Goal: Contribute content: Contribute content

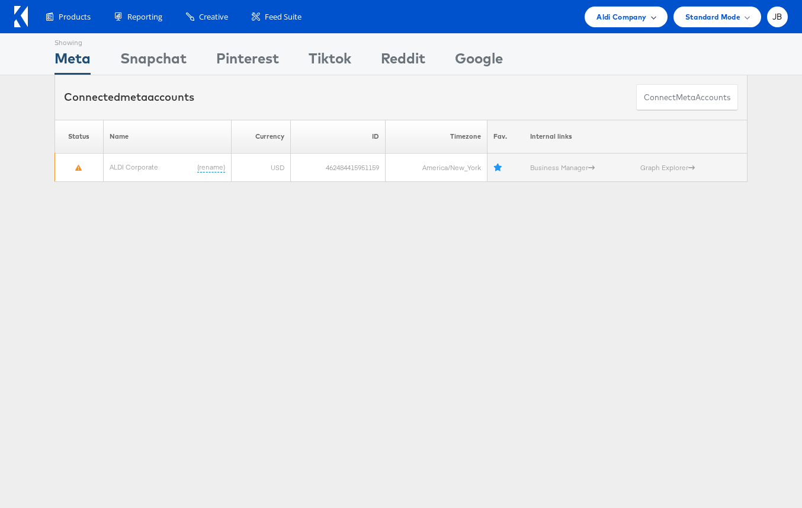
click at [637, 9] on div "Aldi Company" at bounding box center [626, 17] width 82 height 21
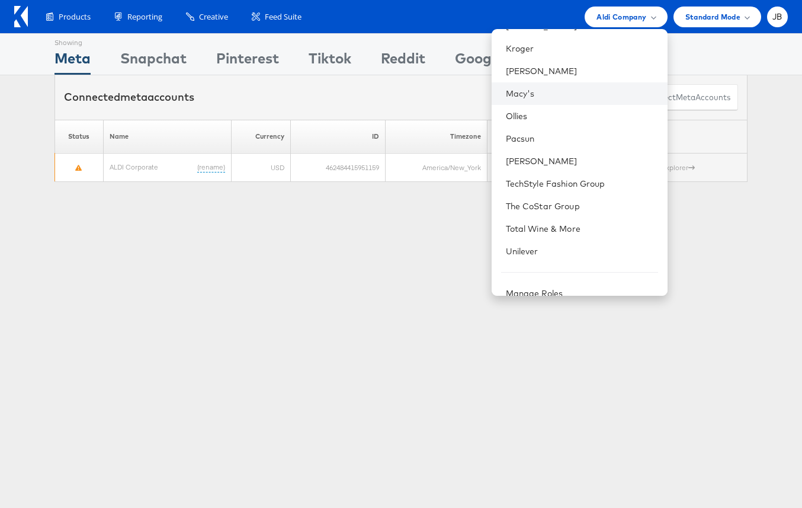
scroll to position [366, 0]
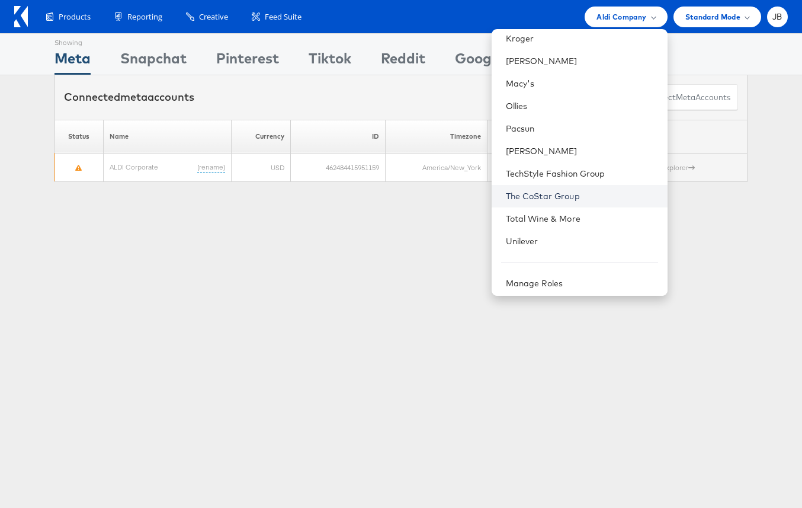
click at [573, 201] on link "The CoStar Group" at bounding box center [582, 196] width 152 height 12
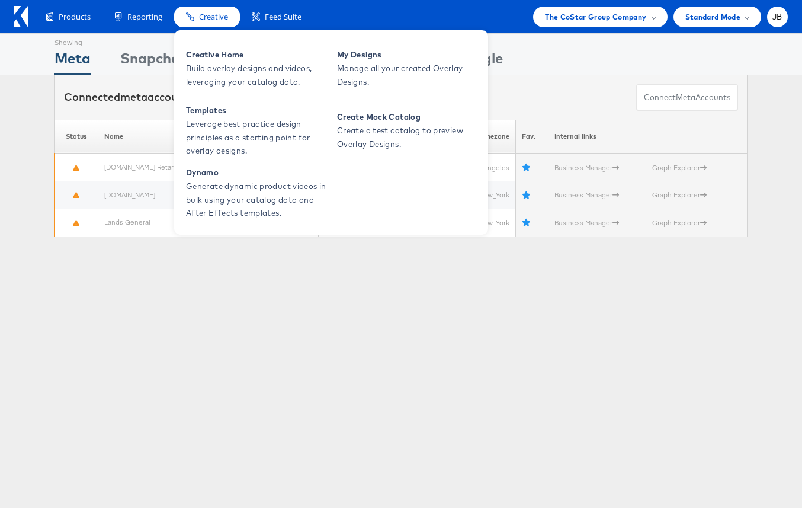
click at [213, 21] on span "Creative" at bounding box center [213, 16] width 29 height 11
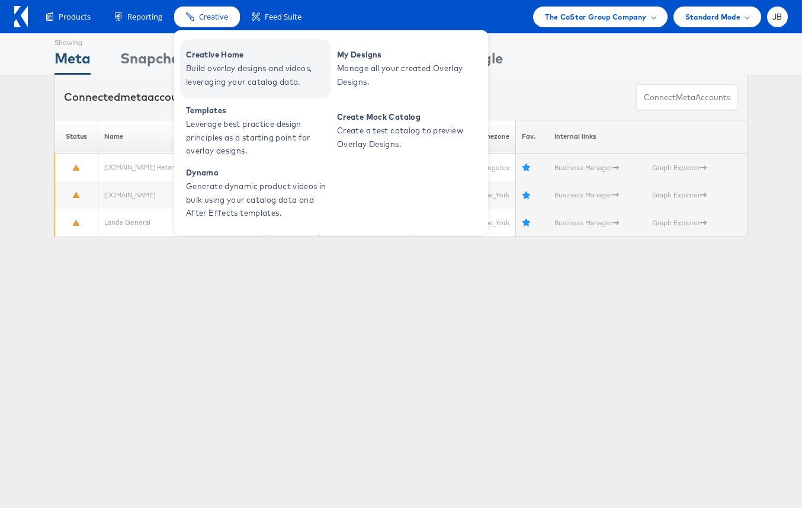
click at [219, 62] on span "Build overlay designs and videos, leveraging your catalog data." at bounding box center [257, 75] width 142 height 27
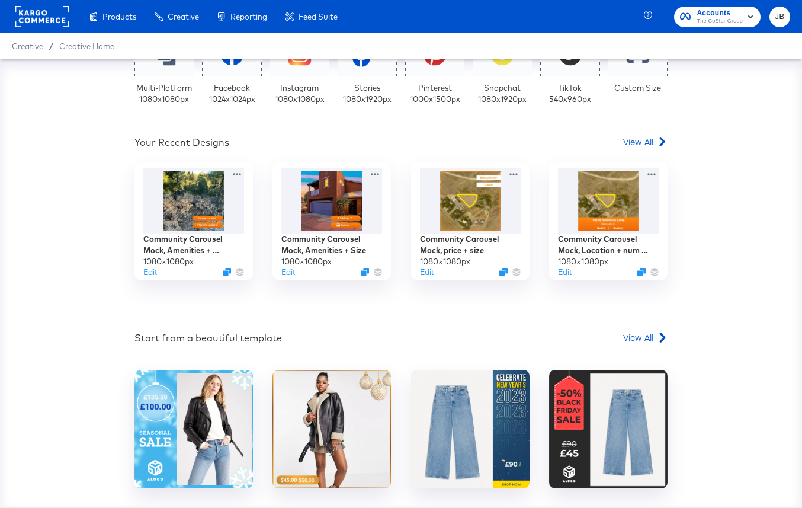
scroll to position [264, 0]
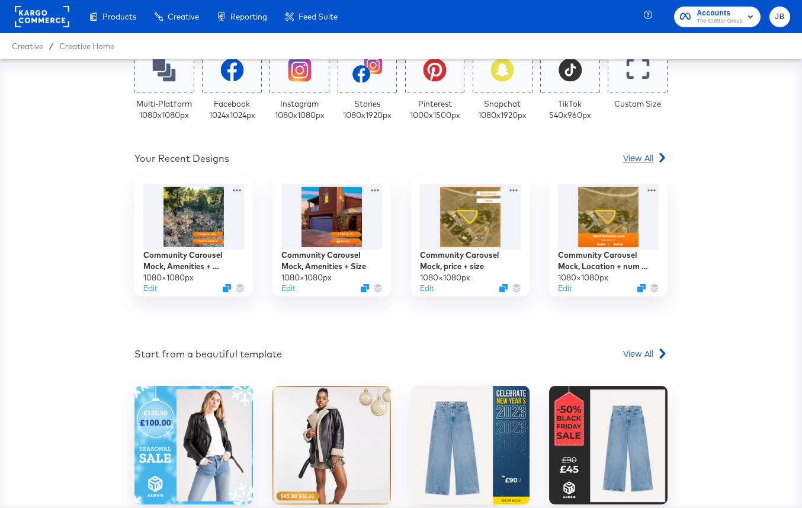
click at [643, 158] on span "View All" at bounding box center [638, 158] width 30 height 12
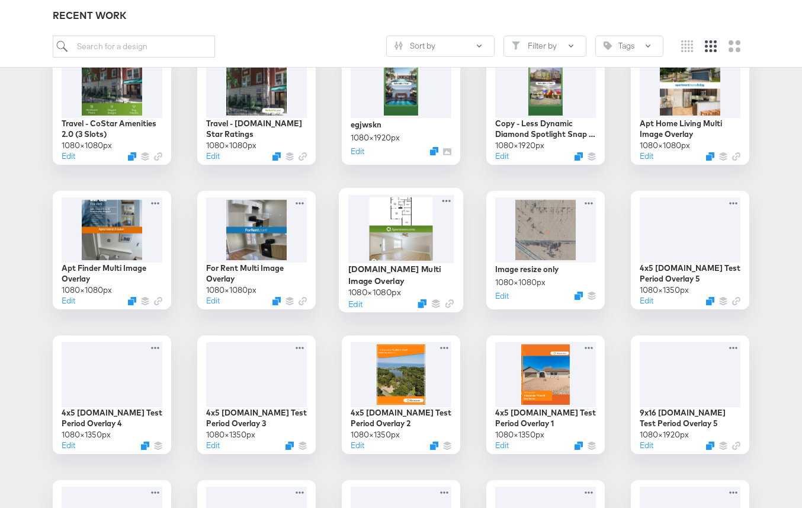
scroll to position [515, 0]
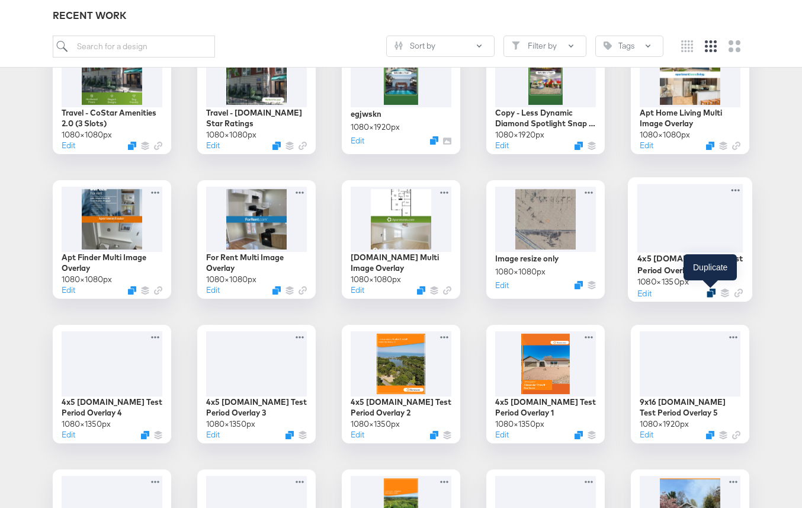
click at [710, 290] on icon "Duplicate" at bounding box center [711, 293] width 9 height 9
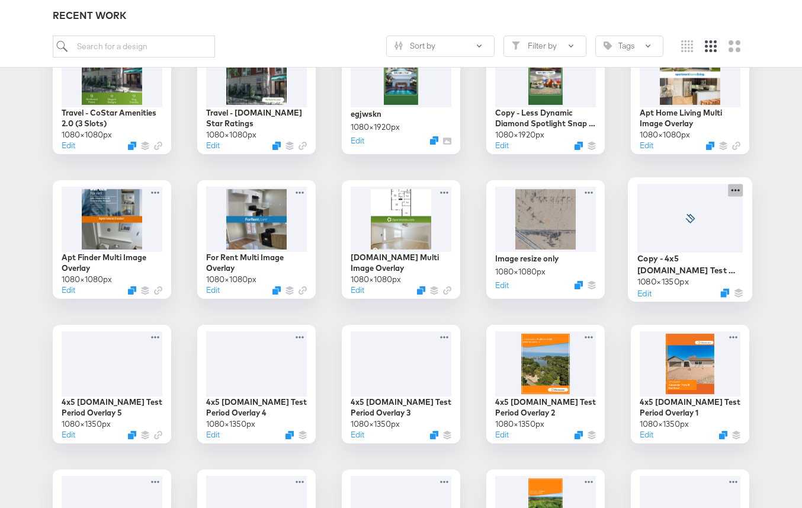
click at [736, 193] on icon at bounding box center [735, 190] width 15 height 12
click at [699, 239] on div at bounding box center [691, 218] width 106 height 68
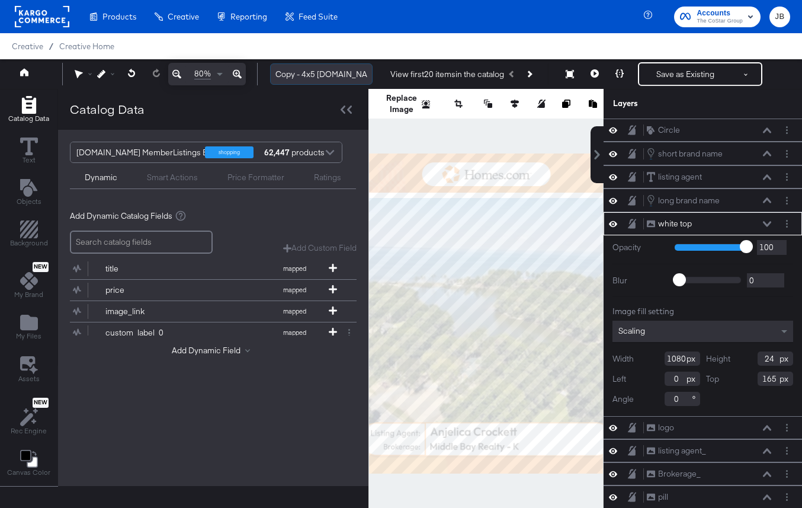
click at [309, 75] on input "Copy - 4x5 Homes.com Test Period Overlay 5" at bounding box center [321, 74] width 102 height 22
drag, startPoint x: 347, startPoint y: 75, endPoint x: 255, endPoint y: 74, distance: 91.2
click at [255, 74] on div "80% Copy - 4x5 Homes.com Test Period Overlay 5 View first 20 items in the catal…" at bounding box center [401, 74] width 802 height 30
click at [308, 73] on input "Copy - 4x5 Homes.com Test Period Overlay 5" at bounding box center [321, 74] width 102 height 22
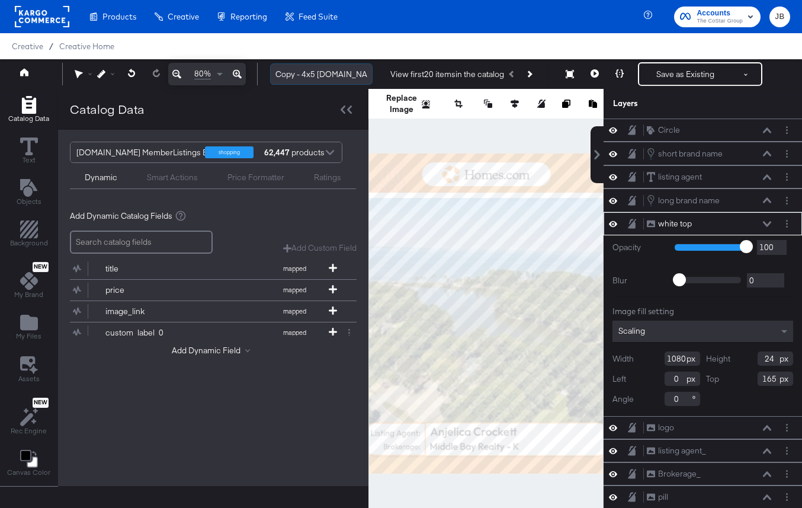
click at [308, 73] on input "Copy - 4x5 Homes.com Test Period Overlay 5" at bounding box center [321, 74] width 102 height 22
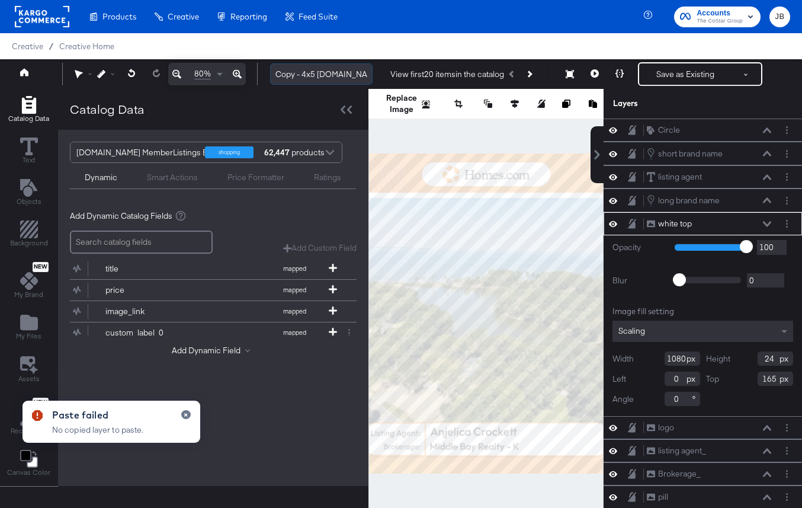
click at [309, 73] on input "Copy - 4x5 Homes.com Test Period Overlay 5" at bounding box center [321, 74] width 102 height 22
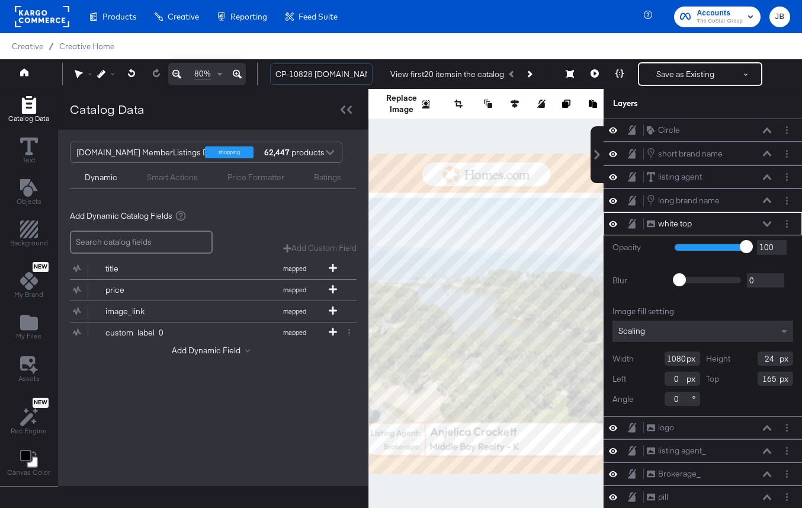
scroll to position [0, 28]
drag, startPoint x: 309, startPoint y: 73, endPoint x: 374, endPoint y: 78, distance: 65.3
click at [374, 78] on div "CP-10828 Homes.com Imersive View first 20 items in the catalog Save as Existing…" at bounding box center [526, 74] width 530 height 24
click at [339, 71] on input "CP-10828 Homes.com Imersive" at bounding box center [321, 74] width 102 height 22
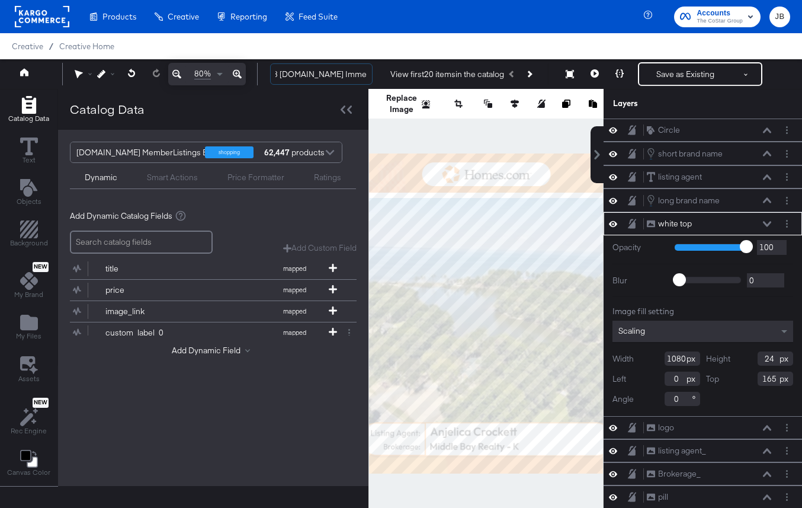
drag, startPoint x: 358, startPoint y: 74, endPoint x: 395, endPoint y: 74, distance: 37.3
click at [395, 74] on div "CP-10828 Homes.com Immersive View first 20 items in the catalog Save as Existin…" at bounding box center [526, 74] width 530 height 24
click at [350, 76] on input "CP-10828 Homes.com Immersive 9:16" at bounding box center [321, 74] width 102 height 22
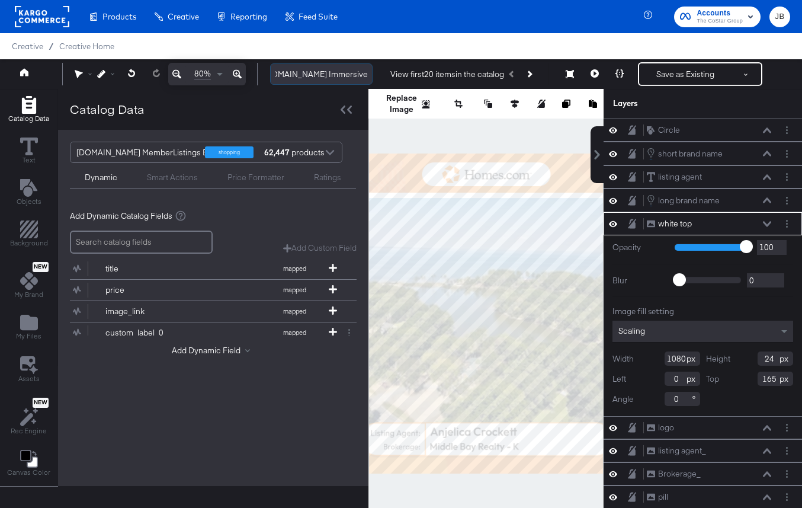
click at [348, 73] on input "CP-10828 Homes.com Immersive 9:16" at bounding box center [321, 74] width 102 height 22
drag, startPoint x: 348, startPoint y: 75, endPoint x: 390, endPoint y: 79, distance: 42.3
click at [392, 79] on div "CP-10828 Homes.com Immersive 9:16 View first 20 items in the catalog Save as Ex…" at bounding box center [526, 74] width 530 height 24
click at [347, 74] on input "CP-10828 Homes.com Immersive 9:16" at bounding box center [321, 74] width 102 height 22
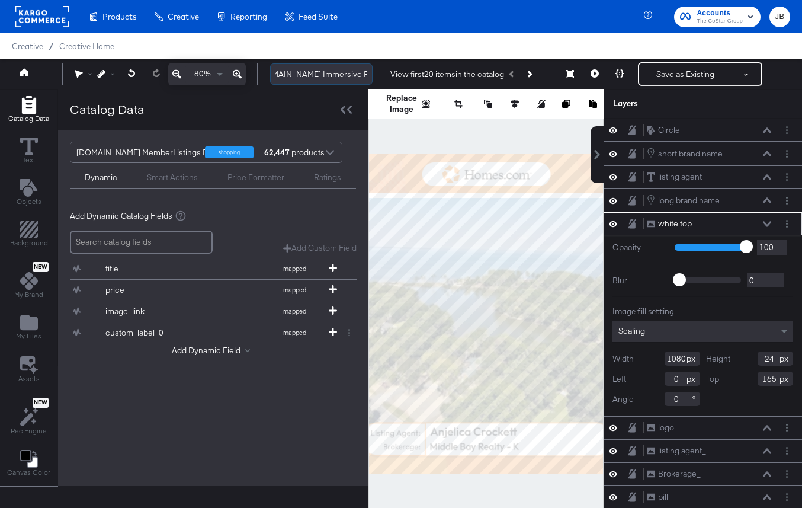
scroll to position [0, 61]
type input "CP-10828 [DOMAIN_NAME] Immersive Reels_9:16"
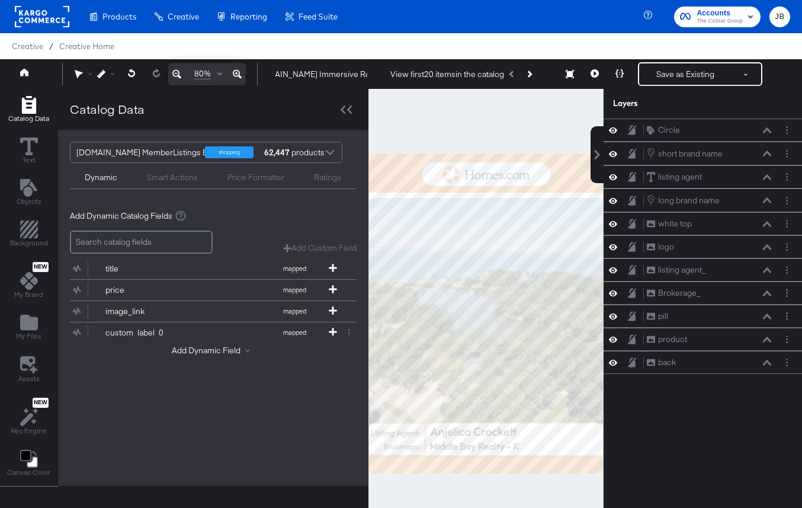
scroll to position [0, 0]
click at [398, 132] on div at bounding box center [486, 313] width 235 height 449
click at [575, 72] on button "Resize" at bounding box center [570, 74] width 25 height 21
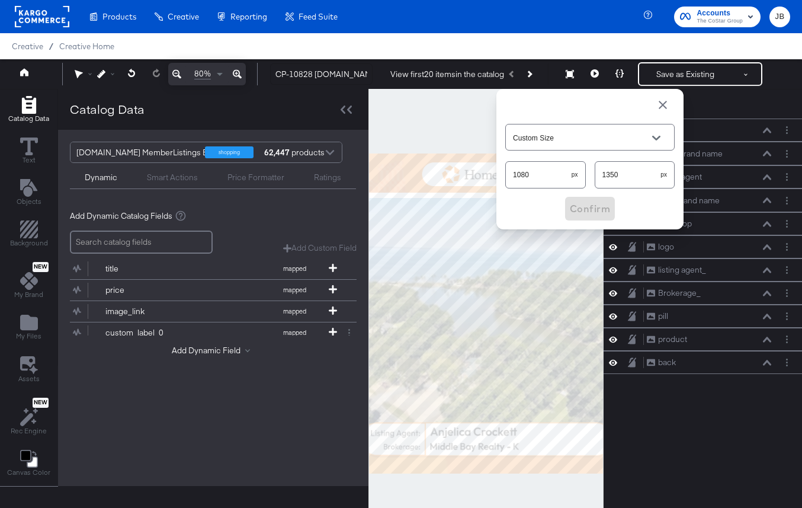
click at [608, 176] on input "1350" at bounding box center [628, 169] width 66 height 25
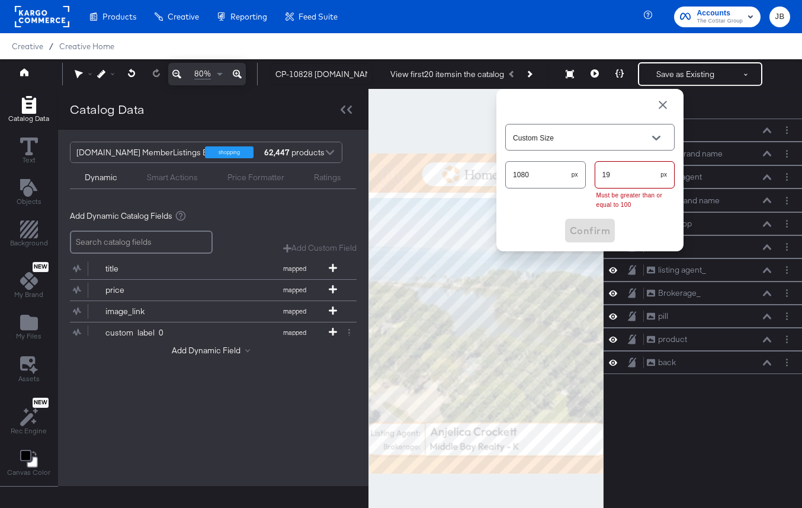
type input "192"
type input "Snapchat (1080 x 1920px)"
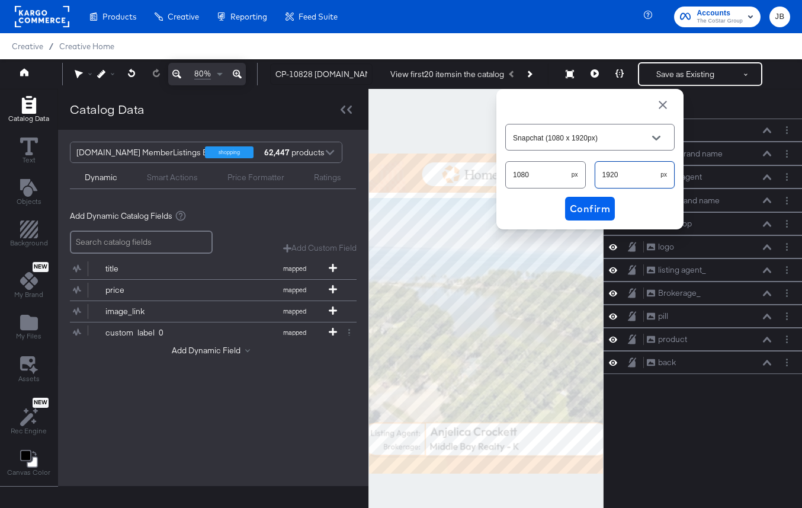
type input "1920"
click at [594, 206] on span "Confirm" at bounding box center [590, 208] width 40 height 17
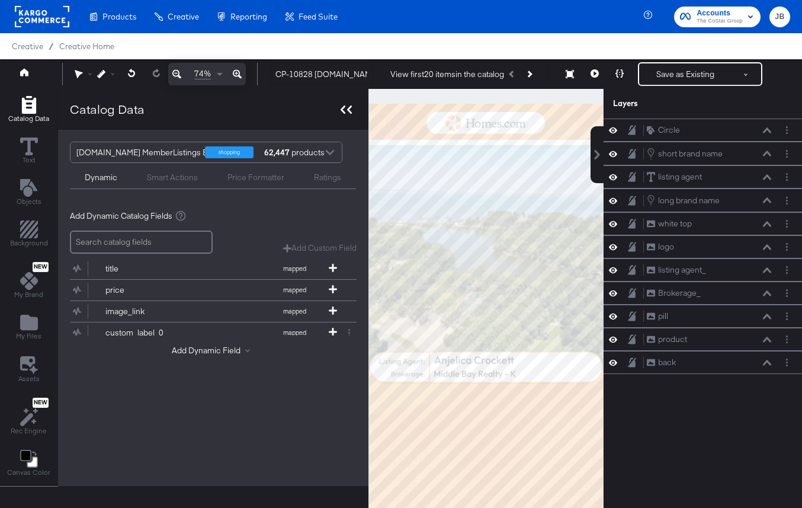
click at [348, 108] on icon at bounding box center [349, 109] width 5 height 8
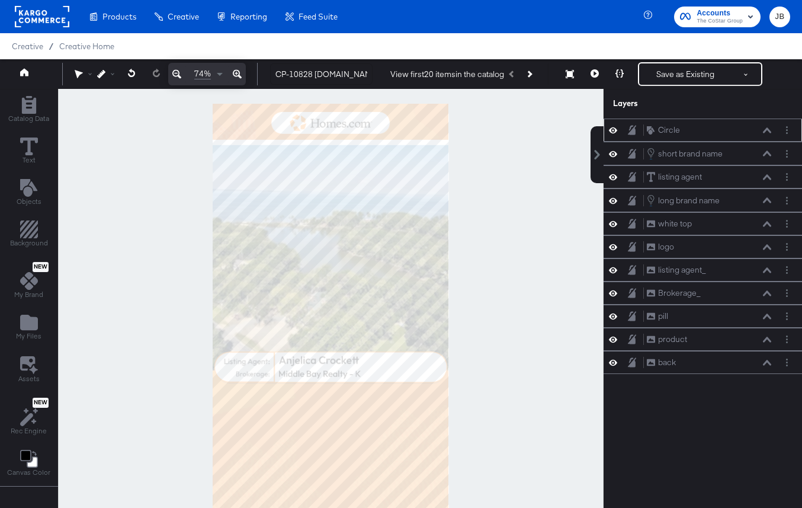
click at [613, 130] on icon at bounding box center [613, 130] width 8 height 10
click at [613, 130] on icon at bounding box center [613, 131] width 8 height 8
click at [765, 131] on icon at bounding box center [767, 129] width 8 height 5
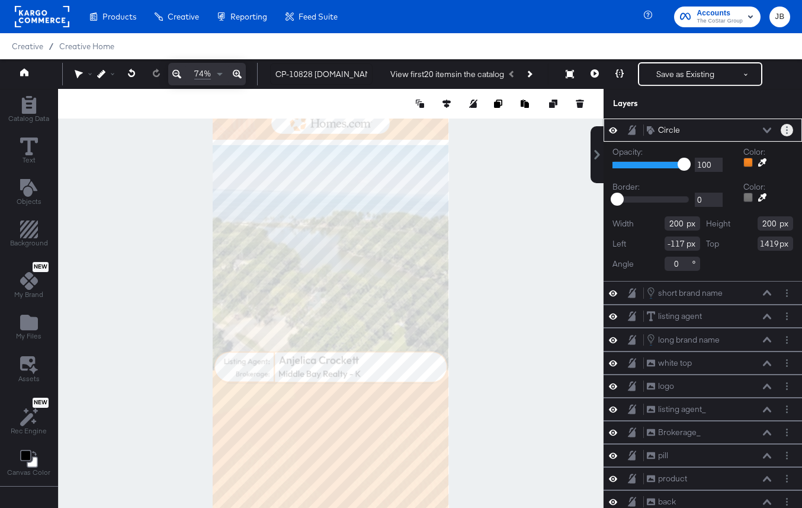
click at [787, 127] on circle "Layer Options" at bounding box center [787, 127] width 2 height 2
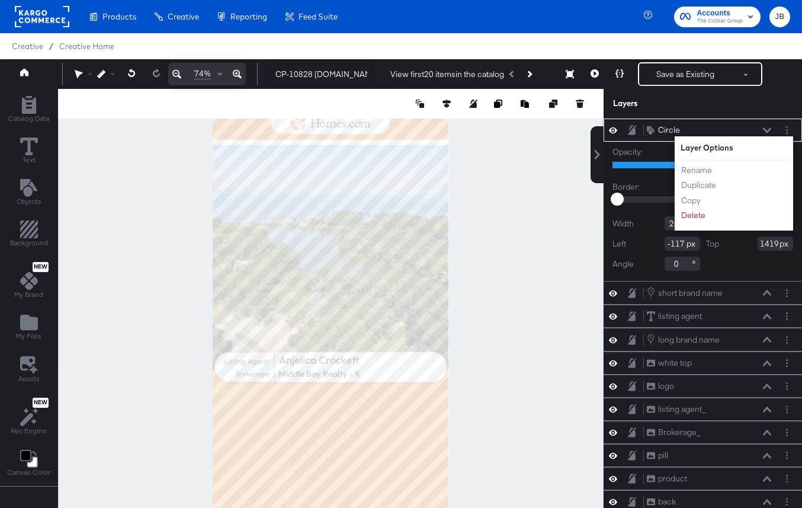
click at [768, 130] on icon at bounding box center [767, 130] width 8 height 6
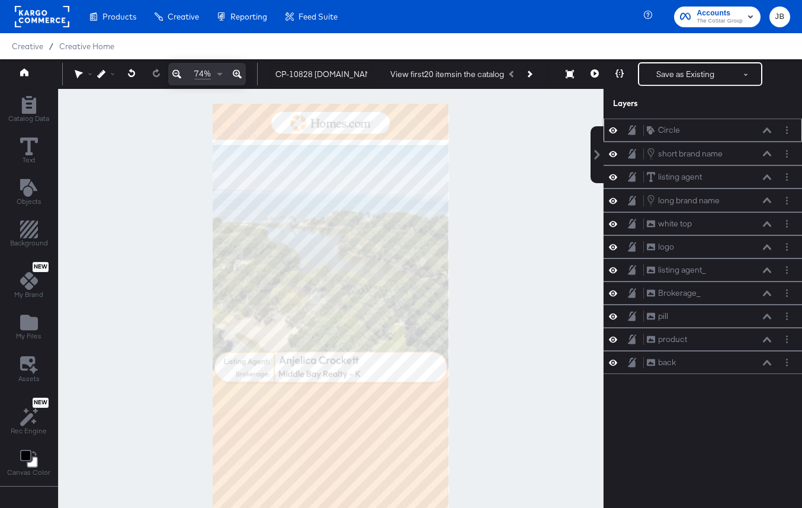
click at [768, 129] on icon at bounding box center [767, 129] width 8 height 5
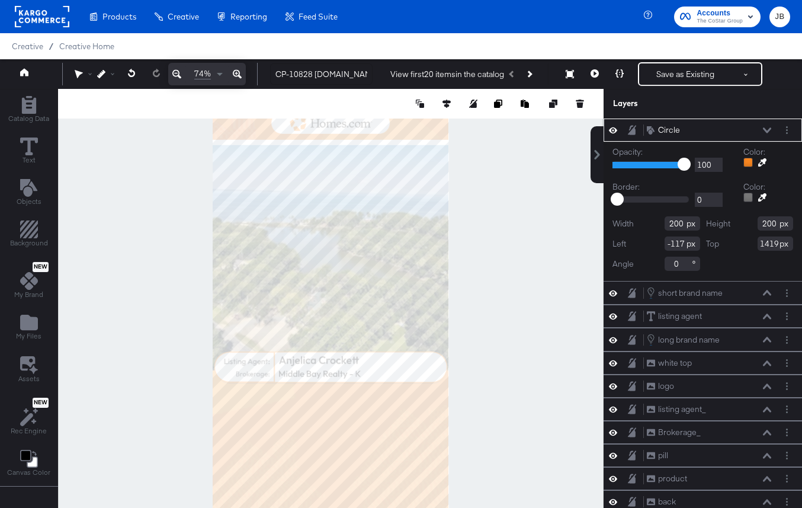
click at [677, 225] on input "200" at bounding box center [683, 223] width 36 height 14
type input "1080"
type input "1920"
type input "200"
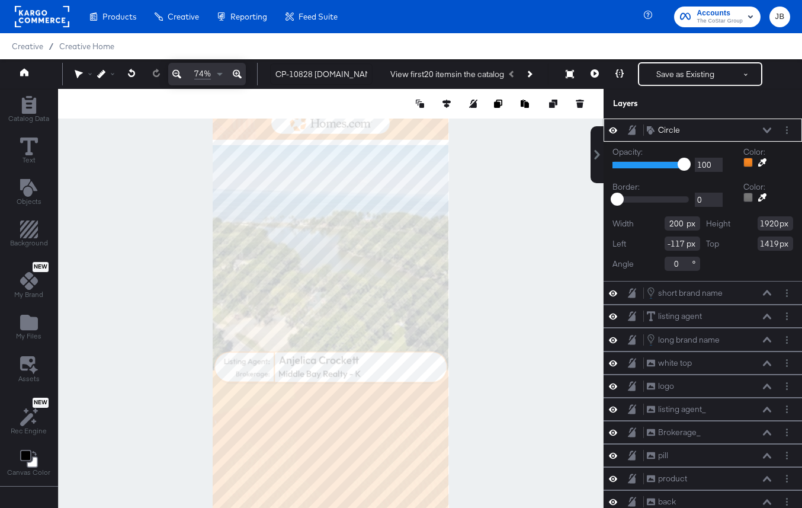
type input "1920"
click at [674, 224] on input "200" at bounding box center [683, 223] width 36 height 14
type input "1080"
click at [719, 271] on div at bounding box center [703, 271] width 181 height 1
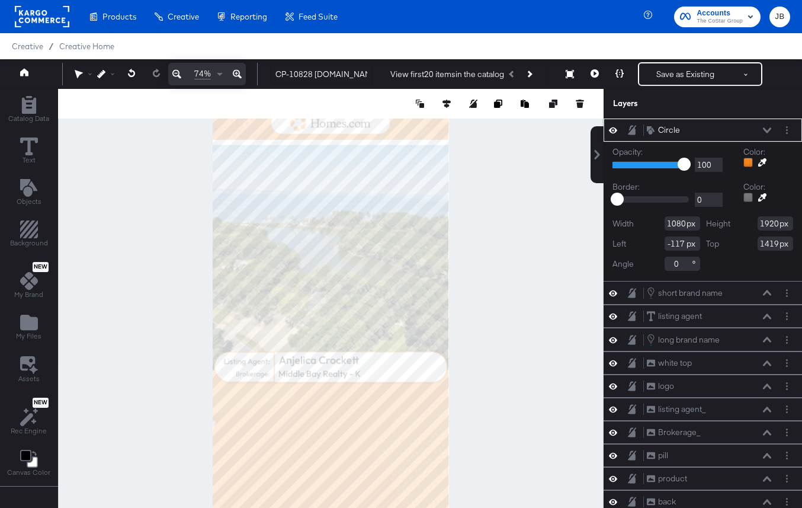
click at [674, 244] on input "-117" at bounding box center [683, 243] width 36 height 14
type input "0"
click at [739, 272] on div "Opacity: 1 100 100 Color: Border: 0 538 0 Color: Width 1080 Height 1920 Left 0 …" at bounding box center [703, 211] width 198 height 139
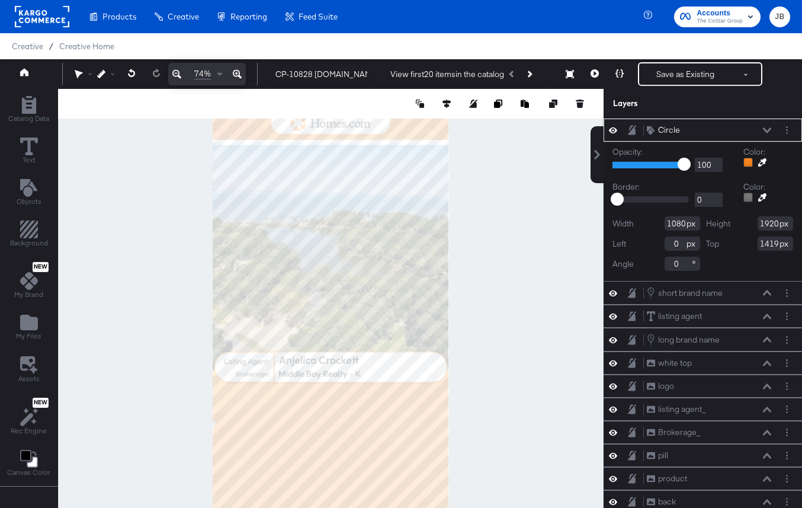
click at [766, 249] on input "1419" at bounding box center [776, 243] width 36 height 14
type input "0"
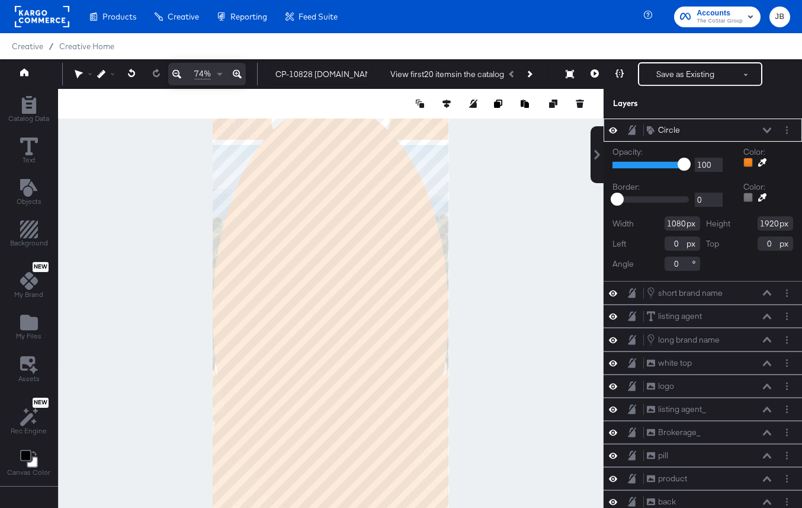
click at [748, 267] on div "Width 1080 Height 1920 Left 0 Top 0 Angle 0" at bounding box center [703, 243] width 181 height 55
click at [786, 132] on icon "Layer Options" at bounding box center [787, 130] width 2 height 8
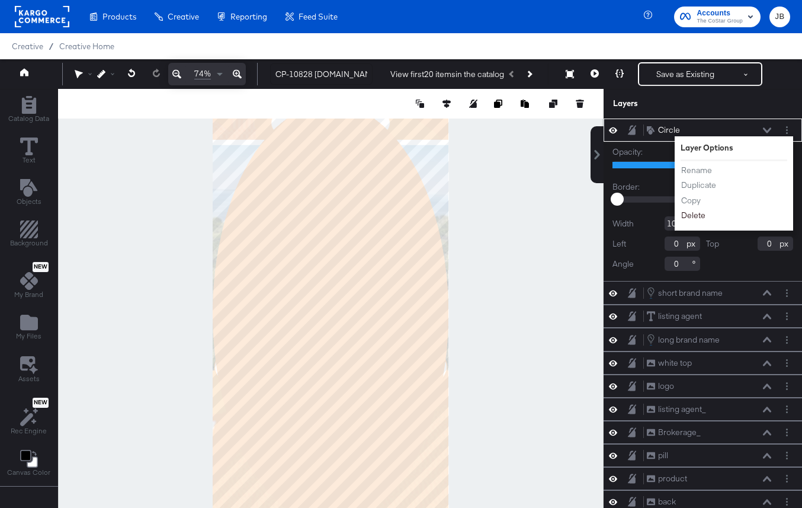
click at [692, 217] on button "Delete" at bounding box center [693, 215] width 25 height 12
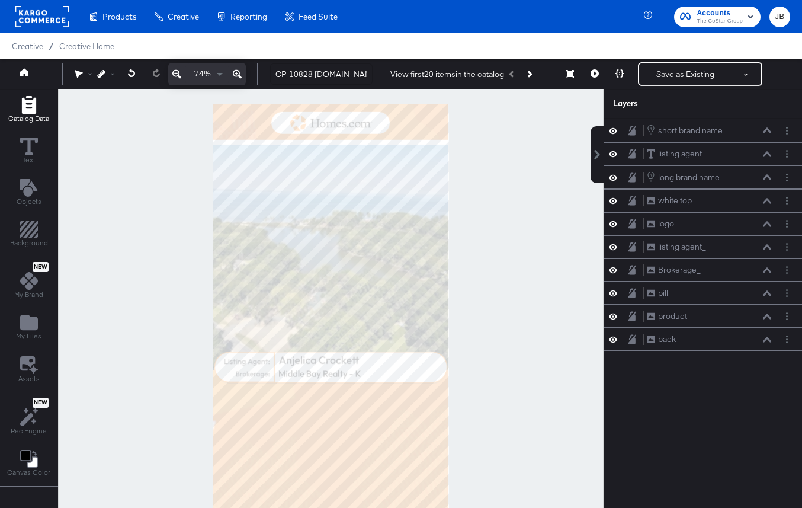
click at [32, 111] on icon "Add Rectangle" at bounding box center [28, 105] width 14 height 18
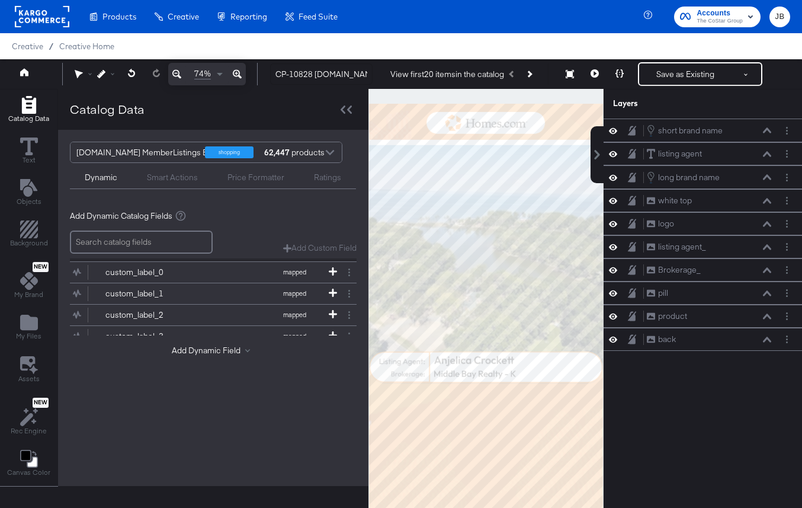
scroll to position [48, 0]
click at [344, 107] on icon at bounding box center [346, 109] width 11 height 8
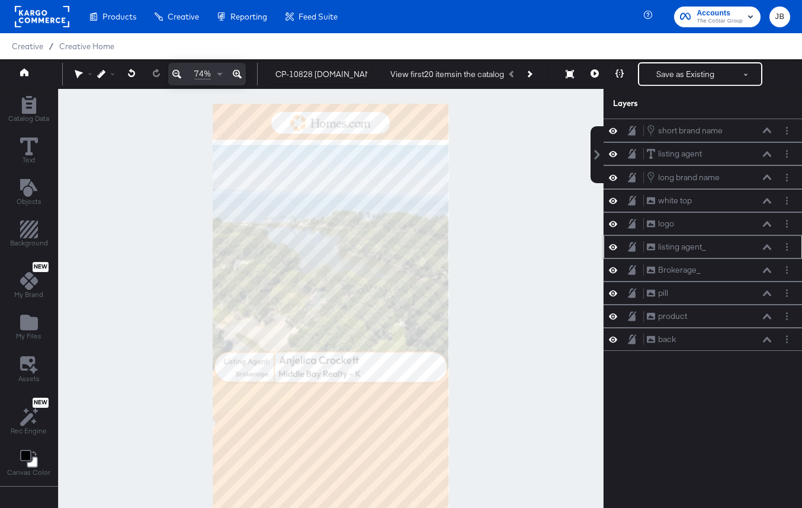
click at [613, 245] on icon at bounding box center [613, 247] width 8 height 10
click at [613, 245] on icon at bounding box center [613, 248] width 8 height 8
click at [611, 244] on icon at bounding box center [613, 247] width 8 height 10
click at [615, 268] on icon at bounding box center [613, 270] width 8 height 6
click at [614, 183] on div "long brand name long brand name" at bounding box center [702, 177] width 189 height 13
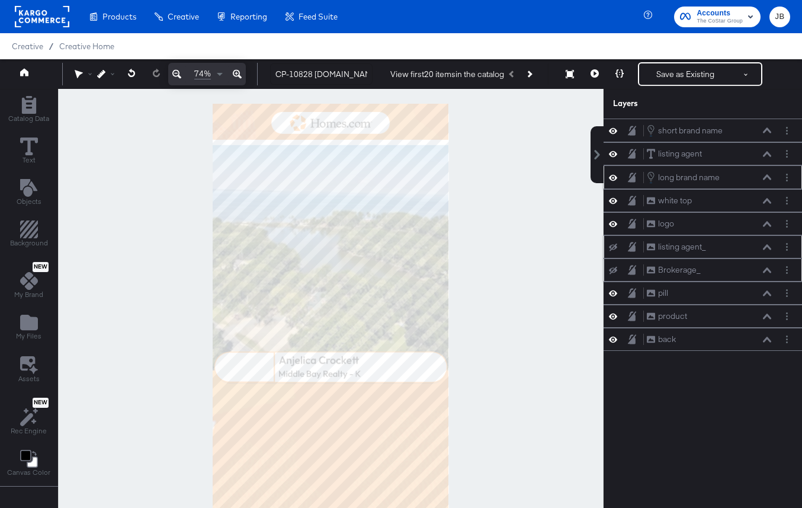
click at [614, 183] on div "long brand name long brand name" at bounding box center [702, 177] width 189 height 13
click at [616, 159] on div "listing agent listing agent" at bounding box center [702, 154] width 189 height 12
click at [611, 151] on icon at bounding box center [613, 154] width 8 height 10
click at [611, 151] on icon at bounding box center [613, 154] width 8 height 8
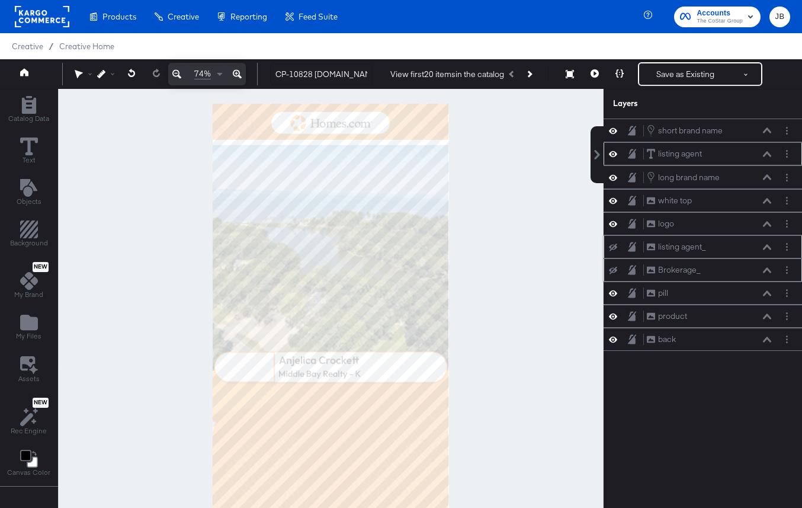
click at [612, 156] on icon at bounding box center [613, 154] width 8 height 10
click at [612, 156] on icon at bounding box center [613, 154] width 8 height 8
click at [615, 130] on icon at bounding box center [613, 131] width 8 height 10
click at [615, 130] on icon at bounding box center [613, 131] width 8 height 8
click at [768, 130] on icon at bounding box center [767, 129] width 8 height 5
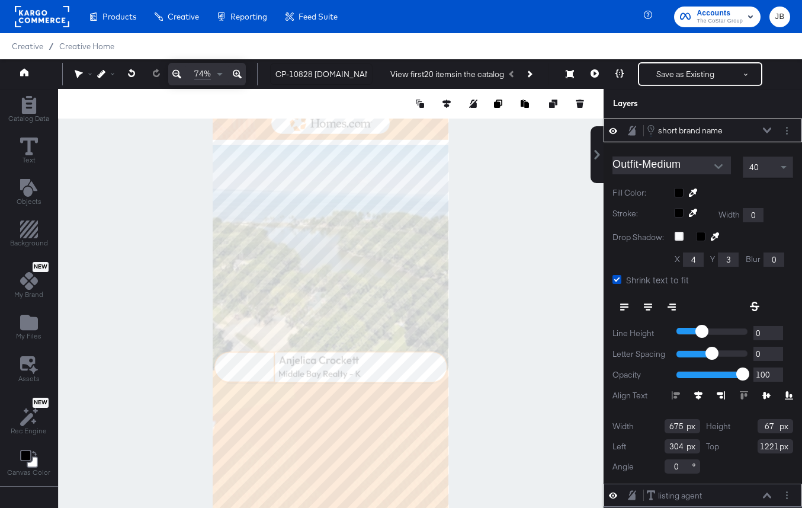
click at [769, 130] on icon at bounding box center [767, 129] width 8 height 5
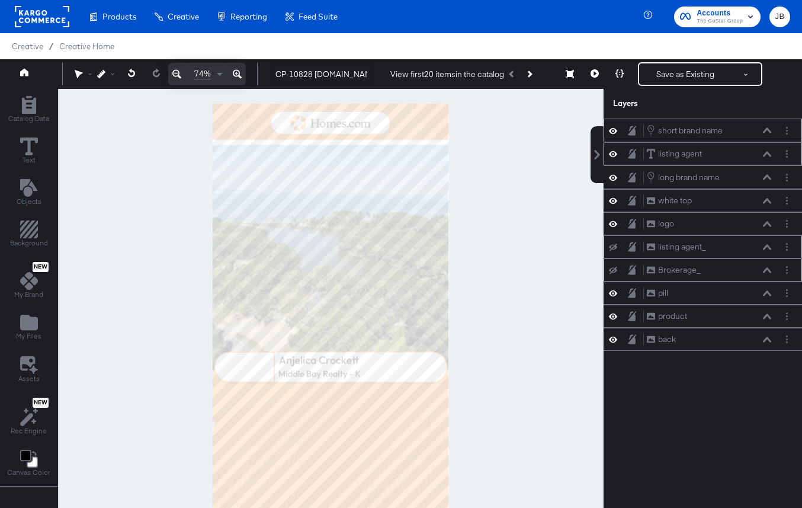
click at [769, 130] on icon at bounding box center [767, 129] width 8 height 5
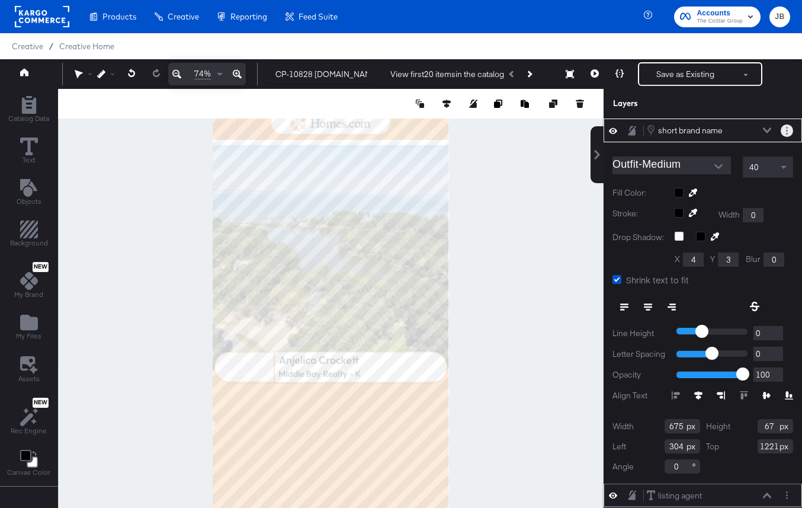
click at [784, 131] on button "Layer Options" at bounding box center [787, 130] width 12 height 12
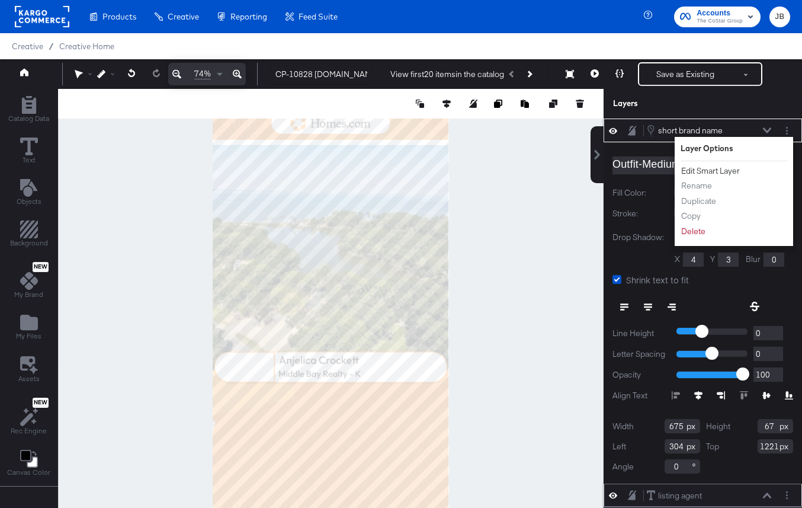
click at [725, 172] on button "Edit Smart Layer" at bounding box center [711, 171] width 60 height 12
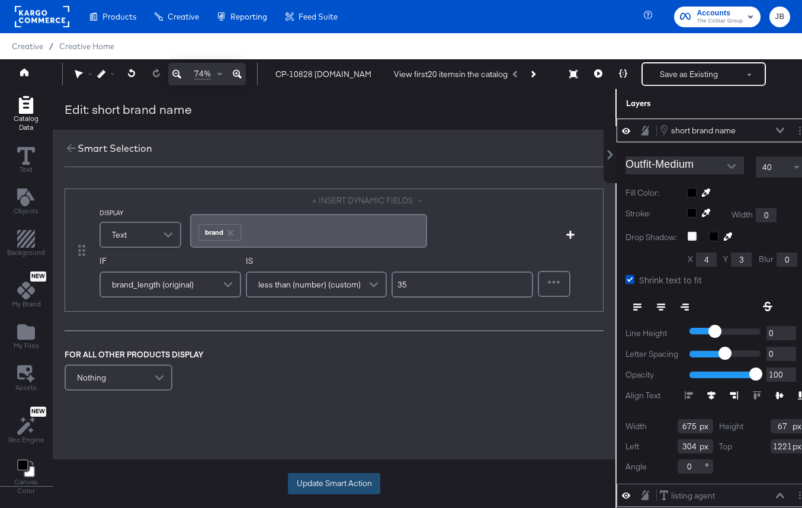
click at [339, 472] on div "Update Smart Action" at bounding box center [334, 483] width 563 height 49
click at [69, 148] on icon at bounding box center [71, 148] width 9 height 9
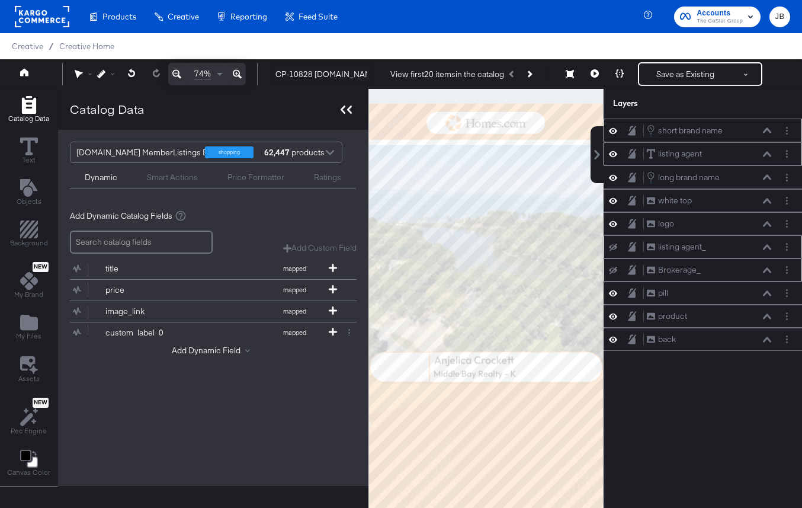
click at [338, 107] on div at bounding box center [346, 109] width 21 height 17
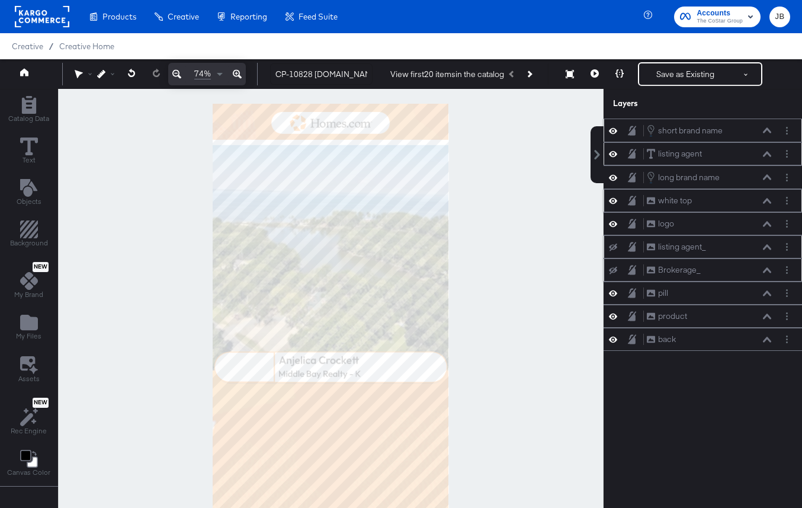
click at [613, 200] on icon at bounding box center [613, 201] width 8 height 6
click at [612, 223] on icon at bounding box center [613, 224] width 8 height 10
click at [610, 342] on icon at bounding box center [613, 339] width 8 height 10
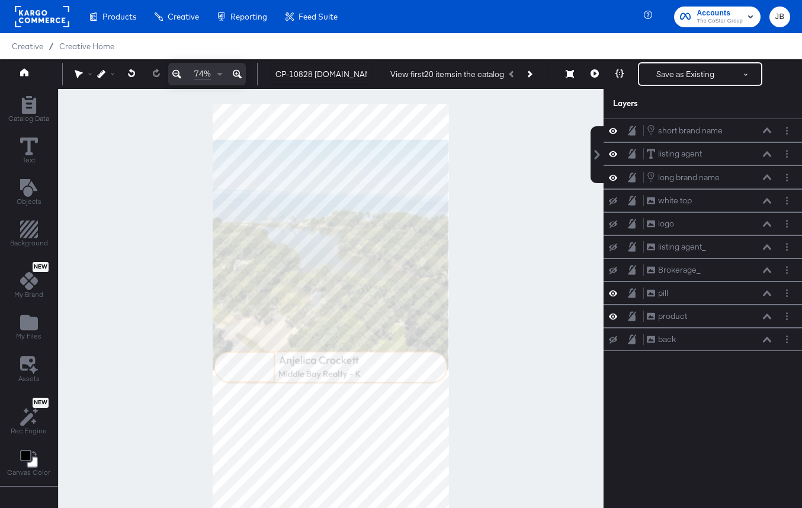
click at [614, 318] on icon at bounding box center [613, 316] width 8 height 10
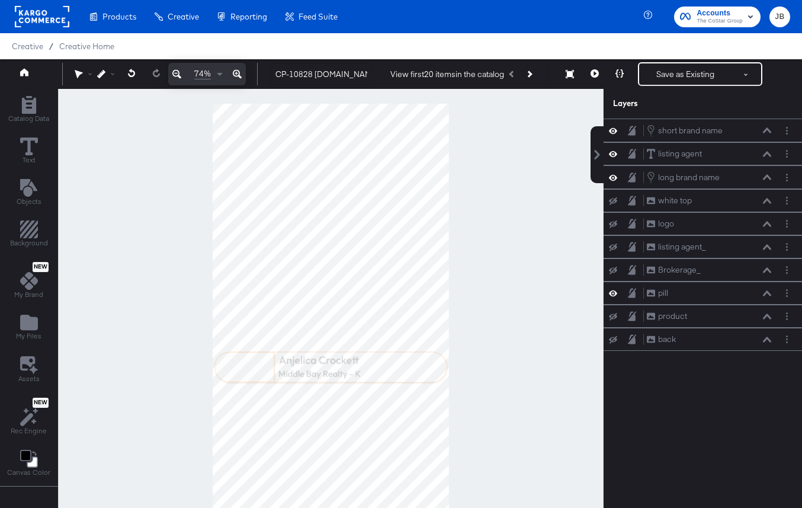
click at [614, 318] on icon at bounding box center [613, 317] width 8 height 8
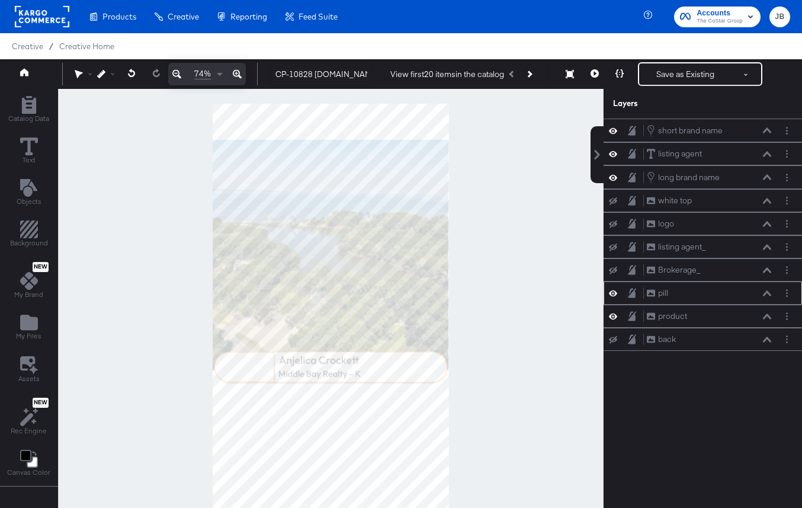
click at [614, 296] on icon at bounding box center [613, 293] width 8 height 10
click at [768, 127] on icon at bounding box center [767, 130] width 8 height 6
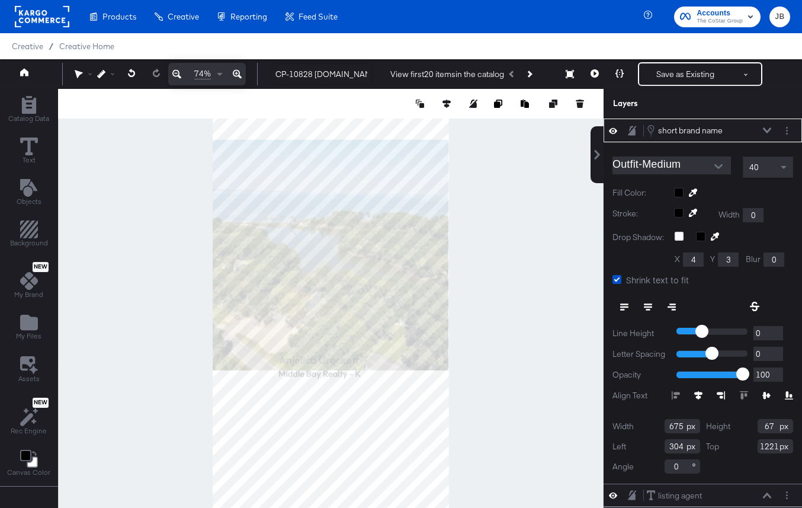
click at [680, 194] on div at bounding box center [733, 192] width 119 height 9
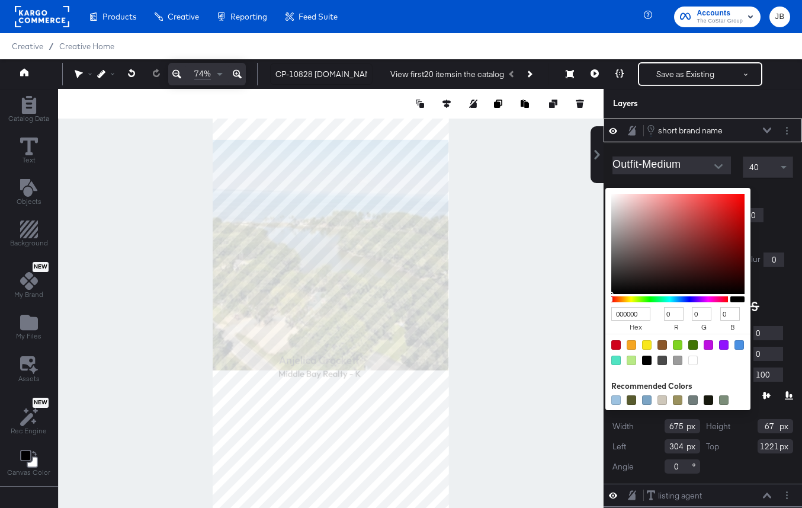
type input "DDACAC"
type input "221"
type input "172"
type input "DEAFAF"
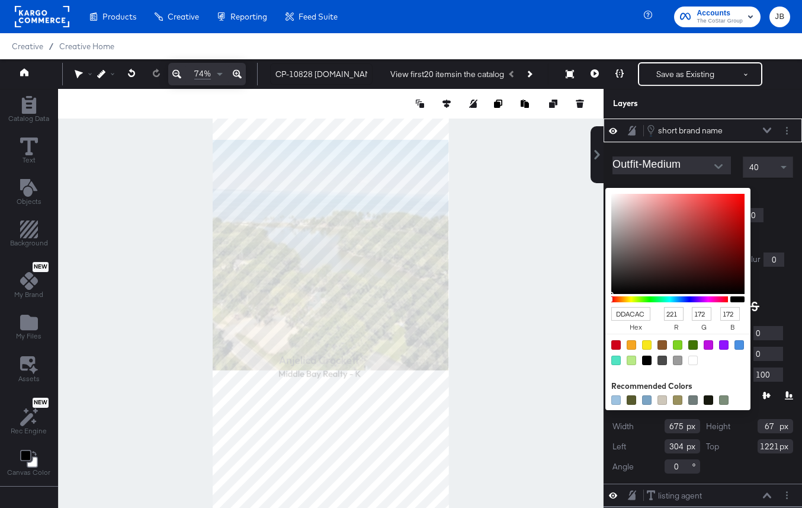
type input "222"
type input "175"
type input "FFFFFF"
type input "255"
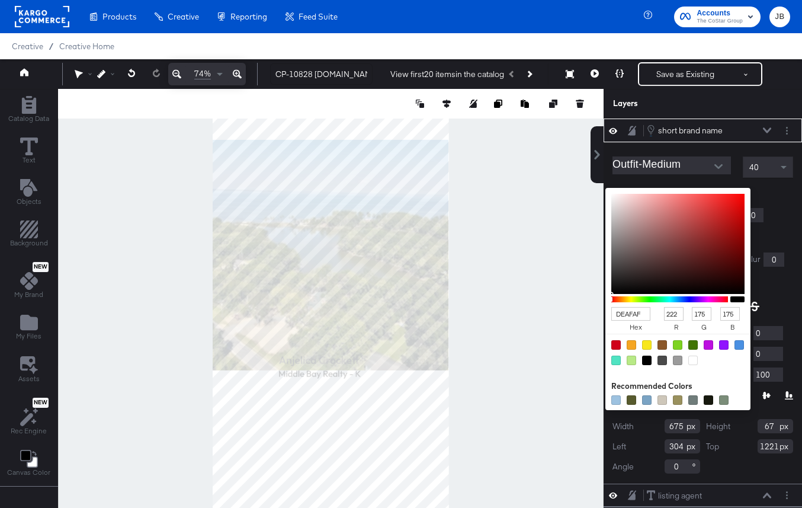
type input "255"
drag, startPoint x: 641, startPoint y: 207, endPoint x: 572, endPoint y: 170, distance: 78.7
click at [572, 118] on div "Catalog Data Text Objects Background New My Brand My Files Assets New Rec Engin…" at bounding box center [401, 104] width 802 height 30
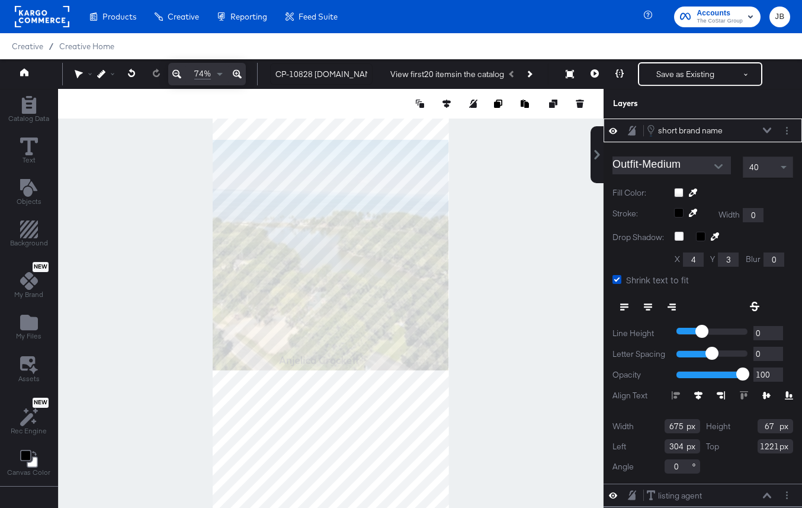
click at [786, 199] on div "Outfit-Medium 40 Fill Color: Stroke: Width 0 Drop Shadow: X 4 Y 3 Blur 0 Shrink…" at bounding box center [703, 312] width 198 height 341
click at [768, 134] on div "short brand name short brand name" at bounding box center [709, 130] width 126 height 13
click at [678, 194] on div at bounding box center [733, 192] width 119 height 9
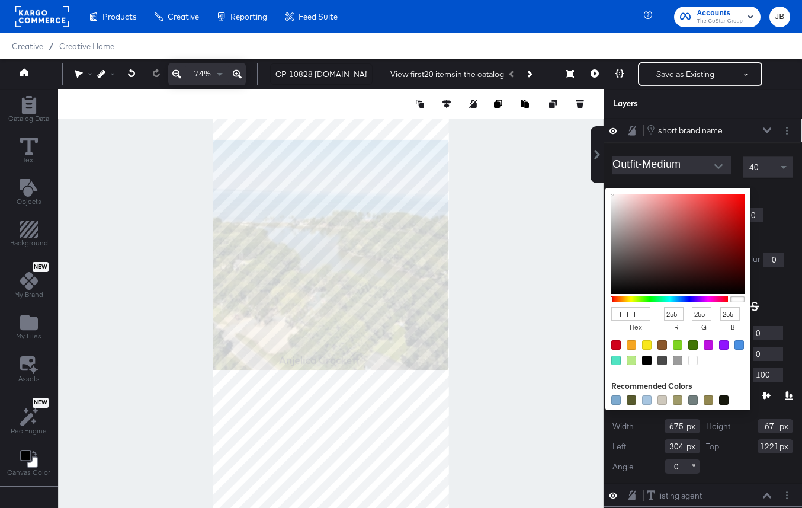
click at [593, 118] on div "Catalog Data Text Objects Background New My Brand My Files Assets New Rec Engin…" at bounding box center [401, 104] width 802 height 30
click at [682, 194] on div "FFFFFF hex 255 r 255 g 255 b 100 a Recommended Colors" at bounding box center [733, 192] width 119 height 9
type input "796464"
type input "121"
type input "100"
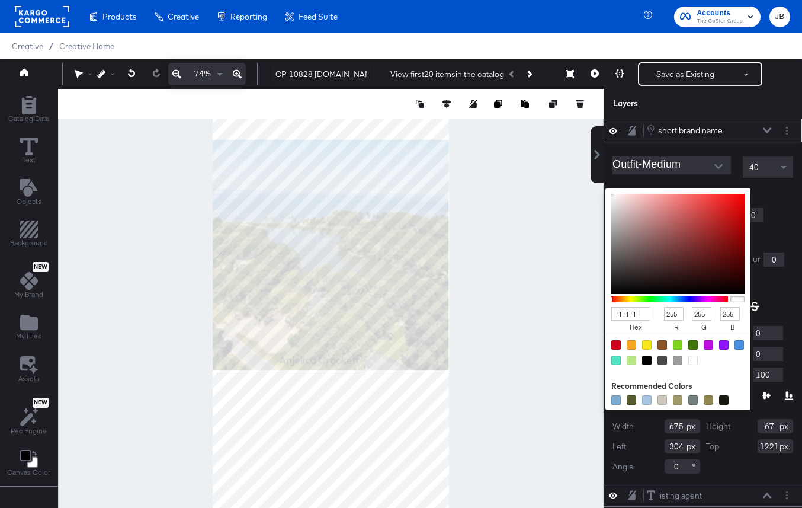
type input "100"
type input "6E5E5E"
type input "110"
type input "94"
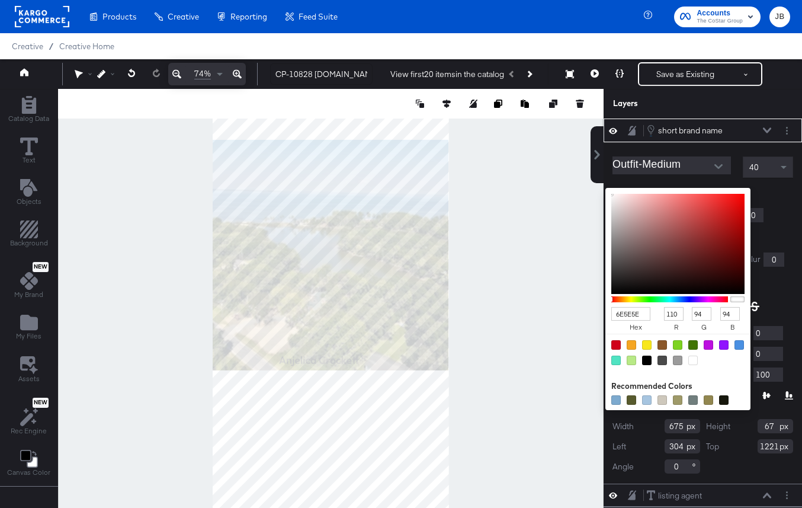
type input "433D3D"
type input "67"
type input "61"
type input "1D1C1C"
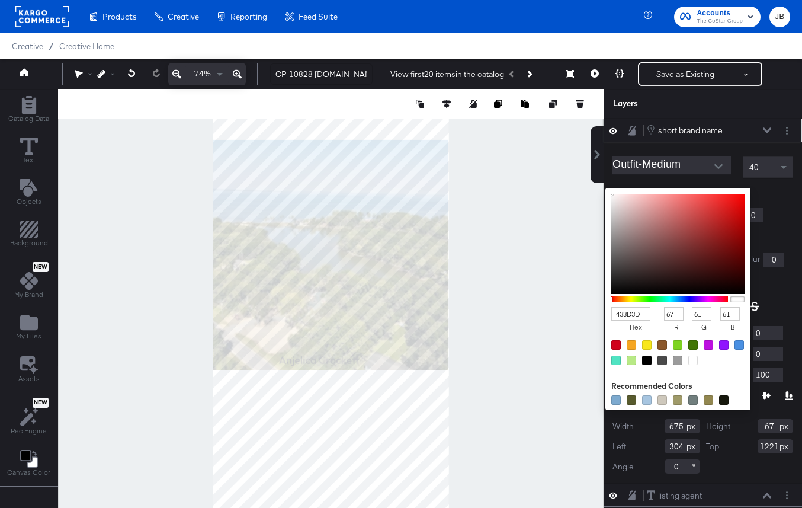
type input "29"
type input "28"
type input "030303"
type input "3"
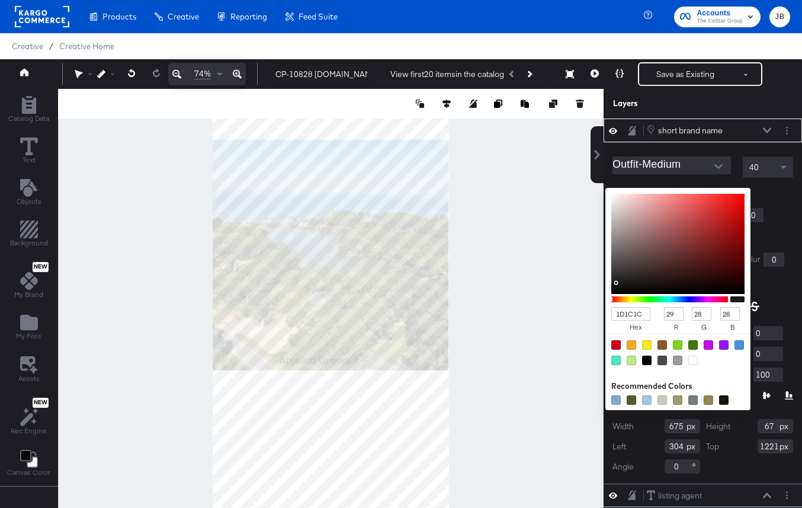
type input "3"
type input "000000"
type input "0"
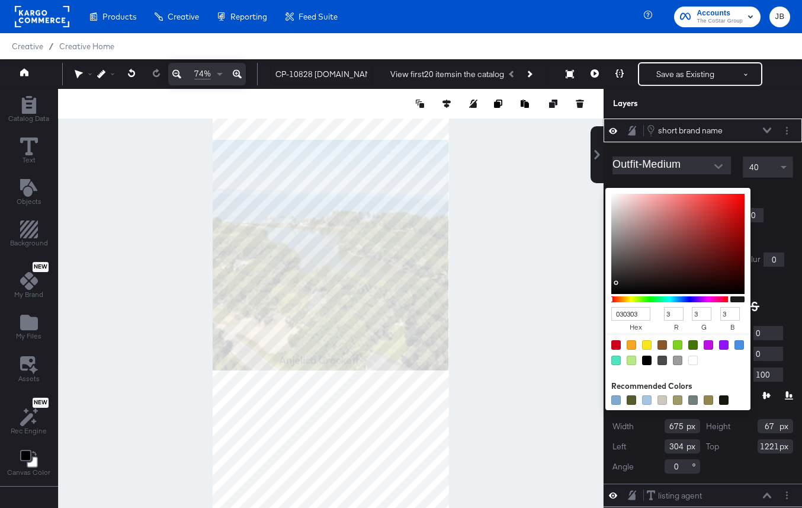
type input "0"
drag, startPoint x: 630, startPoint y: 253, endPoint x: 608, endPoint y: 301, distance: 52.5
click at [608, 301] on div "000000 hex 0 r 0 g 0 b 100 a" at bounding box center [678, 299] width 145 height 222
click at [780, 220] on div "Stroke: Width 0" at bounding box center [703, 215] width 181 height 14
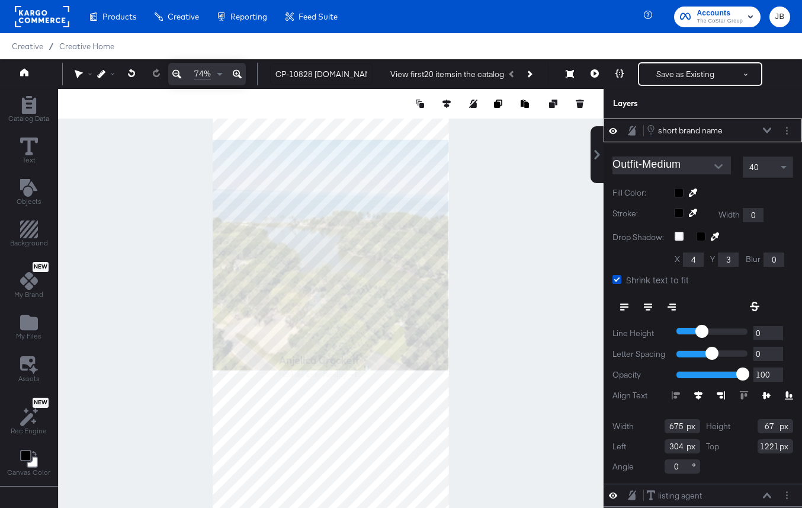
click at [763, 133] on button at bounding box center [767, 130] width 9 height 7
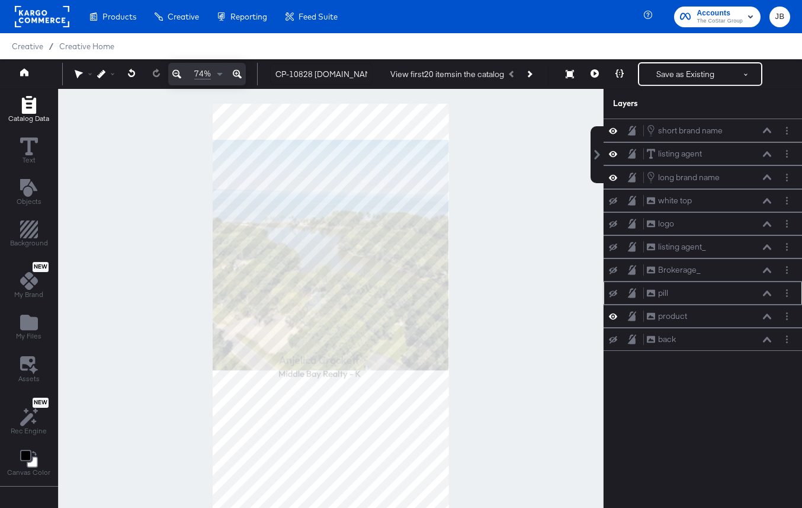
click at [31, 108] on icon "Add Rectangle" at bounding box center [29, 105] width 18 height 18
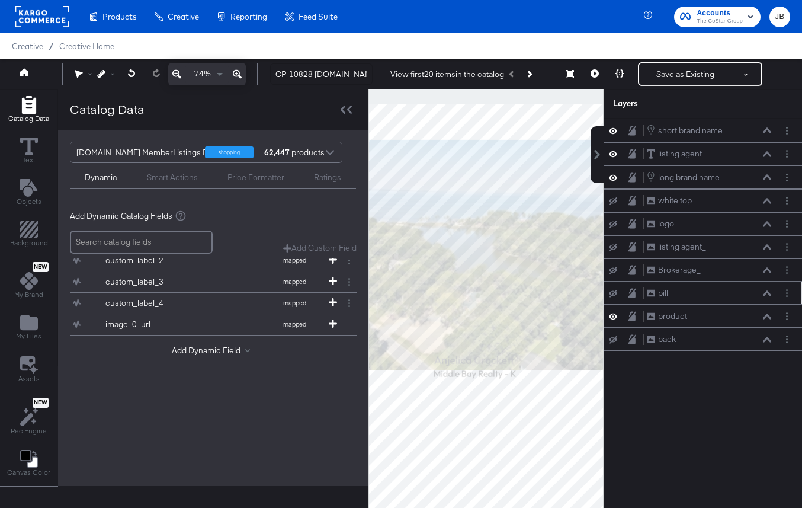
scroll to position [30, 0]
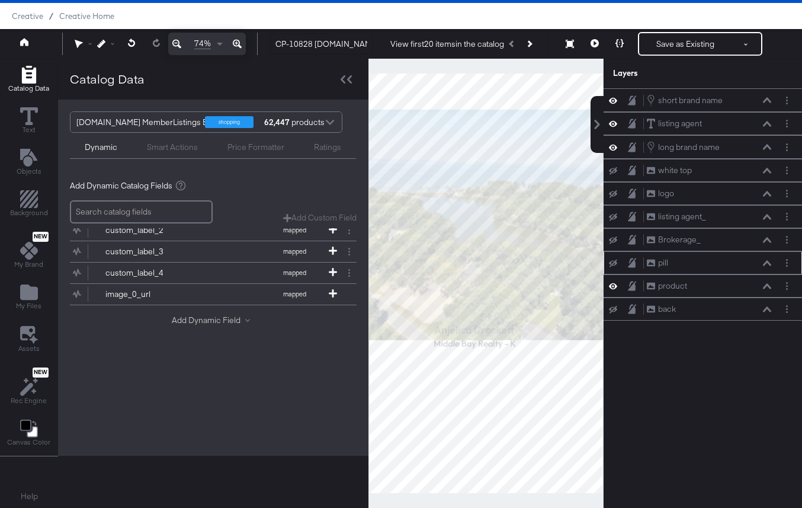
click at [203, 322] on button "Add Dynamic Field" at bounding box center [213, 320] width 83 height 11
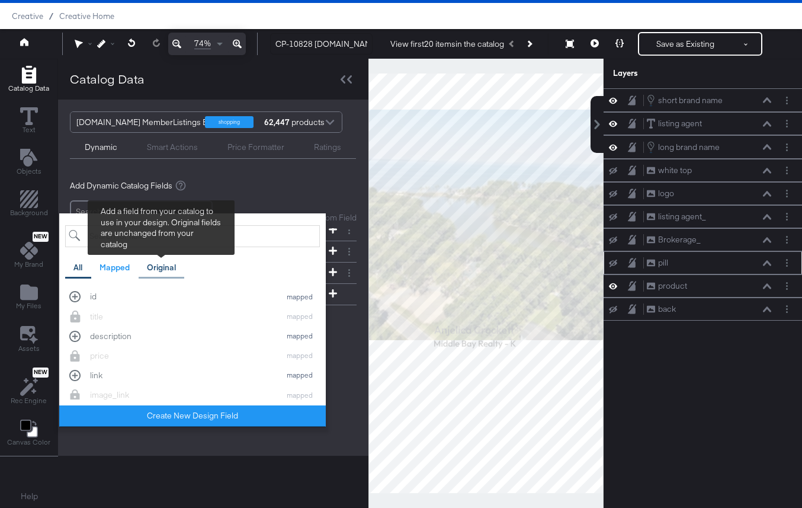
click at [164, 267] on div "Original" at bounding box center [161, 267] width 29 height 11
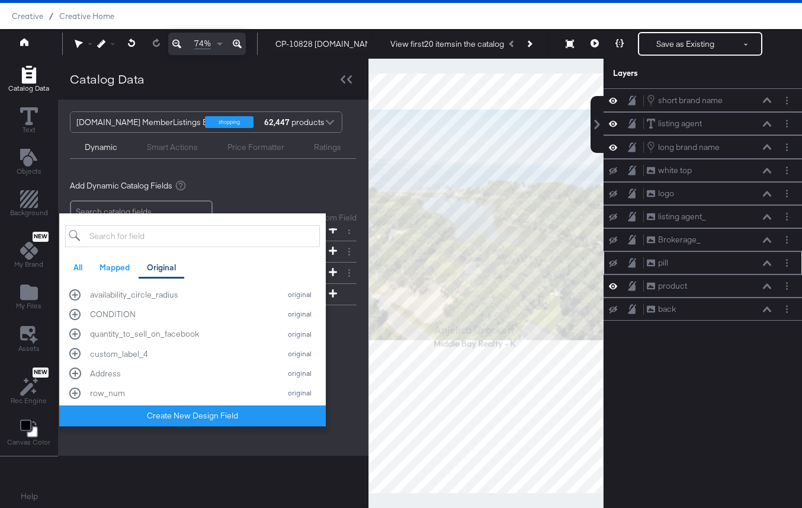
scroll to position [478, 0]
click at [236, 184] on div "Add dynamic text or image items from your product catalog to your design templa…" at bounding box center [213, 185] width 287 height 11
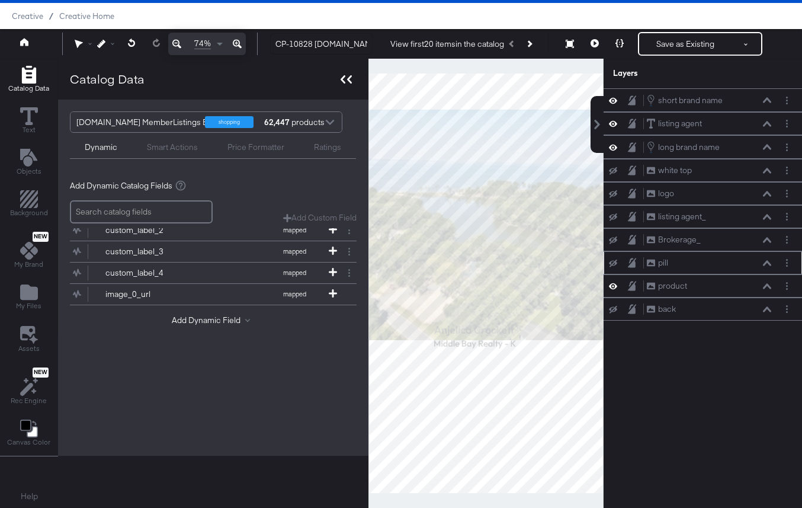
click at [341, 79] on icon at bounding box center [343, 79] width 5 height 8
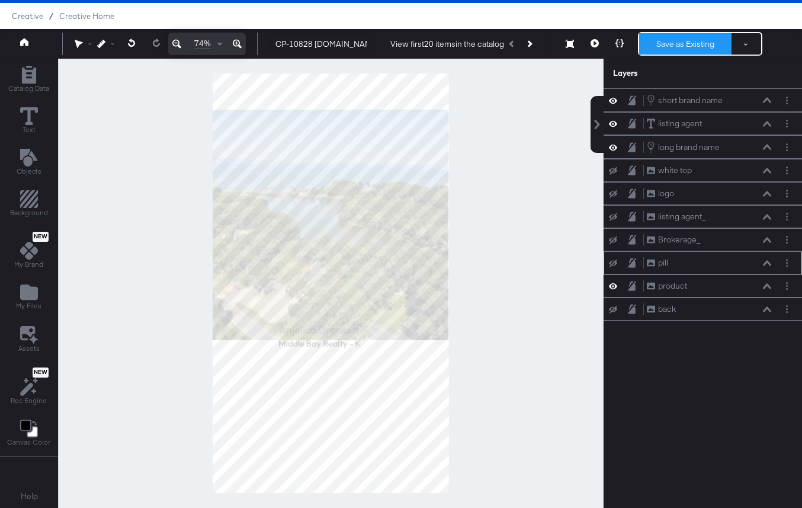
click at [646, 51] on button "Save as Existing" at bounding box center [685, 43] width 92 height 21
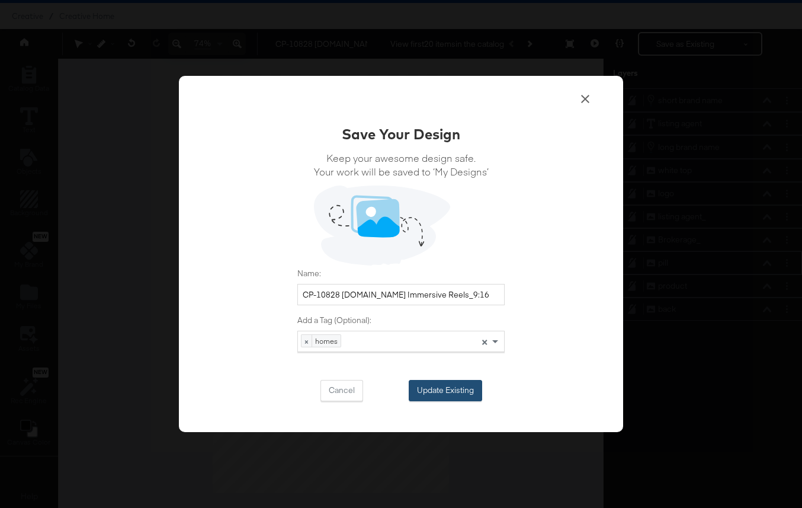
click at [429, 395] on button "Update Existing" at bounding box center [445, 390] width 73 height 21
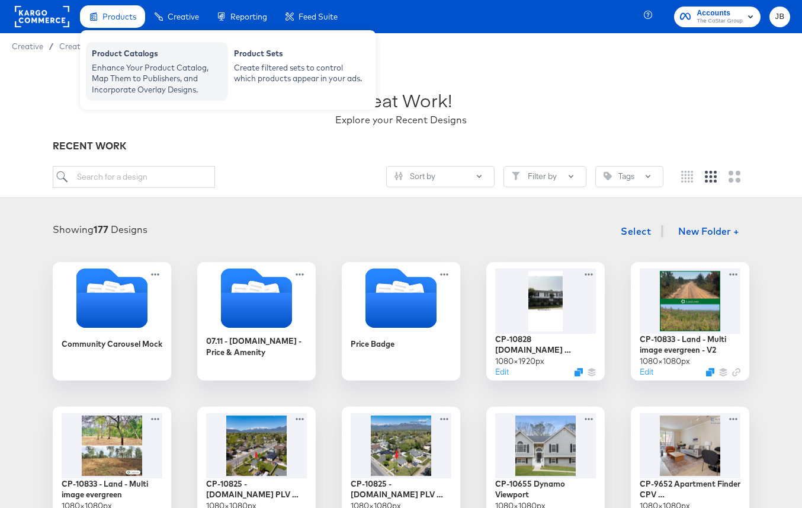
click at [117, 57] on div "Product Catalogs" at bounding box center [157, 55] width 130 height 14
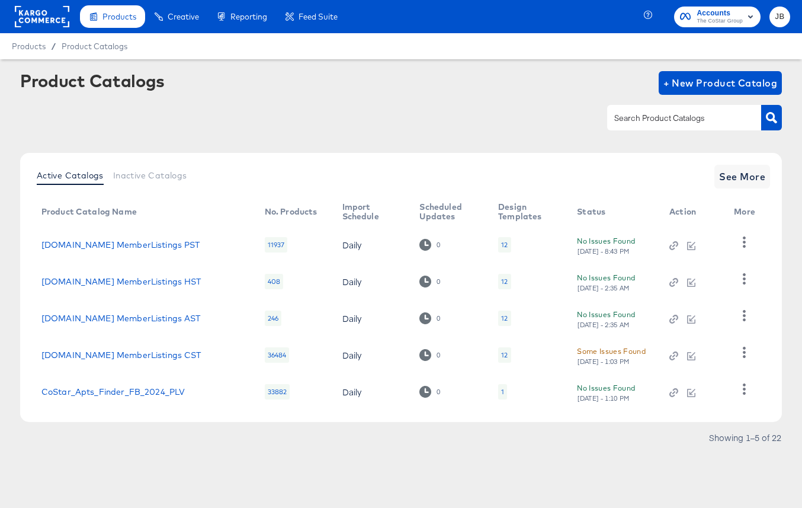
click at [147, 250] on td "Homes.com MemberListings PST" at bounding box center [143, 244] width 223 height 37
click at [148, 244] on link "Homes.com MemberListings PST" at bounding box center [120, 244] width 159 height 9
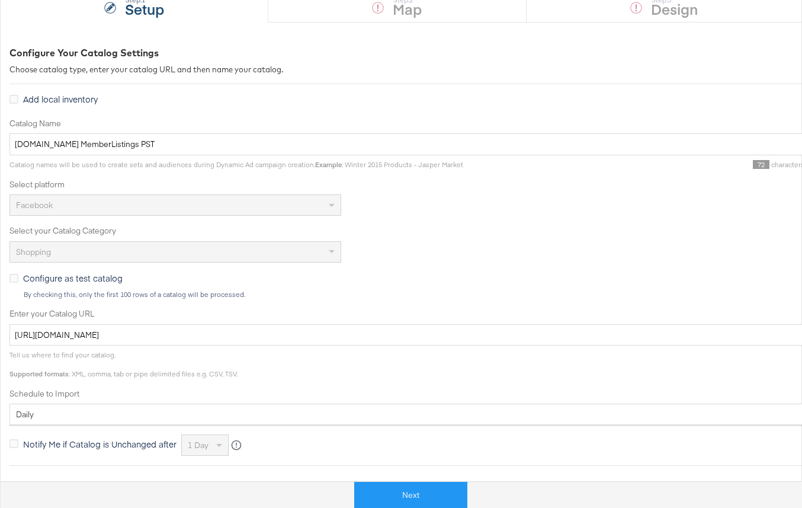
scroll to position [134, 0]
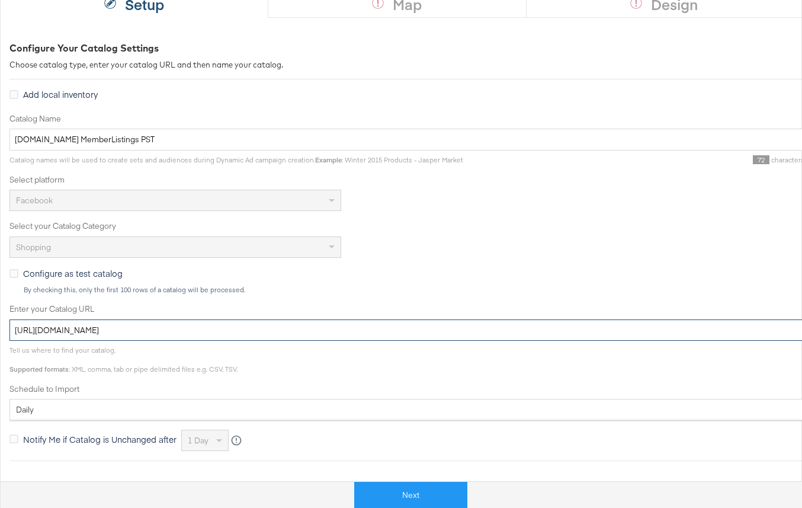
click at [245, 324] on input "https://ace.stitcherads.com/exports/1286/universal/none/universal/export.tsv.gz" at bounding box center [423, 330] width 829 height 22
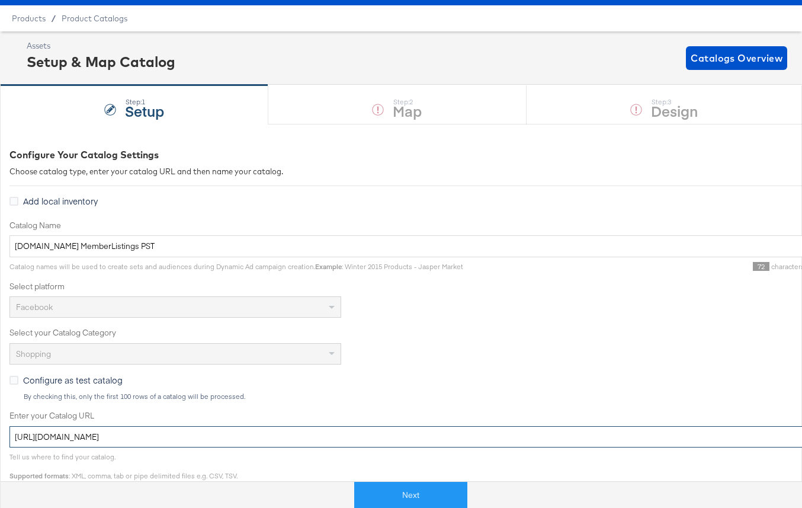
scroll to position [0, 0]
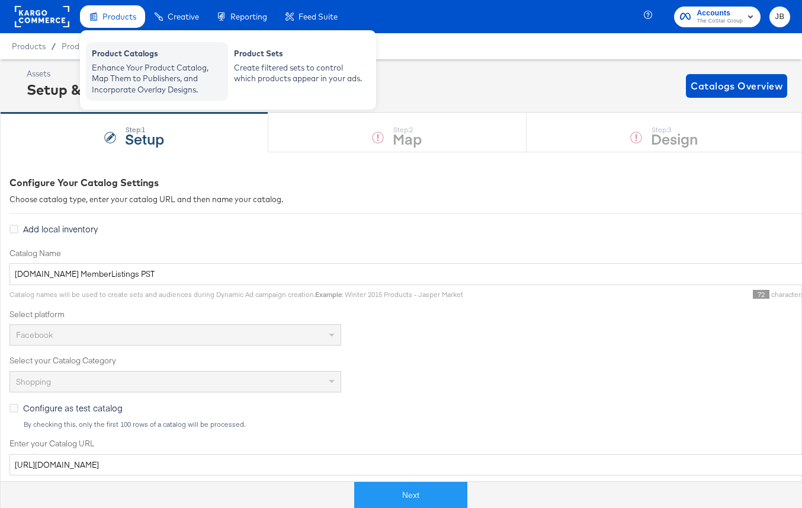
click at [110, 54] on div "Product Catalogs" at bounding box center [157, 55] width 130 height 14
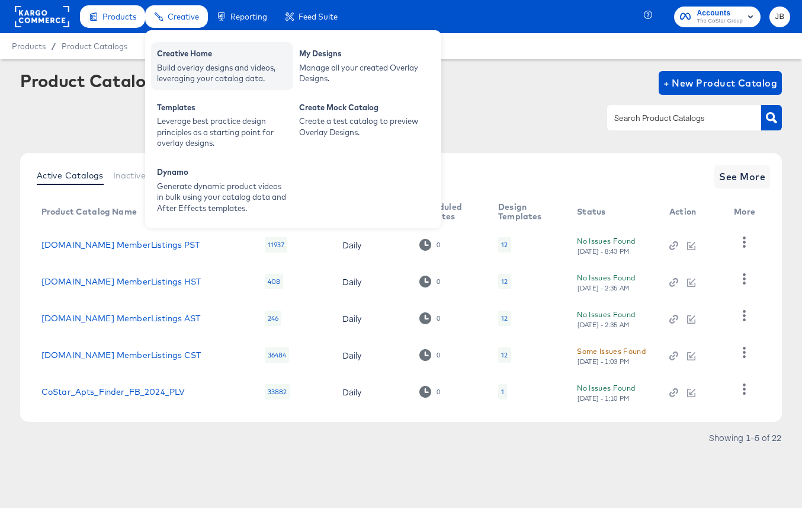
click at [171, 56] on div "Creative Home" at bounding box center [222, 55] width 130 height 14
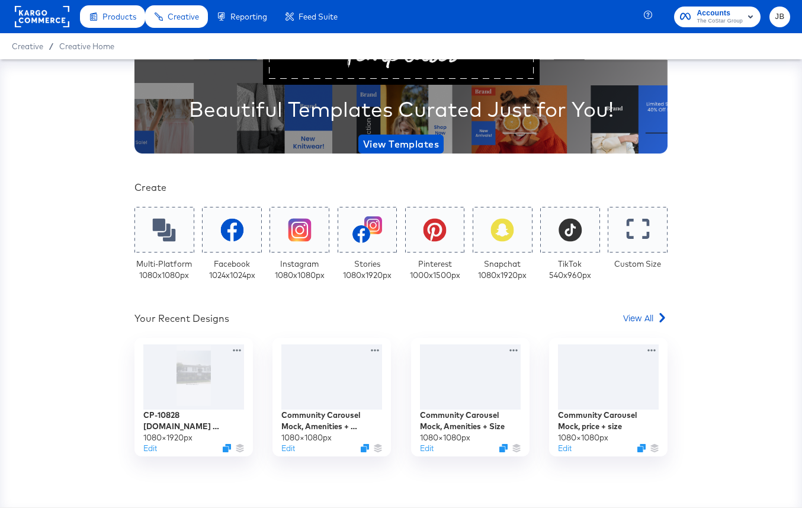
scroll to position [123, 0]
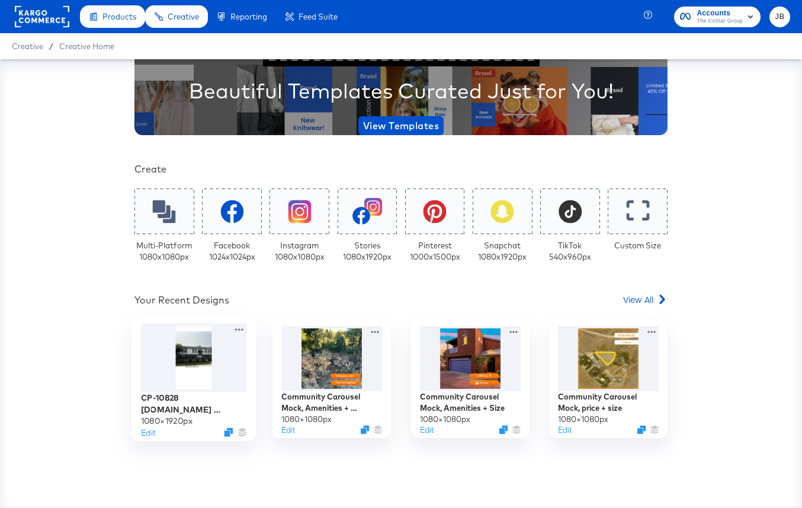
click at [216, 364] on div at bounding box center [194, 357] width 106 height 69
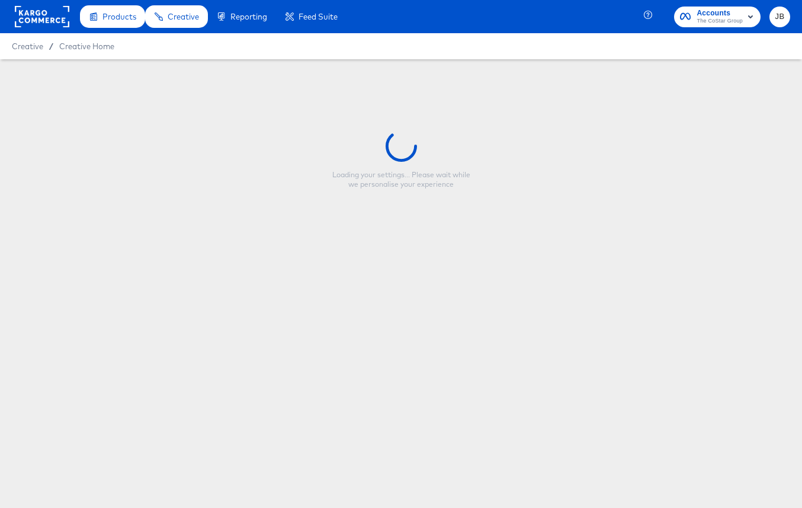
type input "CP-10828 [DOMAIN_NAME] Immersive Reels_9:16"
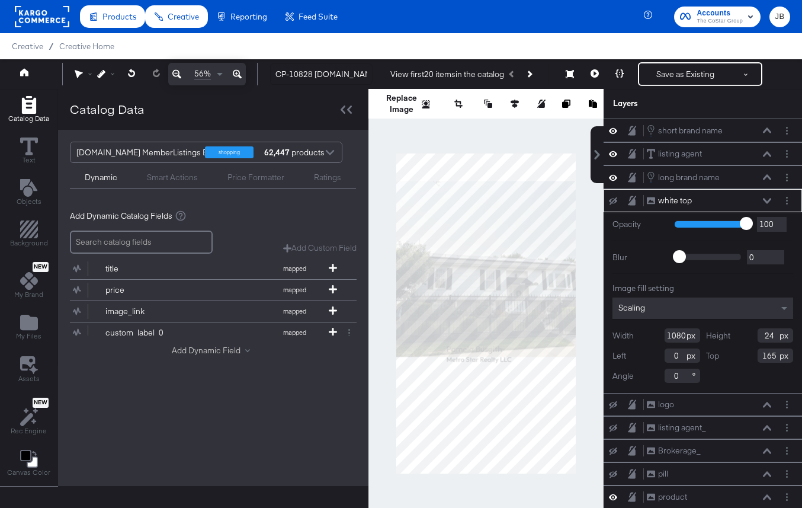
click at [225, 351] on button "Add Dynamic Field" at bounding box center [213, 350] width 83 height 11
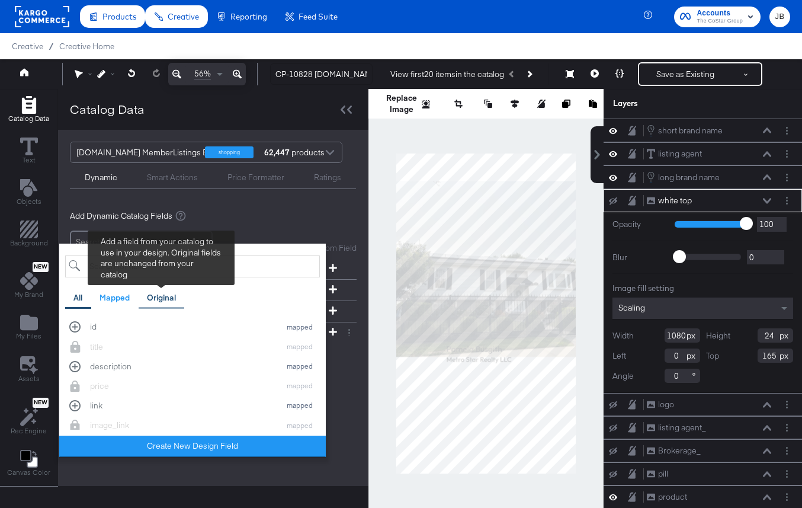
click at [165, 298] on div "Original" at bounding box center [161, 297] width 29 height 11
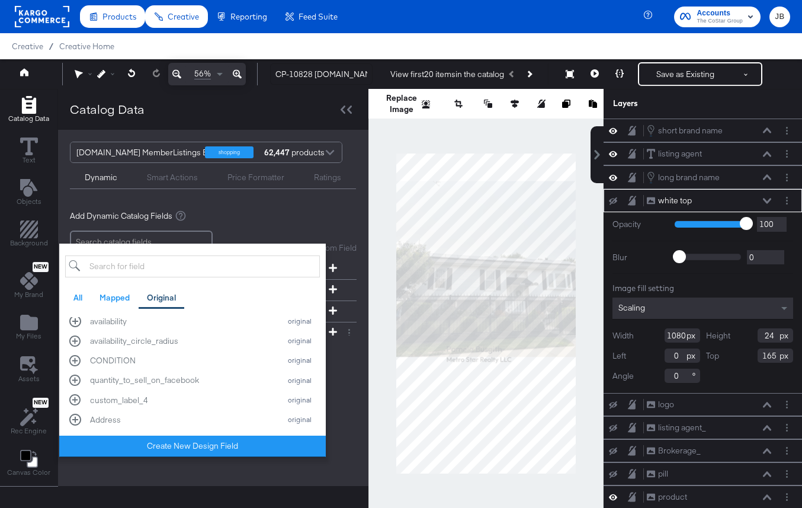
scroll to position [478, 0]
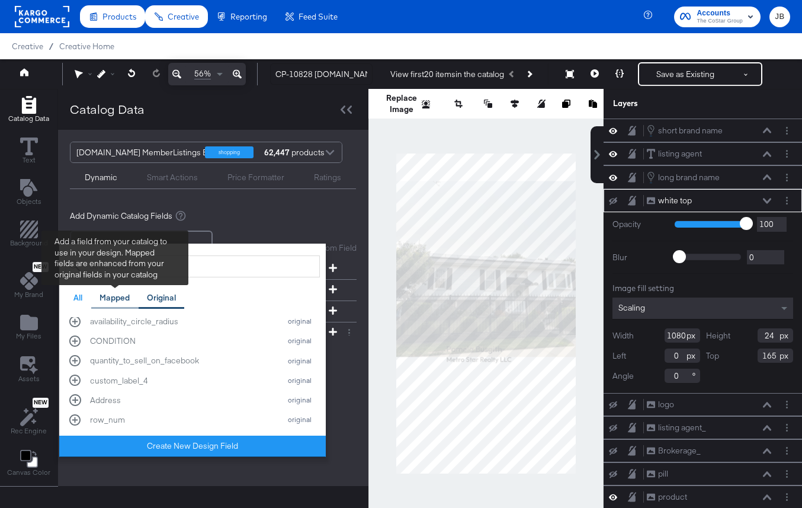
click at [112, 298] on div "Mapped" at bounding box center [115, 297] width 30 height 11
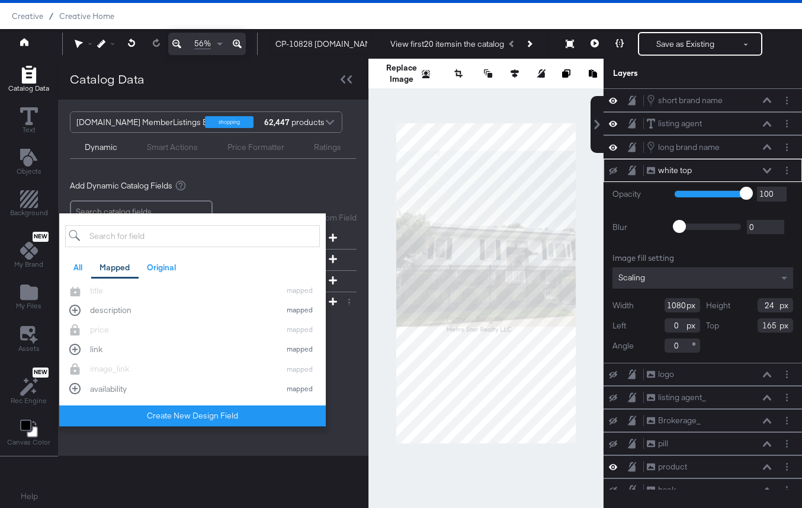
scroll to position [0, 0]
click at [81, 272] on div "All" at bounding box center [77, 267] width 9 height 11
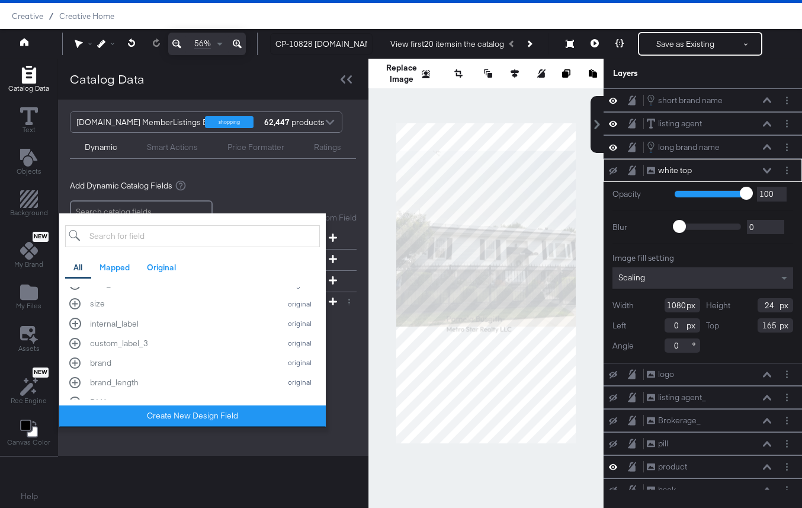
scroll to position [941, 0]
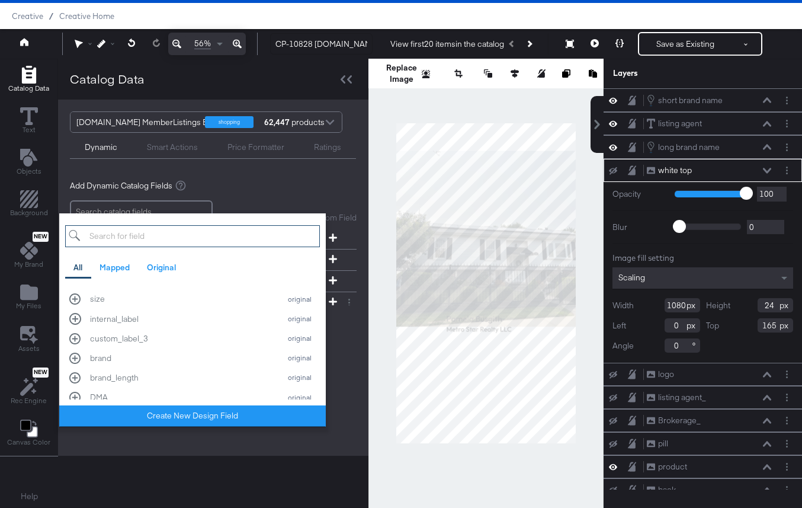
click at [139, 239] on input "search" at bounding box center [192, 236] width 255 height 22
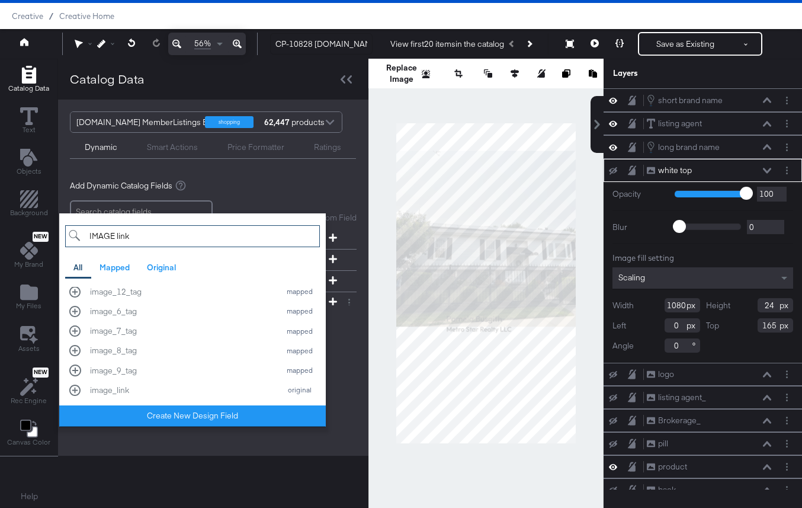
scroll to position [0, 0]
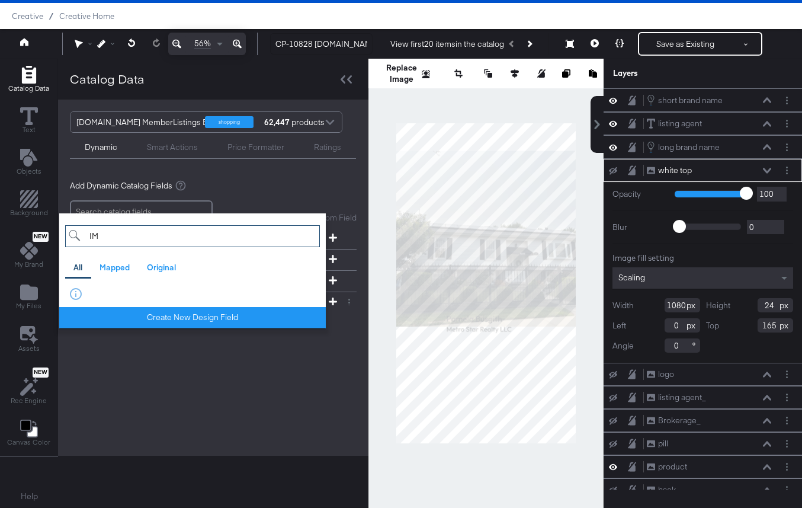
type input "I"
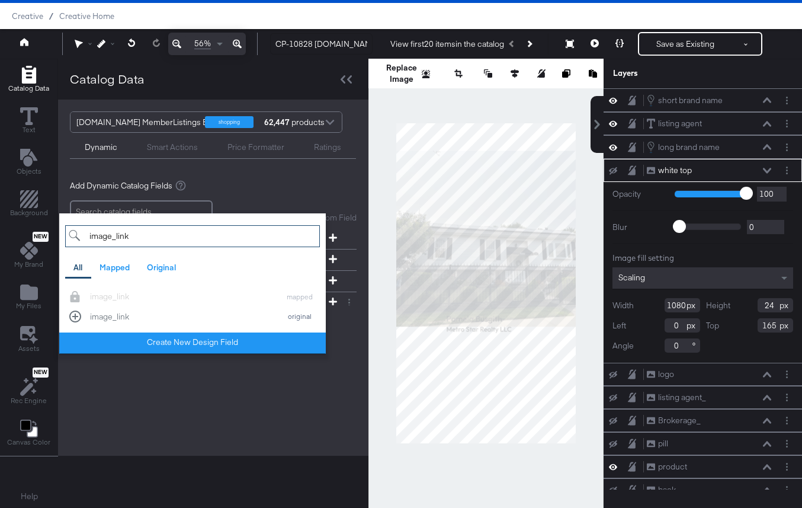
type input "image_link"
click at [652, 356] on div "Opacity 1 100 100 Blur 0 2000 0 Image fill setting Scaling Width 1080 Height 24…" at bounding box center [703, 272] width 198 height 181
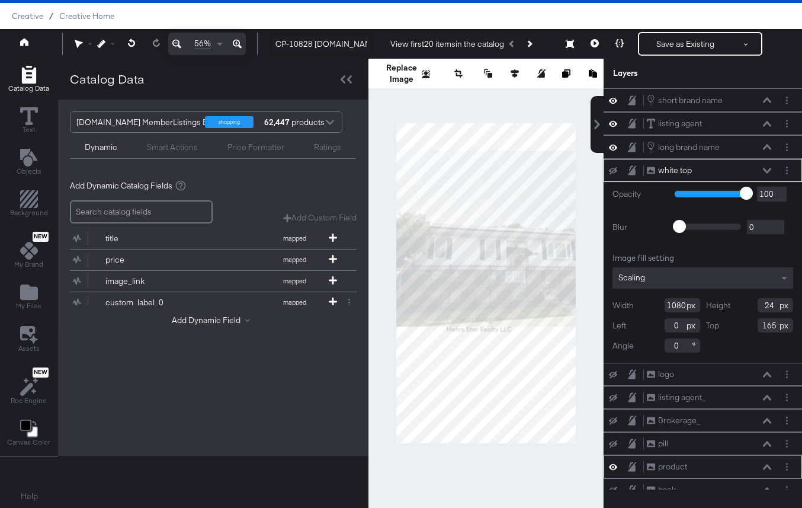
click at [612, 469] on icon at bounding box center [613, 467] width 8 height 10
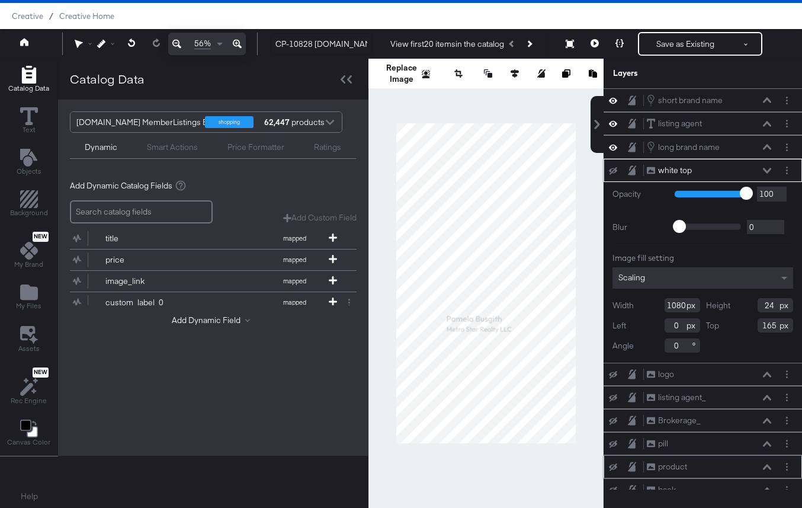
click at [612, 469] on icon at bounding box center [613, 467] width 8 height 8
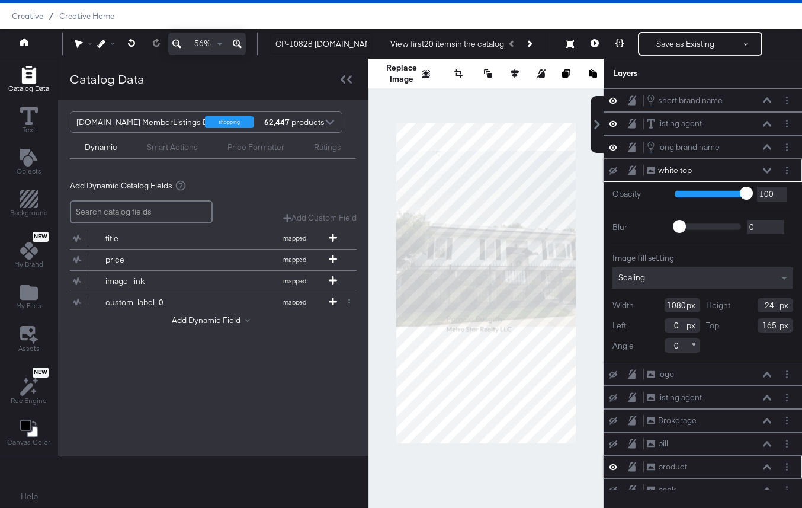
click at [771, 467] on icon at bounding box center [767, 467] width 8 height 6
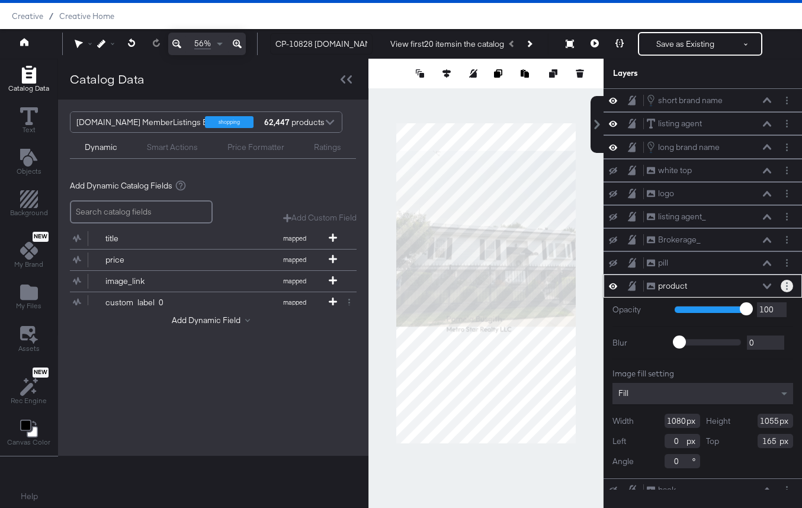
click at [790, 286] on button "Layer Options" at bounding box center [787, 286] width 12 height 12
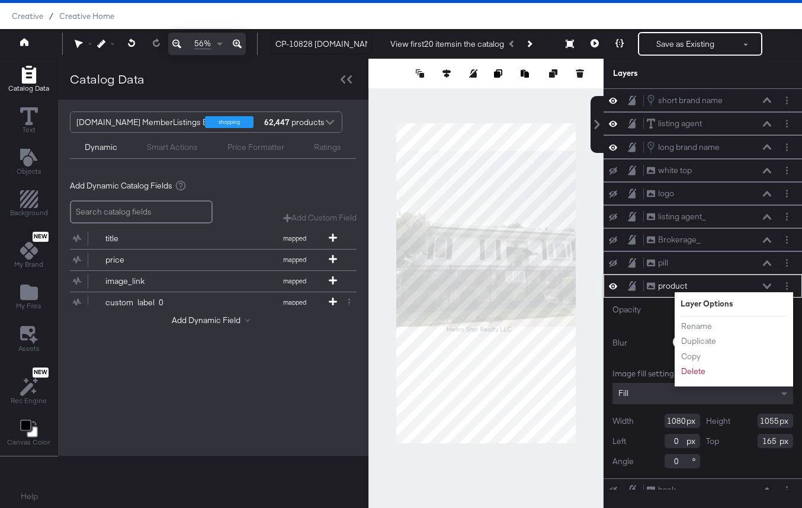
click at [765, 288] on icon at bounding box center [767, 286] width 8 height 6
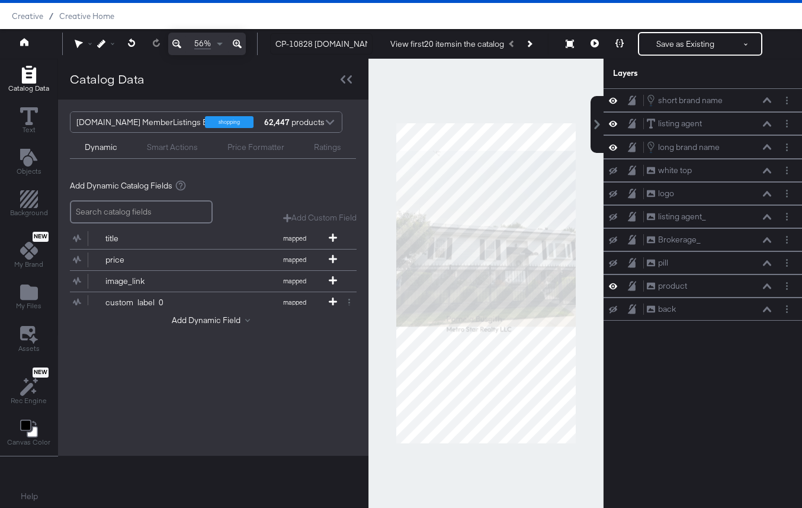
click at [609, 281] on icon at bounding box center [613, 286] width 8 height 10
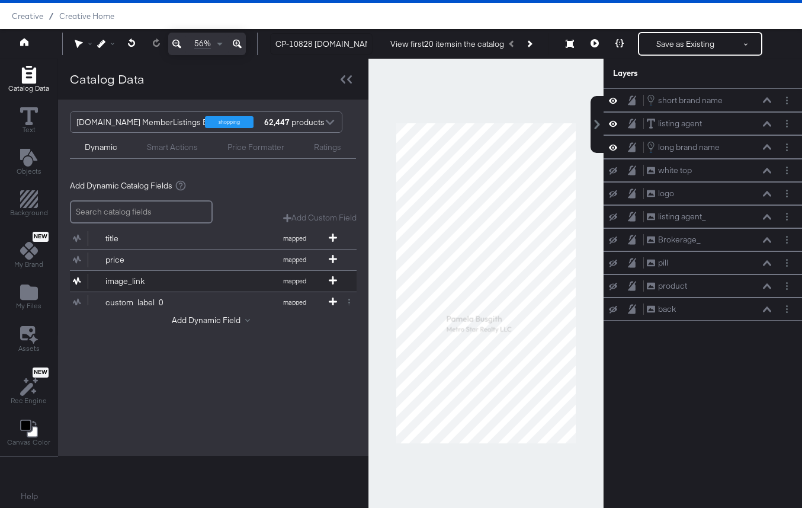
scroll to position [11, 0]
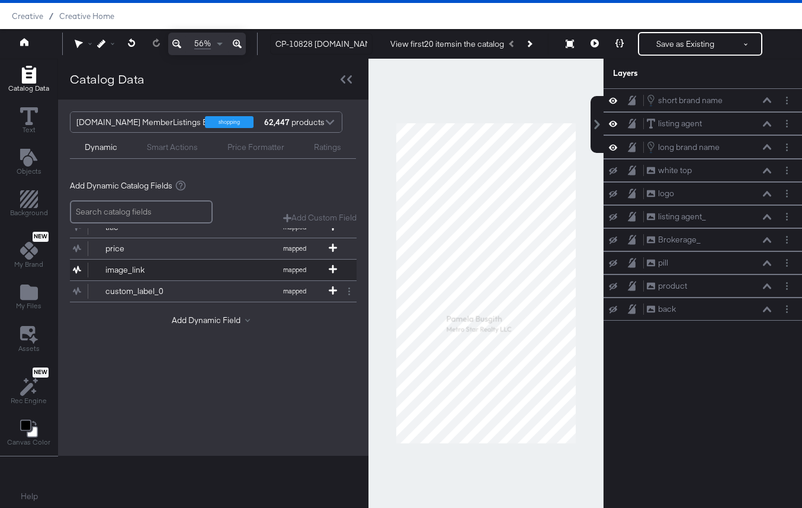
click at [183, 270] on div "image_link" at bounding box center [148, 269] width 86 height 11
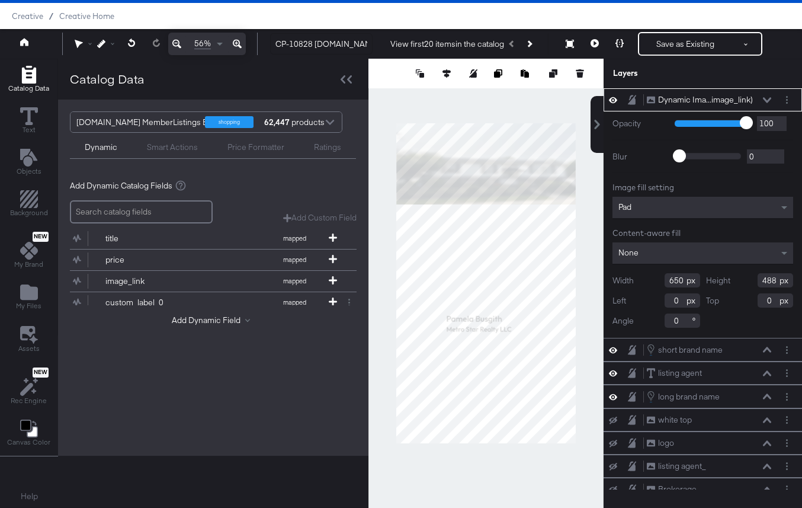
type input "1080"
click at [172, 150] on div "Smart Actions" at bounding box center [172, 147] width 51 height 11
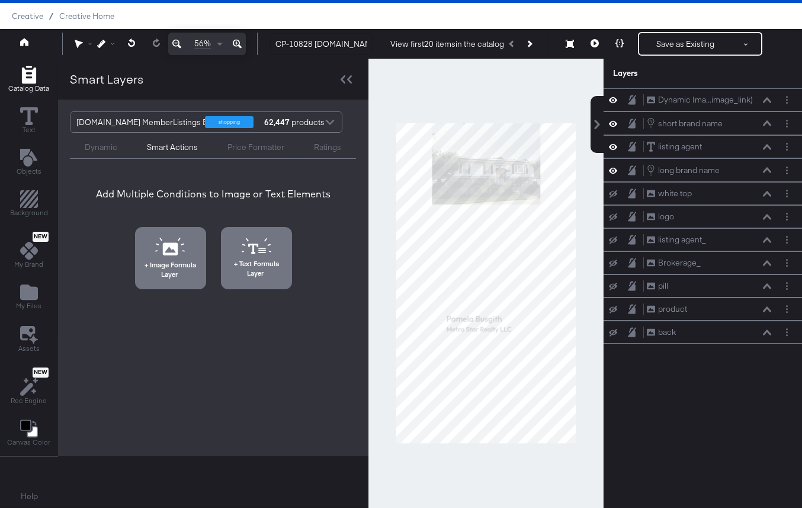
click at [236, 146] on div "Price Formatter" at bounding box center [256, 147] width 57 height 11
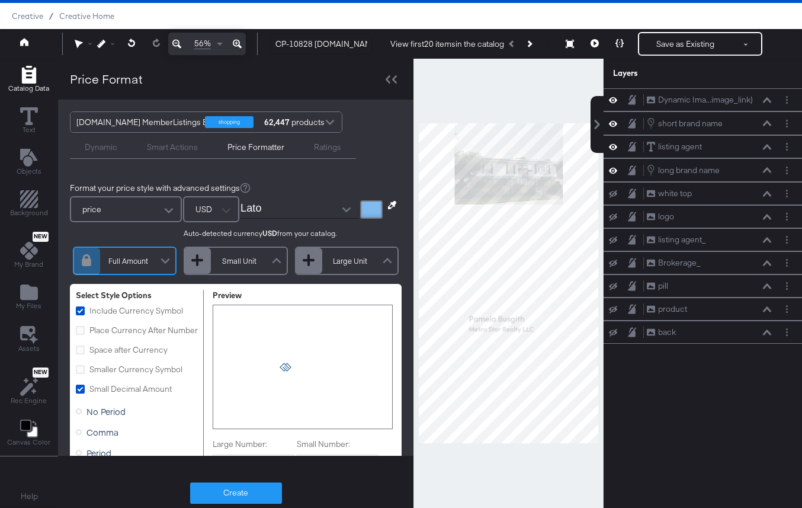
click at [97, 146] on div "Dynamic" at bounding box center [101, 147] width 33 height 11
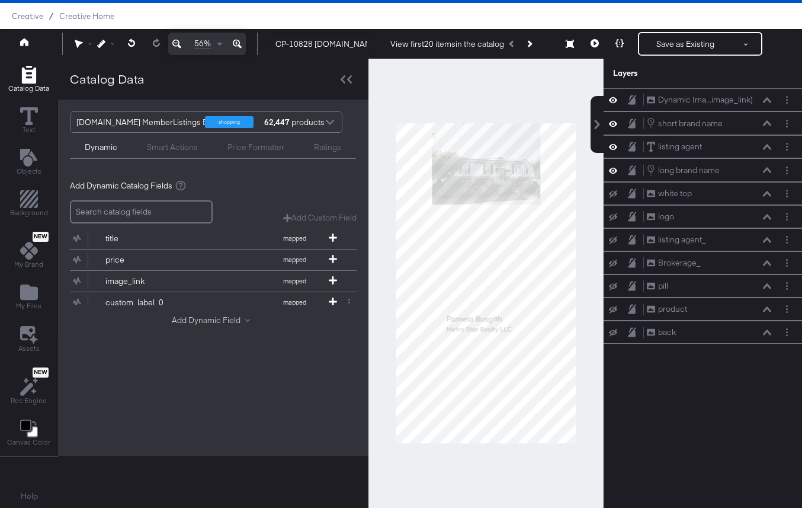
click at [212, 319] on button "Add Dynamic Field" at bounding box center [213, 320] width 83 height 11
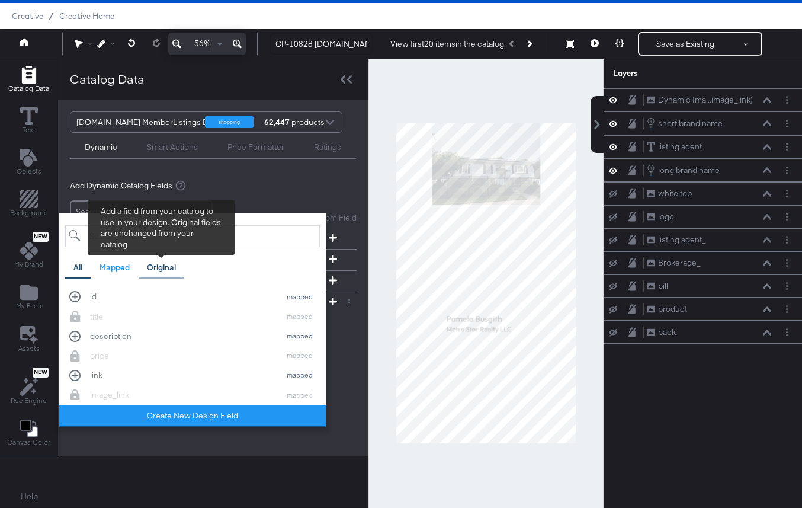
click at [158, 268] on div "Original" at bounding box center [161, 267] width 29 height 11
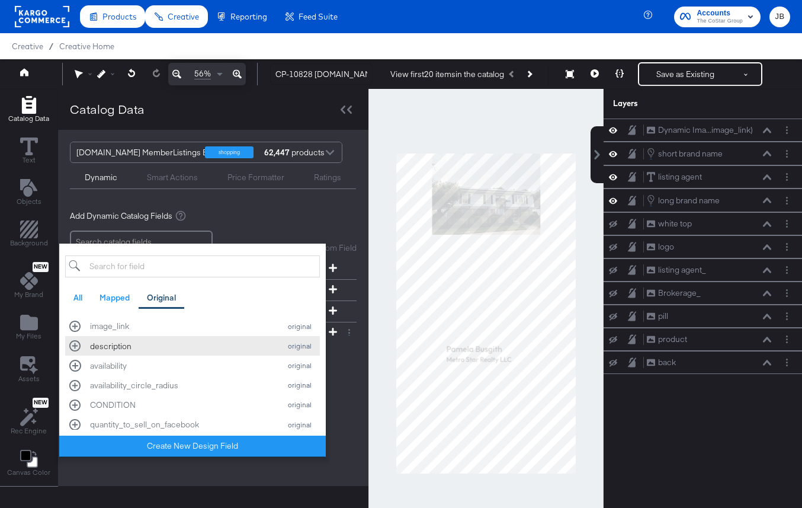
scroll to position [478, 0]
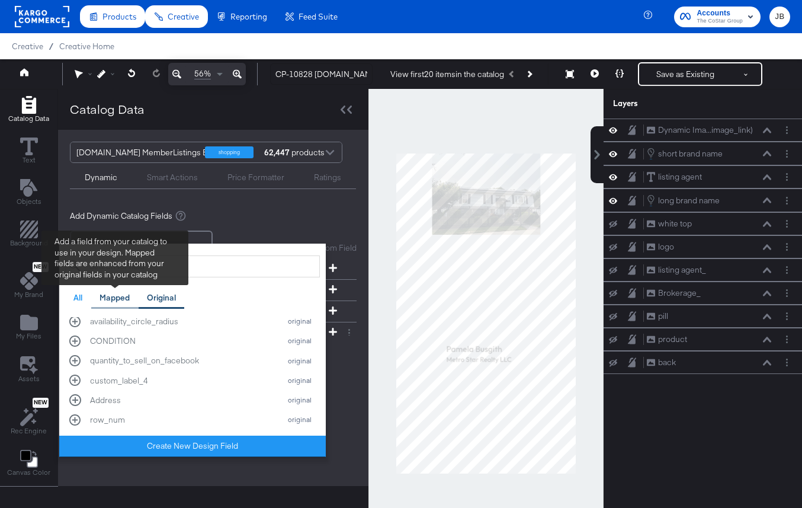
click at [109, 295] on div "Mapped" at bounding box center [115, 297] width 30 height 11
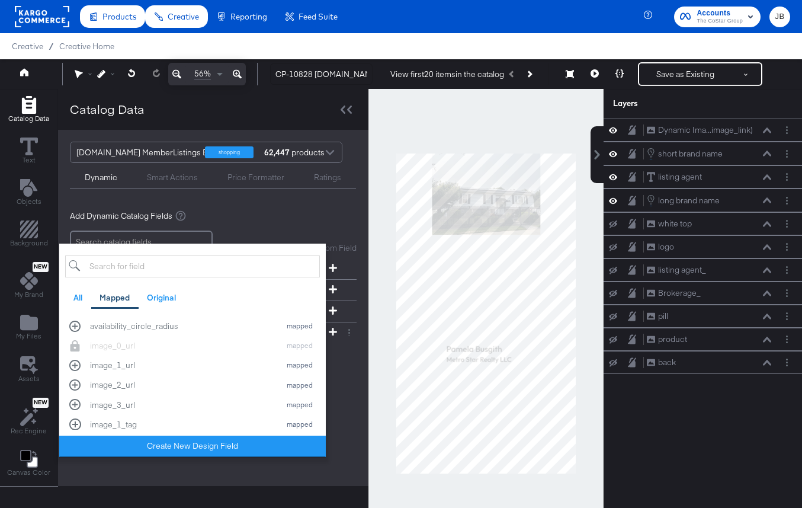
scroll to position [353, 0]
click at [158, 370] on div "image_1_url" at bounding box center [182, 366] width 184 height 11
click at [78, 298] on div "All" at bounding box center [77, 297] width 9 height 11
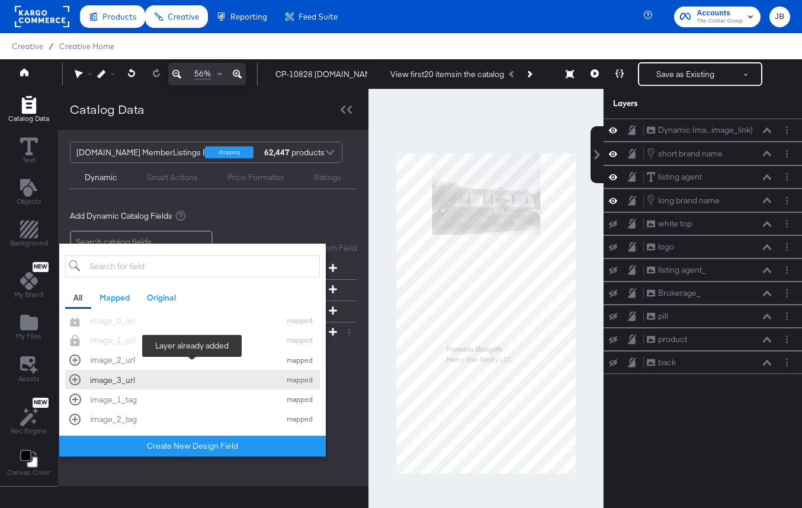
scroll to position [386, 0]
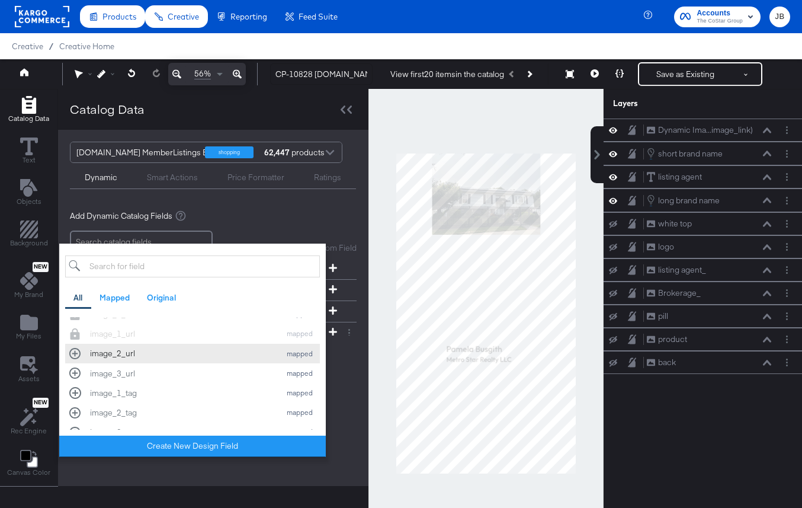
click at [159, 355] on div "image_2_url" at bounding box center [182, 353] width 184 height 11
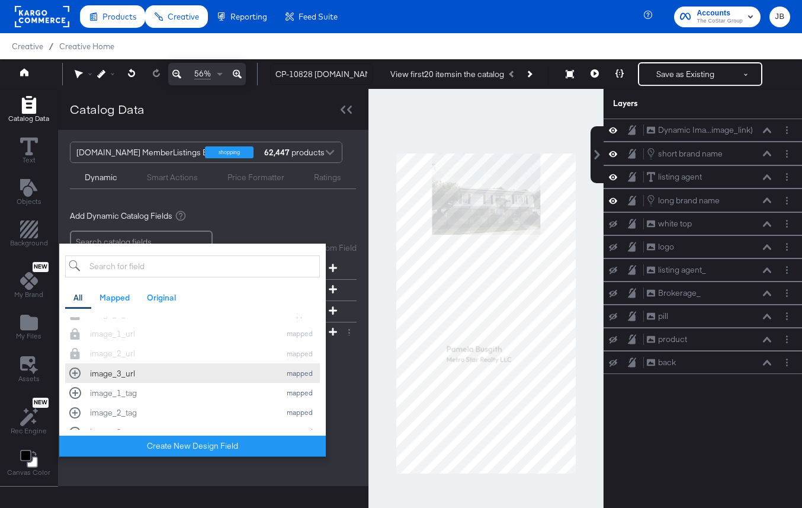
click at [166, 373] on div "image_3_url" at bounding box center [182, 373] width 184 height 11
click at [210, 467] on div "Homes.com MemberListings EST shopping 62,447 products Dynamic Smart Actions Pri…" at bounding box center [213, 308] width 310 height 356
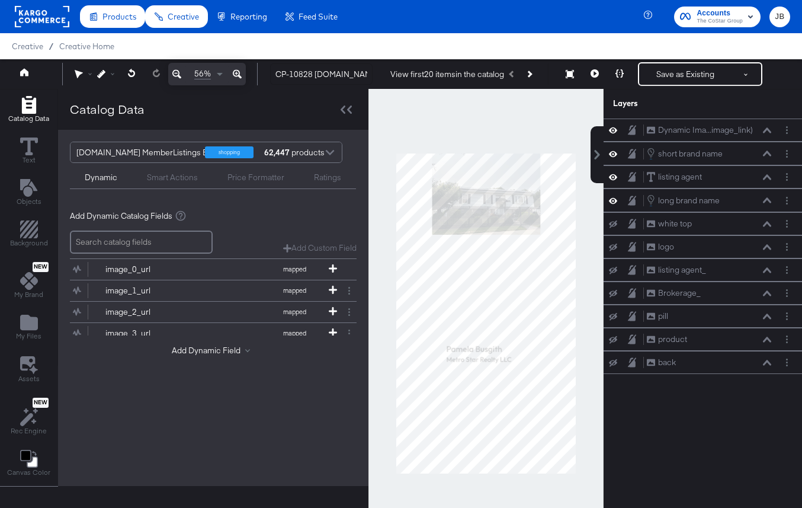
scroll to position [179, 0]
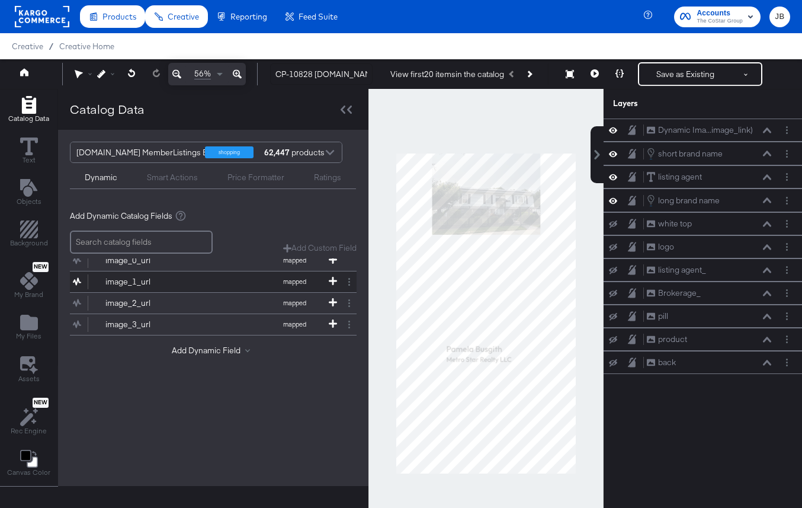
click at [181, 282] on div "image_1_url" at bounding box center [148, 281] width 86 height 11
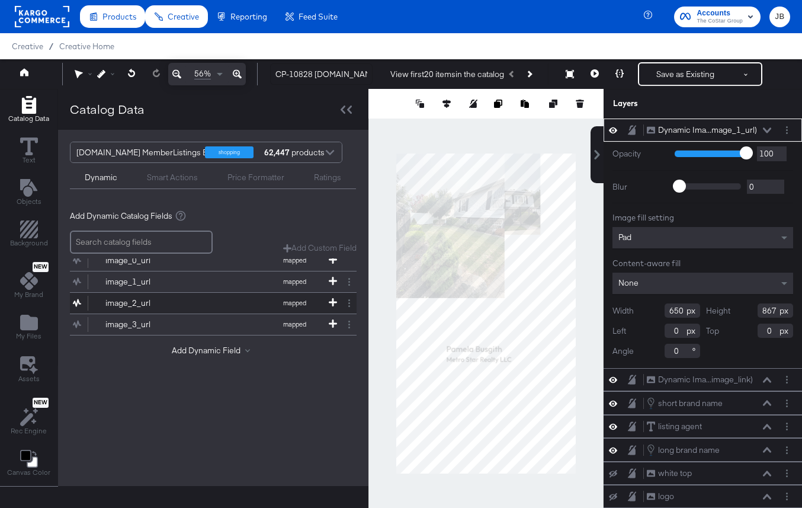
click at [184, 306] on div "image_2_url" at bounding box center [148, 302] width 86 height 11
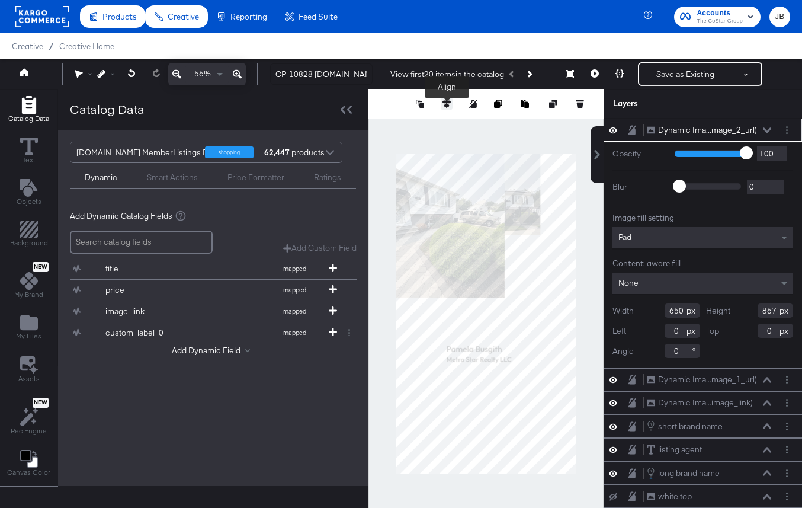
click at [450, 101] on icon at bounding box center [447, 104] width 8 height 8
click at [446, 130] on button at bounding box center [447, 126] width 12 height 12
type input "1053"
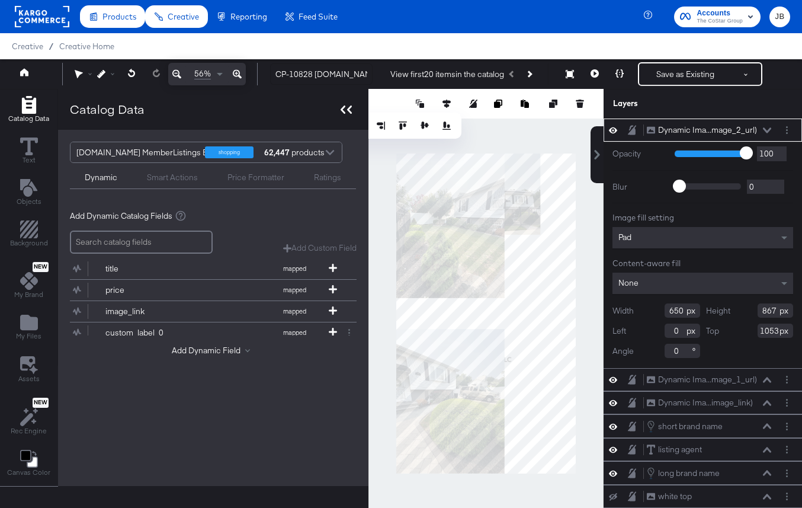
click at [349, 103] on div at bounding box center [346, 109] width 21 height 17
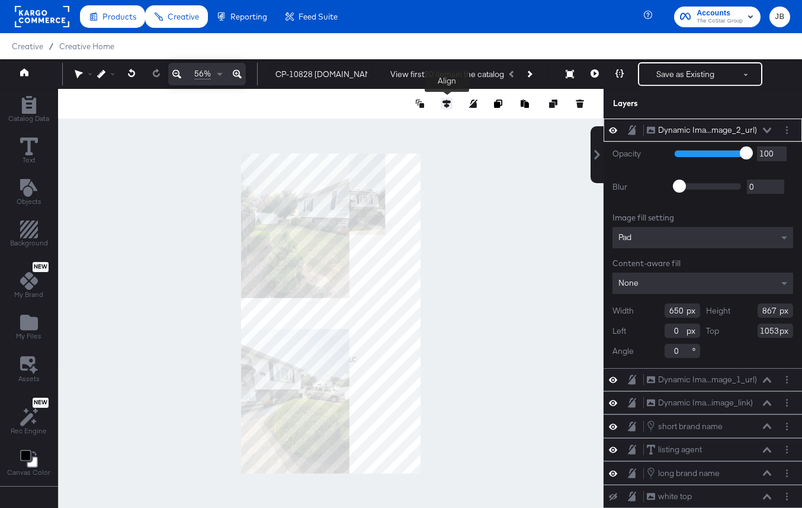
click at [442, 104] on button at bounding box center [447, 104] width 12 height 12
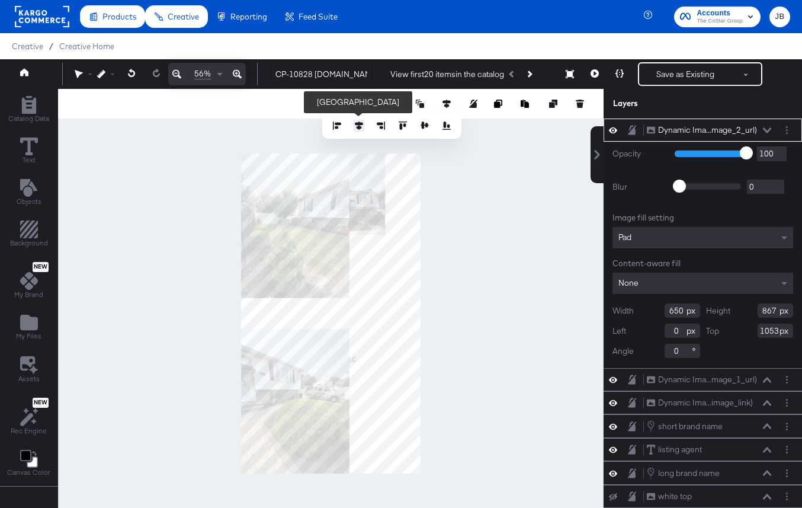
click at [358, 123] on icon at bounding box center [359, 125] width 8 height 8
type input "215"
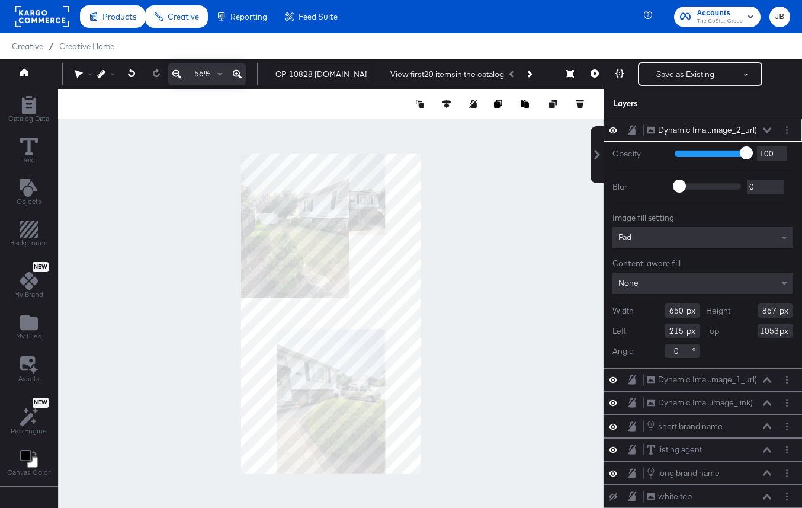
click at [421, 400] on div at bounding box center [331, 313] width 546 height 449
type input "1027"
type input "53"
type input "1080"
type input "0"
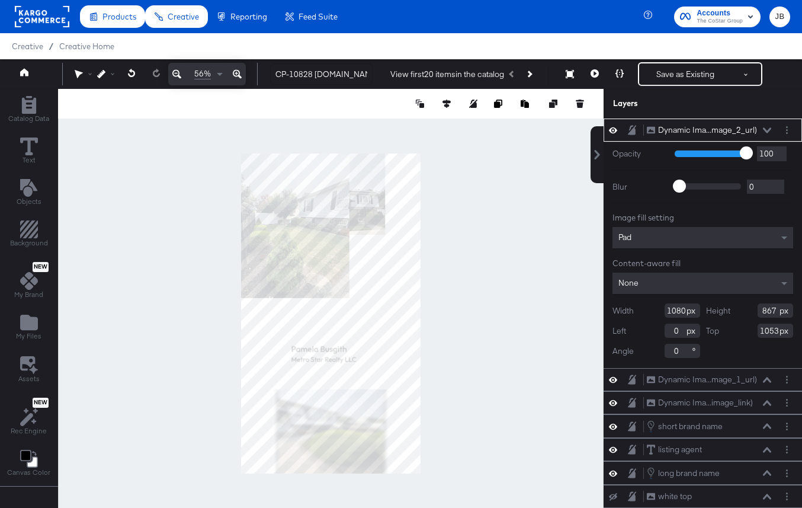
type input "480"
type input "1440"
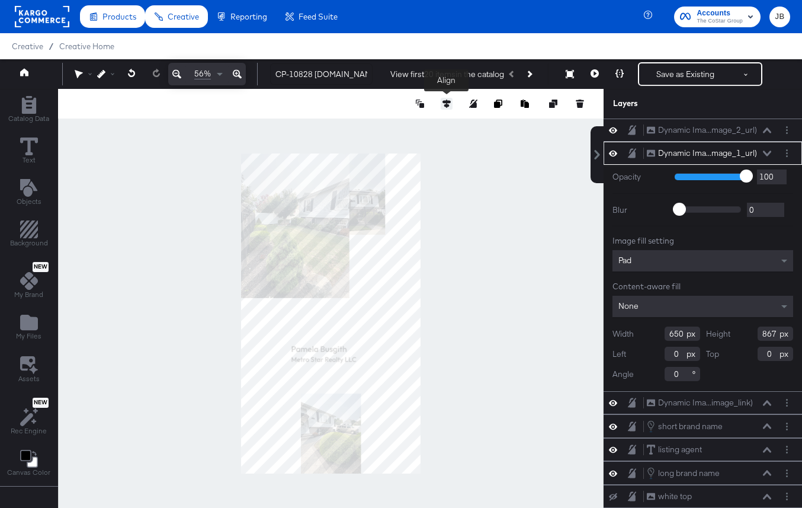
click at [448, 105] on icon at bounding box center [447, 104] width 8 height 8
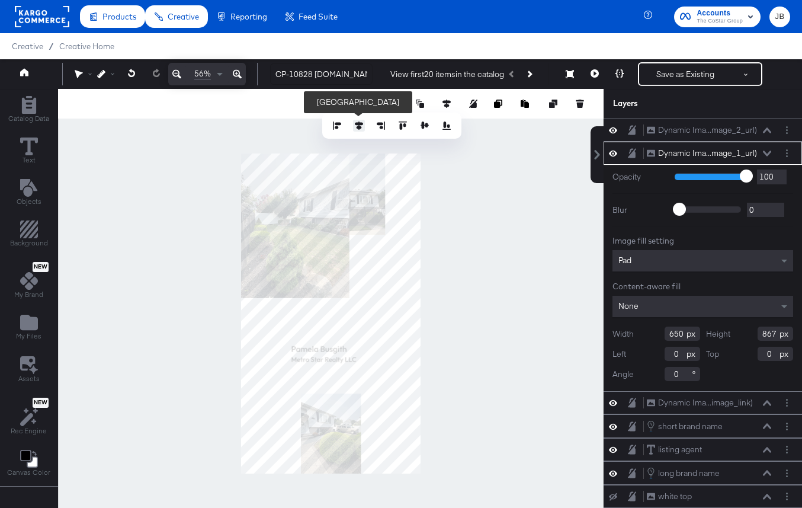
click at [357, 125] on icon at bounding box center [359, 125] width 8 height 8
type input "215"
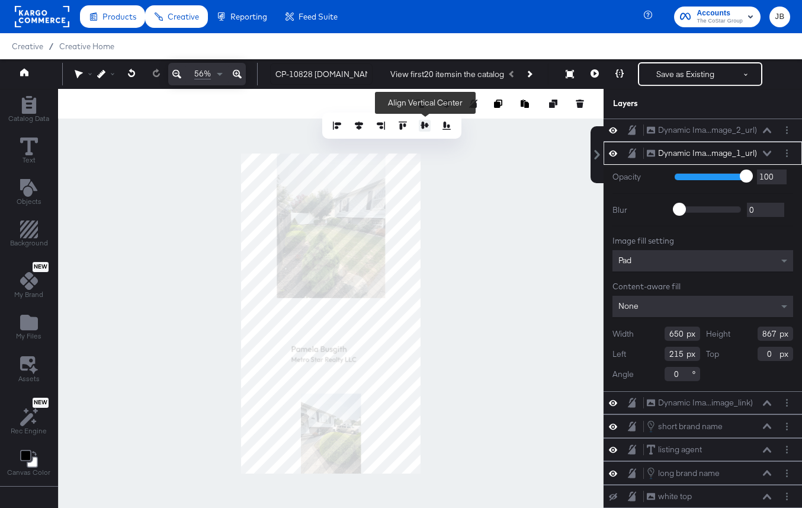
click at [425, 126] on icon at bounding box center [425, 124] width 8 height 7
type input "527"
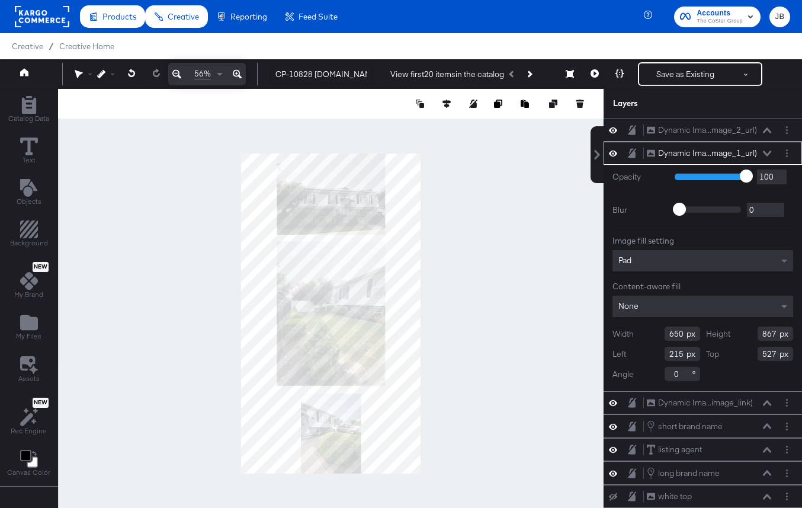
click at [422, 314] on div at bounding box center [331, 313] width 546 height 449
click at [239, 315] on div at bounding box center [331, 313] width 546 height 449
type input "1080"
type input "0"
click at [768, 152] on icon at bounding box center [767, 153] width 8 height 6
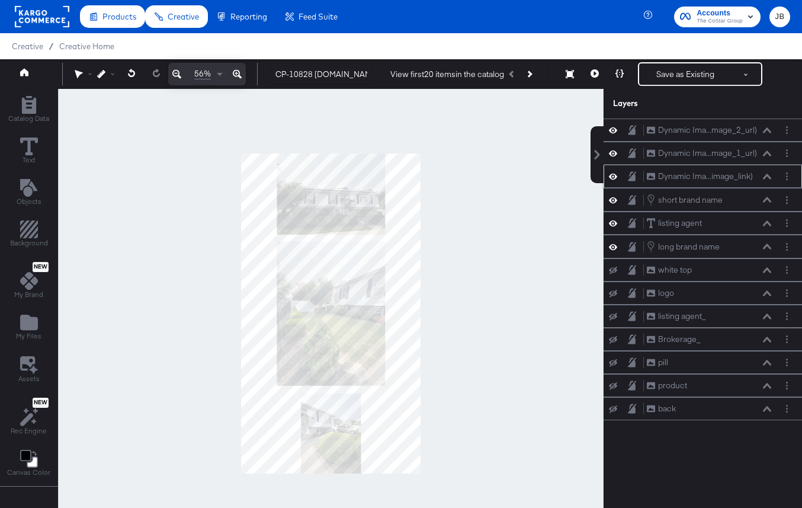
click at [765, 177] on icon at bounding box center [767, 177] width 8 height 6
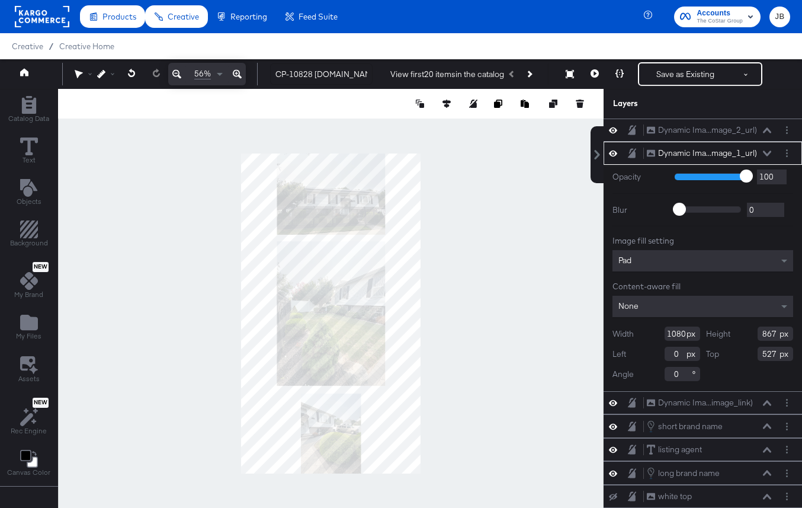
click at [770, 158] on div "Dynamic Ima...mage_1_url) Dynamic Image (image_1_url)" at bounding box center [709, 153] width 126 height 12
click at [758, 259] on div "Pad" at bounding box center [703, 260] width 181 height 21
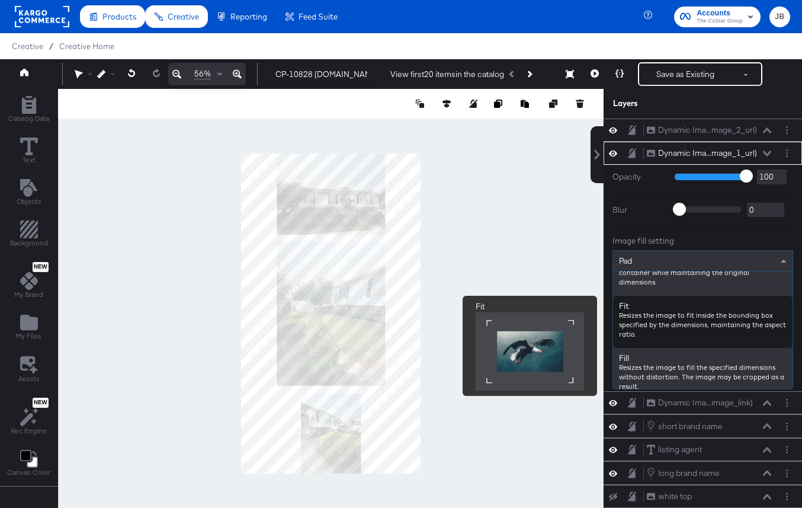
scroll to position [138, 0]
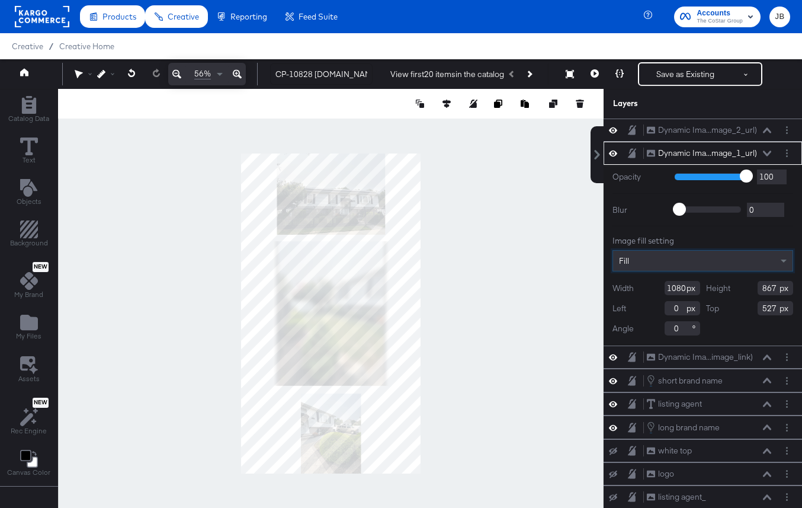
click at [770, 153] on icon at bounding box center [767, 153] width 8 height 6
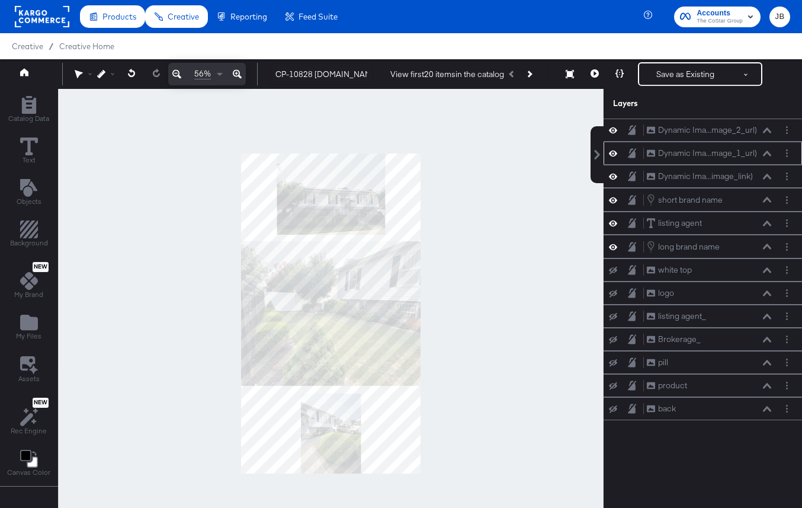
click at [769, 155] on icon at bounding box center [767, 153] width 8 height 6
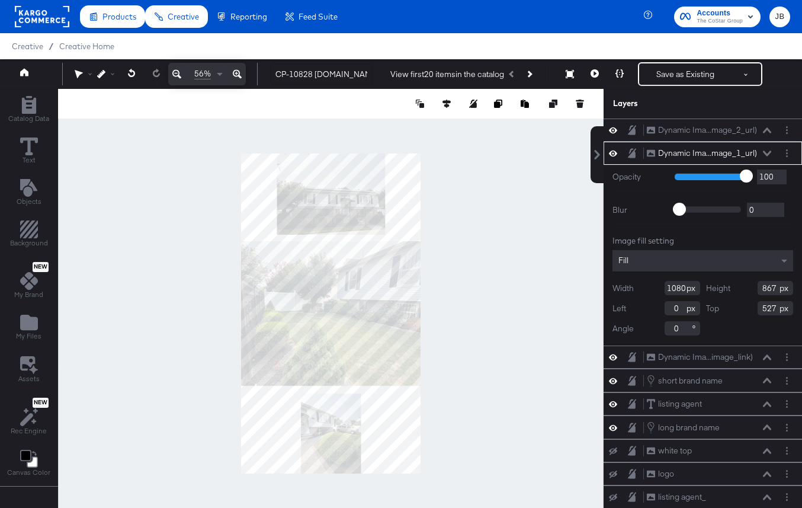
click at [714, 258] on div "Fill" at bounding box center [703, 260] width 181 height 21
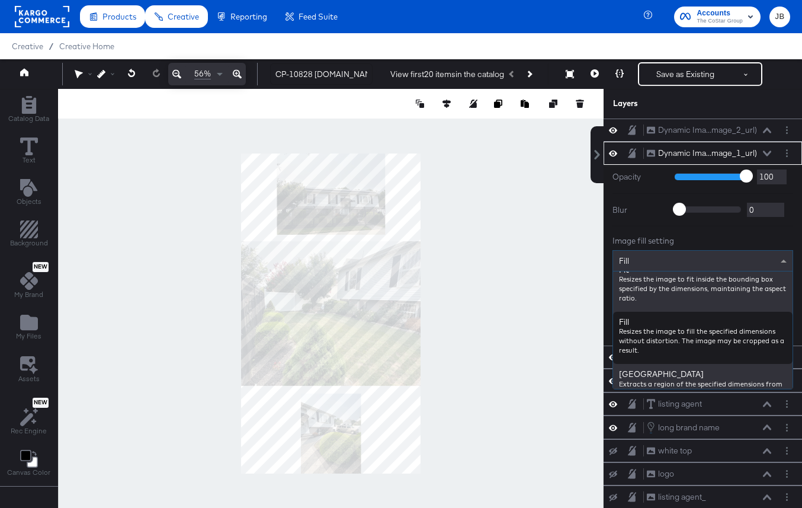
scroll to position [146, 0]
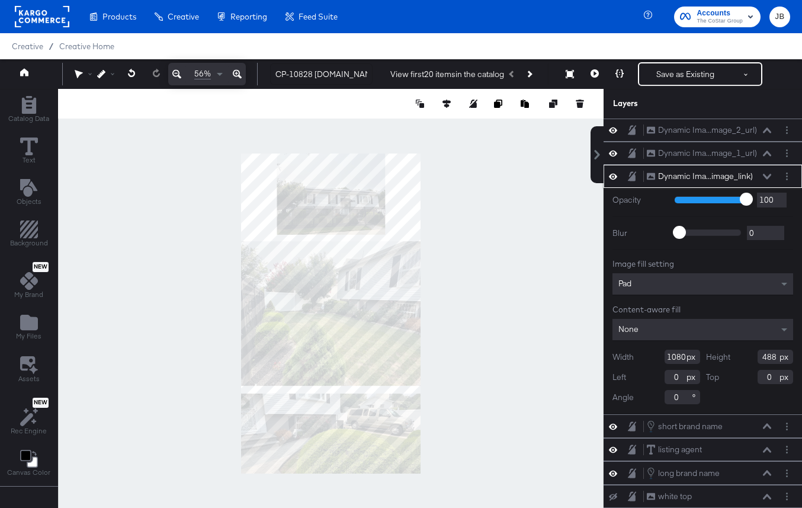
click at [717, 285] on div "Pad" at bounding box center [703, 283] width 181 height 21
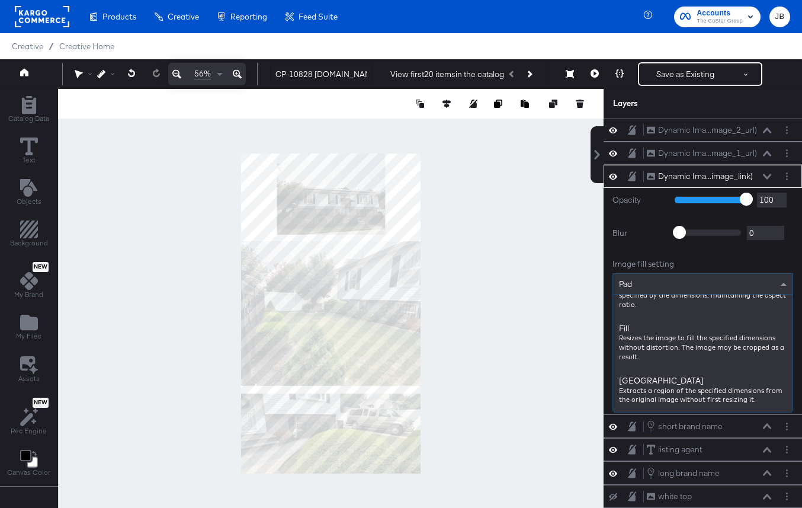
scroll to position [188, 0]
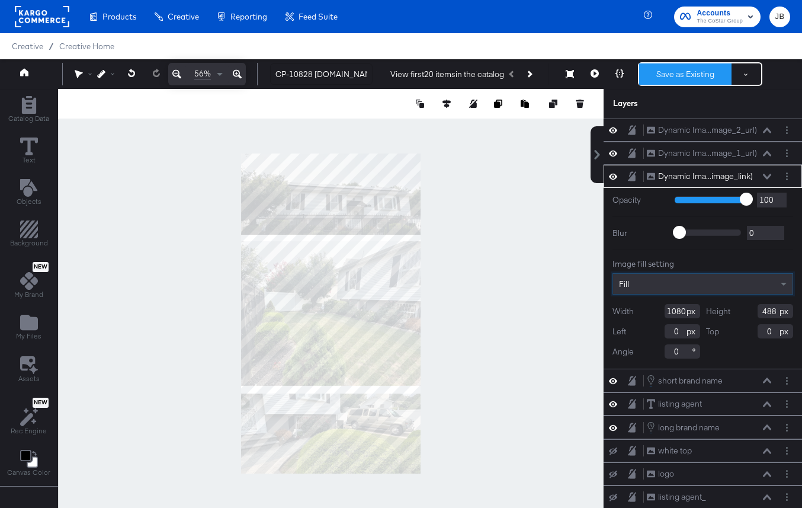
click at [667, 72] on button "Save as Existing" at bounding box center [685, 73] width 92 height 21
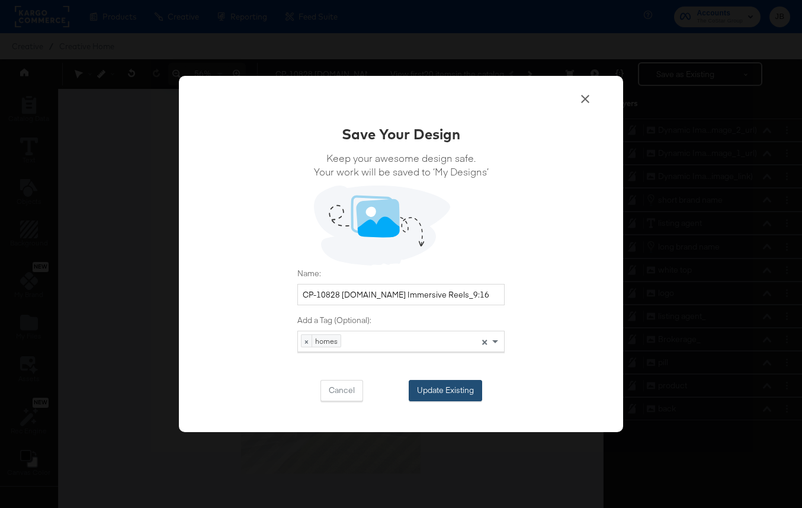
click at [455, 387] on button "Update Existing" at bounding box center [445, 390] width 73 height 21
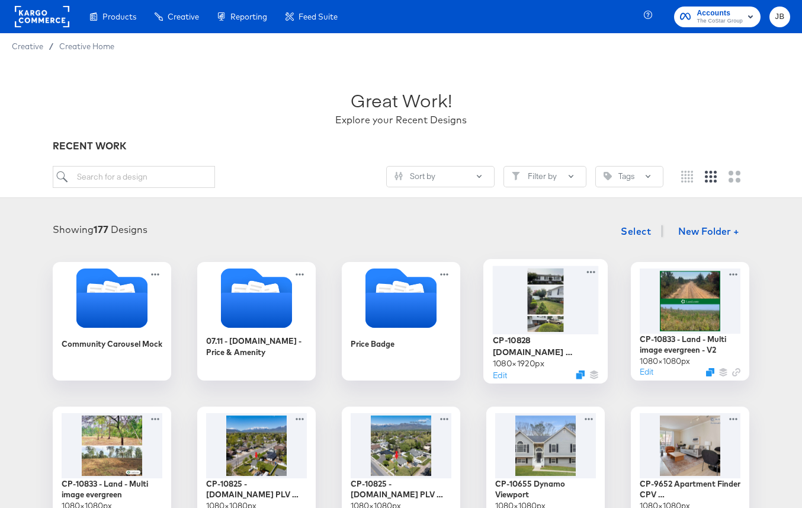
click at [546, 296] on div at bounding box center [546, 299] width 106 height 68
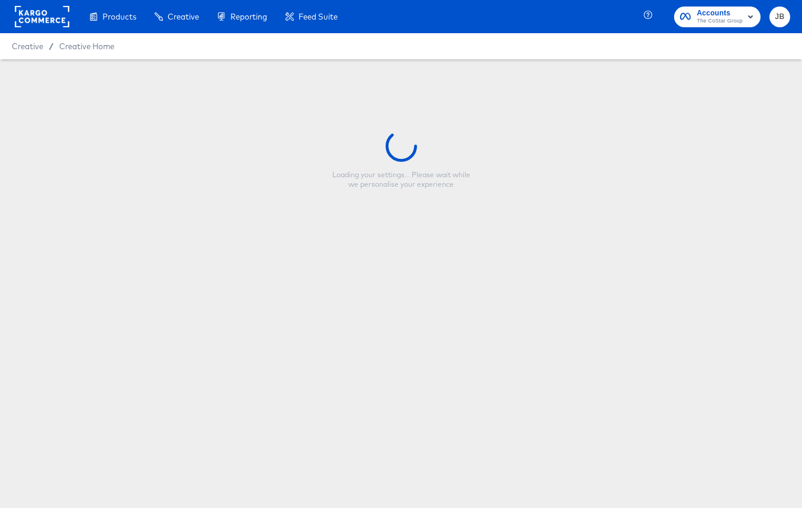
type input "CP-10828 [DOMAIN_NAME] Immersive Reels_9:16"
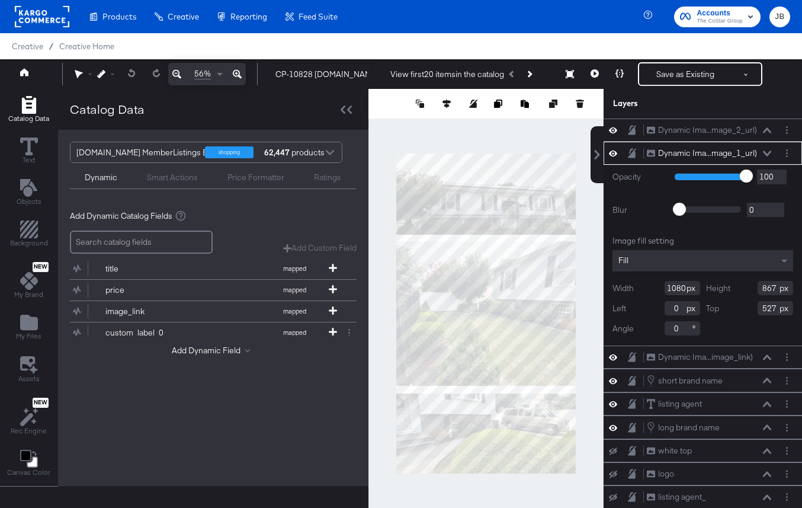
click at [774, 291] on input "867" at bounding box center [776, 288] width 36 height 14
type input "800"
click at [443, 104] on icon at bounding box center [447, 104] width 8 height 8
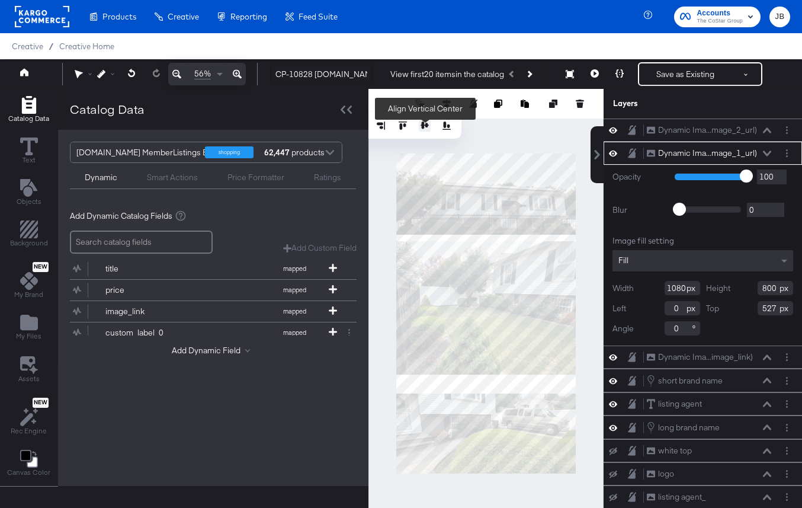
click at [424, 127] on icon at bounding box center [425, 124] width 8 height 7
type input "560"
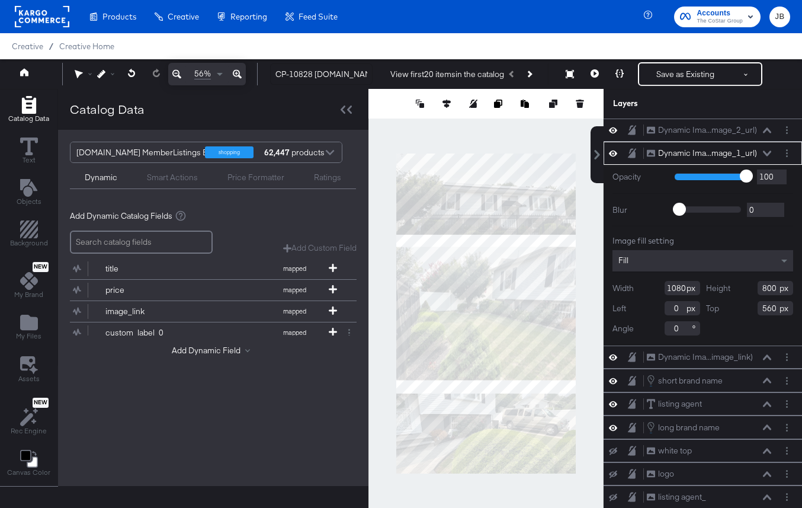
click at [767, 295] on div "Width 1080 Height 800 Left 0 Top 560 Angle 0" at bounding box center [703, 308] width 181 height 55
click at [768, 291] on input "800" at bounding box center [776, 288] width 36 height 14
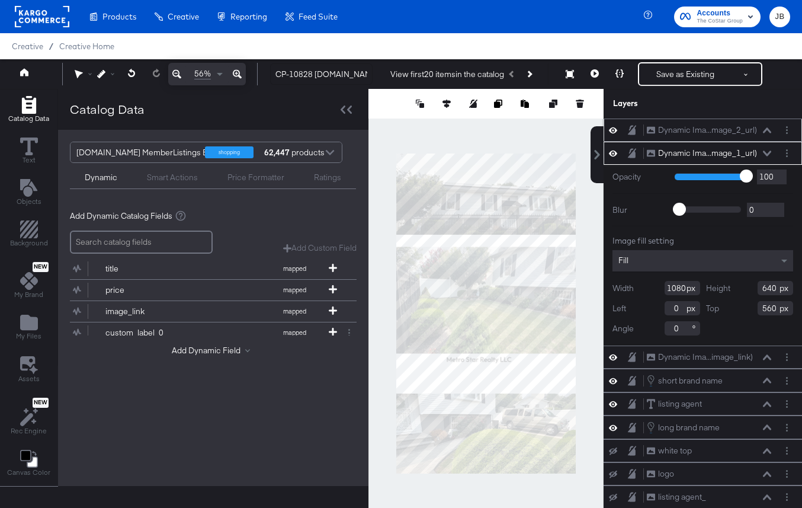
type input "640"
click at [766, 130] on icon at bounding box center [767, 130] width 8 height 6
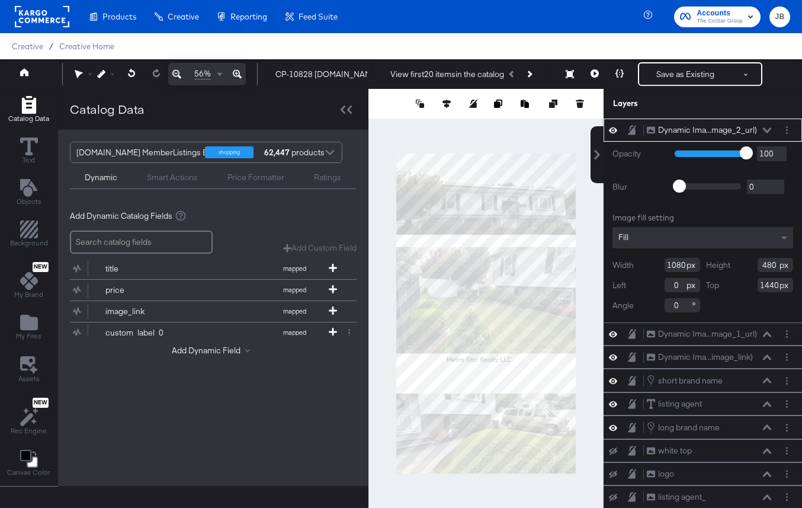
click at [770, 265] on input "480" at bounding box center [776, 265] width 36 height 14
type input "640"
click at [765, 127] on icon at bounding box center [767, 130] width 8 height 6
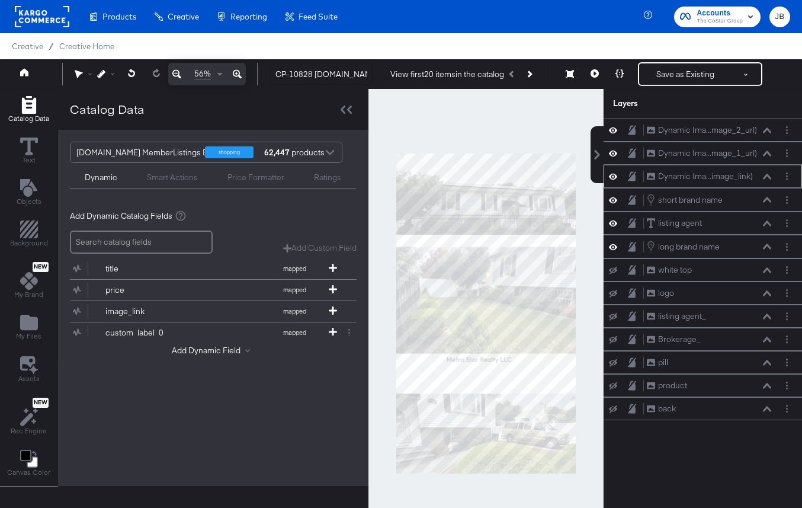
click at [767, 178] on icon at bounding box center [767, 177] width 8 height 6
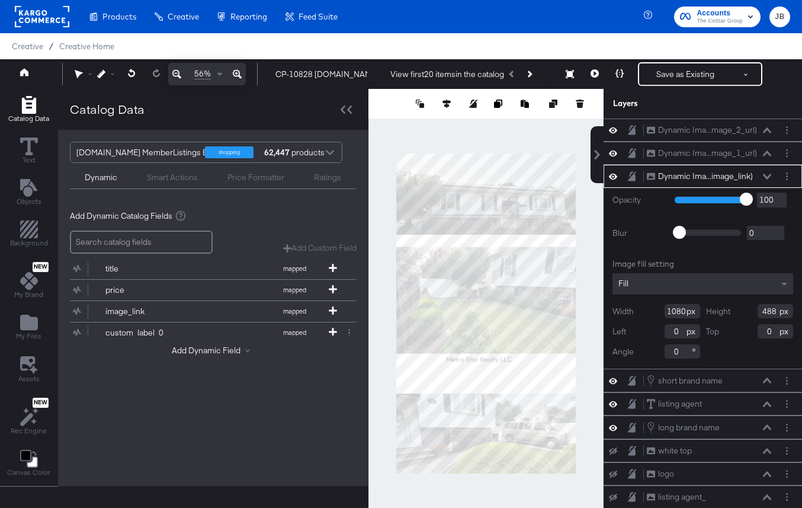
click at [771, 314] on input "488" at bounding box center [776, 311] width 36 height 14
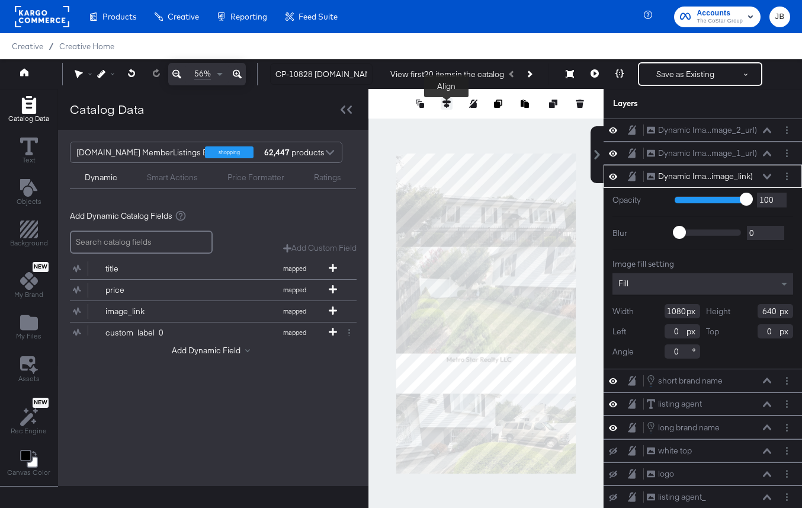
type input "640"
click at [442, 101] on button at bounding box center [447, 104] width 12 height 12
click at [400, 124] on icon at bounding box center [403, 125] width 8 height 8
click at [770, 173] on button at bounding box center [767, 176] width 9 height 7
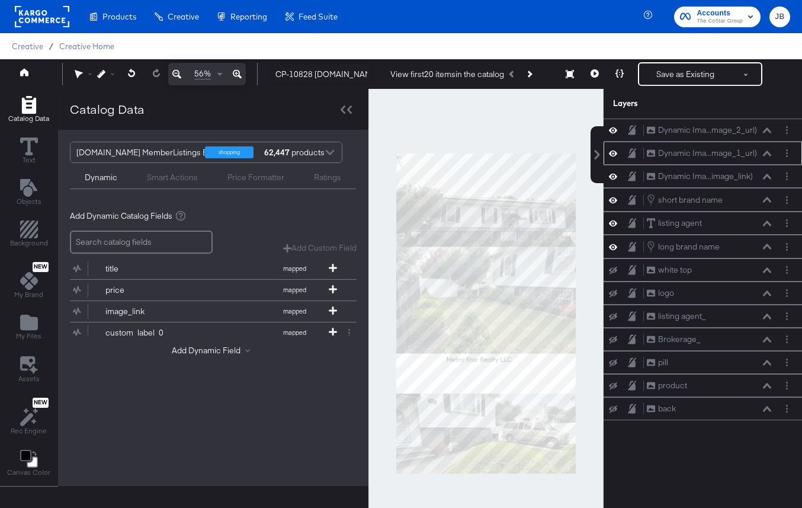
click at [767, 153] on icon at bounding box center [767, 153] width 8 height 6
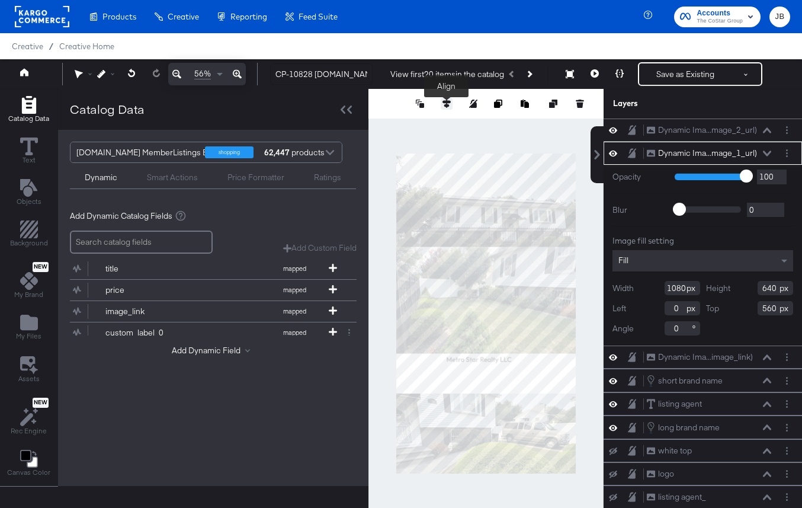
click at [444, 103] on icon at bounding box center [447, 104] width 8 height 8
click at [423, 125] on icon at bounding box center [425, 124] width 8 height 7
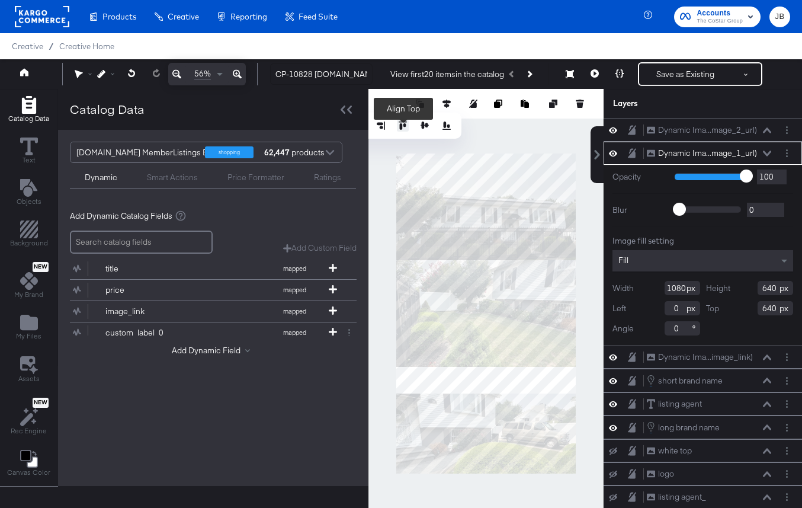
click at [403, 125] on icon at bounding box center [403, 125] width 8 height 8
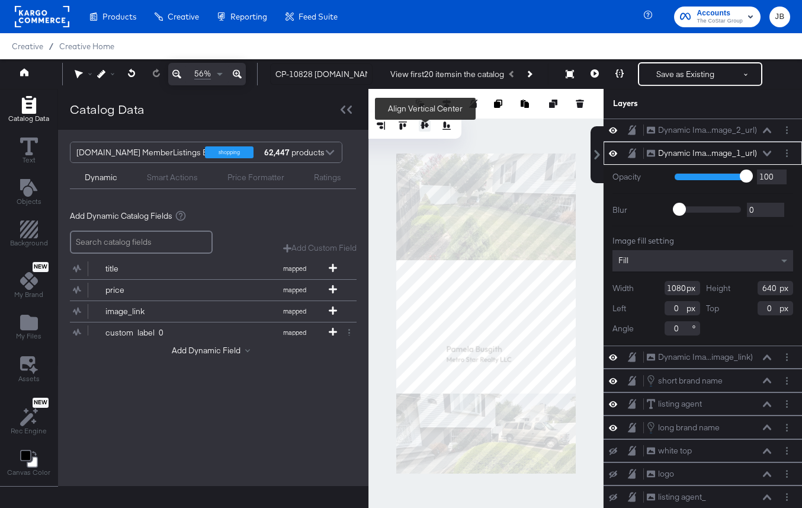
click at [427, 129] on icon at bounding box center [425, 125] width 8 height 8
type input "640"
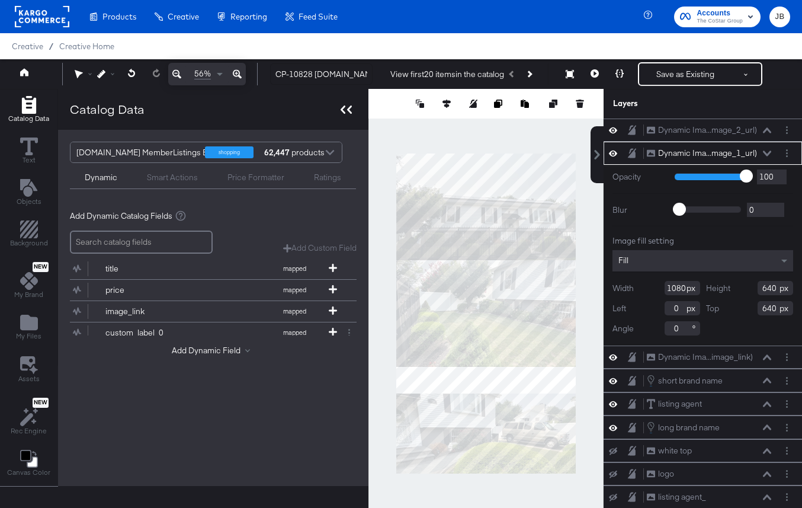
click at [350, 106] on div at bounding box center [346, 109] width 21 height 17
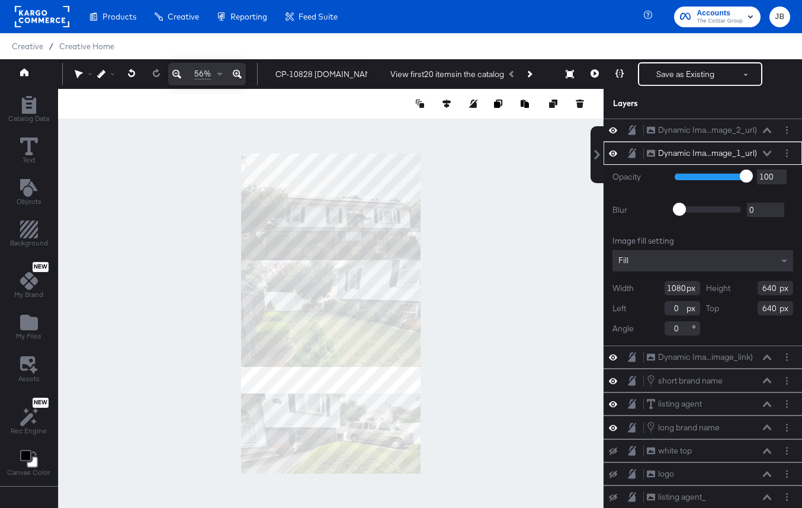
click at [440, 101] on div at bounding box center [500, 104] width 172 height 12
click at [447, 102] on icon at bounding box center [447, 104] width 8 height 8
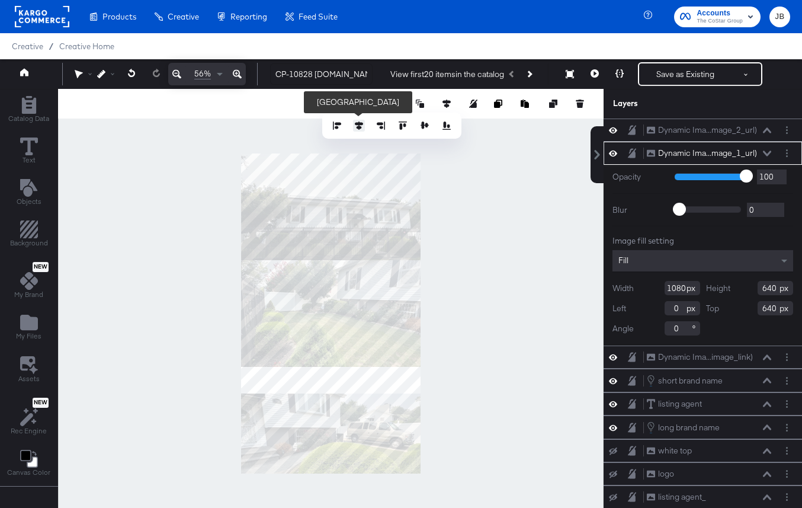
click at [355, 129] on button at bounding box center [359, 126] width 12 height 12
click at [767, 153] on icon at bounding box center [767, 152] width 8 height 5
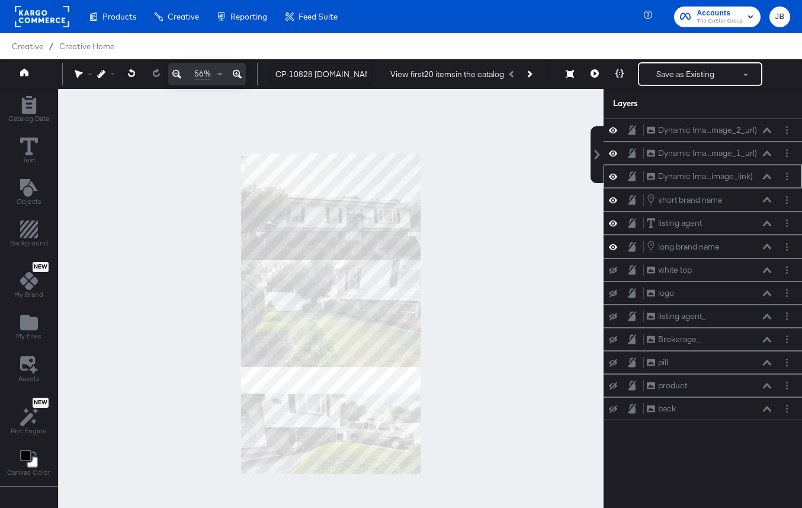
click at [768, 175] on icon at bounding box center [767, 176] width 8 height 5
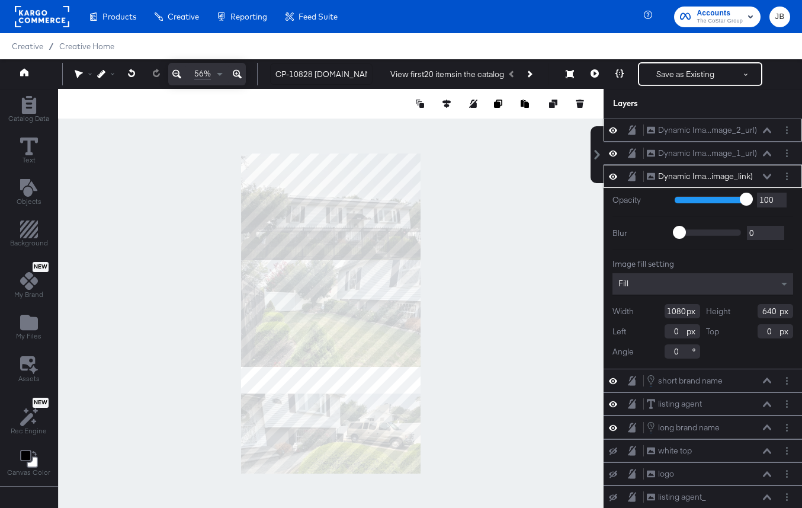
click at [768, 131] on icon at bounding box center [767, 130] width 8 height 6
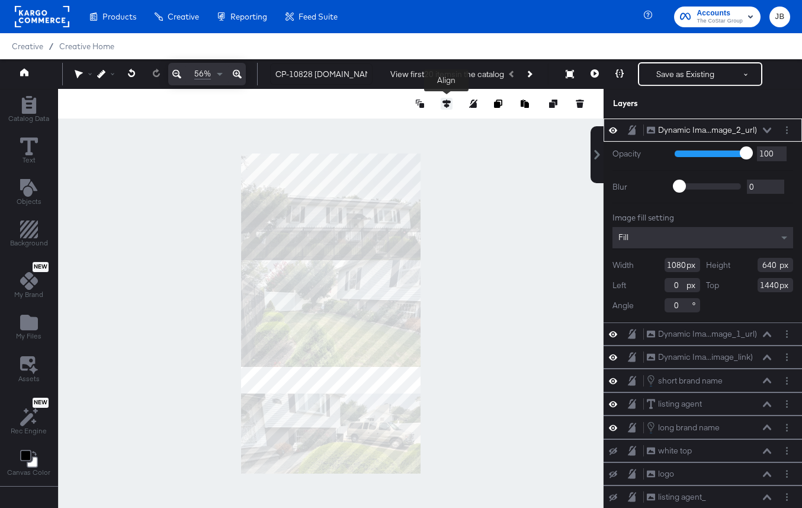
click at [445, 102] on icon at bounding box center [447, 104] width 8 height 8
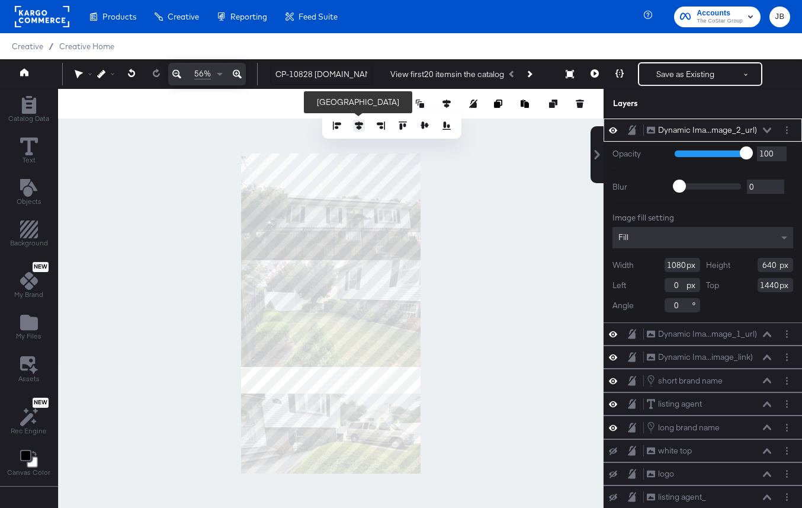
click at [359, 126] on icon at bounding box center [359, 125] width 8 height 8
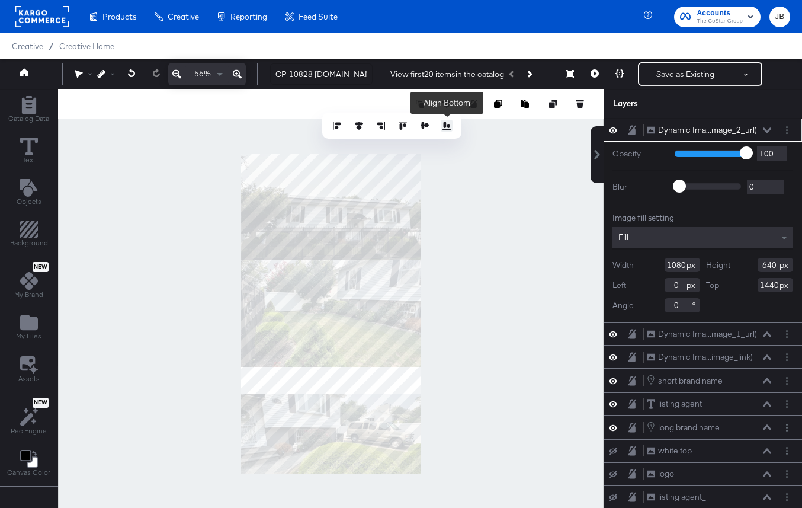
click at [443, 124] on icon at bounding box center [447, 125] width 8 height 8
type input "1280"
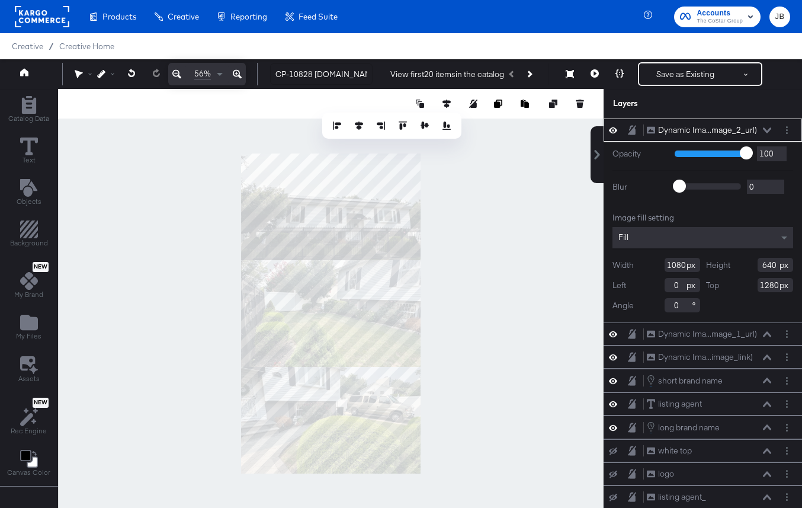
click at [766, 132] on icon at bounding box center [767, 130] width 8 height 6
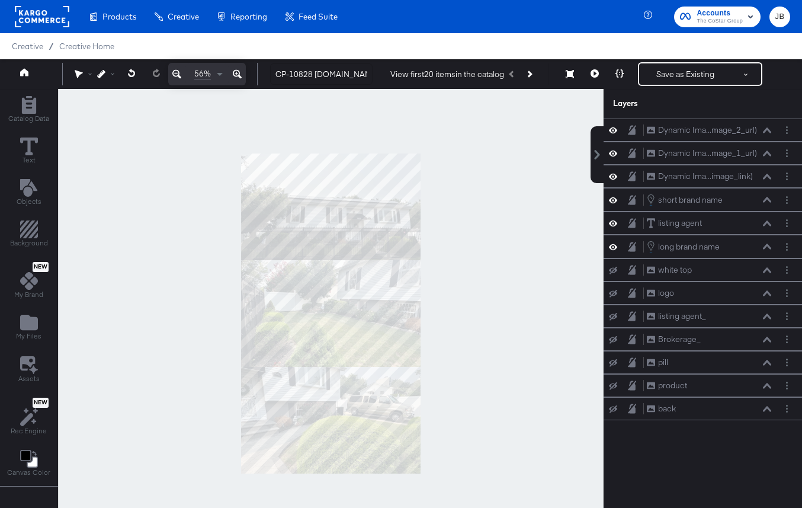
click at [520, 148] on div at bounding box center [331, 313] width 546 height 449
drag, startPoint x: 323, startPoint y: 73, endPoint x: 419, endPoint y: 78, distance: 96.7
click at [419, 78] on div "CP-10828 [DOMAIN_NAME] Immersive Reels_9:16 View first 20 items in the catalog …" at bounding box center [526, 74] width 530 height 24
click at [406, 103] on div at bounding box center [331, 313] width 546 height 449
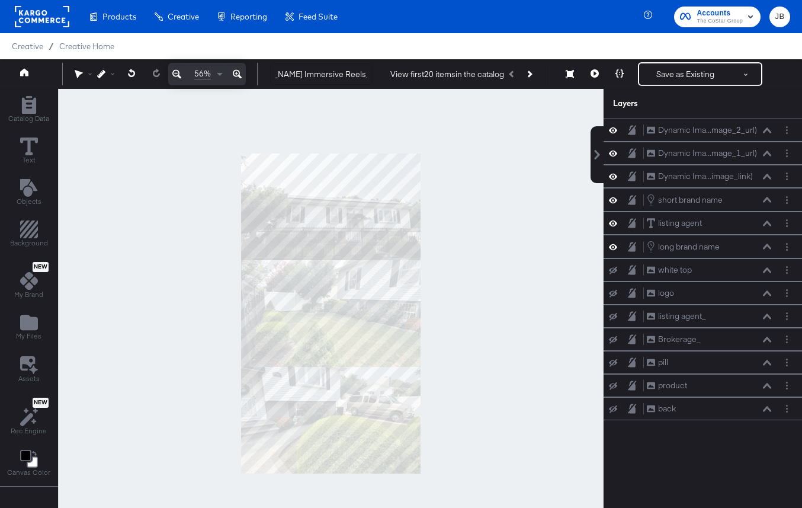
scroll to position [0, 0]
click at [28, 326] on icon "Add Files" at bounding box center [29, 322] width 18 height 15
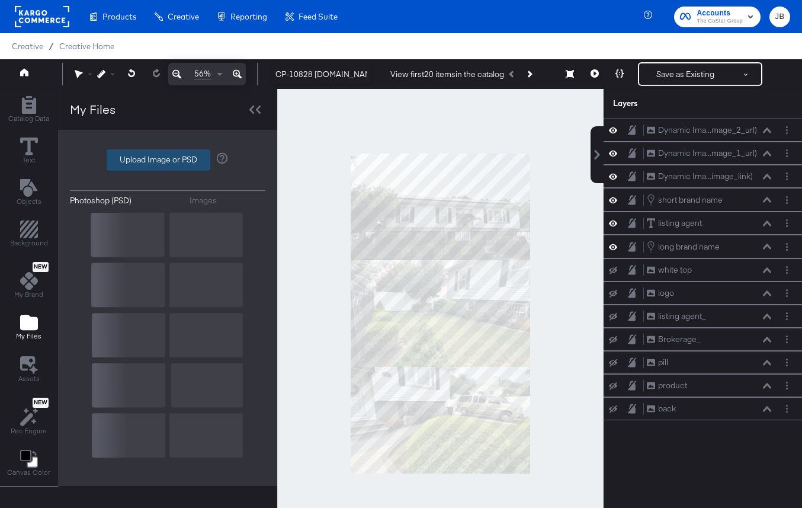
click at [174, 161] on label "Upload Image or PSD" at bounding box center [158, 160] width 102 height 20
click at [168, 160] on input "Upload Image or PSD" at bounding box center [168, 160] width 0 height 0
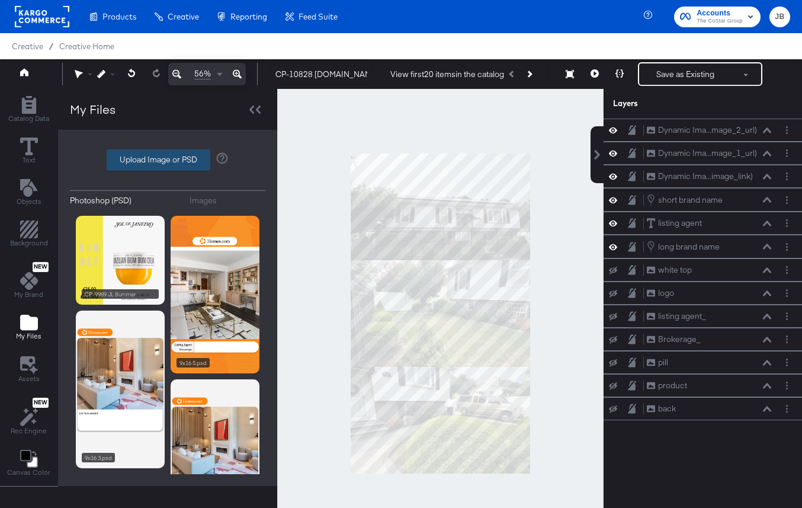
click at [174, 165] on label "Upload Image or PSD" at bounding box center [158, 160] width 102 height 20
click at [168, 160] on input "Upload Image or PSD" at bounding box center [168, 160] width 0 height 0
type input "C:\fakepath\Reels-1.png"
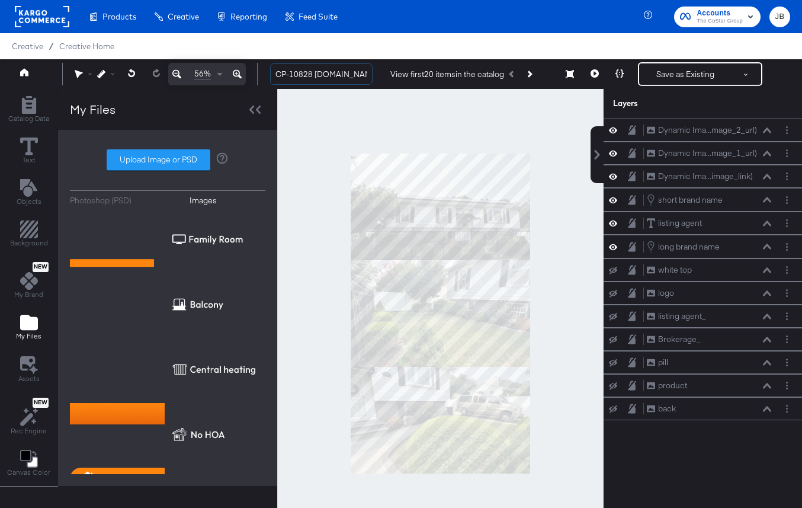
scroll to position [0, 76]
drag, startPoint x: 301, startPoint y: 77, endPoint x: 425, endPoint y: 81, distance: 123.9
click at [425, 81] on div "CP-10828 [DOMAIN_NAME] Immersive Reels_9:16 View first 20 items in the catalog …" at bounding box center [526, 74] width 530 height 24
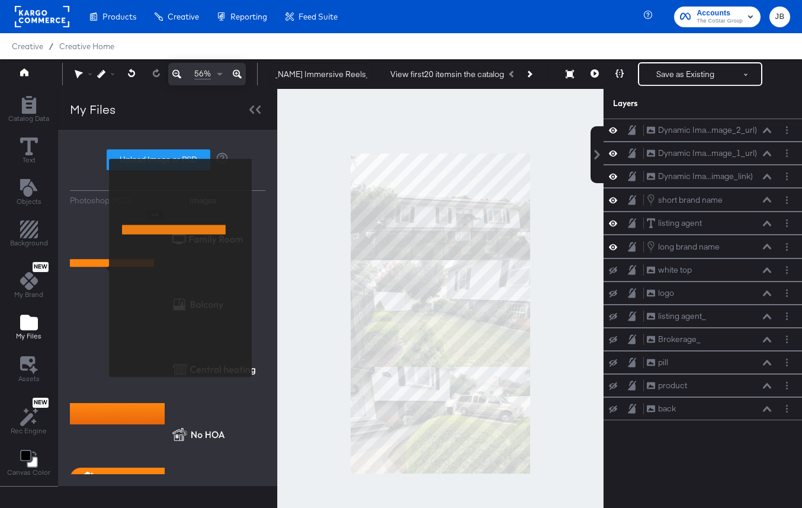
scroll to position [0, 0]
click at [103, 266] on img at bounding box center [117, 294] width 95 height 168
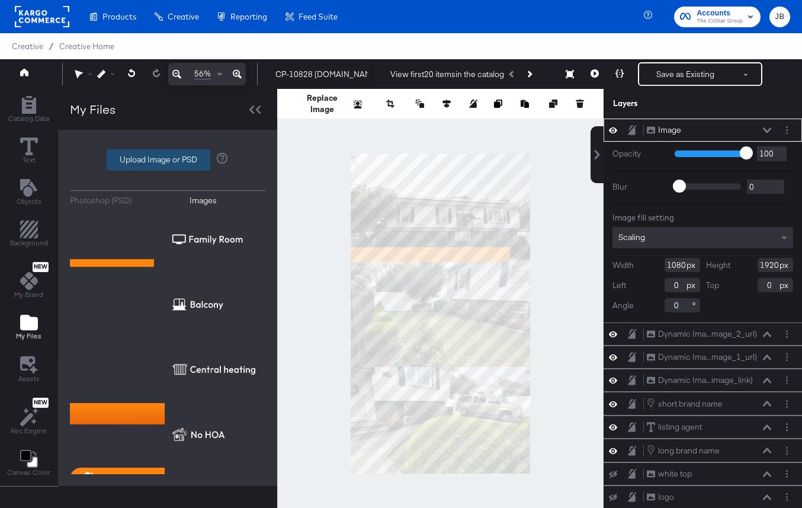
click at [156, 161] on label "Upload Image or PSD" at bounding box center [158, 160] width 102 height 20
click at [168, 160] on input "Upload Image or PSD" at bounding box center [168, 160] width 0 height 0
type input "C:\fakepath\Reels.png"
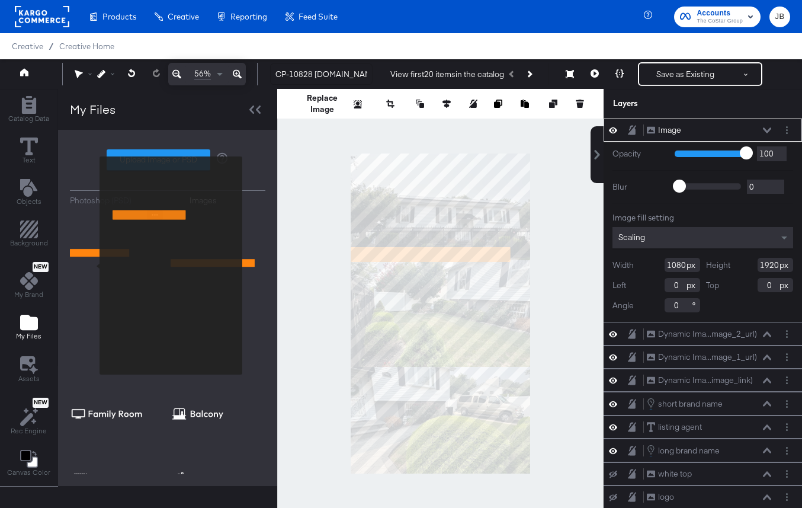
click at [94, 263] on img at bounding box center [117, 294] width 95 height 168
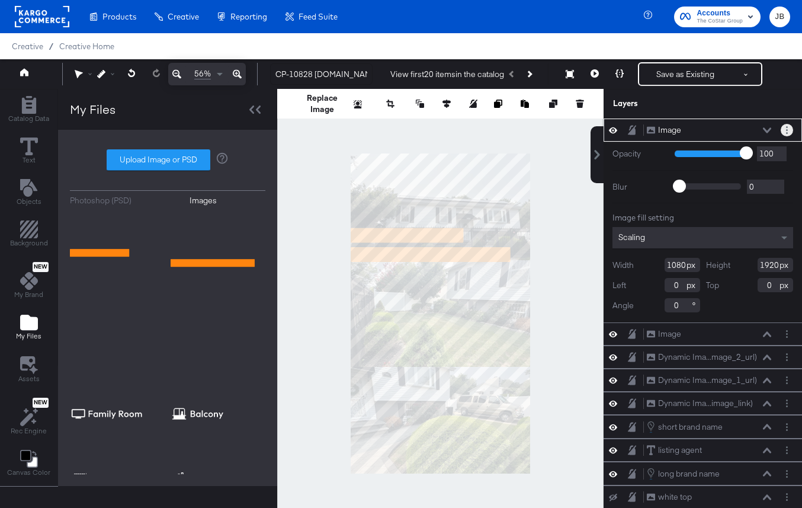
click at [790, 129] on button "Layer Options" at bounding box center [787, 130] width 12 height 12
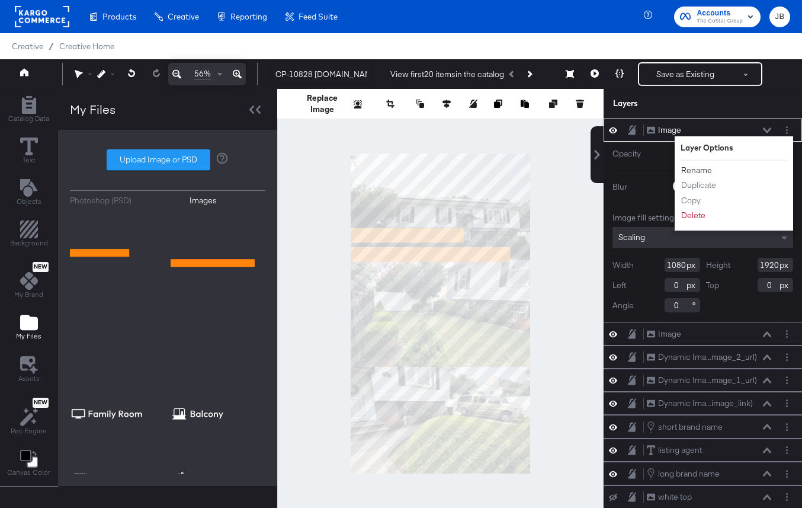
click at [694, 169] on button "Rename" at bounding box center [697, 170] width 32 height 12
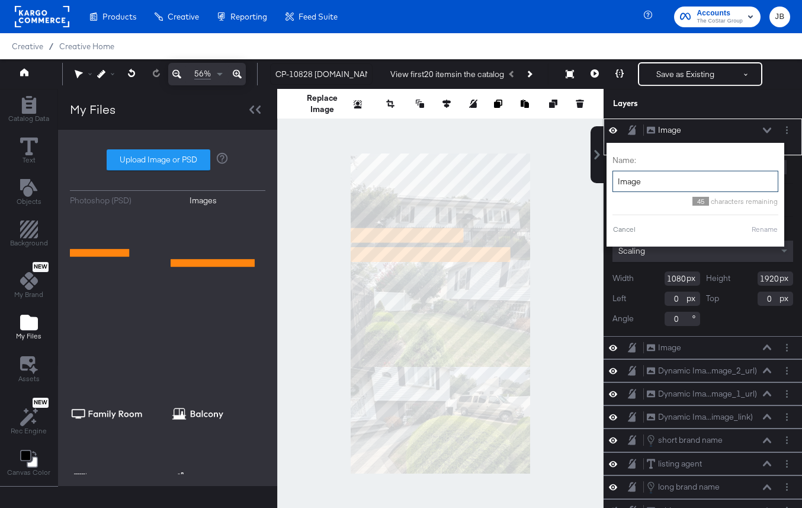
click at [630, 187] on input "Image" at bounding box center [696, 182] width 166 height 22
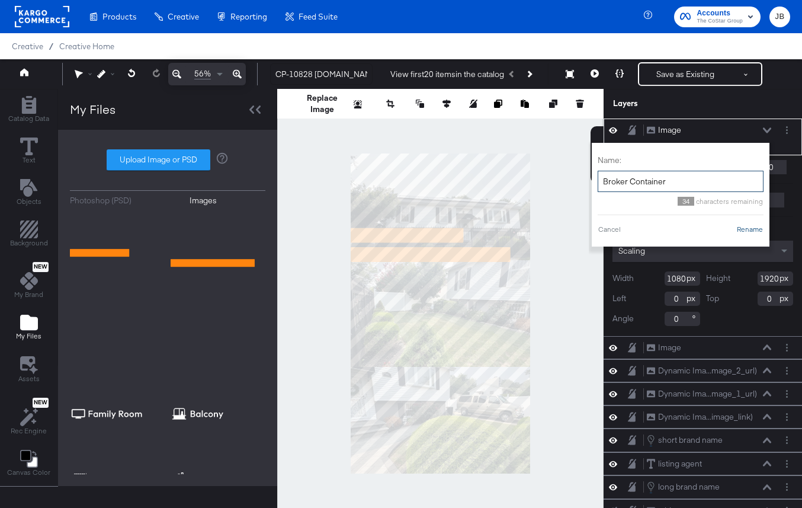
type input "Broker Container"
click at [753, 228] on button "Rename" at bounding box center [749, 229] width 27 height 11
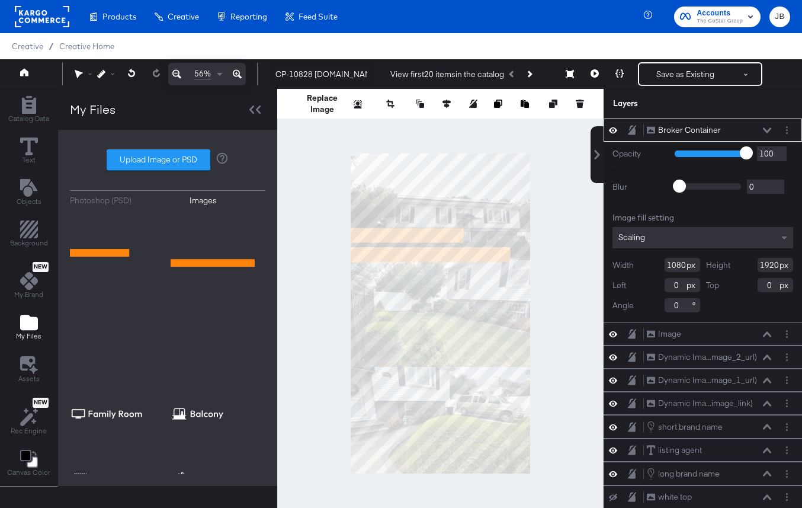
click at [767, 130] on icon at bounding box center [767, 129] width 8 height 5
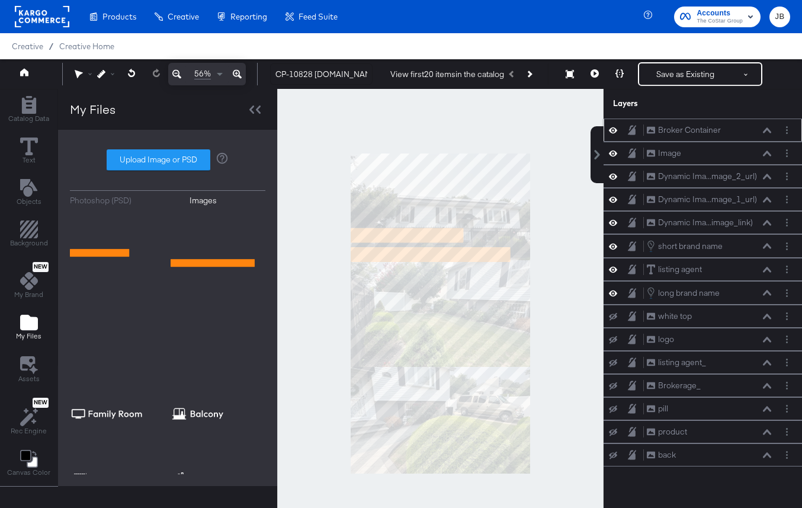
click at [616, 127] on icon at bounding box center [613, 130] width 8 height 10
click at [616, 127] on icon at bounding box center [613, 130] width 8 height 8
click at [616, 152] on icon at bounding box center [613, 153] width 8 height 6
click at [616, 152] on icon at bounding box center [613, 153] width 8 height 8
click at [792, 155] on button "Layer Options" at bounding box center [787, 153] width 12 height 12
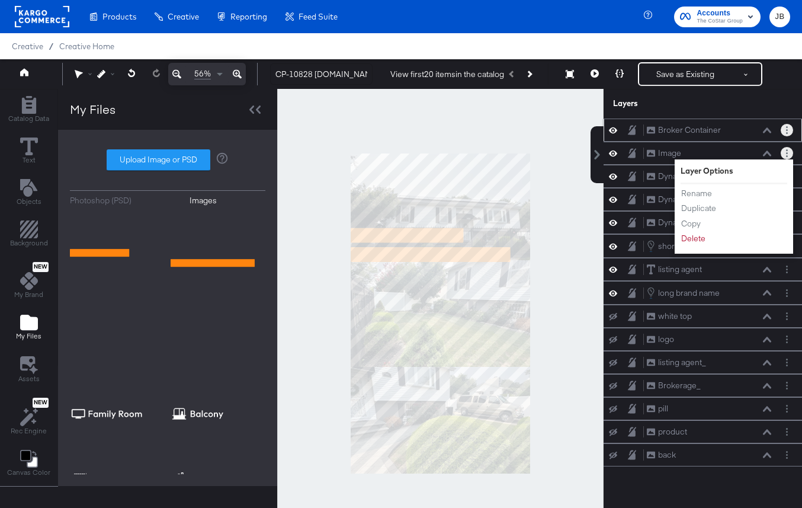
click at [787, 131] on icon "Layer Options" at bounding box center [787, 130] width 2 height 8
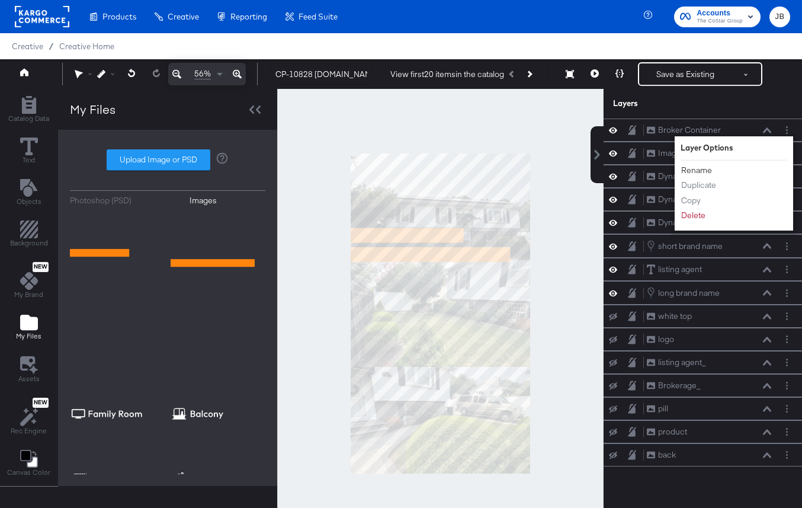
click at [702, 171] on button "Rename" at bounding box center [697, 170] width 32 height 12
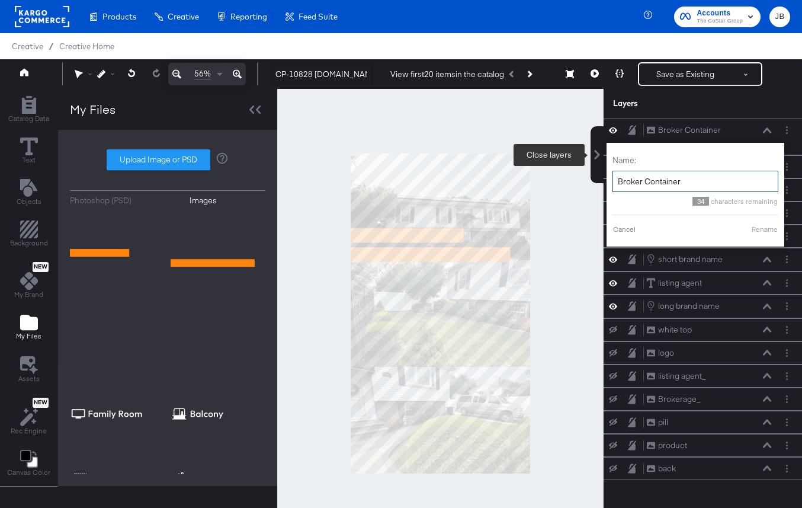
drag, startPoint x: 643, startPoint y: 180, endPoint x: 597, endPoint y: 180, distance: 45.6
click at [604, 180] on div "Layers Broker Container Broker Container Name: Broker Container 34 characters r…" at bounding box center [703, 313] width 198 height 449
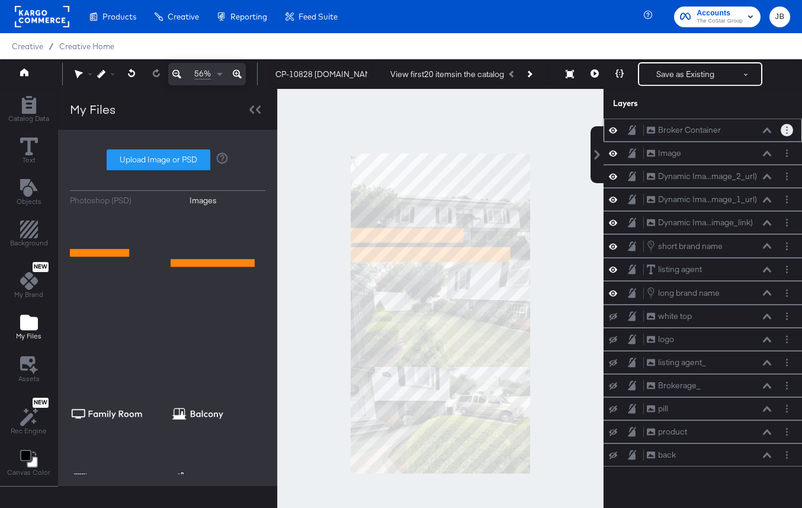
click at [789, 126] on button "Layer Options" at bounding box center [787, 130] width 12 height 12
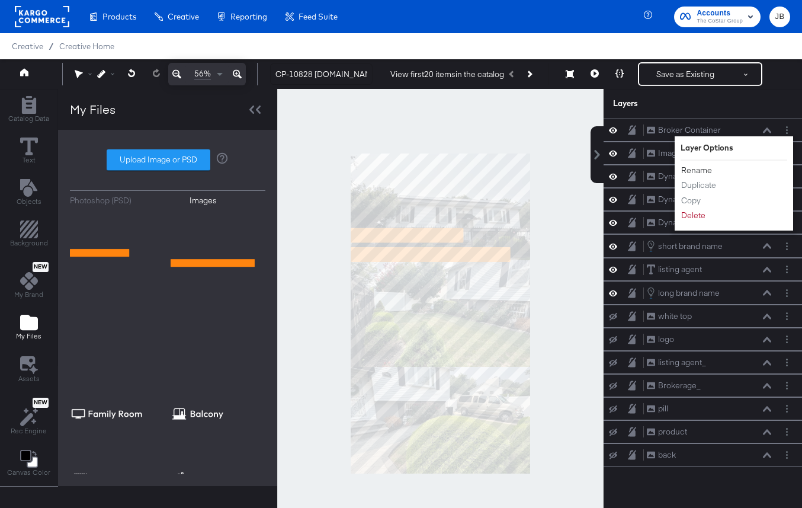
click at [699, 170] on button "Rename" at bounding box center [697, 170] width 32 height 12
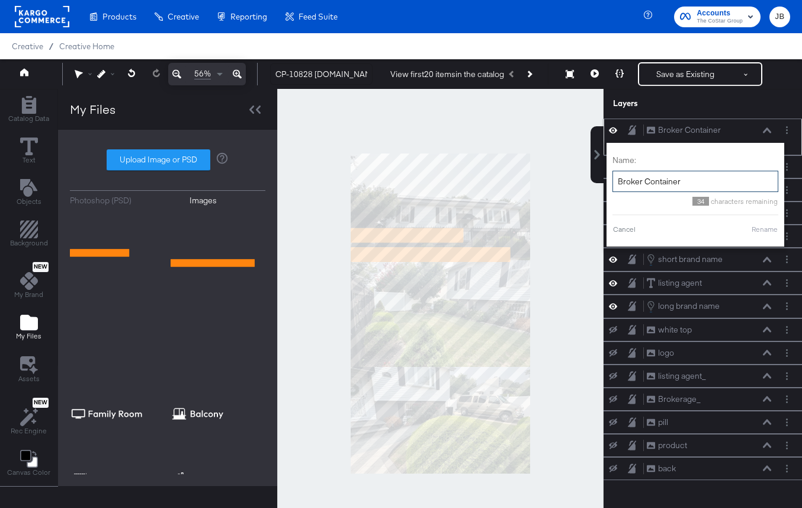
drag, startPoint x: 641, startPoint y: 182, endPoint x: 615, endPoint y: 183, distance: 26.1
click at [615, 183] on input "Broker Container" at bounding box center [696, 182] width 166 height 22
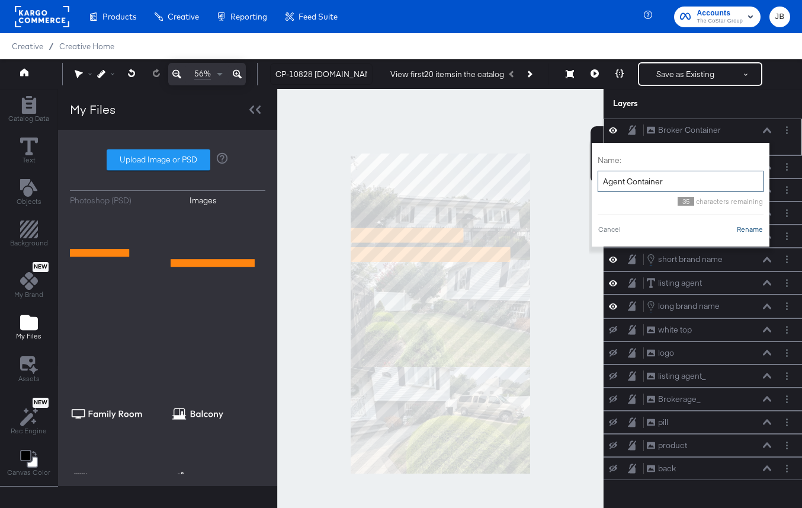
type input "Agent Container"
click at [752, 231] on button "Rename" at bounding box center [749, 229] width 27 height 11
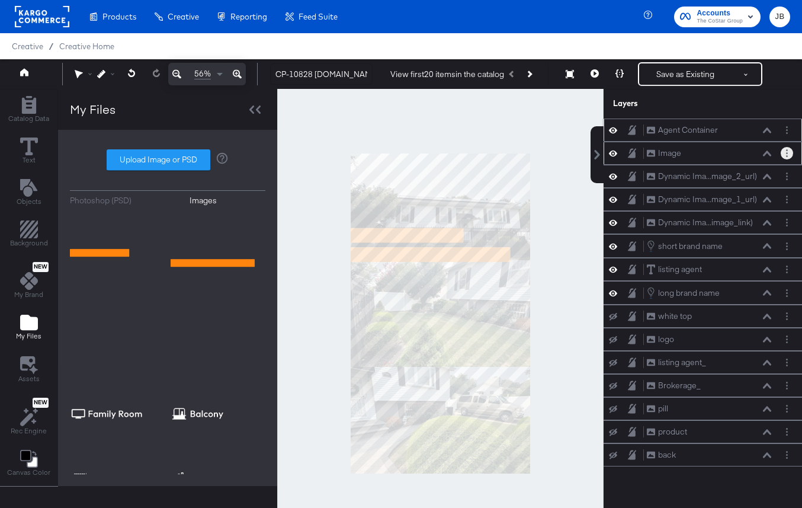
click at [787, 155] on icon "Layer Options" at bounding box center [787, 153] width 2 height 8
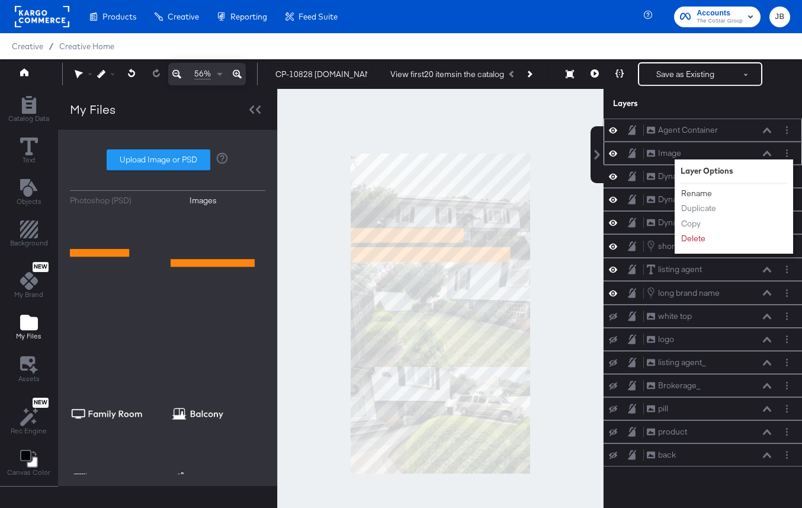
click at [703, 194] on button "Rename" at bounding box center [697, 193] width 32 height 12
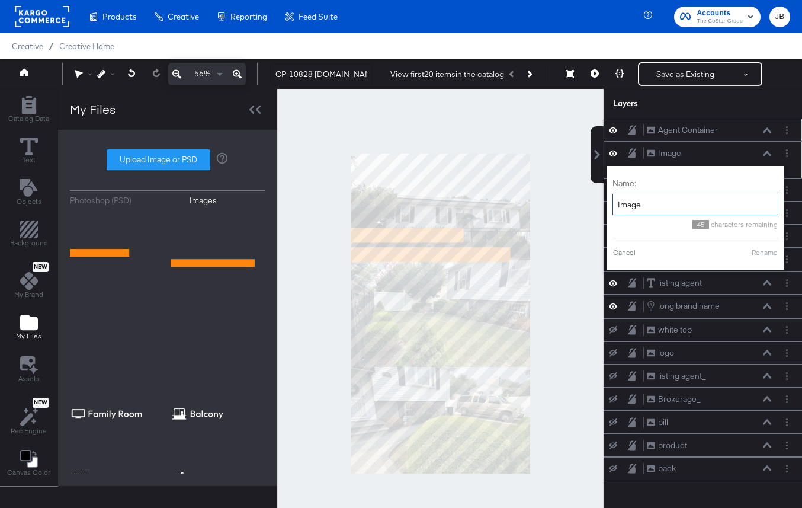
click at [671, 195] on input "Image" at bounding box center [696, 205] width 166 height 22
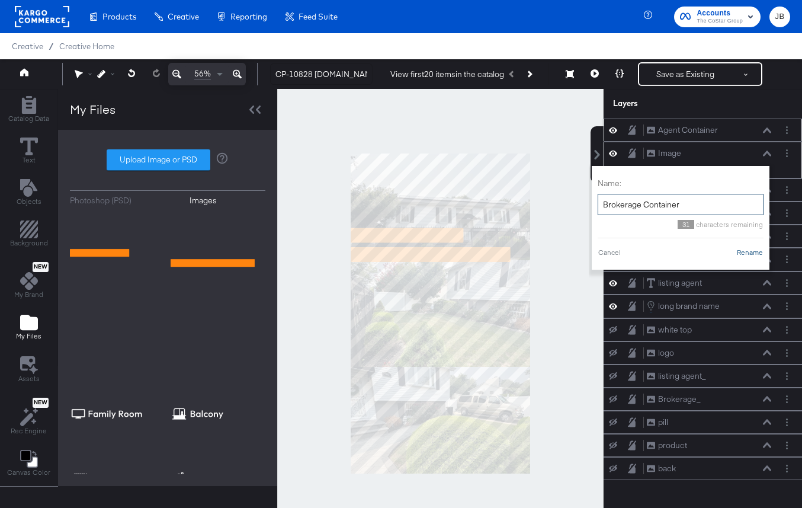
type input "Brokerage Container"
click at [752, 254] on button "Rename" at bounding box center [749, 252] width 27 height 11
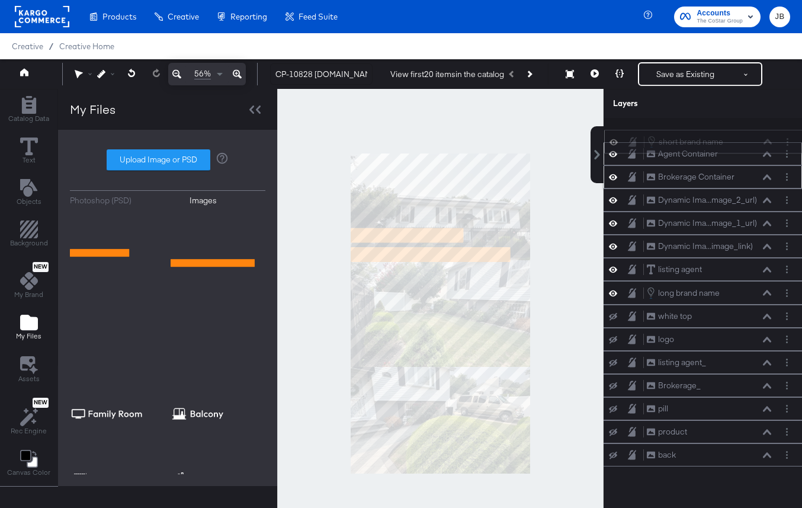
drag, startPoint x: 751, startPoint y: 249, endPoint x: 752, endPoint y: 140, distance: 108.4
click at [752, 140] on div "short brand name short brand name" at bounding box center [710, 141] width 126 height 13
drag, startPoint x: 741, startPoint y: 270, endPoint x: 742, endPoint y: 158, distance: 112.0
click at [742, 158] on div "listing agent listing agent" at bounding box center [711, 161] width 126 height 12
drag, startPoint x: 737, startPoint y: 283, endPoint x: 734, endPoint y: 175, distance: 107.3
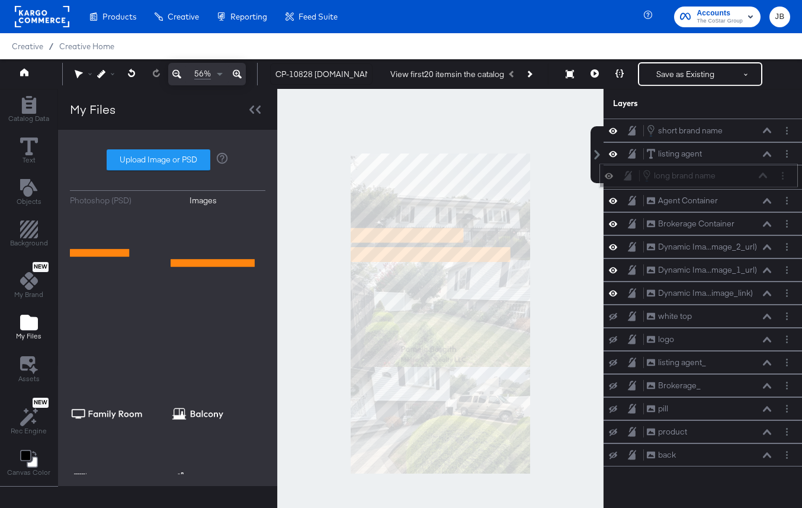
click at [734, 175] on div "long brand name long brand name" at bounding box center [705, 175] width 126 height 13
click at [784, 458] on button "Layer Options" at bounding box center [787, 455] width 12 height 12
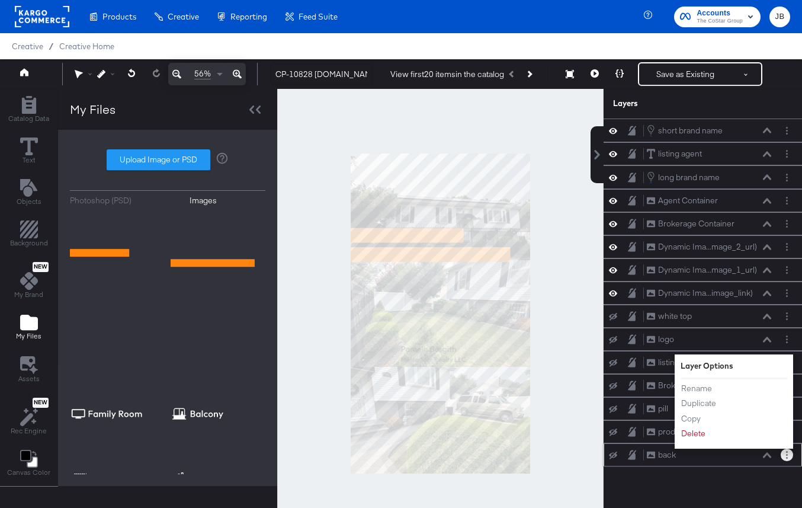
click at [742, 439] on li "Delete" at bounding box center [713, 433] width 65 height 12
click at [692, 441] on div "Rename Duplicate Copy Delete" at bounding box center [713, 410] width 65 height 63
click at [693, 434] on button "Delete" at bounding box center [693, 433] width 25 height 12
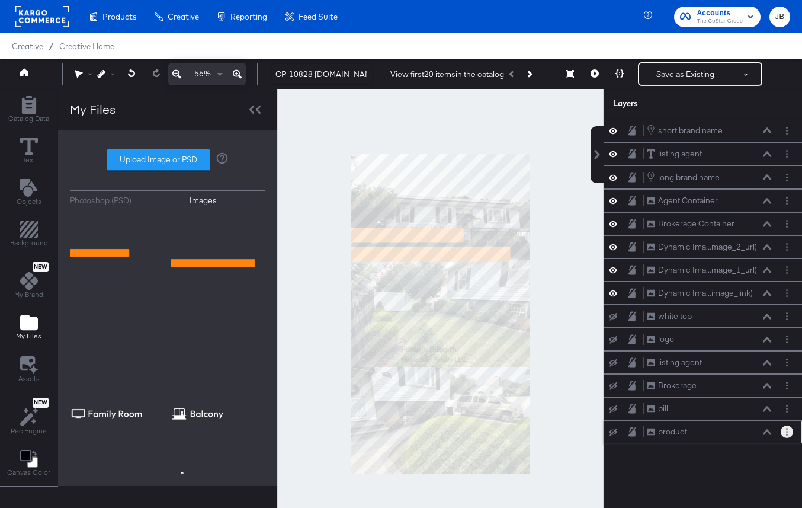
click at [787, 433] on icon "Layer Options" at bounding box center [787, 432] width 2 height 8
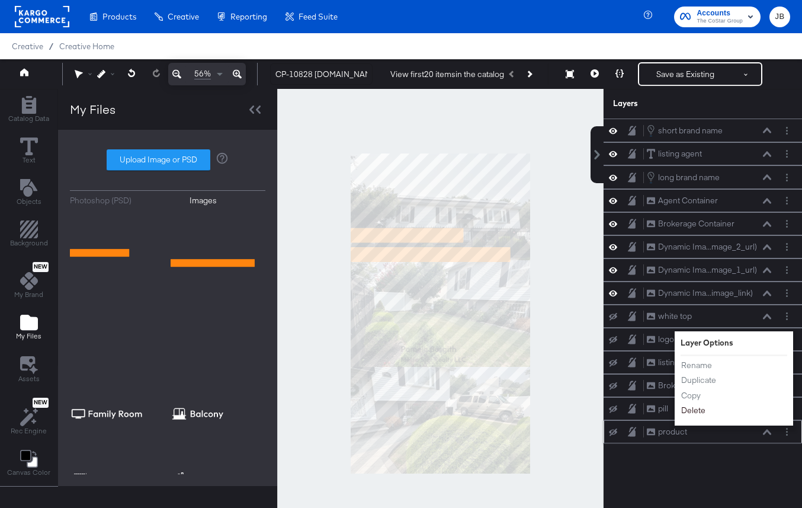
click at [691, 411] on button "Delete" at bounding box center [693, 410] width 25 height 12
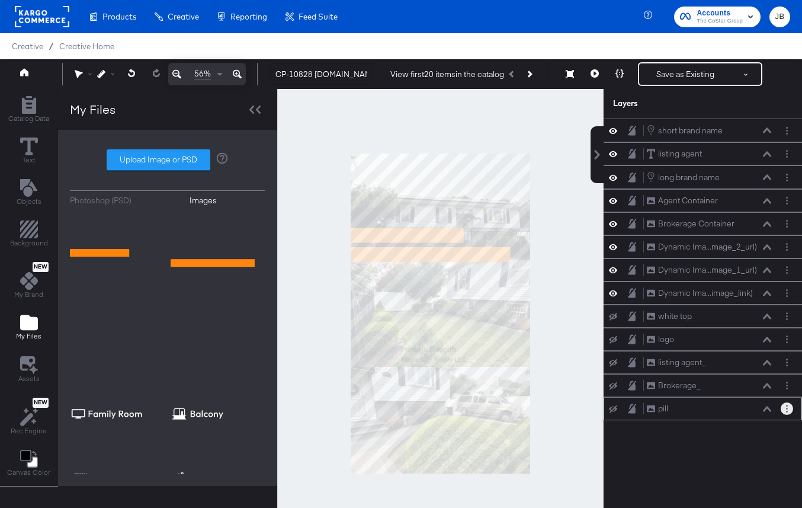
click at [792, 410] on button "Layer Options" at bounding box center [787, 408] width 12 height 12
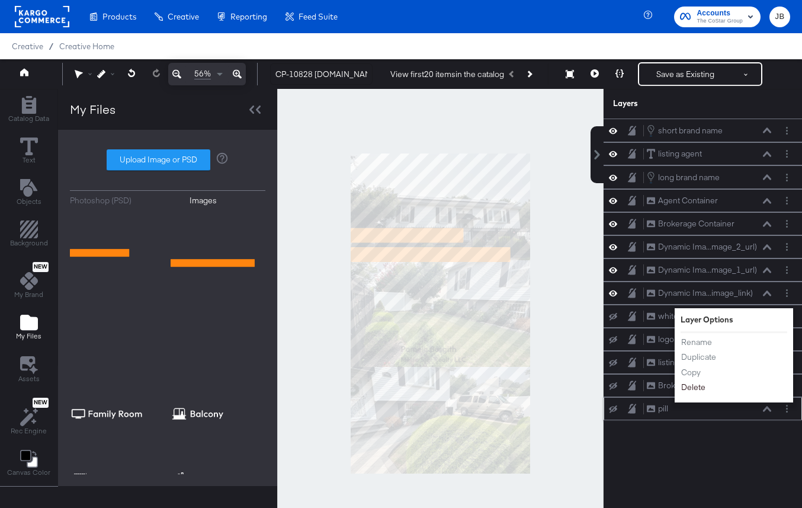
click at [699, 390] on button "Delete" at bounding box center [693, 387] width 25 height 12
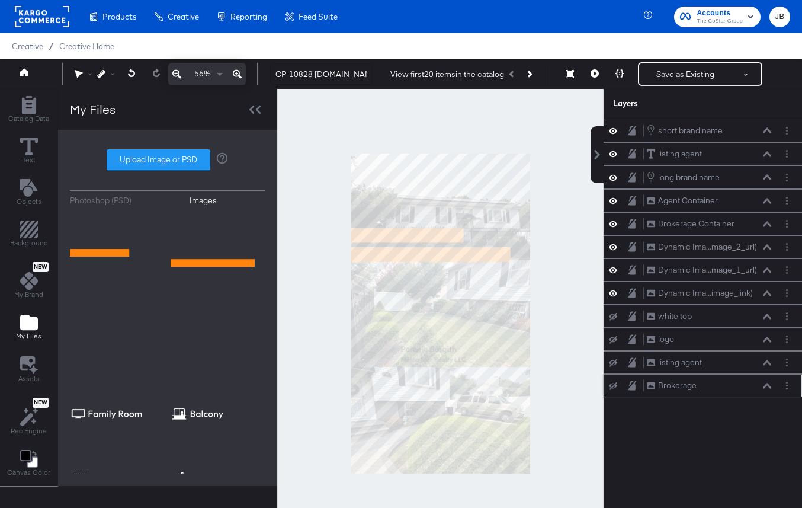
click at [617, 385] on icon at bounding box center [613, 386] width 8 height 8
click at [617, 385] on icon at bounding box center [613, 386] width 8 height 6
click at [769, 387] on icon at bounding box center [767, 386] width 8 height 6
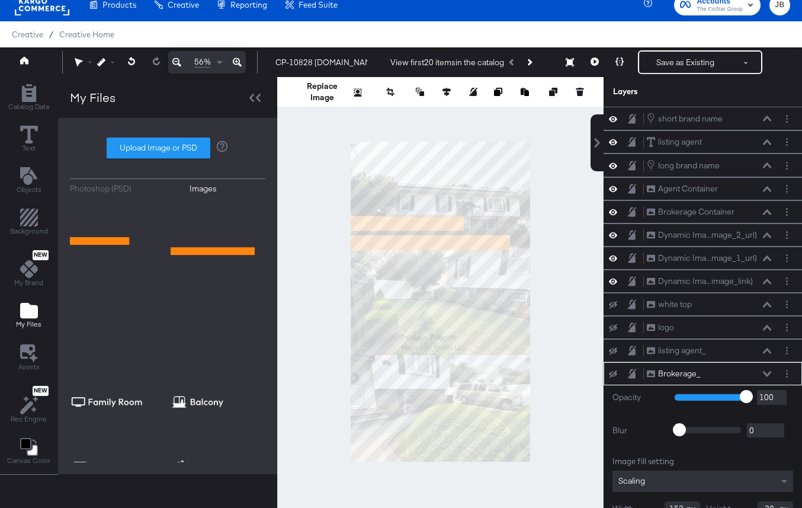
scroll to position [58, 0]
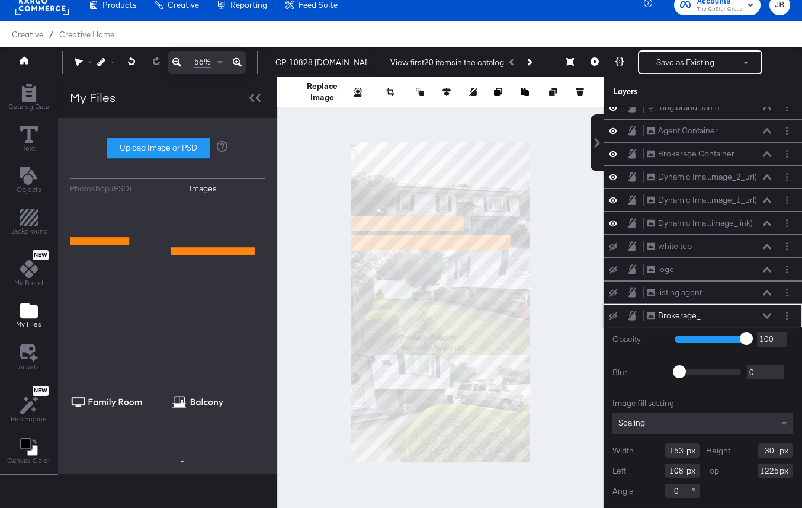
click at [765, 315] on icon at bounding box center [767, 315] width 8 height 5
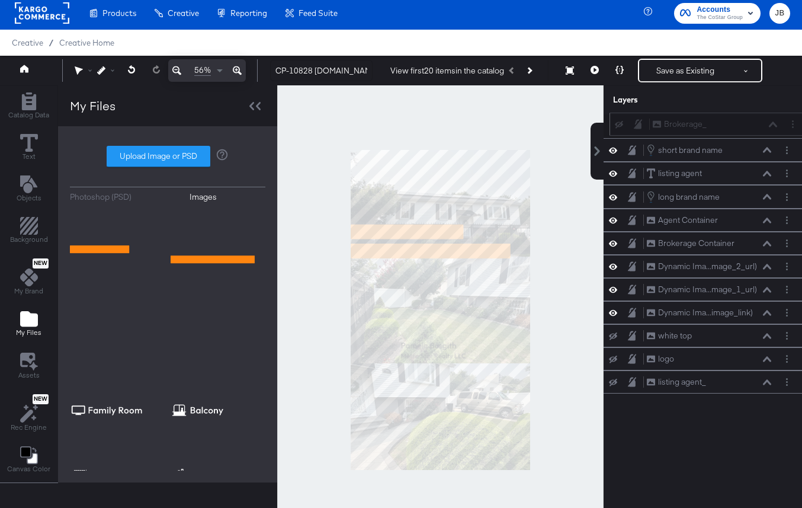
scroll to position [0, 0]
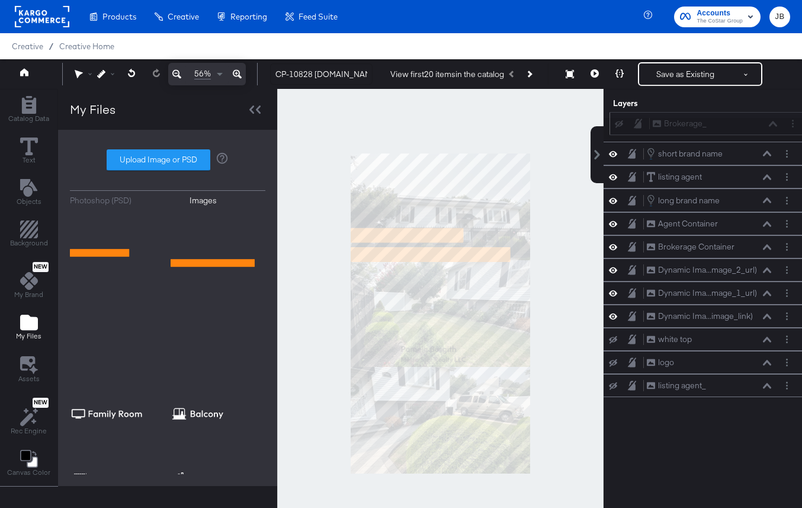
drag, startPoint x: 724, startPoint y: 376, endPoint x: 730, endPoint y: 123, distance: 253.1
click at [730, 123] on div "Brokerage_ Brokerage_" at bounding box center [715, 123] width 126 height 12
click at [615, 126] on button at bounding box center [612, 130] width 9 height 9
click at [613, 130] on icon at bounding box center [613, 130] width 8 height 6
click at [787, 130] on circle "Layer Options" at bounding box center [787, 130] width 2 height 2
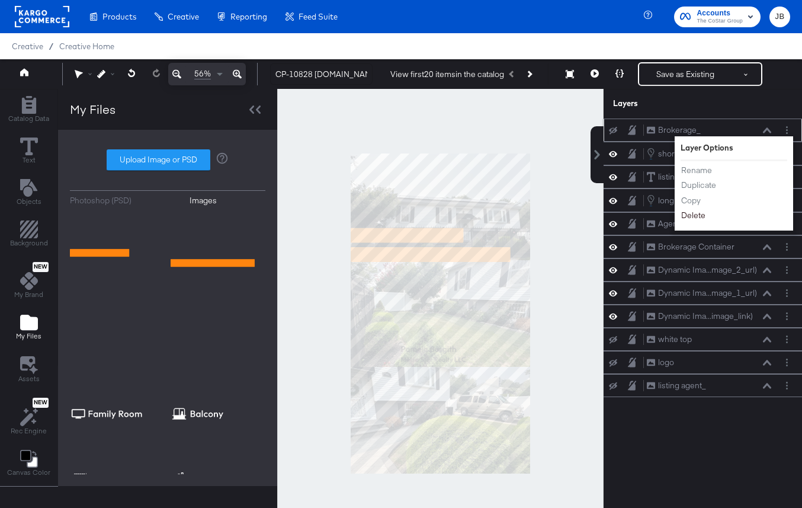
click at [699, 213] on button "Delete" at bounding box center [693, 215] width 25 height 12
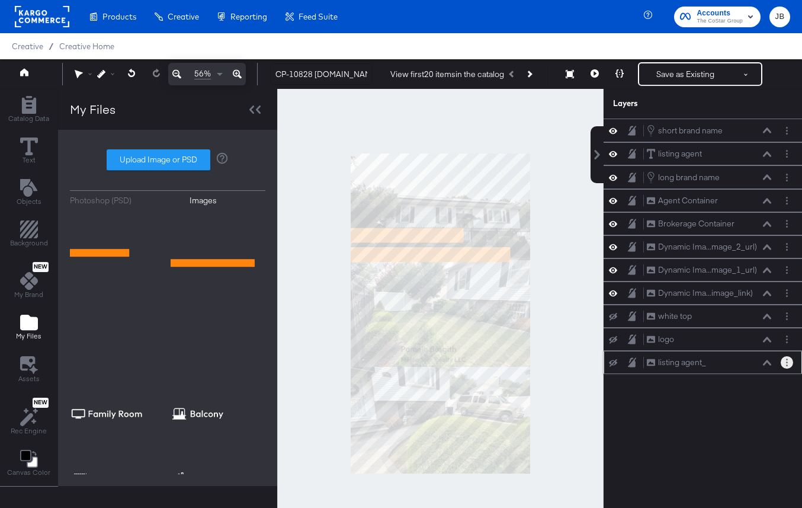
click at [783, 358] on button "Layer Options" at bounding box center [787, 362] width 12 height 12
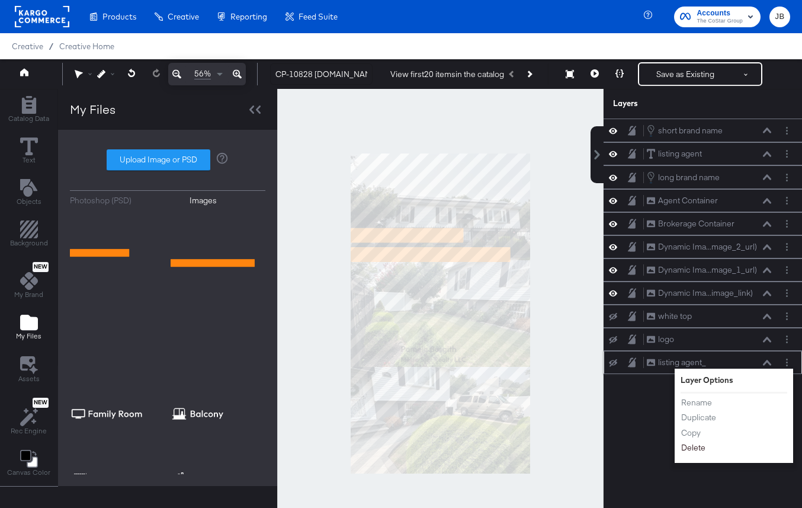
click at [693, 449] on button "Delete" at bounding box center [693, 447] width 25 height 12
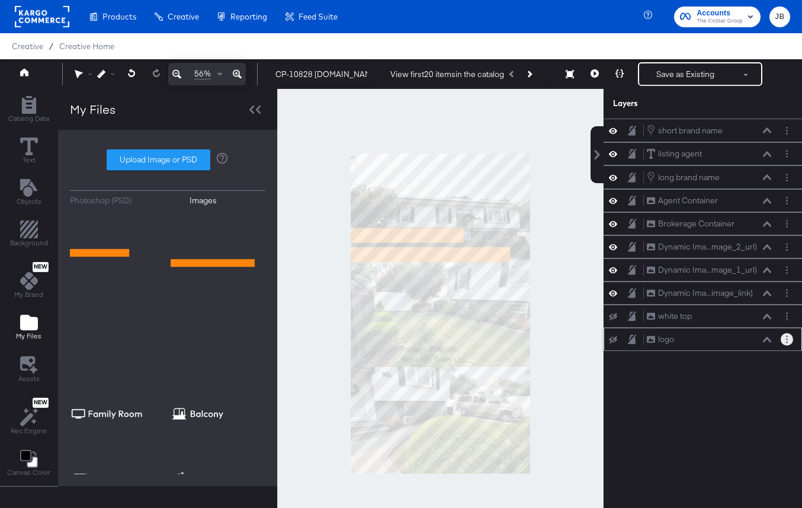
click at [789, 340] on button "Layer Options" at bounding box center [787, 339] width 12 height 12
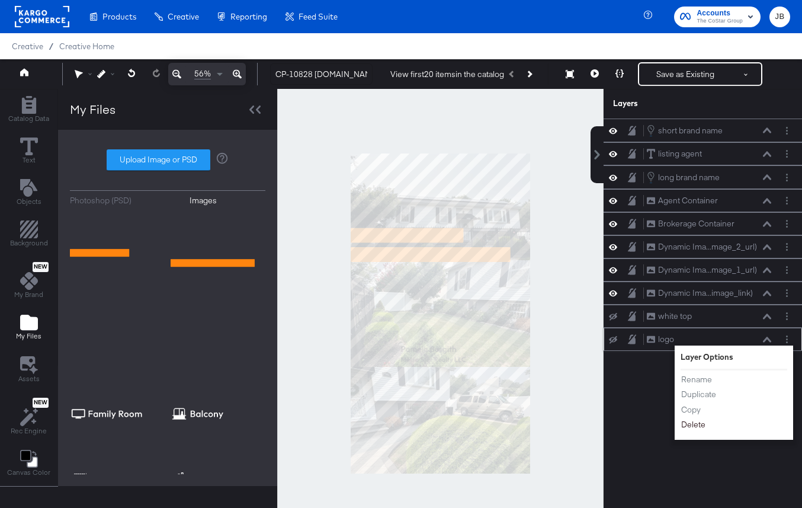
click at [691, 425] on button "Delete" at bounding box center [693, 424] width 25 height 12
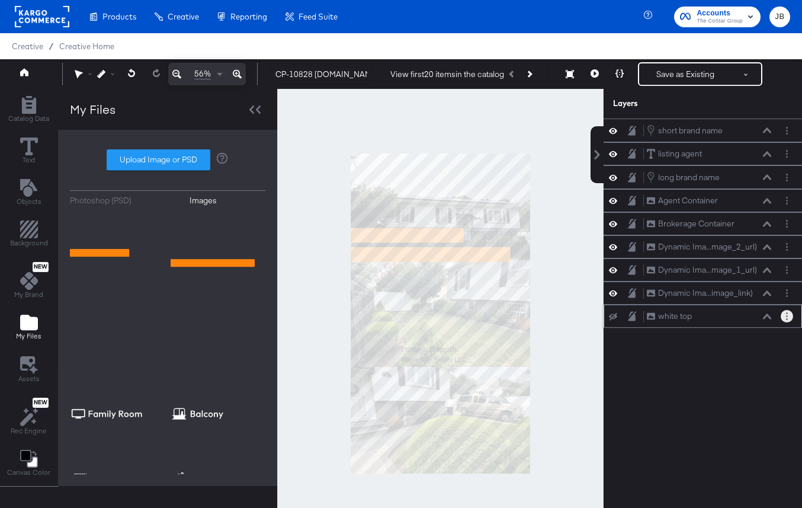
click at [785, 318] on button "Layer Options" at bounding box center [787, 316] width 12 height 12
click at [767, 131] on icon at bounding box center [767, 130] width 8 height 6
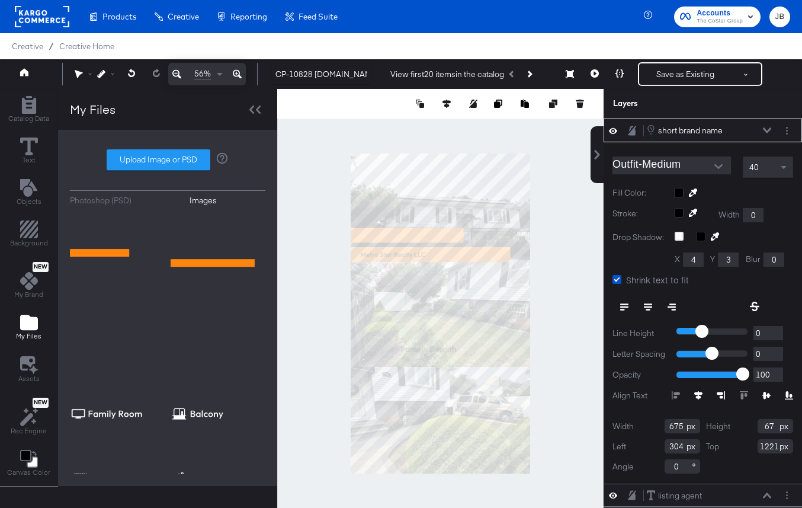
type input "62"
type input "591"
type input "851"
type input "84"
type input "574"
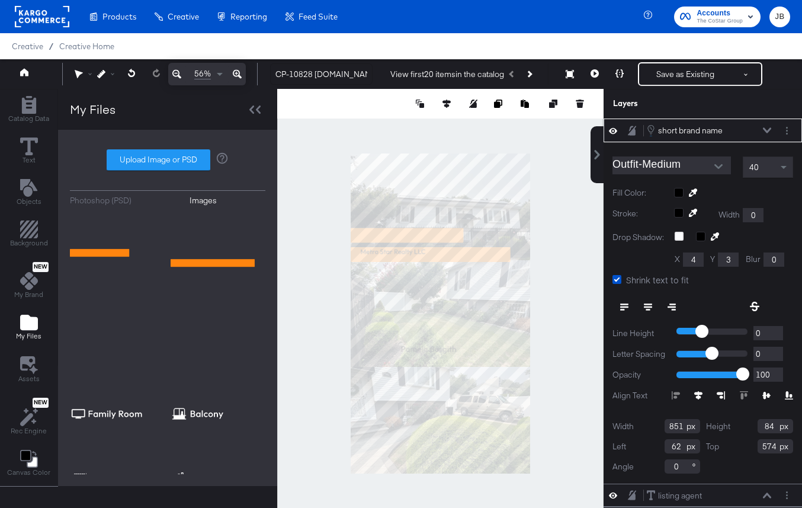
click at [769, 128] on icon at bounding box center [767, 130] width 8 height 6
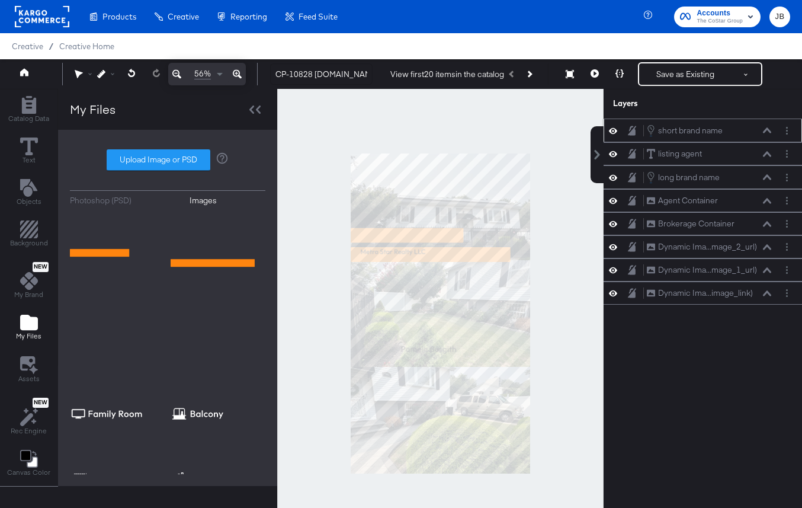
click at [770, 130] on icon at bounding box center [767, 129] width 8 height 5
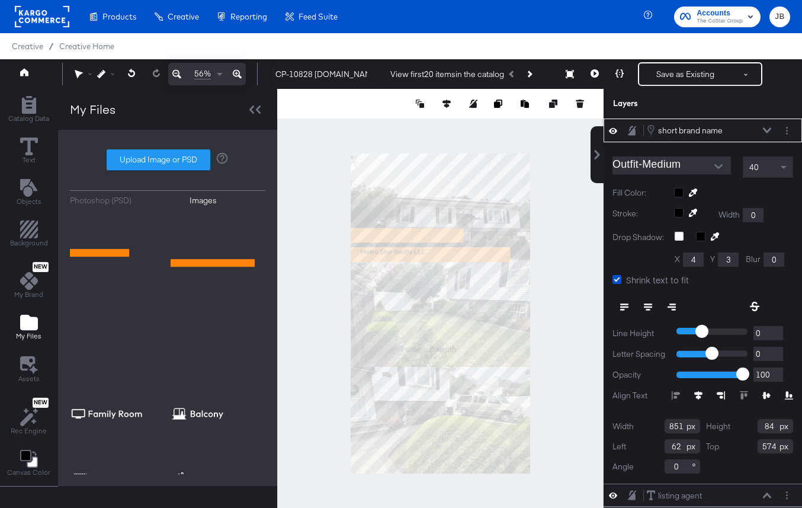
click at [770, 130] on icon at bounding box center [767, 130] width 8 height 6
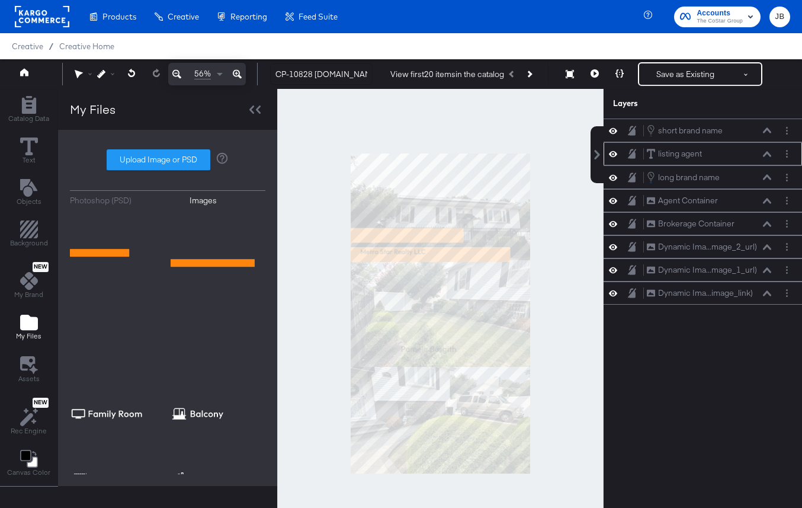
click at [766, 152] on icon at bounding box center [767, 154] width 8 height 6
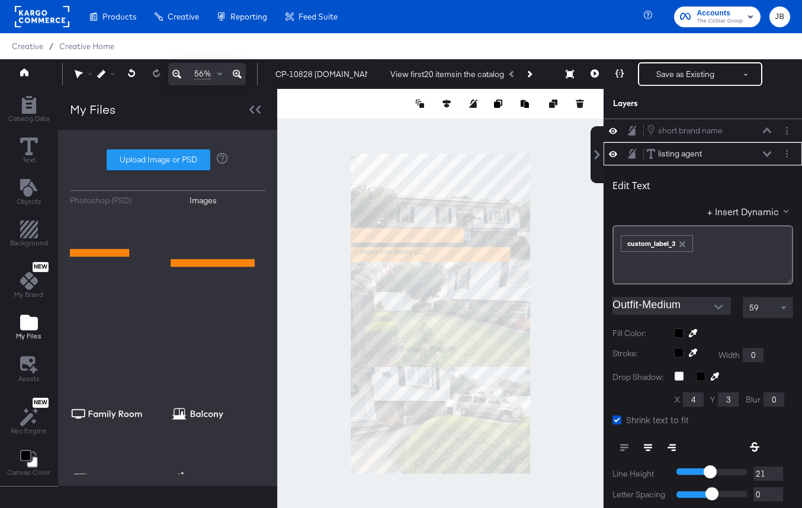
scroll to position [24, 0]
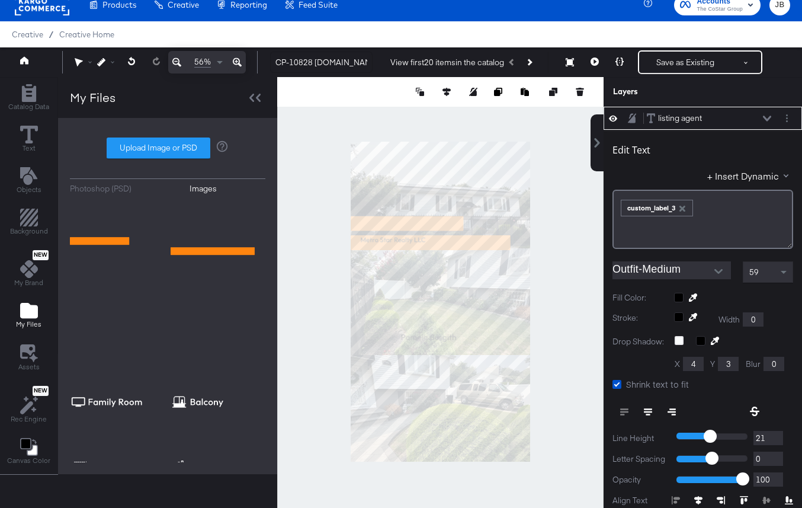
click at [772, 118] on div "listing agent listing agent" at bounding box center [712, 118] width 132 height 12
click at [766, 118] on icon at bounding box center [767, 118] width 8 height 5
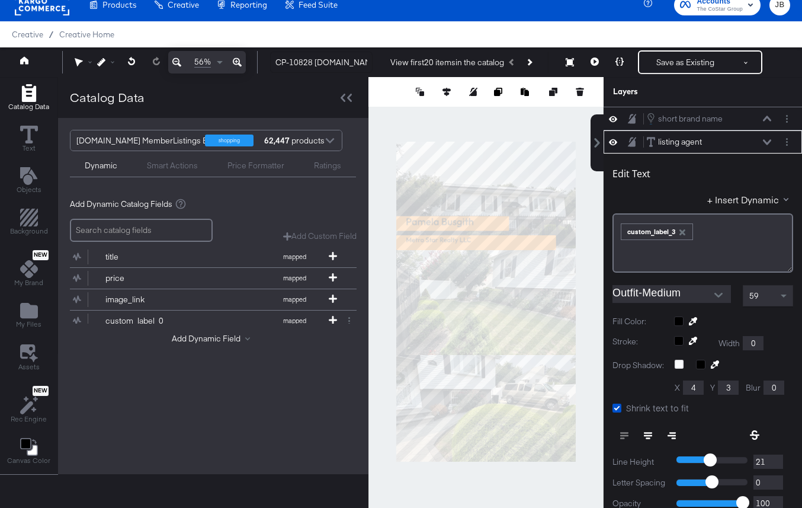
scroll to position [24, 0]
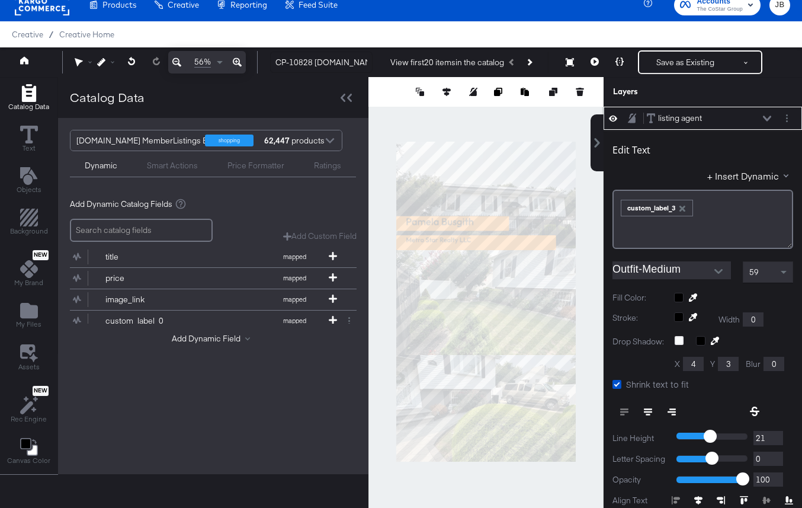
click at [762, 116] on div "listing agent listing agent" at bounding box center [709, 118] width 126 height 12
click at [768, 120] on icon at bounding box center [767, 119] width 8 height 6
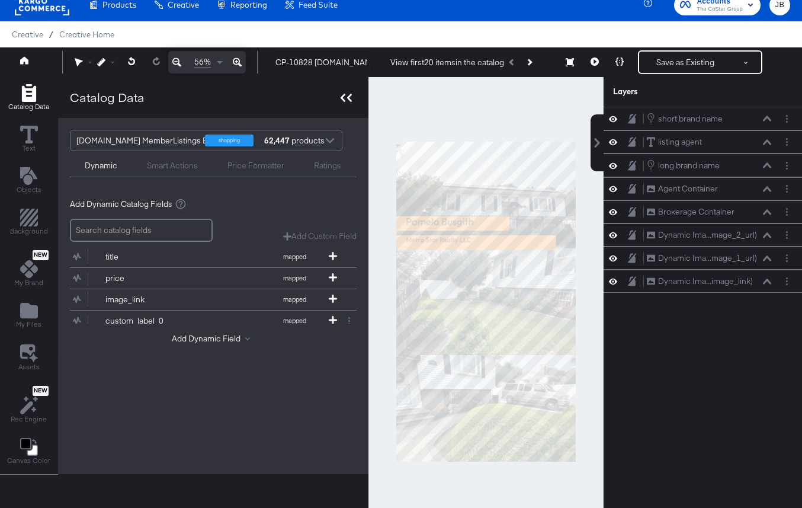
click at [341, 98] on icon at bounding box center [343, 98] width 5 height 8
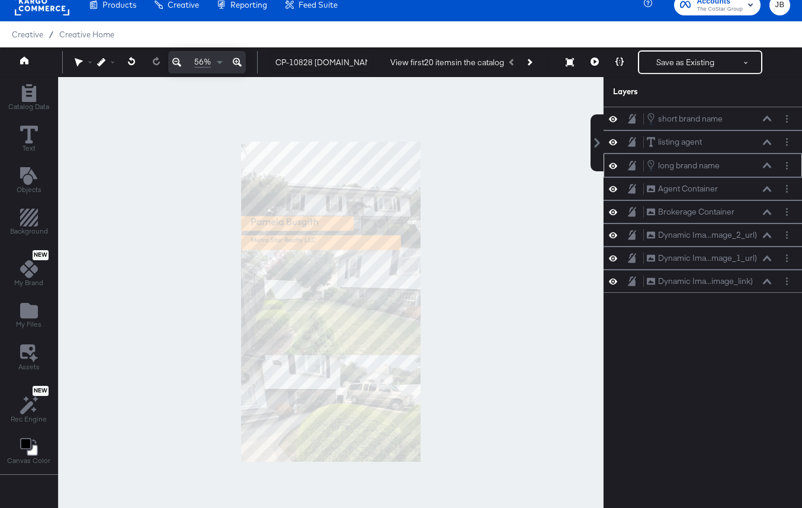
click at [769, 168] on icon at bounding box center [767, 165] width 8 height 6
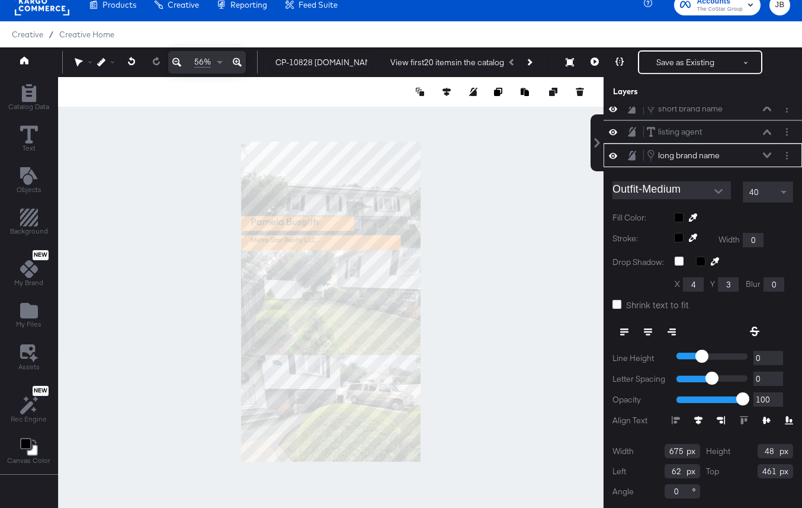
click at [765, 153] on icon at bounding box center [767, 154] width 8 height 5
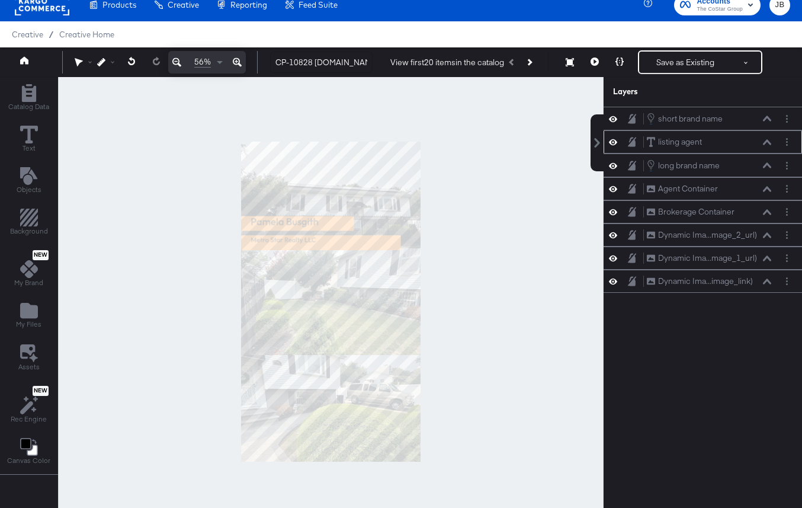
click at [766, 142] on icon at bounding box center [767, 142] width 8 height 6
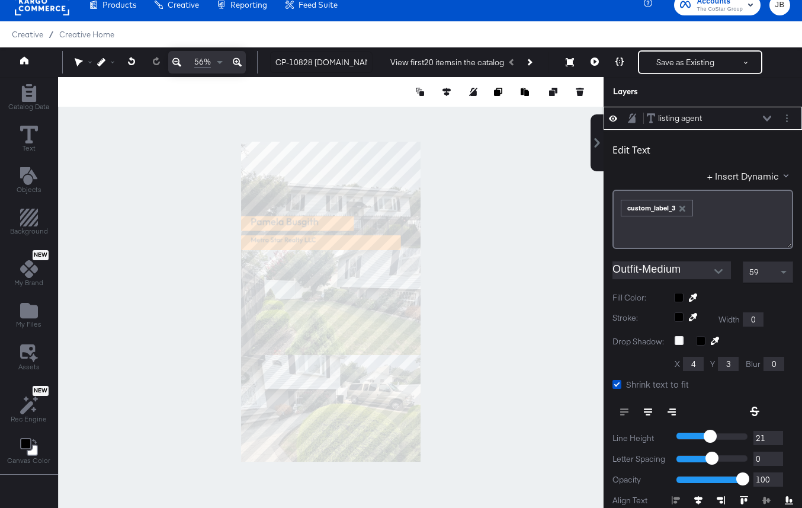
click at [768, 121] on button at bounding box center [767, 118] width 9 height 7
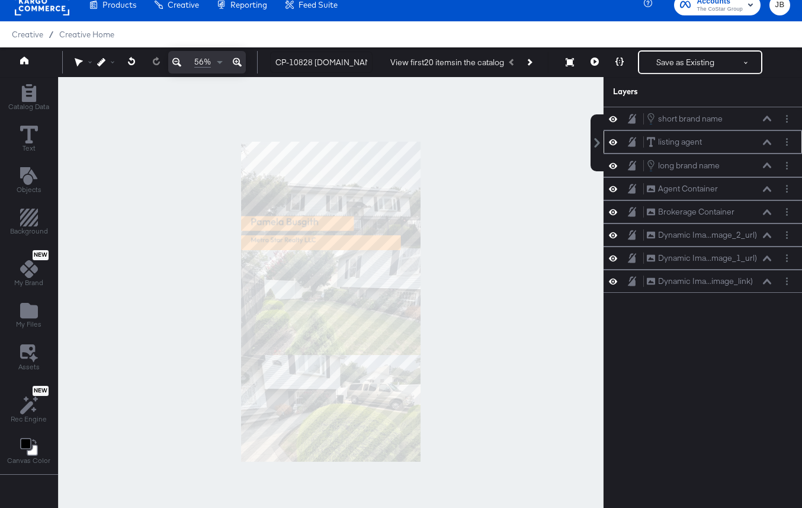
scroll to position [0, 0]
click at [770, 118] on icon at bounding box center [767, 119] width 8 height 6
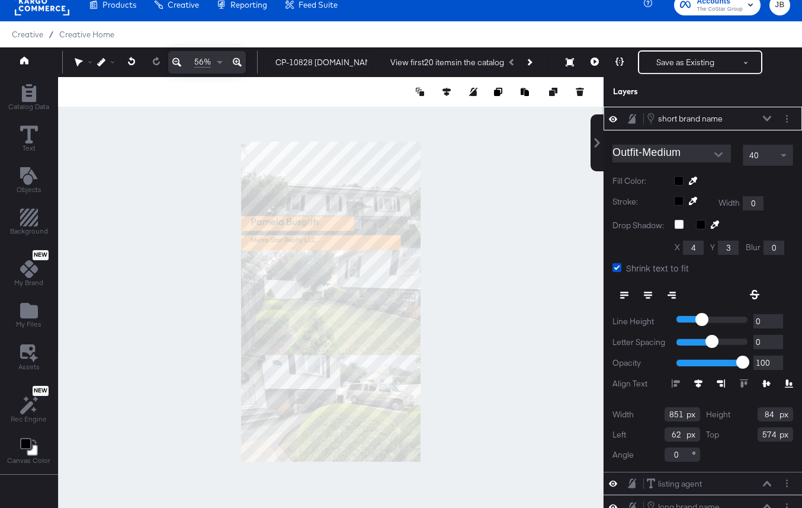
click at [770, 118] on icon at bounding box center [767, 119] width 8 height 6
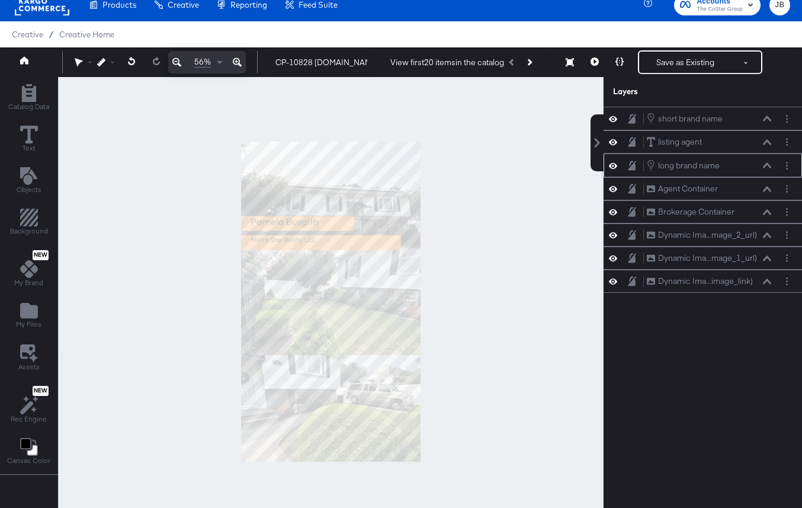
click at [768, 166] on icon at bounding box center [767, 165] width 8 height 6
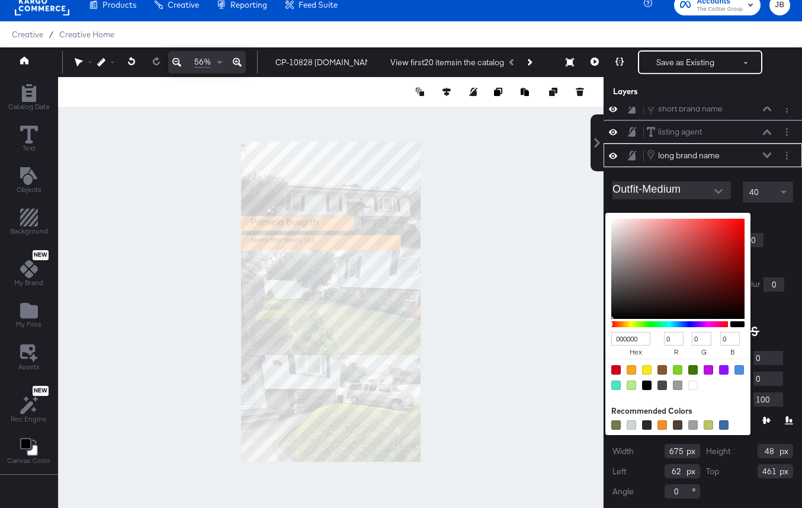
click at [678, 213] on div "000000 hex 0 r 0 g 0 b 100 a Recommended Colors" at bounding box center [733, 217] width 119 height 9
type input "C78989"
type input "199"
type input "137"
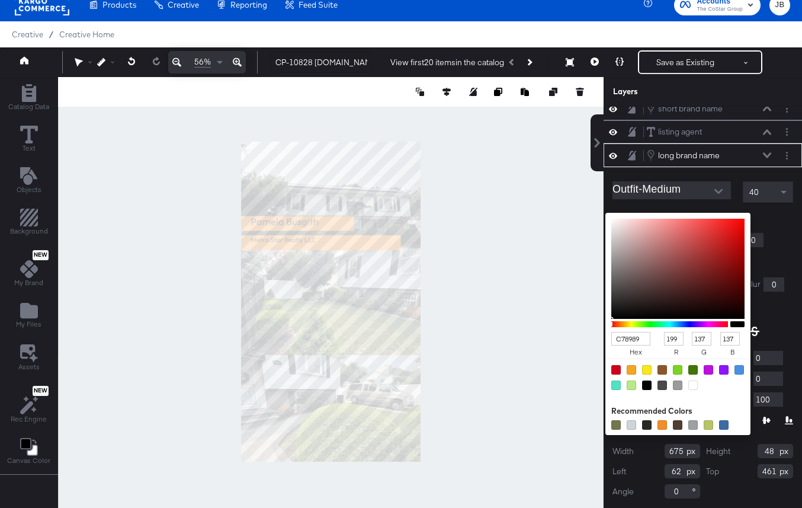
type input "C78B8B"
type input "139"
type input "E0C9C9"
type input "224"
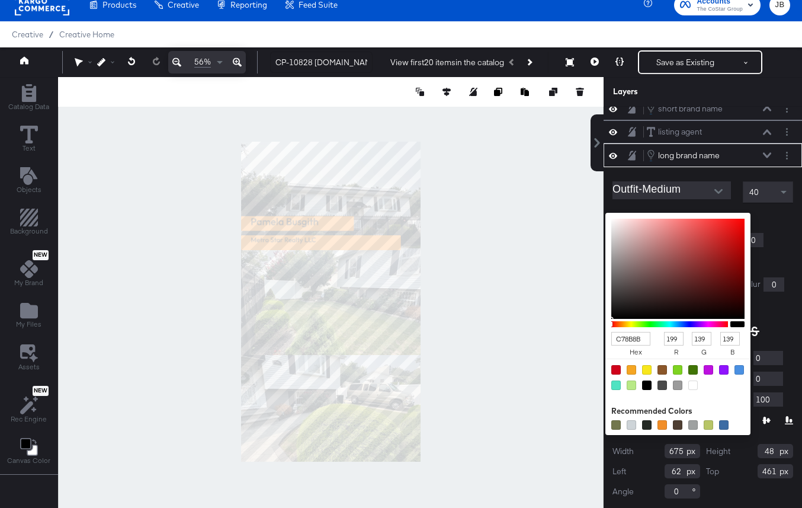
type input "201"
type input "FFFFFF"
type input "255"
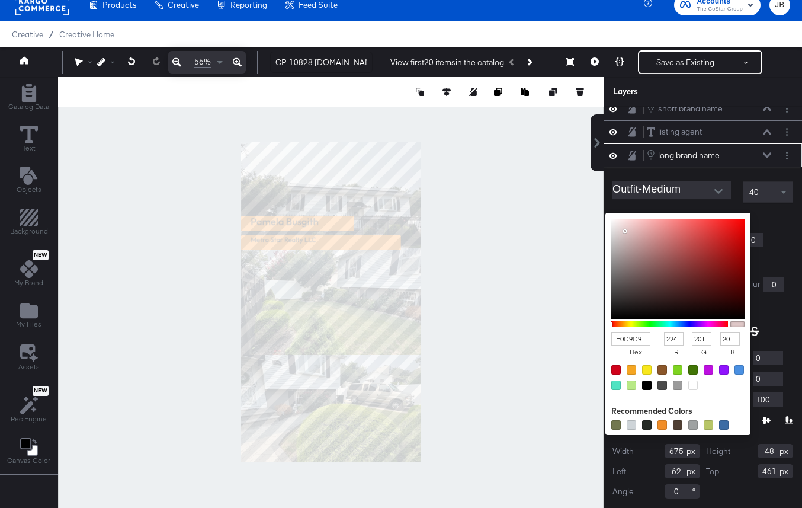
type input "255"
drag, startPoint x: 653, startPoint y: 241, endPoint x: 597, endPoint y: 210, distance: 63.6
click at [604, 210] on div "short brand name short brand name listing agent listing agent long brand name l…" at bounding box center [703, 307] width 198 height 401
click at [793, 215] on div "Outfit-Medium 40 Fill Color: FFFFFF hex 255 r 255 g 255 b 100 a Recommended Col…" at bounding box center [703, 337] width 198 height 341
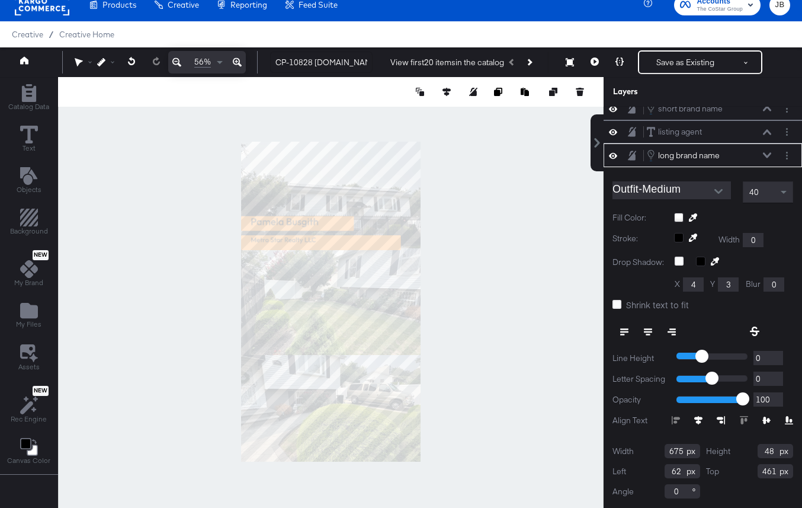
click at [768, 158] on button at bounding box center [767, 155] width 9 height 7
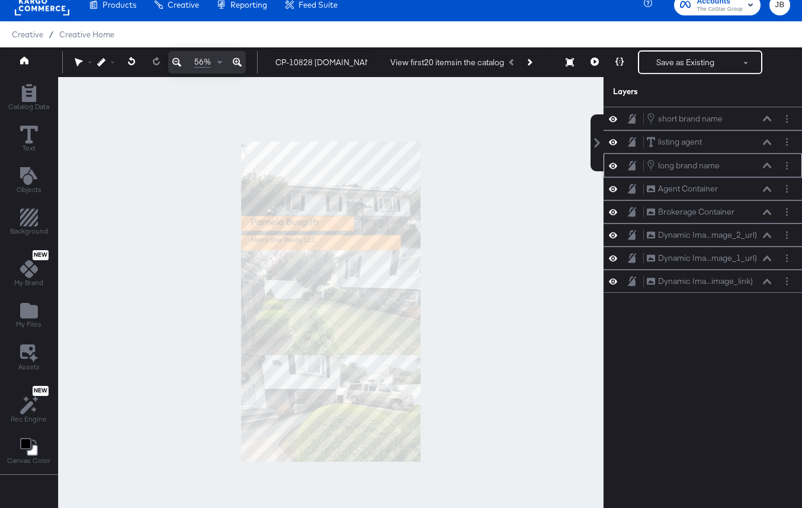
scroll to position [0, 0]
click at [767, 148] on div "listing agent listing agent" at bounding box center [703, 141] width 198 height 23
click at [769, 143] on icon at bounding box center [767, 141] width 8 height 5
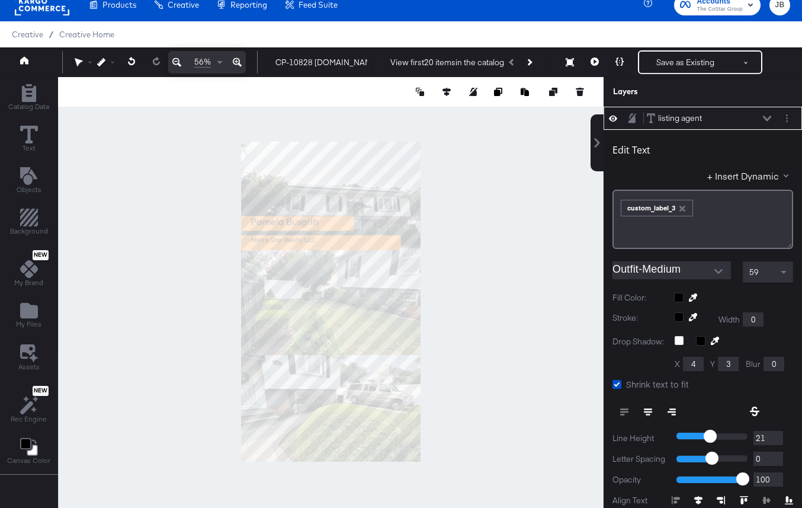
click at [680, 295] on div at bounding box center [733, 297] width 119 height 9
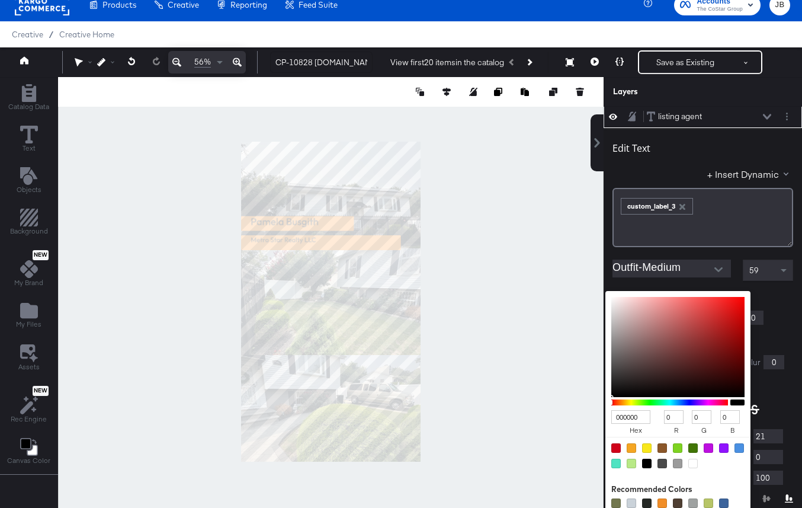
type input "E9A0A0"
type input "233"
type input "160"
type input "E9A3A3"
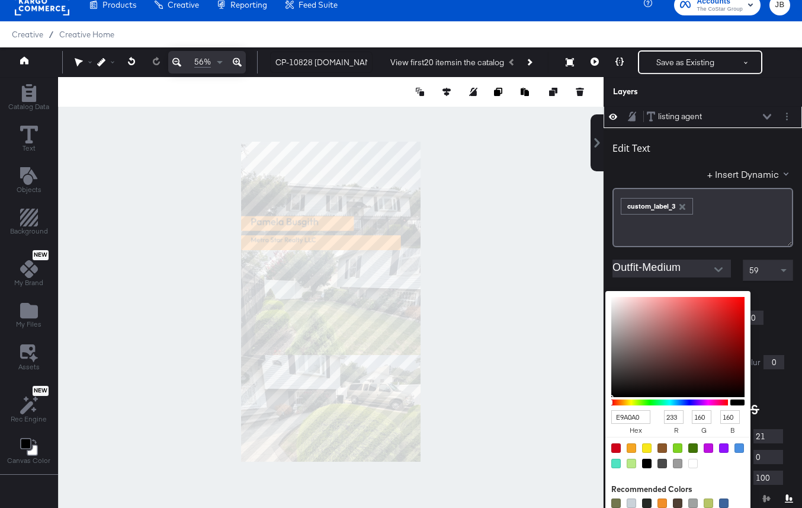
type input "163"
type input "EBC7C7"
type input "235"
type input "199"
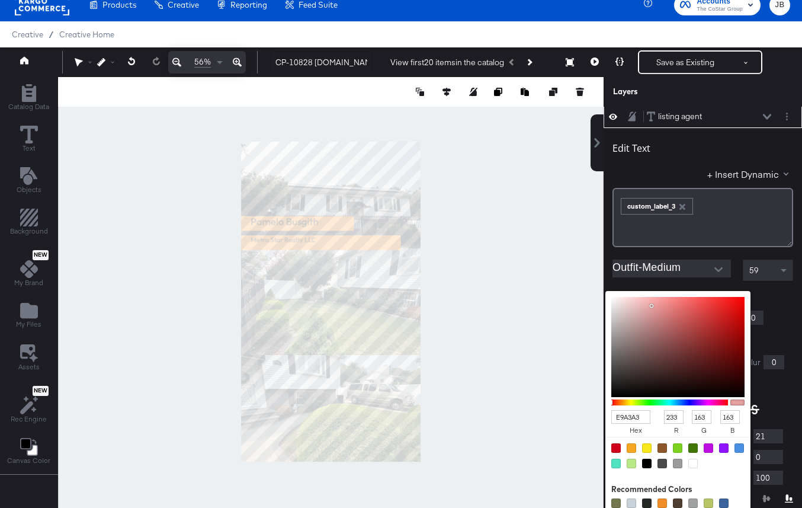
type input "199"
type input "FDFDFD"
type input "253"
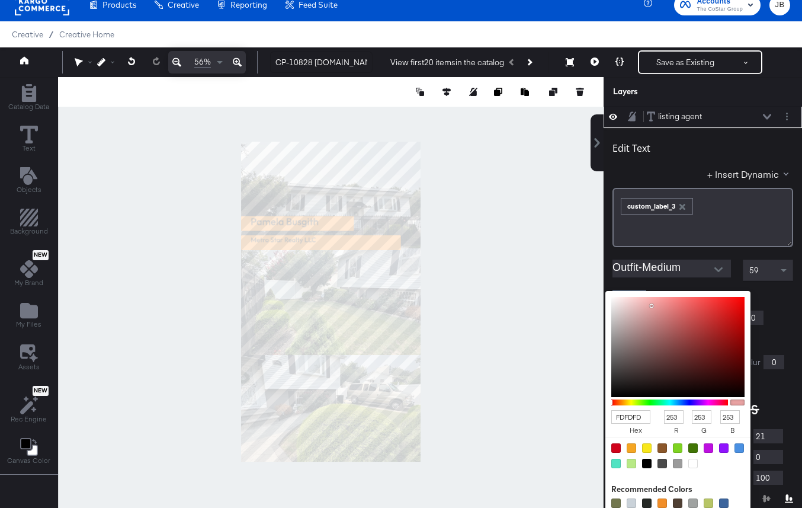
type input "FFFFFF"
type input "255"
drag, startPoint x: 652, startPoint y: 305, endPoint x: 595, endPoint y: 294, distance: 57.9
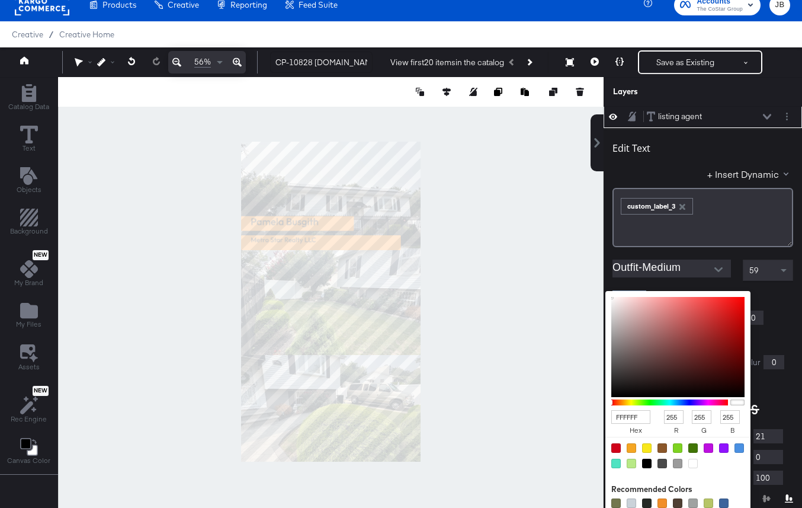
click at [604, 294] on div "short brand name short brand name listing agent listing agent Edit Text + Inser…" at bounding box center [703, 307] width 198 height 401
click at [797, 302] on div "Edit Text + Insert Dynamic ﻿ ﻿ custom_label_3 ﻿ Outfit-Medium 59 Fill Color: FF…" at bounding box center [703, 357] width 198 height 459
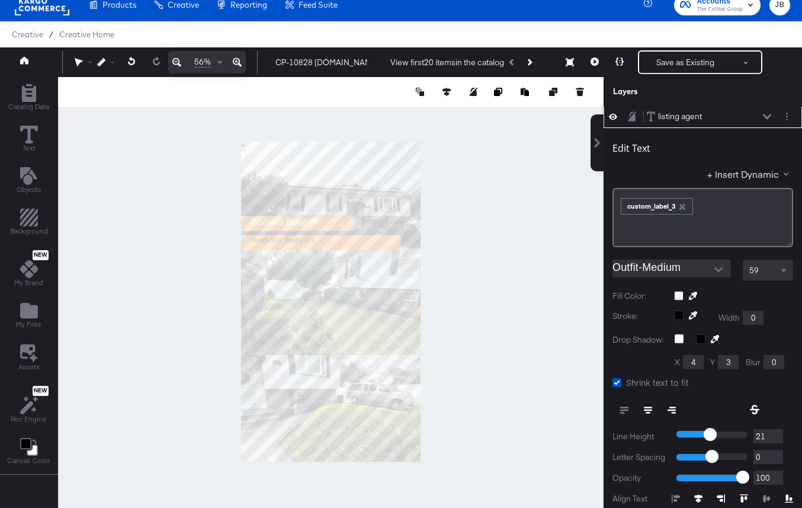
click at [764, 117] on icon at bounding box center [767, 117] width 8 height 6
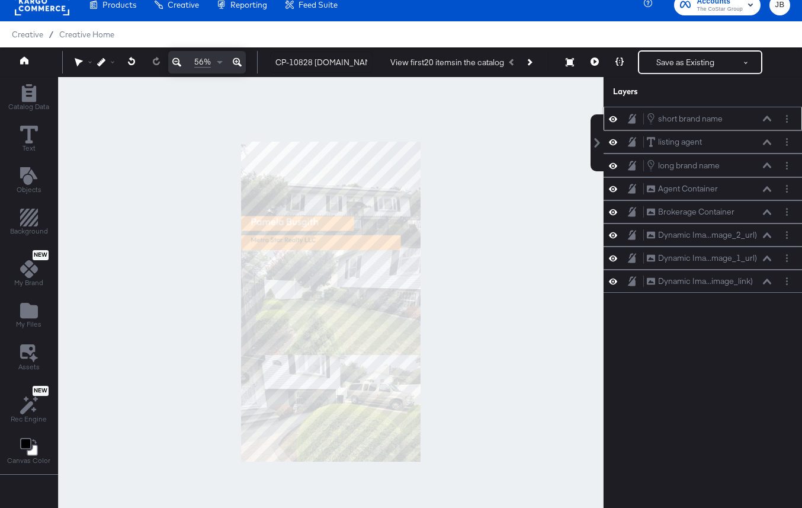
click at [768, 116] on icon at bounding box center [767, 119] width 8 height 6
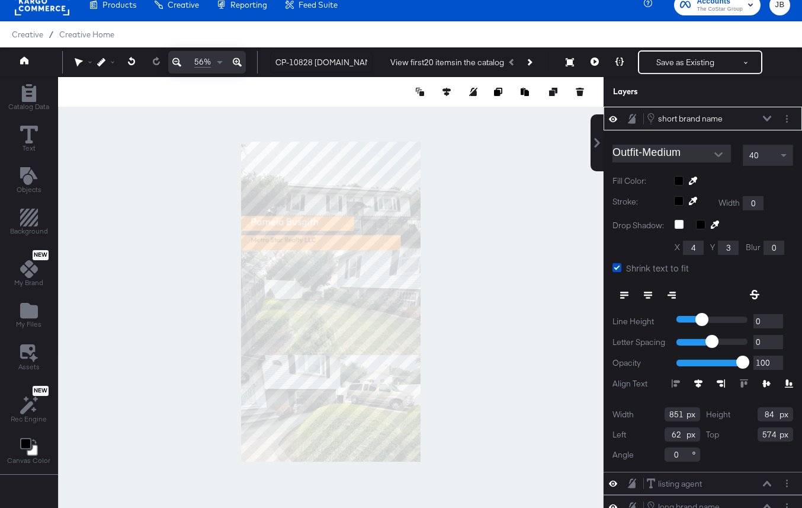
click at [675, 180] on div at bounding box center [733, 180] width 119 height 9
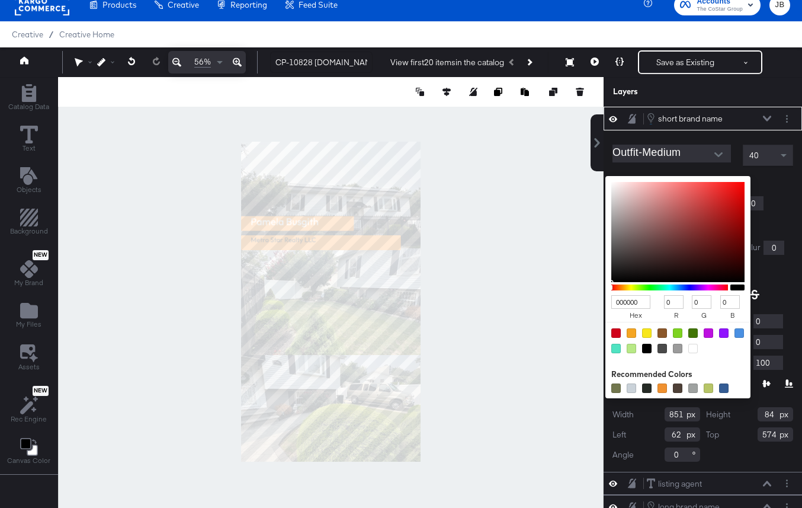
type input "EAA2A2"
type input "234"
type input "162"
type input "EAA5A5"
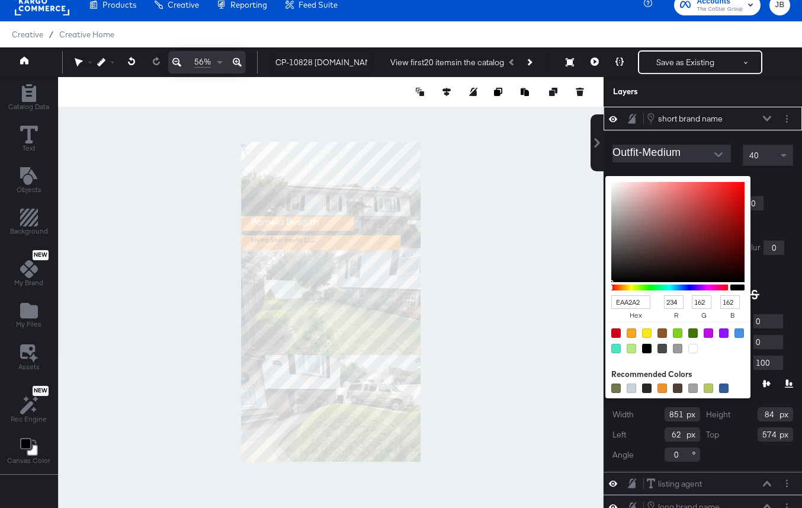
type input "165"
type input "EABCBC"
type input "188"
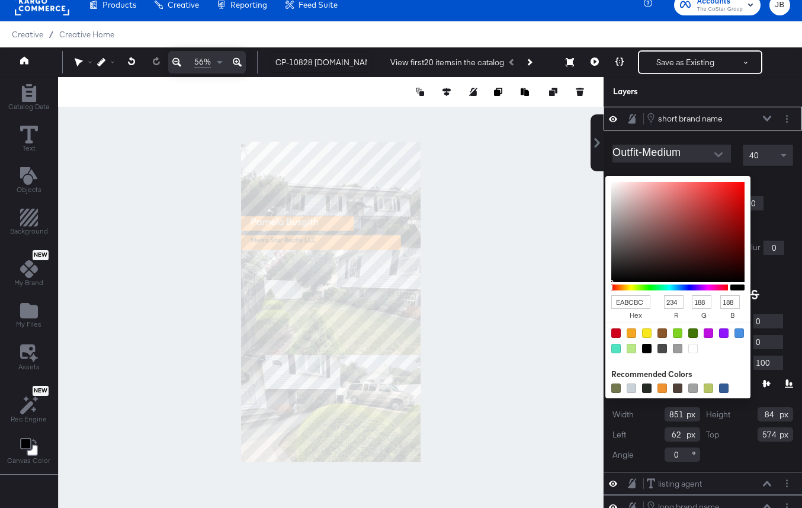
type input "F0E7E7"
type input "240"
type input "231"
type input "F6F6F6"
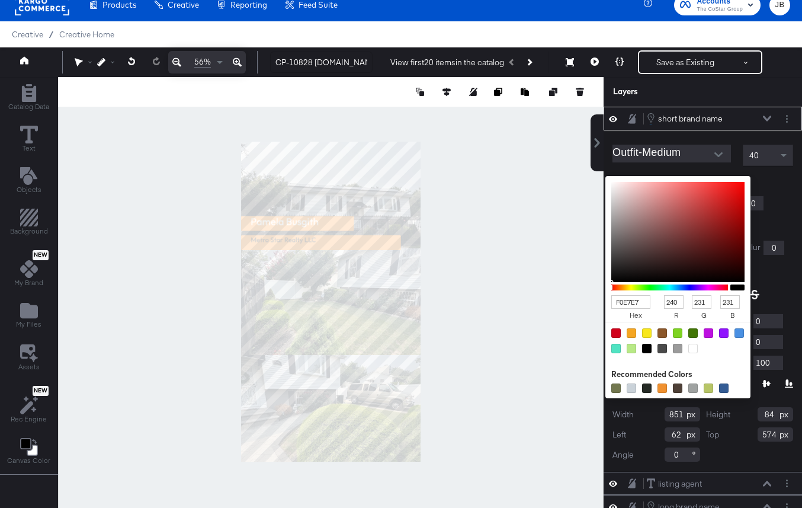
type input "246"
type input "FBFBFB"
type input "251"
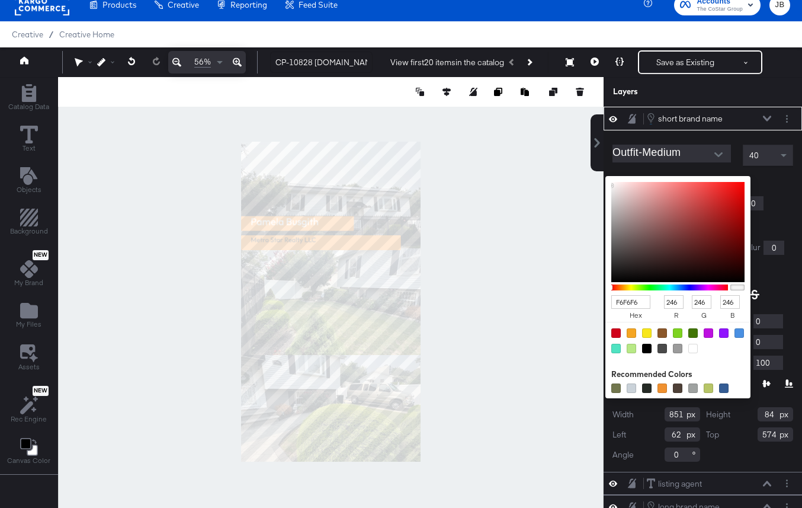
type input "251"
type input "FEFEFE"
type input "254"
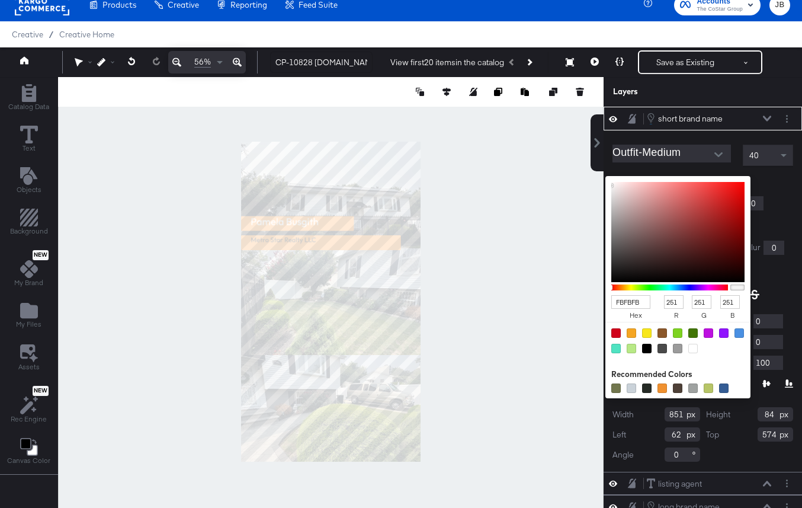
type input "254"
type input "FFFFFF"
type input "255"
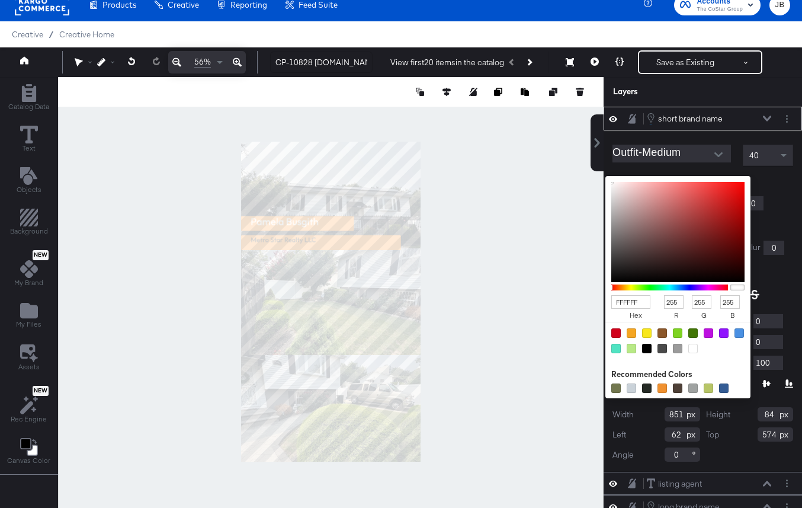
drag, startPoint x: 652, startPoint y: 190, endPoint x: 604, endPoint y: 181, distance: 49.4
click at [604, 181] on div "Outfit-Medium 40 Fill Color: FFFFFF hex 255 r 255 g 255 b 100 a Recommended Col…" at bounding box center [703, 300] width 198 height 341
click at [793, 175] on div "Fill Color: FFFFFF hex 255 r 255 g 255 b 100 a Recommended Colors" at bounding box center [703, 180] width 181 height 11
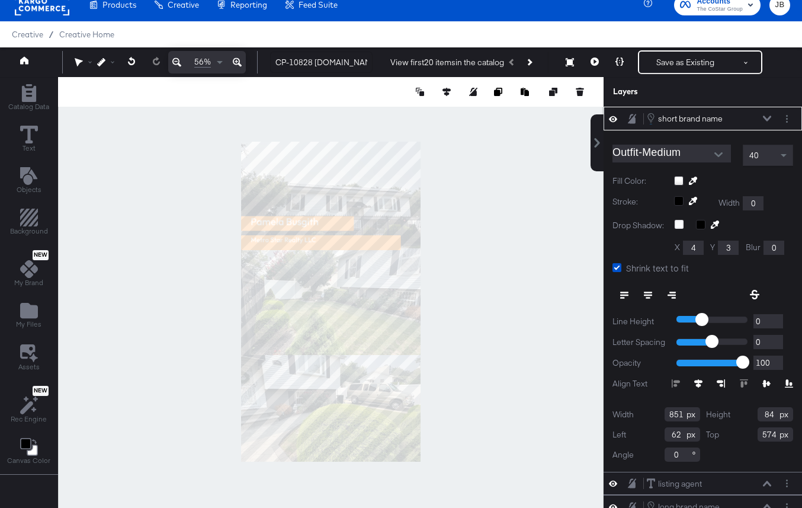
click at [767, 115] on button at bounding box center [767, 118] width 9 height 7
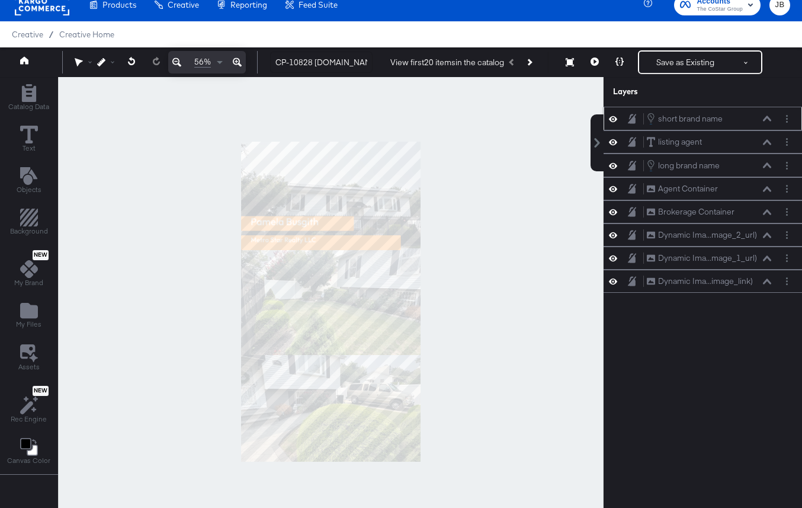
click at [768, 118] on icon at bounding box center [767, 118] width 8 height 5
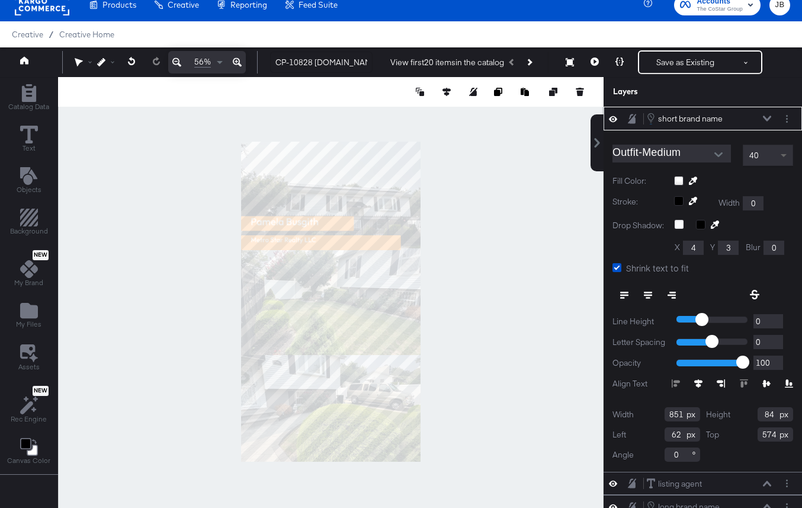
click at [785, 157] on span at bounding box center [785, 155] width 15 height 20
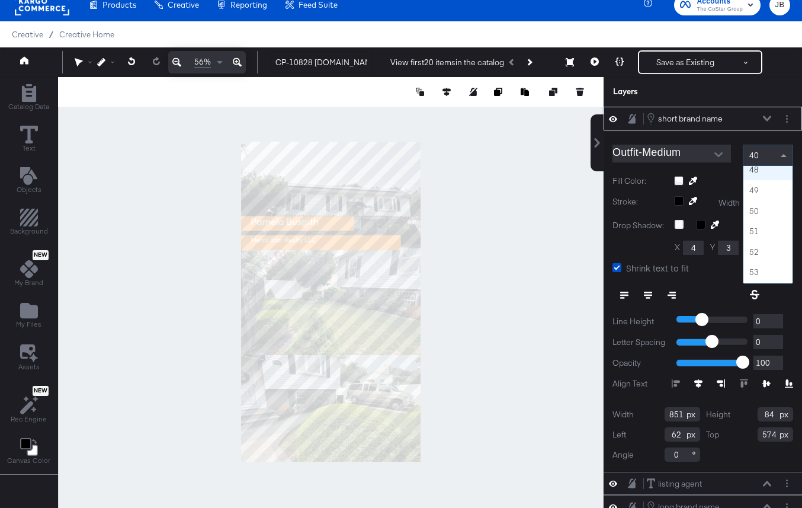
scroll to position [967, 0]
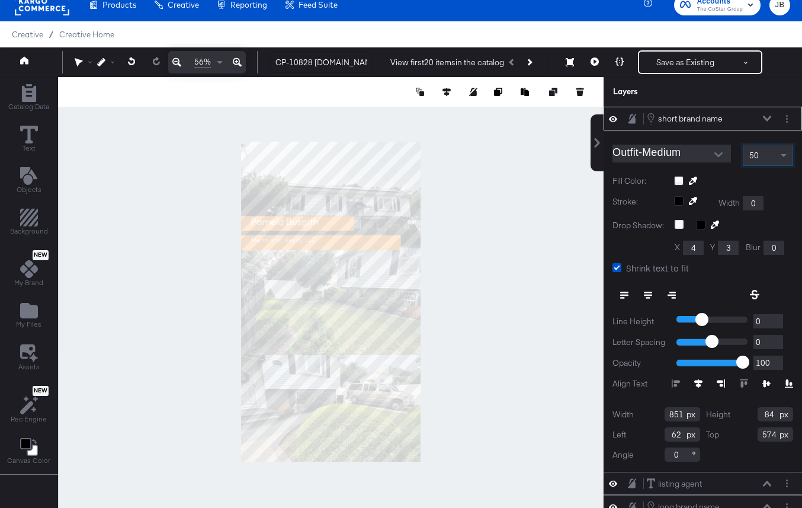
click at [766, 117] on icon at bounding box center [767, 119] width 8 height 6
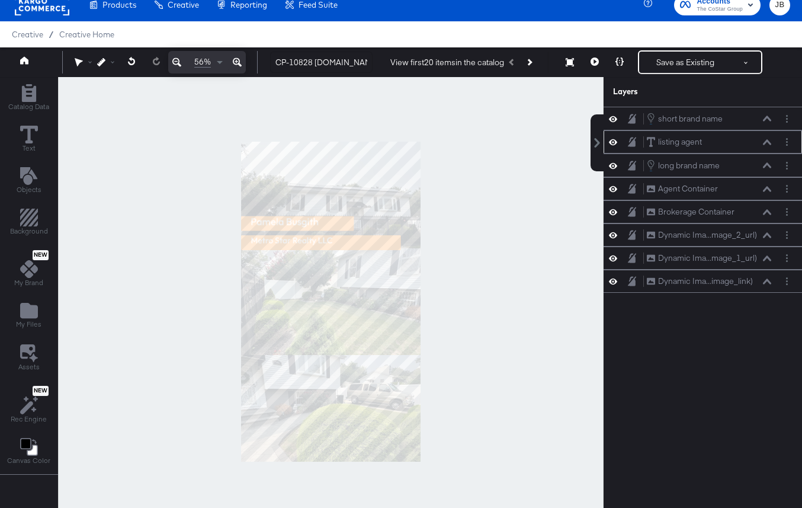
click at [765, 140] on icon at bounding box center [767, 142] width 8 height 6
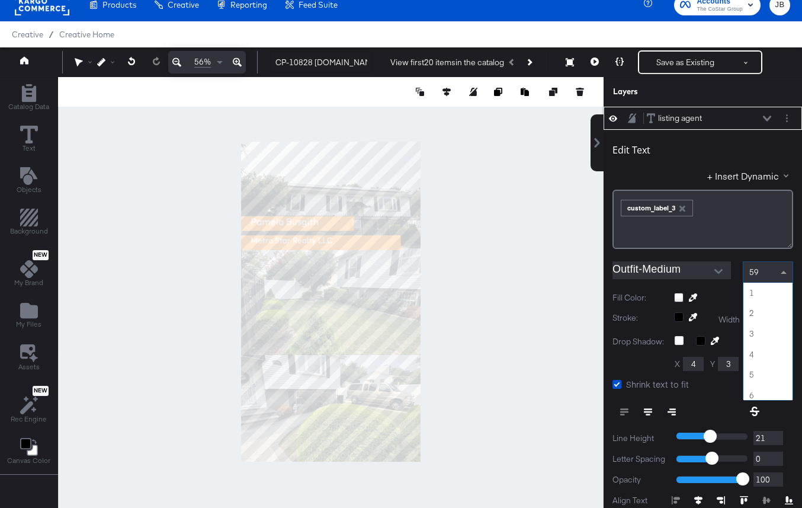
click at [791, 275] on span at bounding box center [785, 272] width 15 height 20
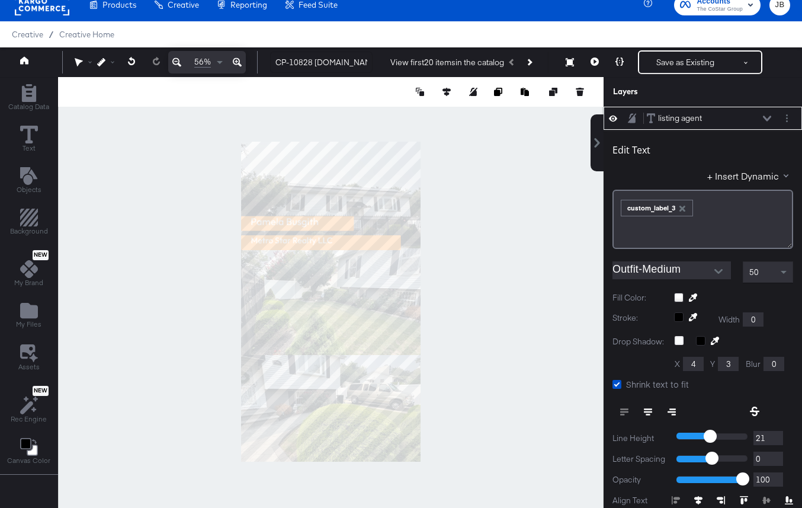
click at [770, 120] on icon at bounding box center [767, 119] width 8 height 6
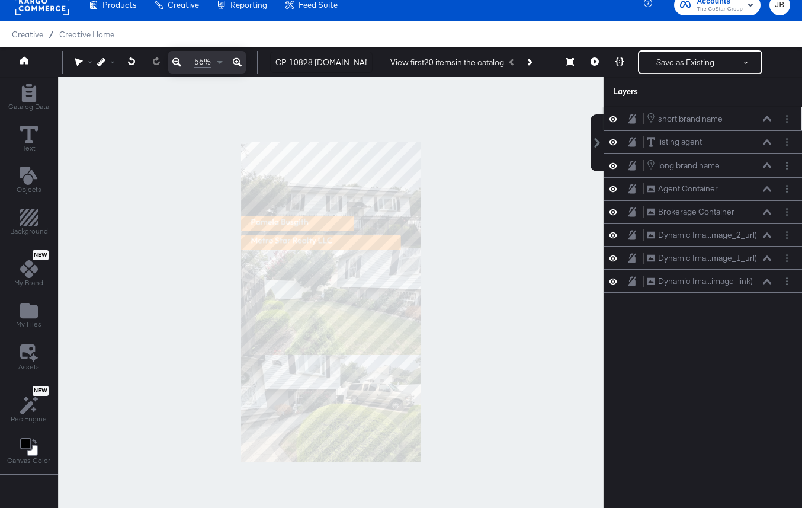
click at [768, 117] on icon at bounding box center [767, 118] width 8 height 5
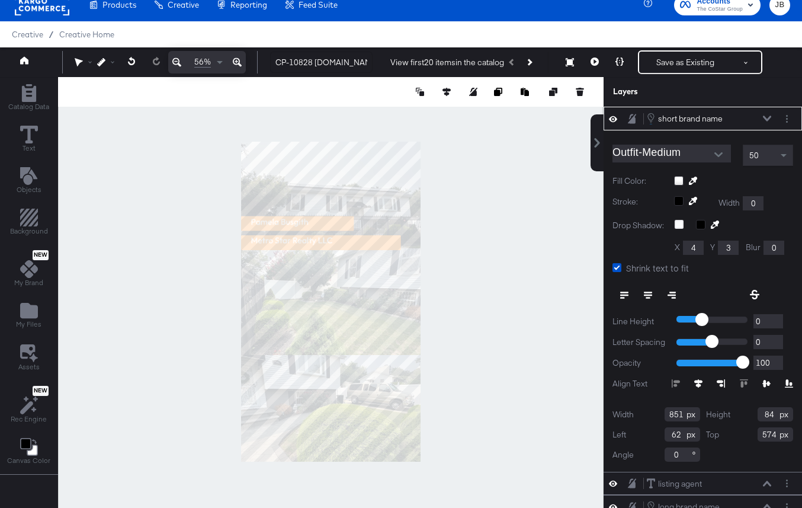
click at [763, 121] on icon at bounding box center [767, 119] width 8 height 6
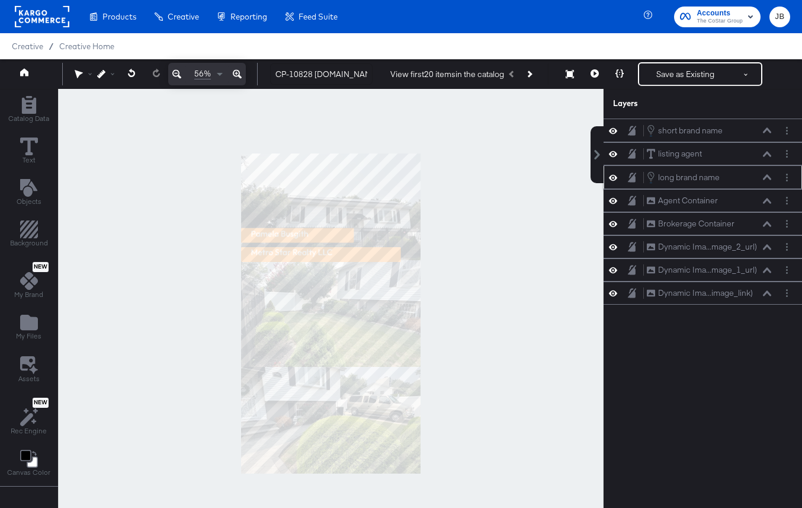
click at [770, 180] on icon at bounding box center [767, 176] width 8 height 5
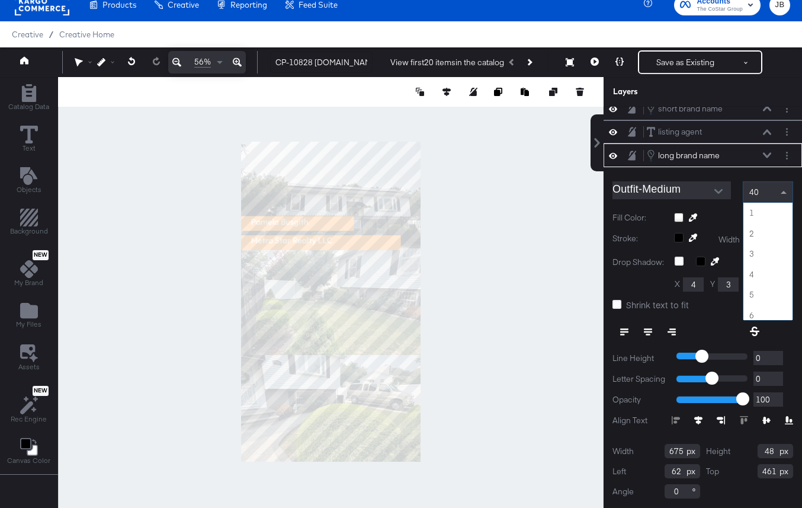
click at [770, 192] on div "40" at bounding box center [768, 192] width 49 height 20
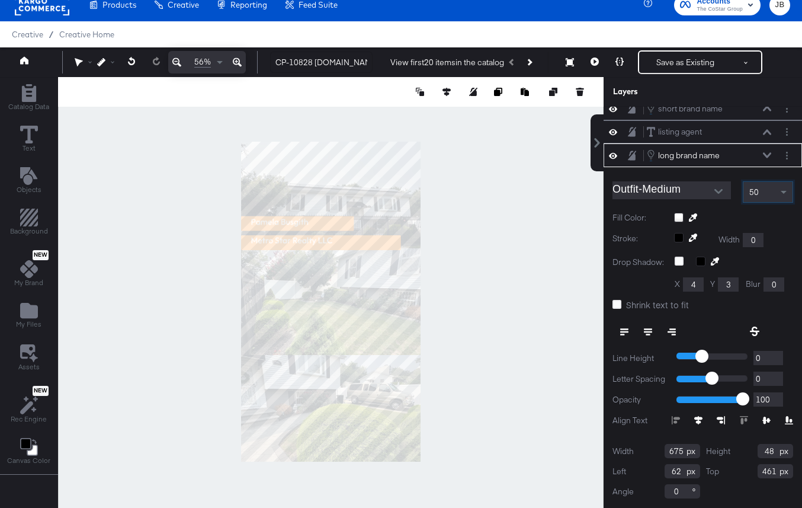
click at [765, 158] on button at bounding box center [767, 155] width 9 height 7
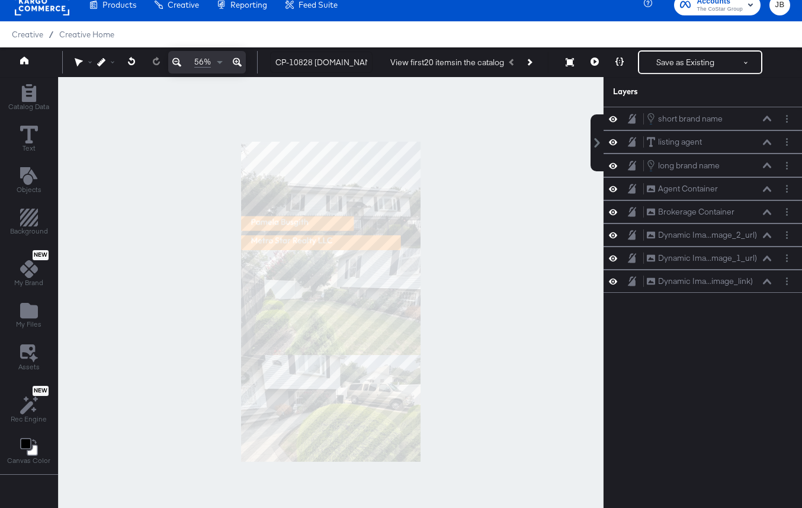
scroll to position [24, 0]
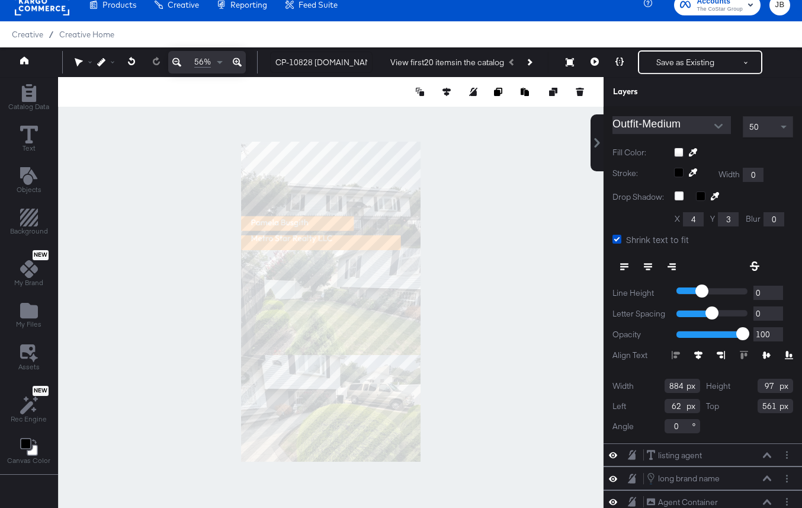
scroll to position [30, 0]
click at [765, 355] on icon at bounding box center [767, 353] width 8 height 7
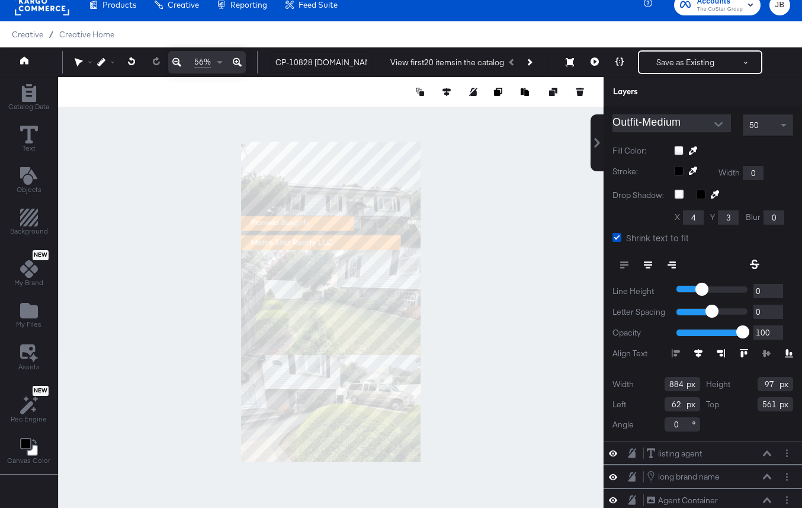
scroll to position [0, 0]
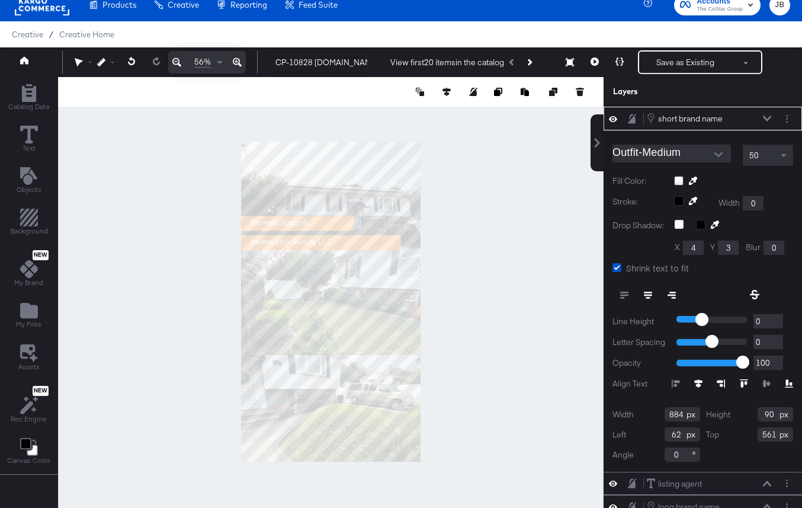
type input "94"
click at [768, 118] on icon at bounding box center [767, 119] width 8 height 6
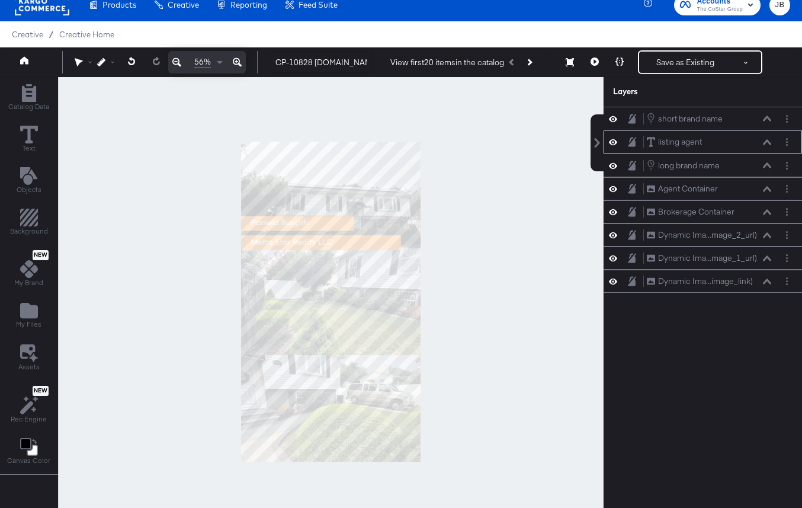
click at [768, 142] on icon at bounding box center [767, 141] width 8 height 5
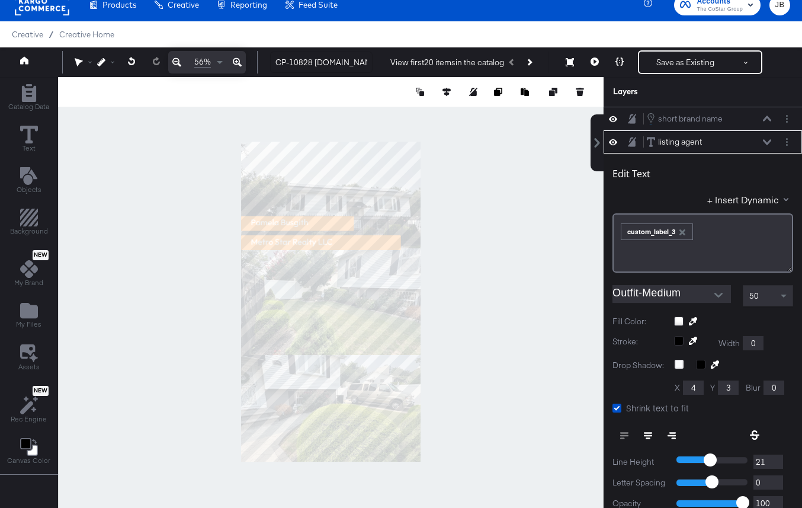
click at [768, 140] on icon at bounding box center [767, 142] width 8 height 6
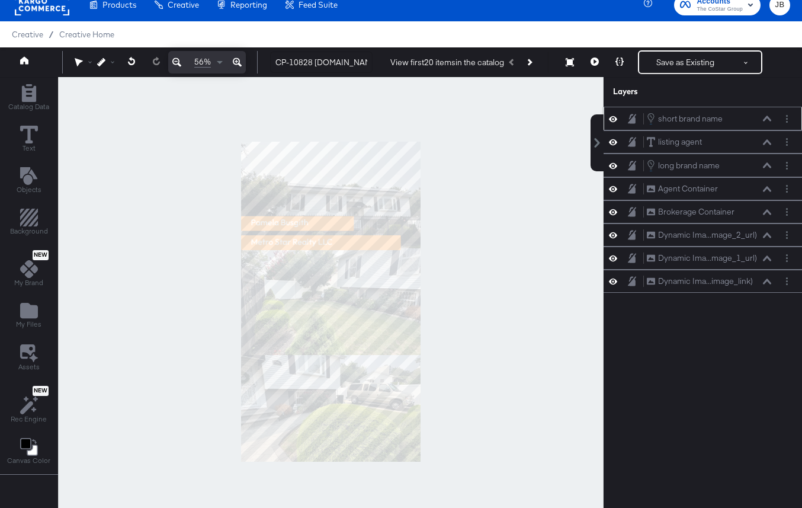
click at [767, 117] on icon at bounding box center [767, 118] width 8 height 5
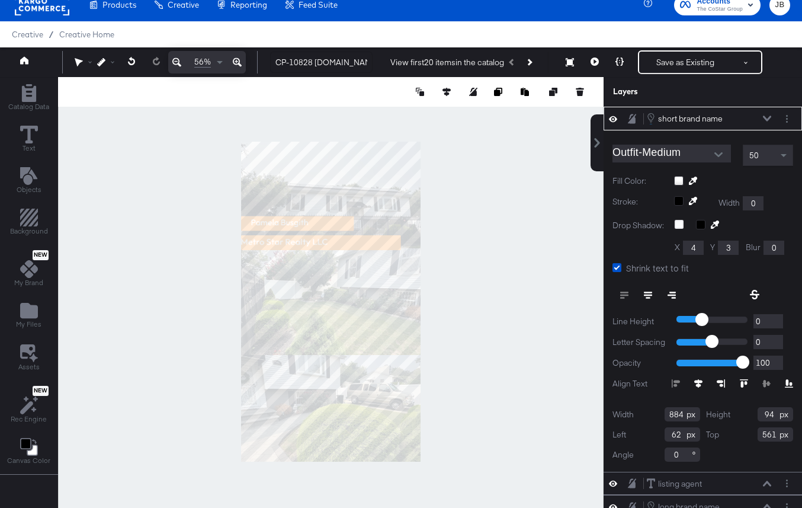
click at [239, 242] on div at bounding box center [331, 301] width 546 height 449
type input "946"
type input "0"
click at [696, 382] on icon at bounding box center [698, 383] width 8 height 8
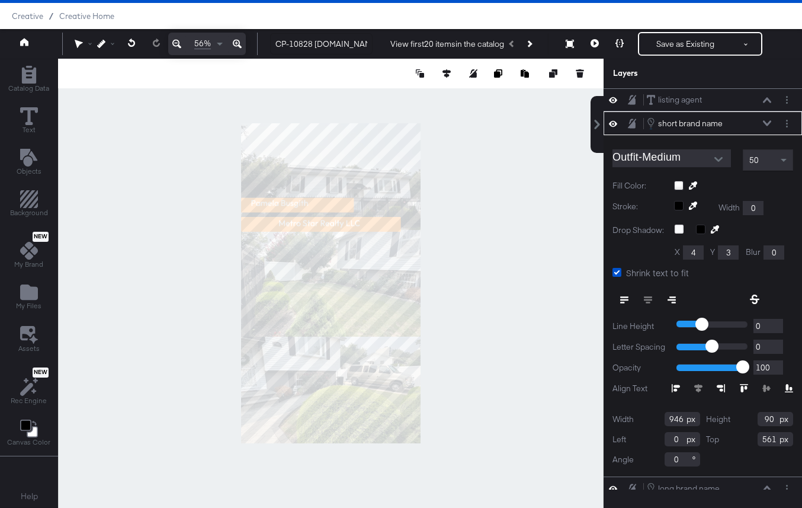
scroll to position [10, 0]
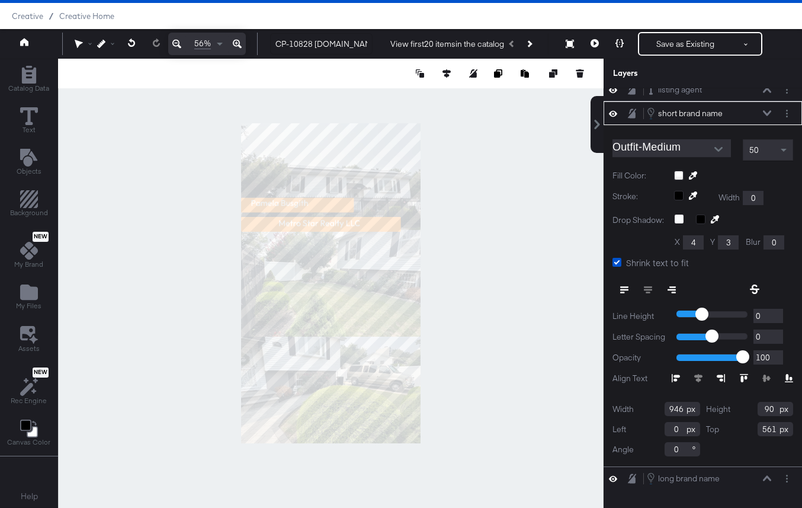
click at [671, 408] on input "946" at bounding box center [683, 409] width 36 height 14
type input "959"
click at [769, 409] on input "90" at bounding box center [776, 409] width 36 height 14
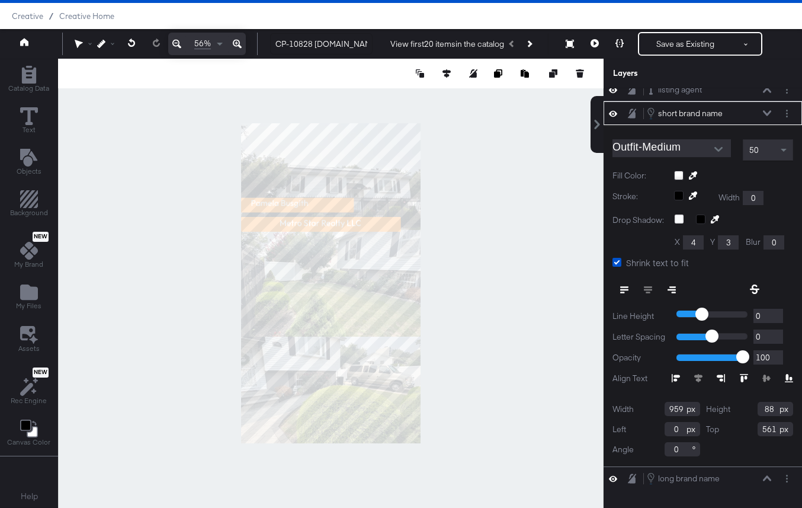
type input "88"
click at [765, 116] on div "short brand name short brand name" at bounding box center [709, 113] width 126 height 13
click at [766, 110] on icon at bounding box center [767, 113] width 8 height 6
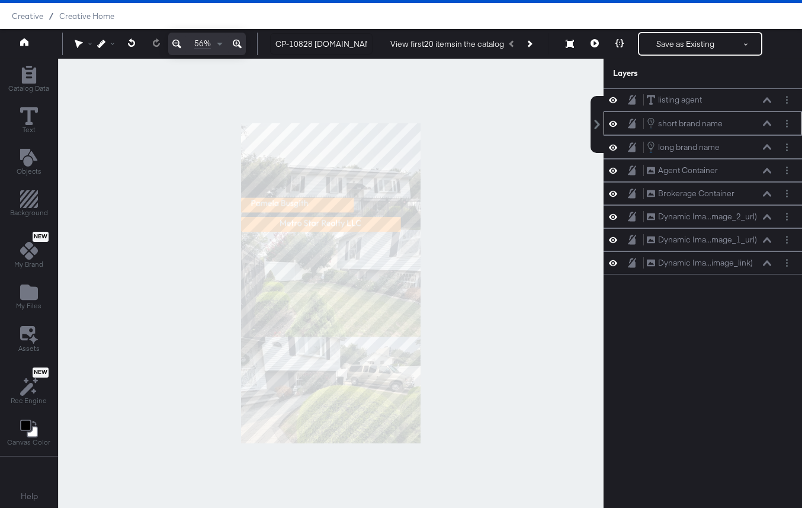
scroll to position [0, 0]
click at [767, 119] on div "short brand name short brand name" at bounding box center [709, 123] width 126 height 13
click at [767, 122] on icon at bounding box center [767, 122] width 8 height 5
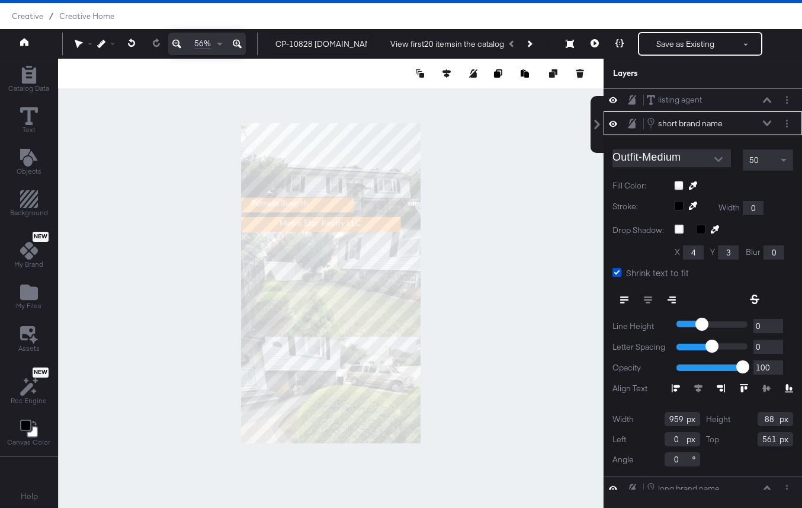
click at [678, 420] on input "959" at bounding box center [683, 419] width 36 height 14
click at [764, 121] on icon at bounding box center [767, 122] width 8 height 5
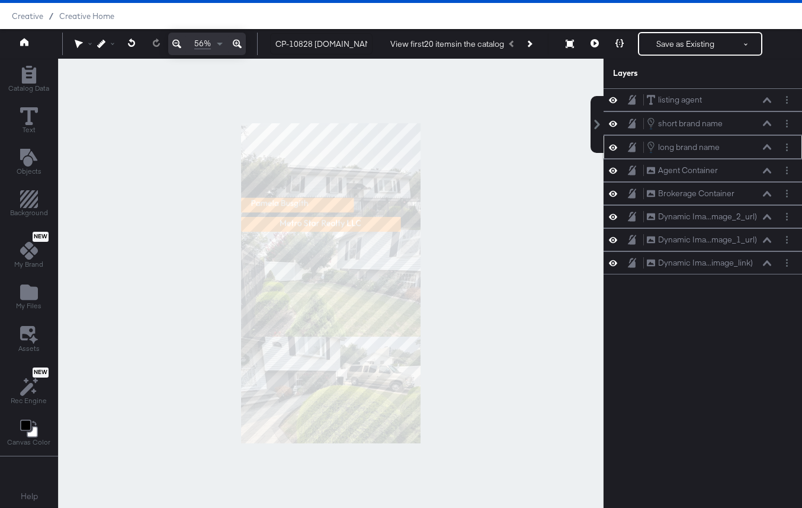
click at [766, 148] on icon at bounding box center [767, 147] width 8 height 6
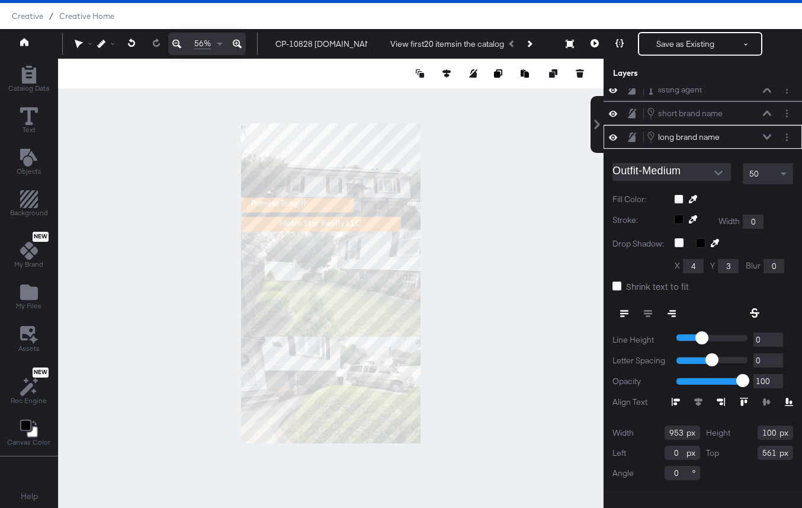
click at [676, 432] on input "953" at bounding box center [683, 432] width 36 height 14
type input "959"
click at [769, 435] on input "100" at bounding box center [776, 432] width 36 height 14
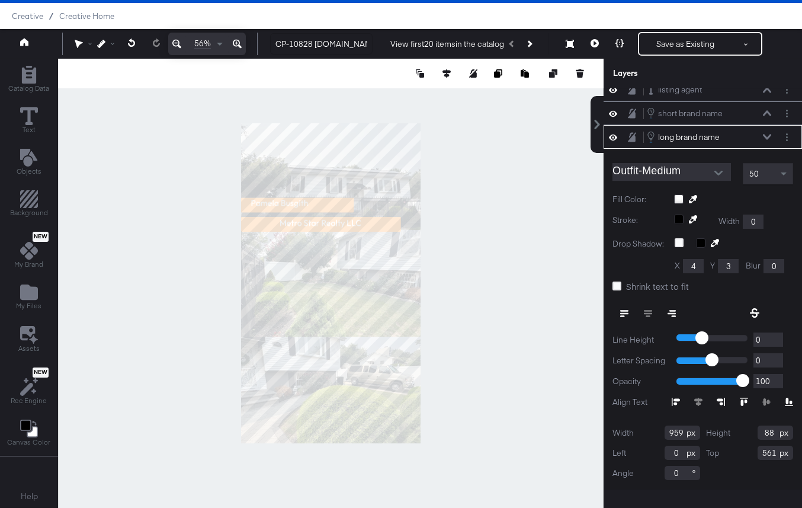
type input "88"
click at [768, 135] on icon at bounding box center [767, 137] width 8 height 6
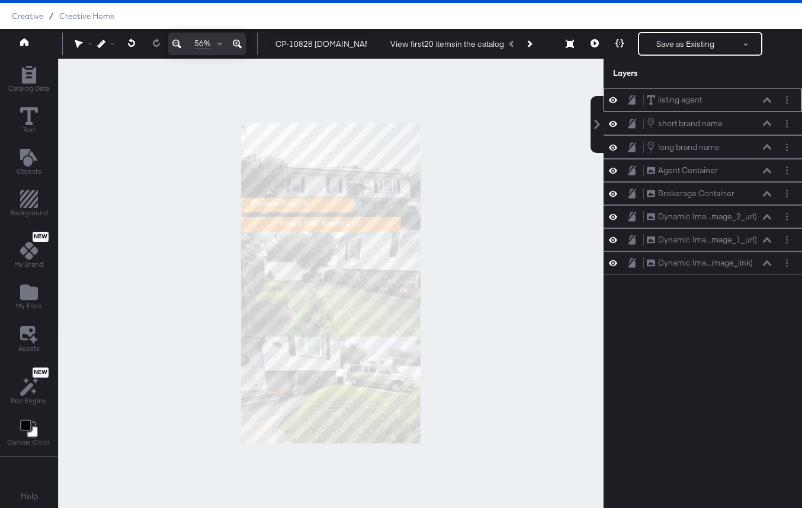
click at [767, 98] on icon at bounding box center [767, 99] width 8 height 5
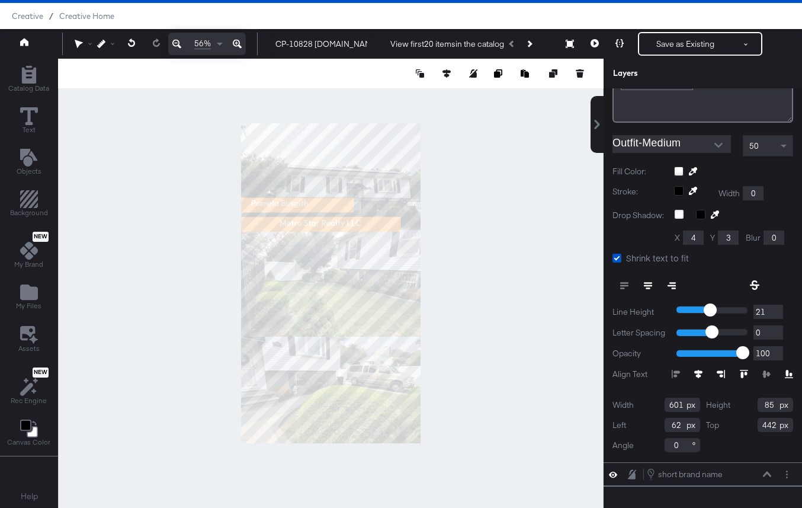
scroll to position [118, 0]
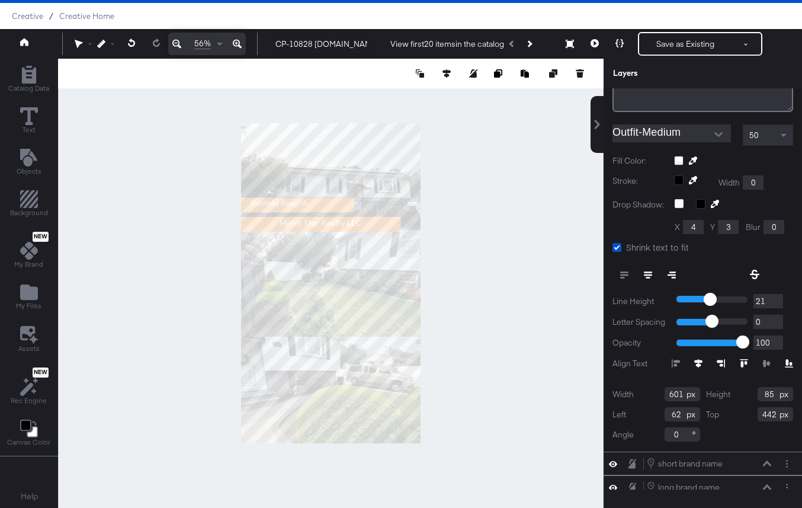
click at [680, 388] on input "601" at bounding box center [683, 394] width 36 height 14
type input "677"
click at [736, 392] on div "Height 85" at bounding box center [750, 394] width 88 height 14
click at [769, 397] on input "85" at bounding box center [776, 394] width 36 height 14
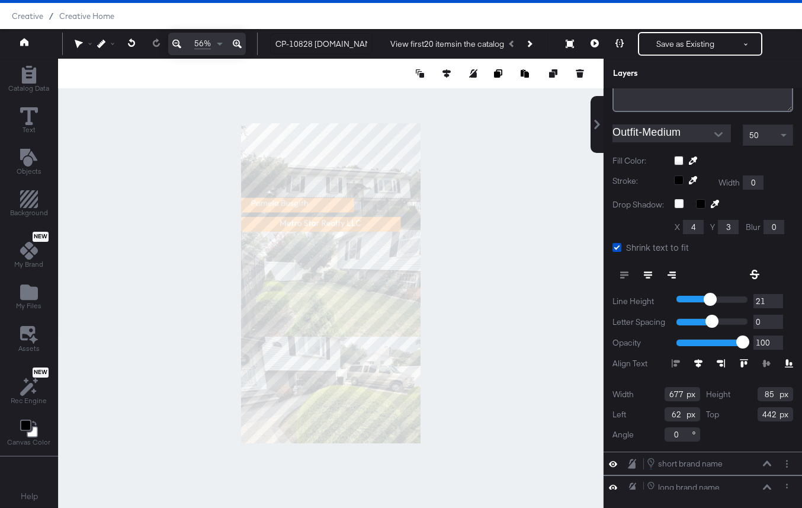
click at [769, 397] on input "85" at bounding box center [776, 394] width 36 height 14
type input "88"
click at [443, 69] on icon at bounding box center [447, 73] width 8 height 8
click at [337, 91] on button at bounding box center [337, 95] width 12 height 12
type input "0"
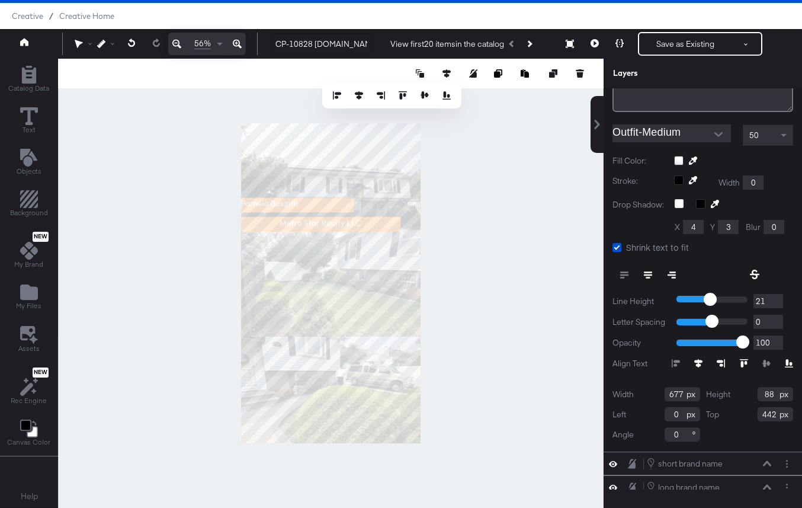
click at [700, 361] on icon at bounding box center [698, 363] width 8 height 8
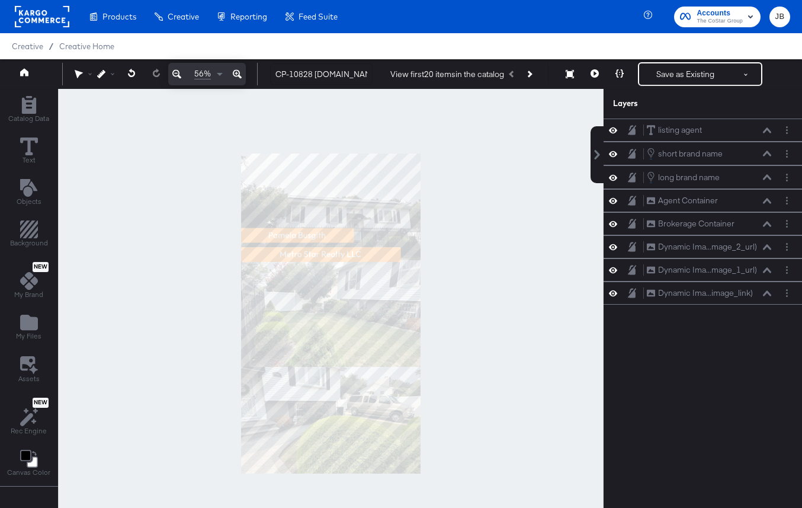
scroll to position [30, 0]
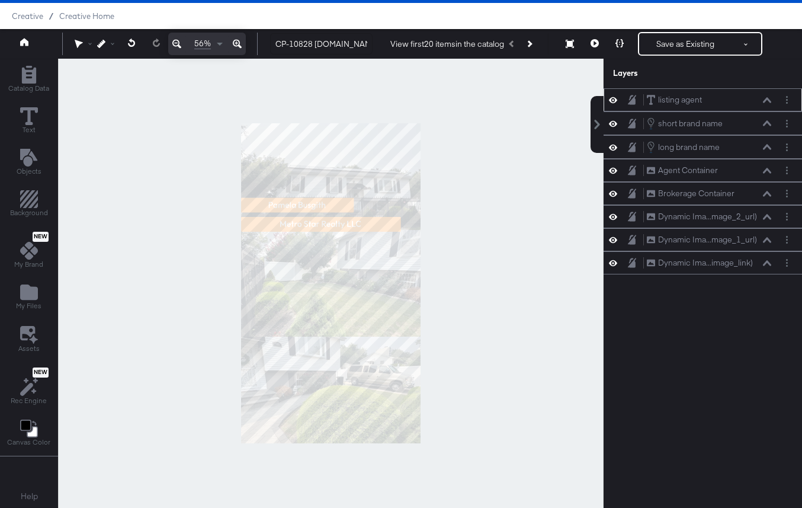
click at [768, 100] on icon at bounding box center [767, 99] width 8 height 5
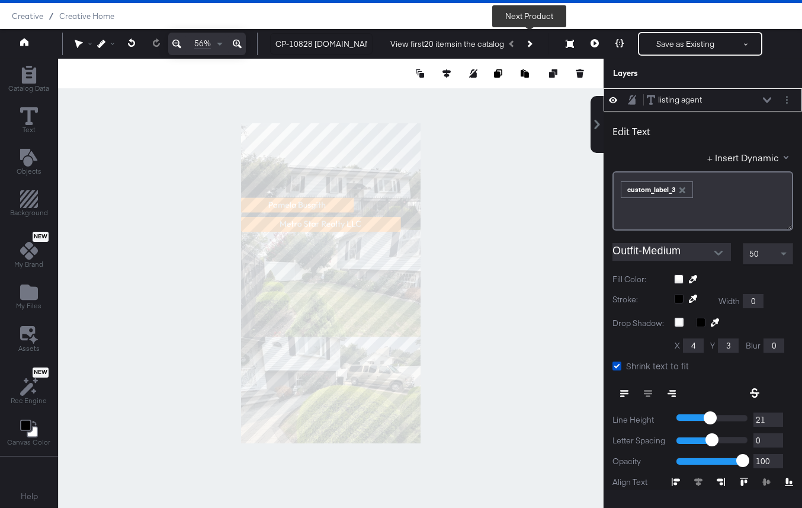
click at [530, 43] on icon "Next Product" at bounding box center [529, 43] width 7 height 7
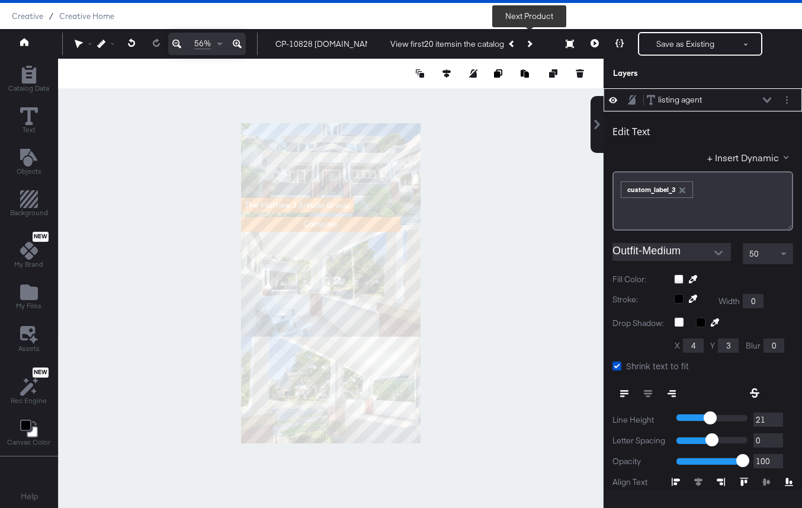
click at [530, 43] on icon "Next Product" at bounding box center [529, 43] width 7 height 7
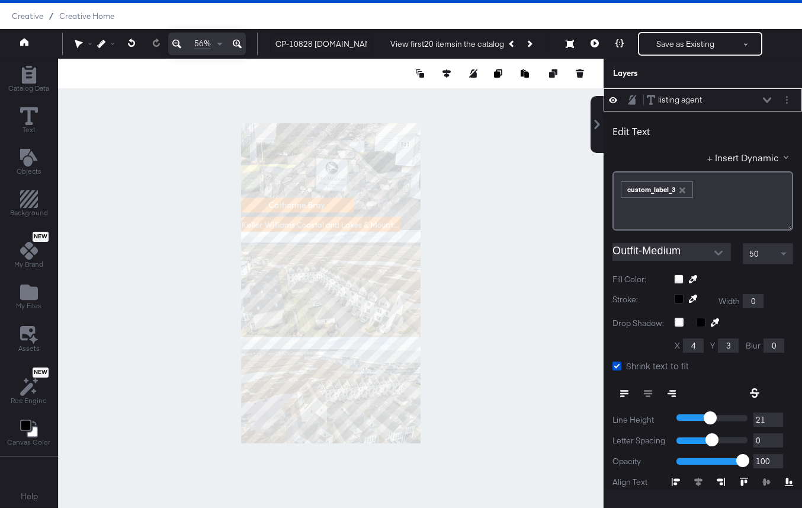
click at [768, 93] on div "listing agent listing agent" at bounding box center [703, 99] width 198 height 23
click at [768, 99] on icon at bounding box center [767, 100] width 8 height 6
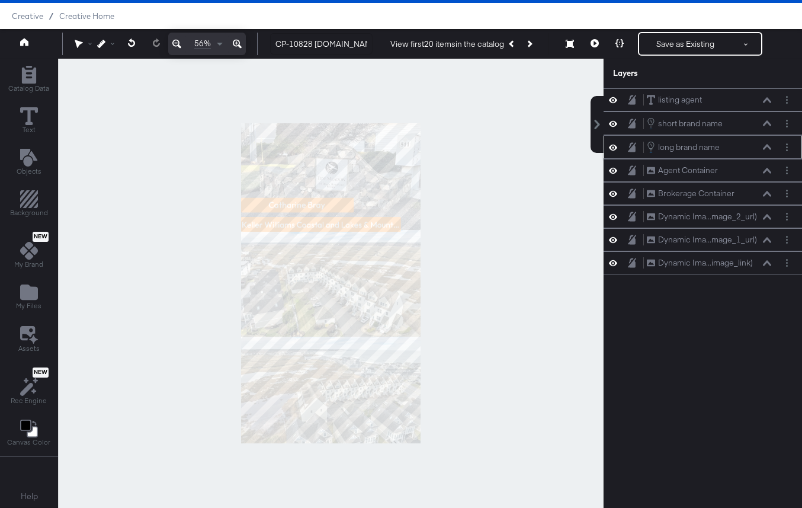
click at [768, 148] on icon at bounding box center [767, 147] width 8 height 6
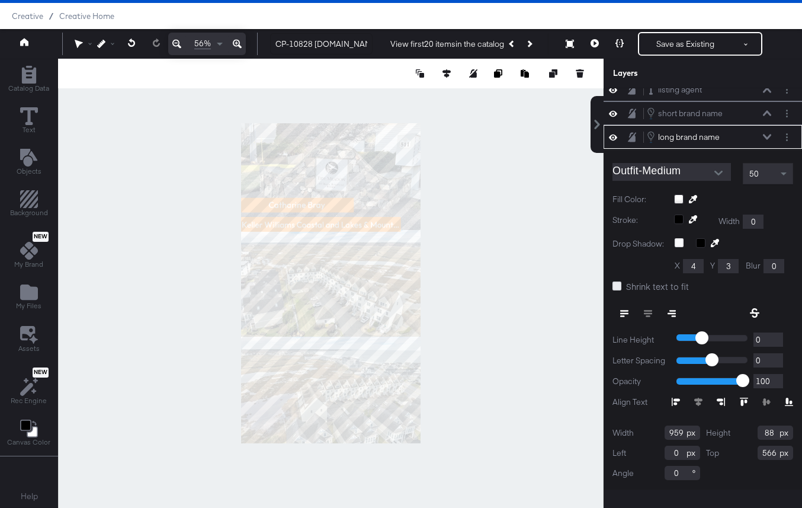
click at [617, 287] on icon at bounding box center [617, 285] width 9 height 9
click at [0, 0] on input "Shrink text to fit" at bounding box center [0, 0] width 0 height 0
click at [595, 47] on button at bounding box center [594, 44] width 25 height 24
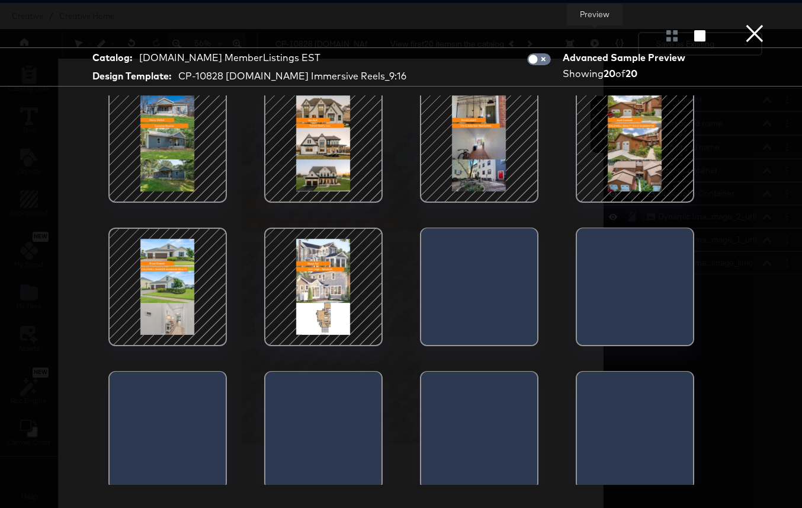
scroll to position [300, 0]
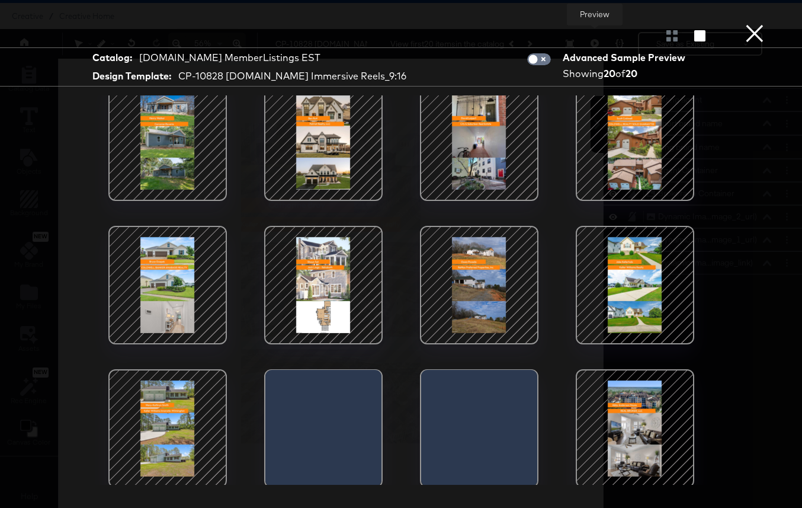
click at [619, 134] on div at bounding box center [635, 141] width 101 height 101
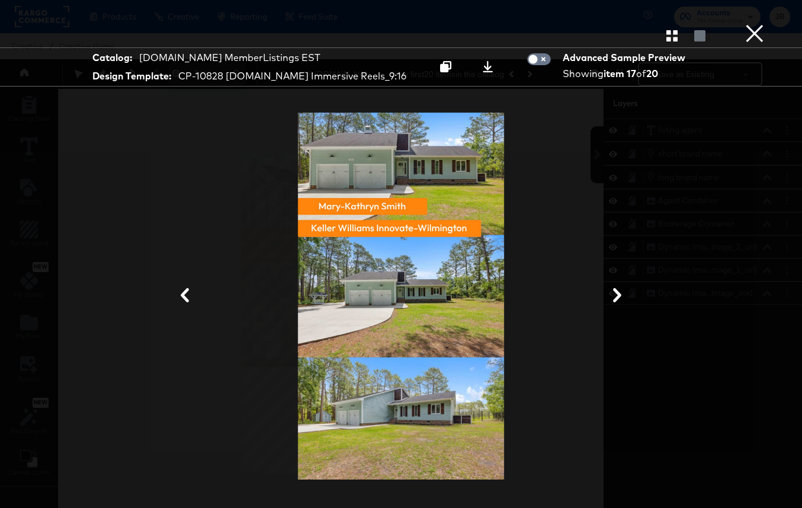
scroll to position [30, 0]
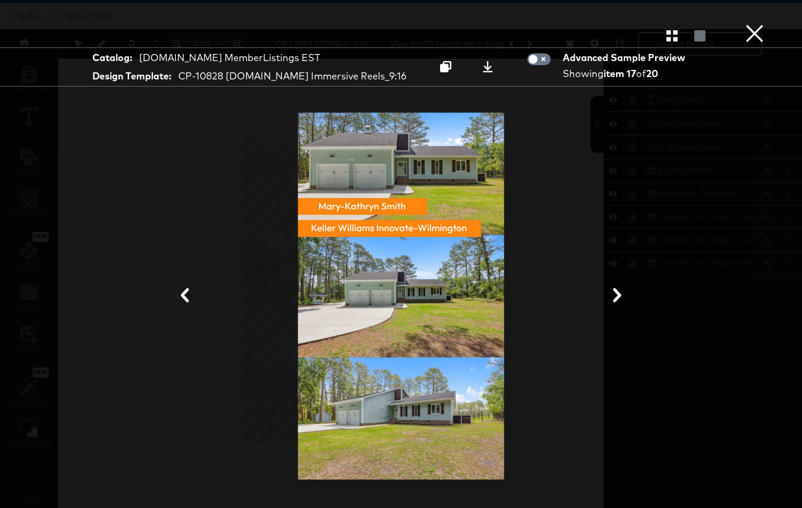
click at [611, 298] on icon at bounding box center [617, 295] width 14 height 14
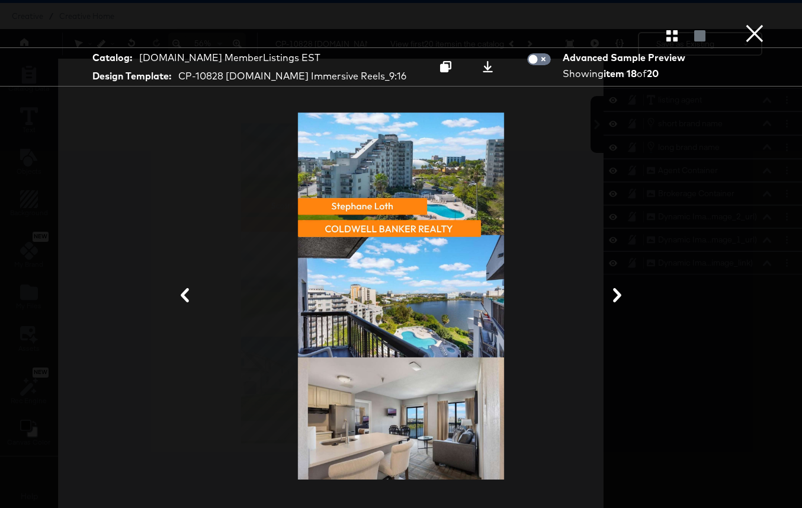
click at [611, 298] on icon at bounding box center [617, 295] width 14 height 14
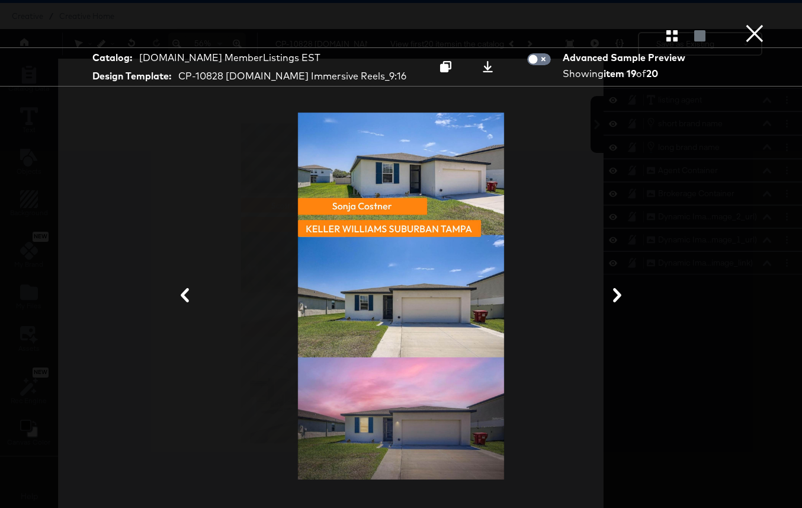
click at [611, 298] on icon at bounding box center [617, 295] width 14 height 14
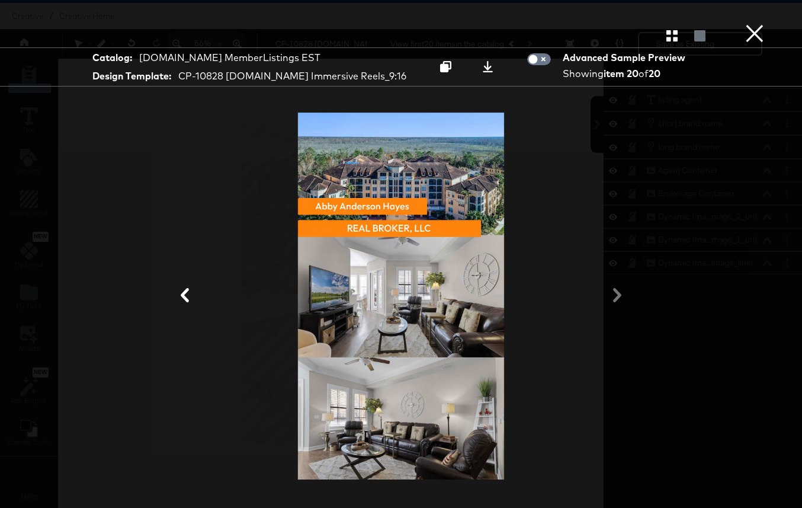
click at [611, 298] on div at bounding box center [401, 295] width 684 height 389
click at [751, 24] on button "×" at bounding box center [755, 12] width 24 height 24
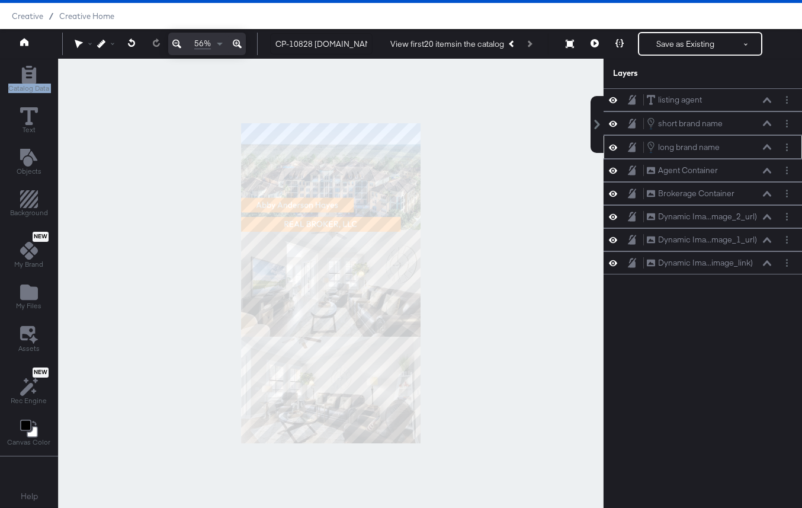
click at [765, 148] on icon at bounding box center [767, 147] width 8 height 6
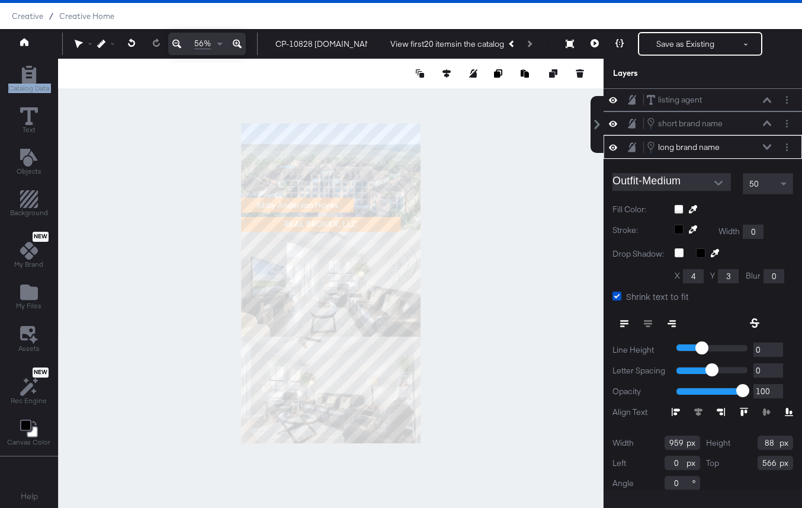
scroll to position [10, 0]
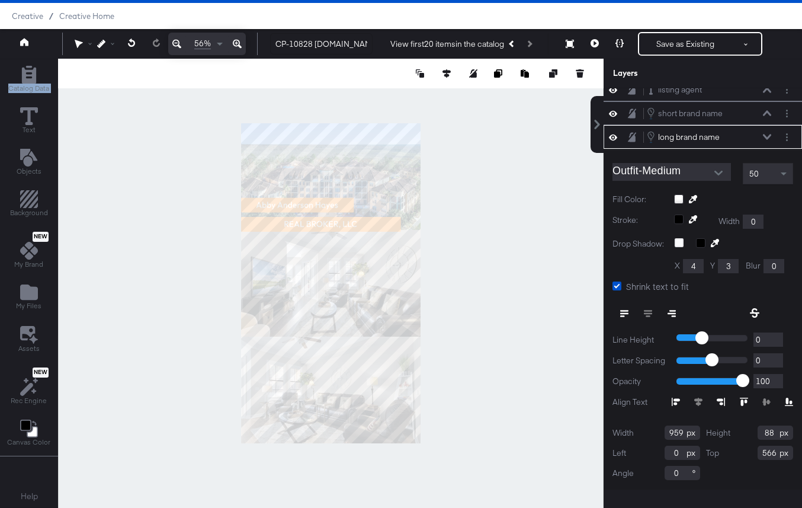
click at [672, 399] on icon at bounding box center [676, 402] width 8 height 8
click at [767, 138] on icon at bounding box center [767, 136] width 8 height 5
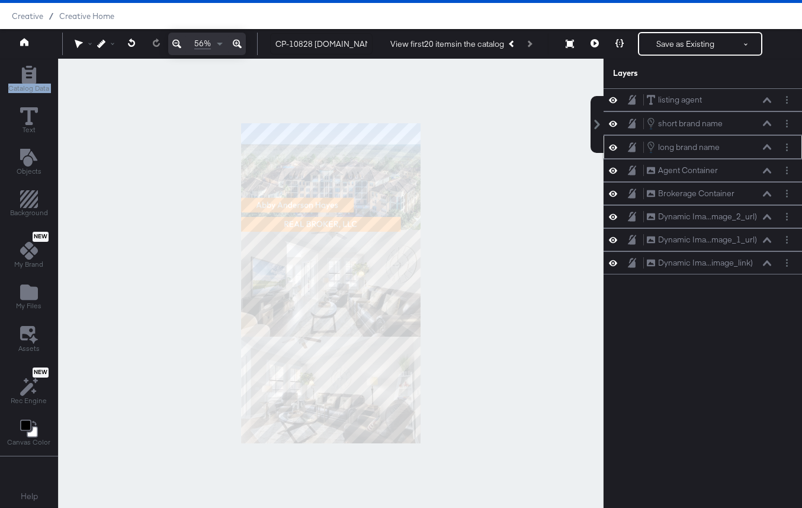
scroll to position [0, 0]
click at [769, 121] on icon at bounding box center [767, 123] width 8 height 6
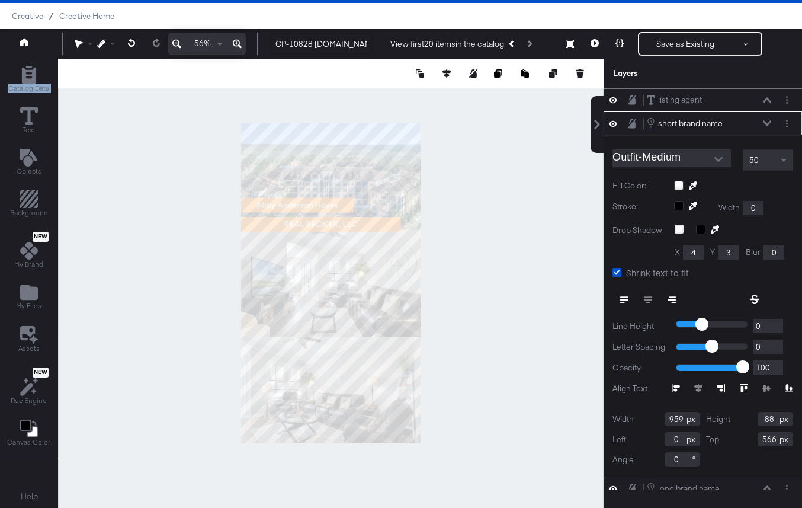
click at [674, 386] on icon at bounding box center [677, 386] width 7 height 3
click at [770, 120] on button at bounding box center [767, 123] width 9 height 7
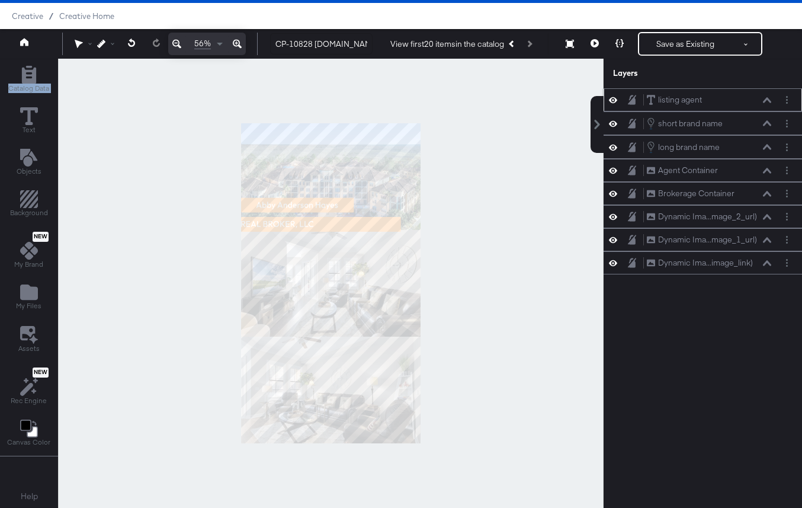
click at [768, 98] on icon at bounding box center [767, 100] width 8 height 6
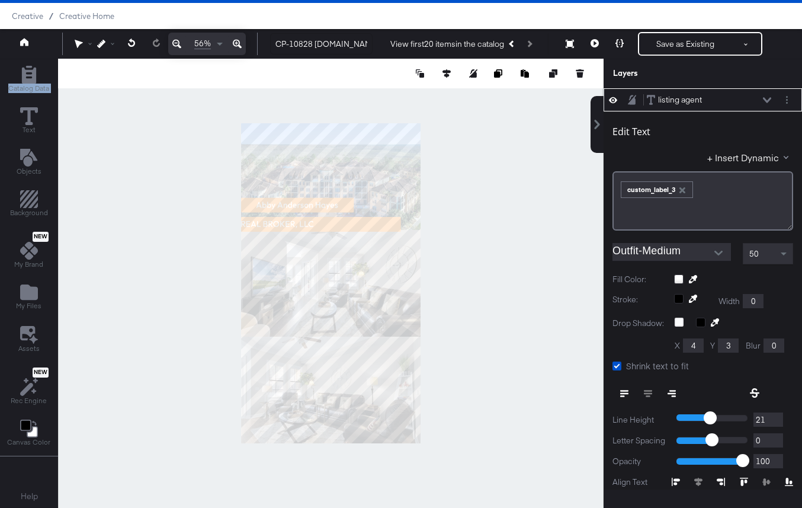
click at [676, 480] on icon at bounding box center [677, 480] width 7 height 3
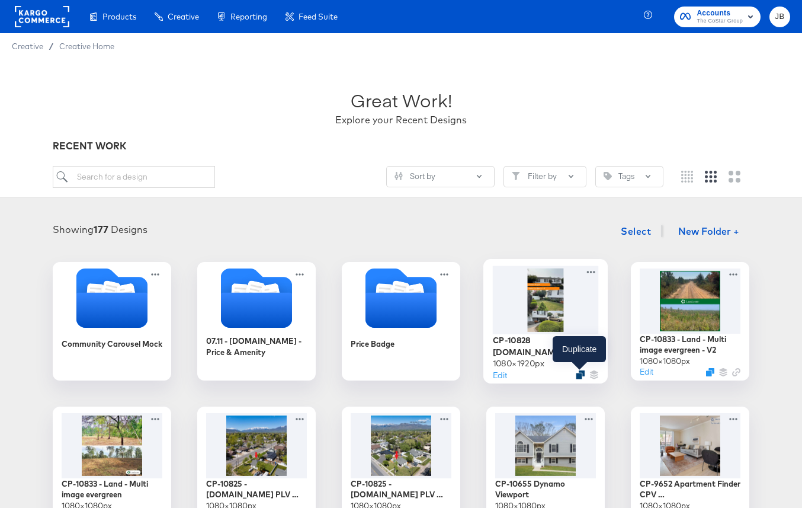
click at [576, 371] on div at bounding box center [580, 374] width 9 height 9
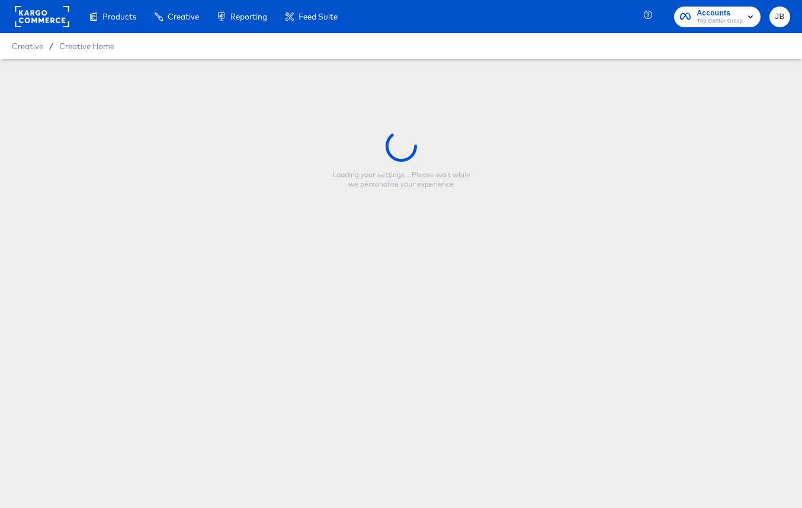
type input "CP-10828 Homes.com Immersive Reels_9:16"
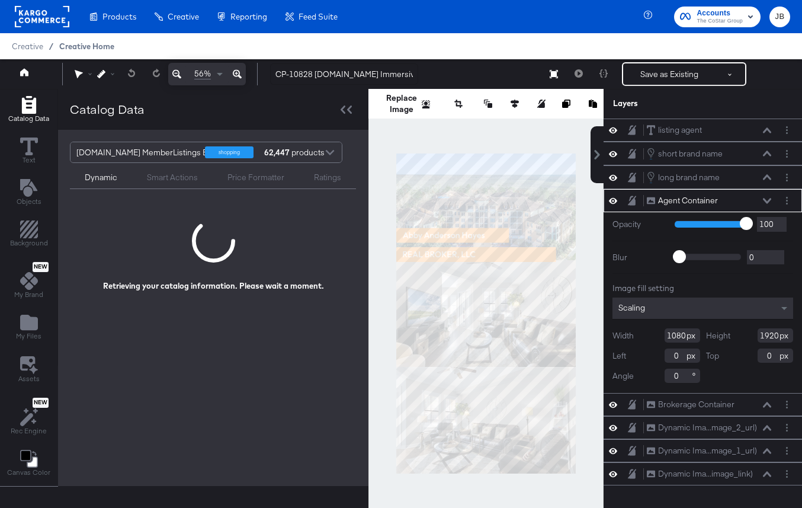
click at [80, 49] on span "Creative Home" at bounding box center [86, 45] width 55 height 9
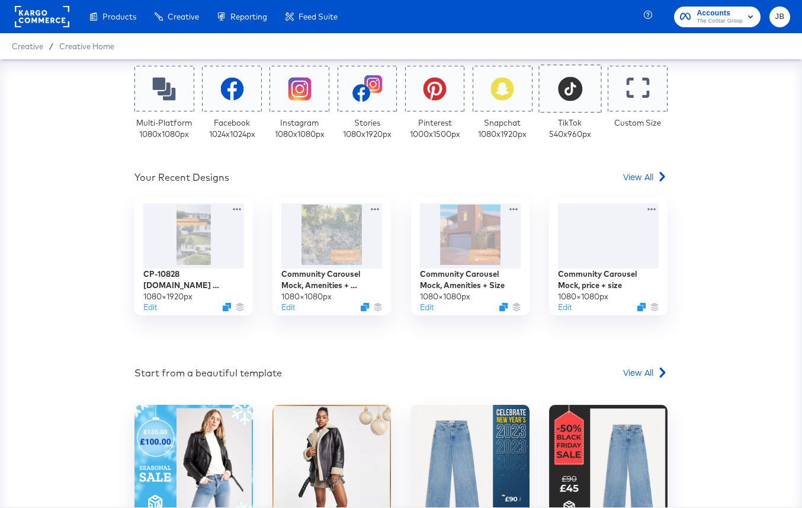
scroll to position [246, 0]
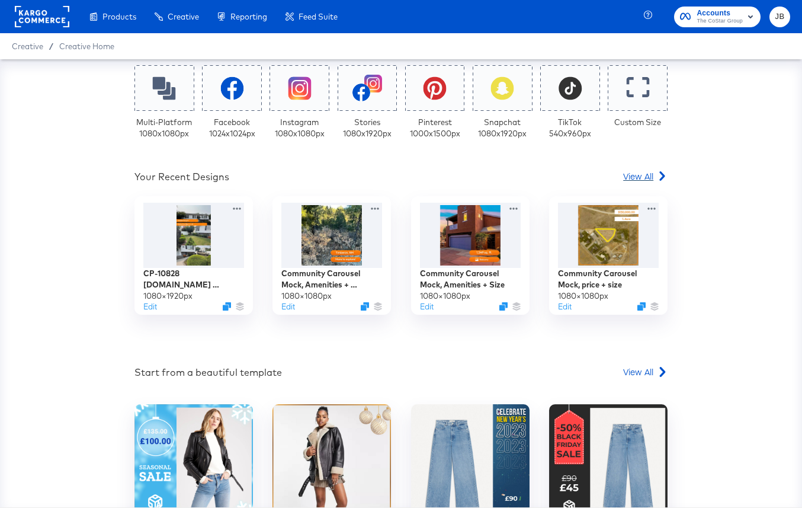
click at [638, 174] on span "View All" at bounding box center [638, 176] width 30 height 12
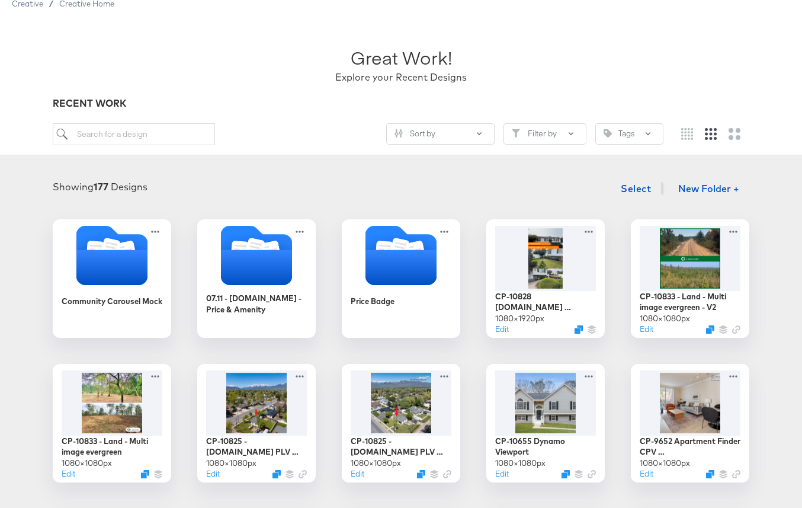
scroll to position [44, 0]
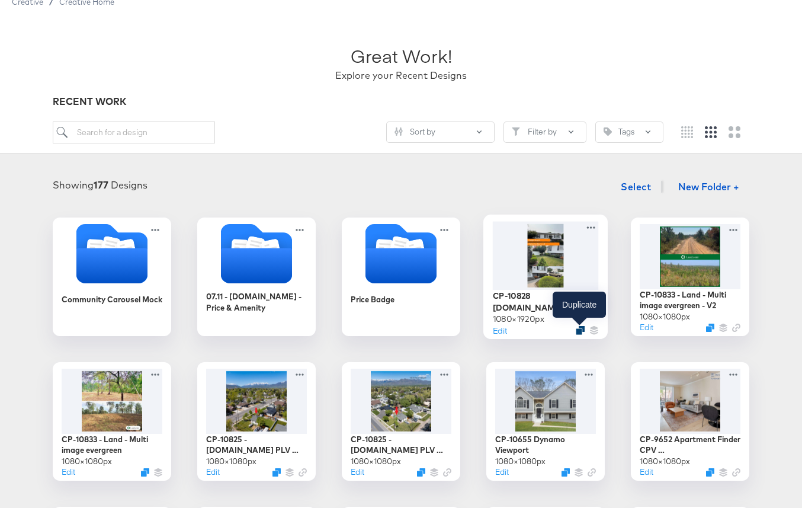
click at [581, 328] on icon "Duplicate" at bounding box center [580, 330] width 9 height 9
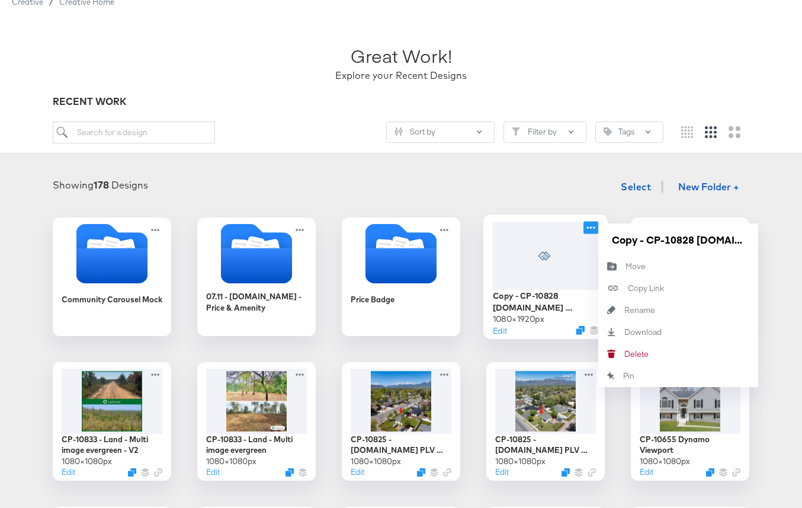
click at [586, 227] on icon at bounding box center [591, 227] width 15 height 12
drag, startPoint x: 648, startPoint y: 239, endPoint x: 593, endPoint y: 239, distance: 55.1
click at [593, 239] on div "Copy - CP-10828 Homes.com Immersive Reels_9:16 1080 × 1920 px Edit Copy - CP-10…" at bounding box center [545, 276] width 118 height 118
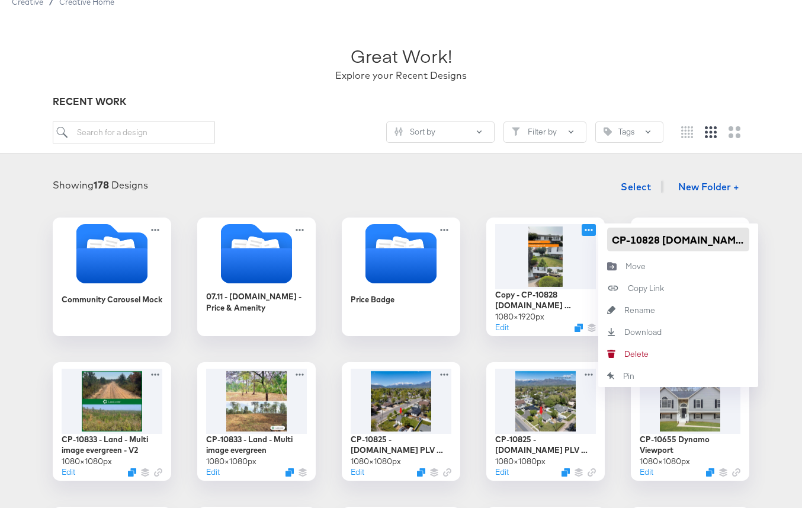
scroll to position [0, 82]
drag, startPoint x: 729, startPoint y: 239, endPoint x: 796, endPoint y: 238, distance: 66.4
click at [697, 234] on input "CP-10828 Homes.com Immersive Reels_9:16" at bounding box center [678, 240] width 142 height 24
drag, startPoint x: 707, startPoint y: 238, endPoint x: 694, endPoint y: 238, distance: 13.0
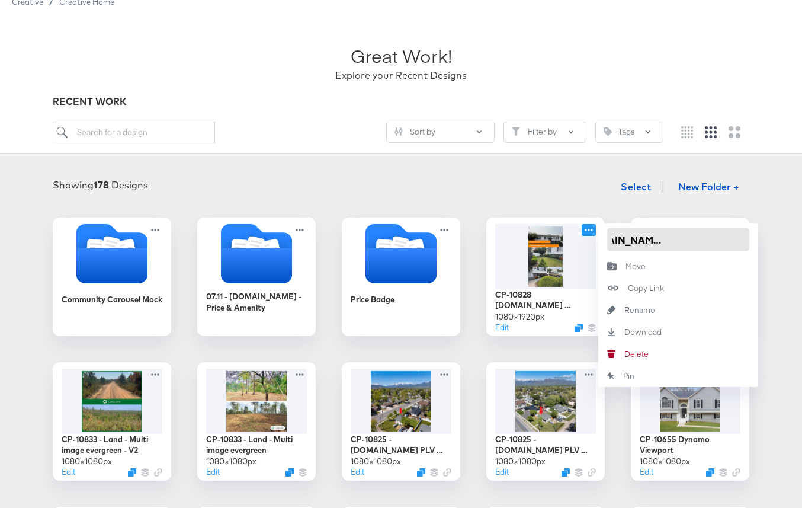
click at [694, 238] on input "CP-10828 [DOMAIN_NAME] Immersive Reels_9:16" at bounding box center [678, 240] width 142 height 24
type input "CP-10828 [DOMAIN_NAME] Immersive Stories_9:16"
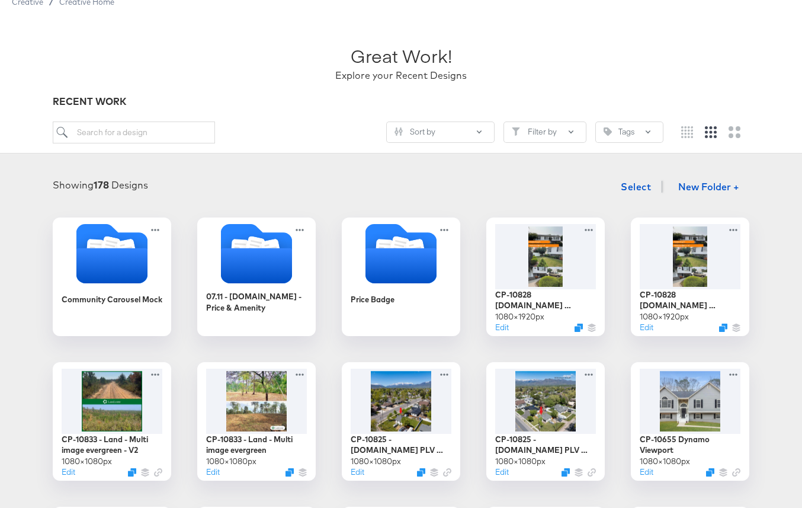
click at [571, 194] on div "Showing 178 Designs Select New Folder +" at bounding box center [401, 187] width 779 height 24
click at [582, 274] on div at bounding box center [546, 255] width 106 height 68
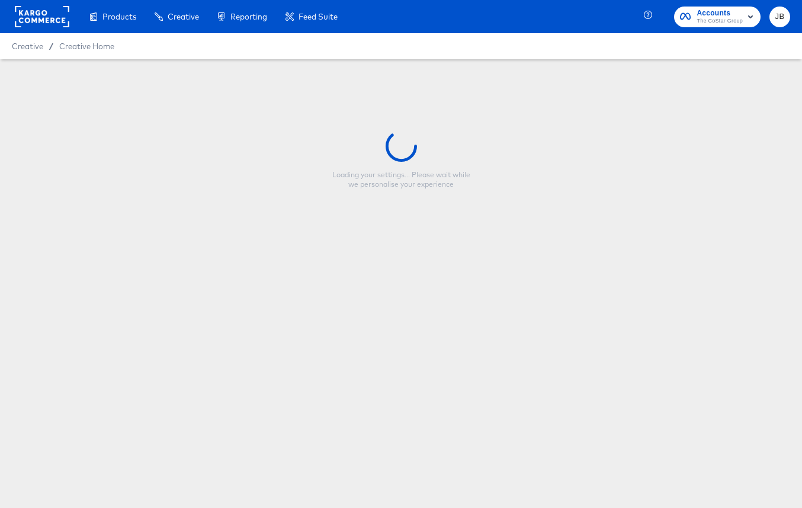
type input "CP-10828 [DOMAIN_NAME] Immersive Stories_9:16"
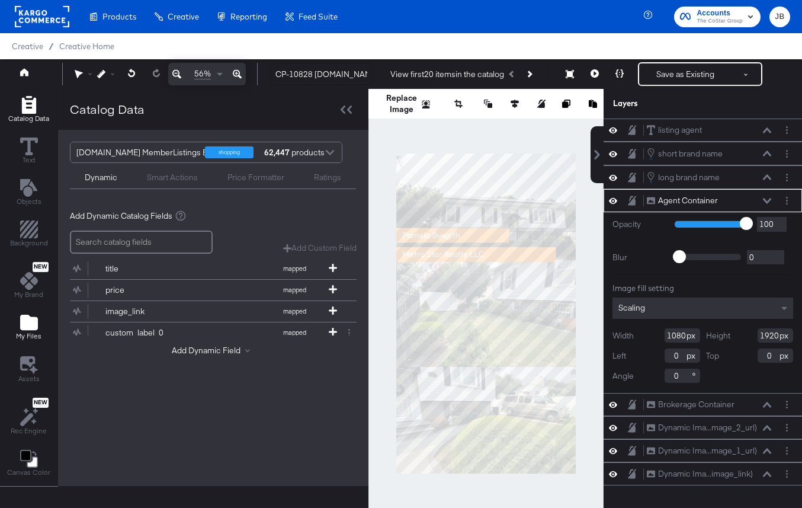
click at [30, 328] on icon "Add Files" at bounding box center [29, 322] width 18 height 15
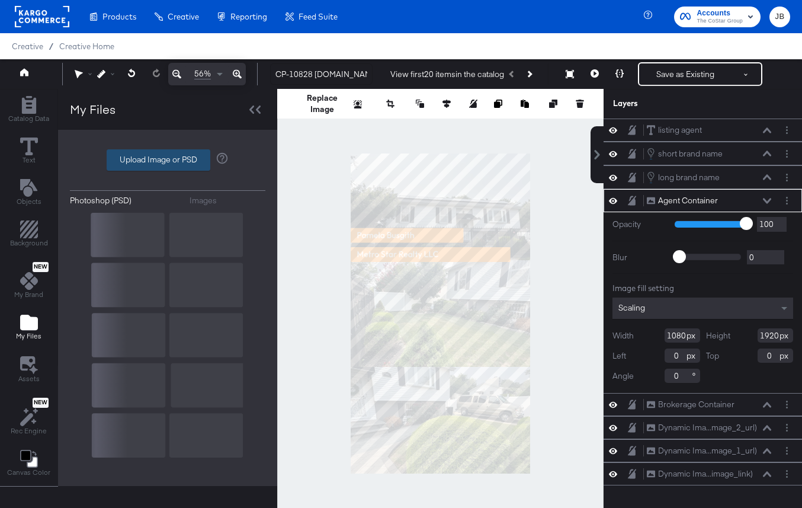
click at [135, 162] on label "Upload Image or PSD" at bounding box center [158, 160] width 102 height 20
click at [168, 160] on input "Upload Image or PSD" at bounding box center [168, 160] width 0 height 0
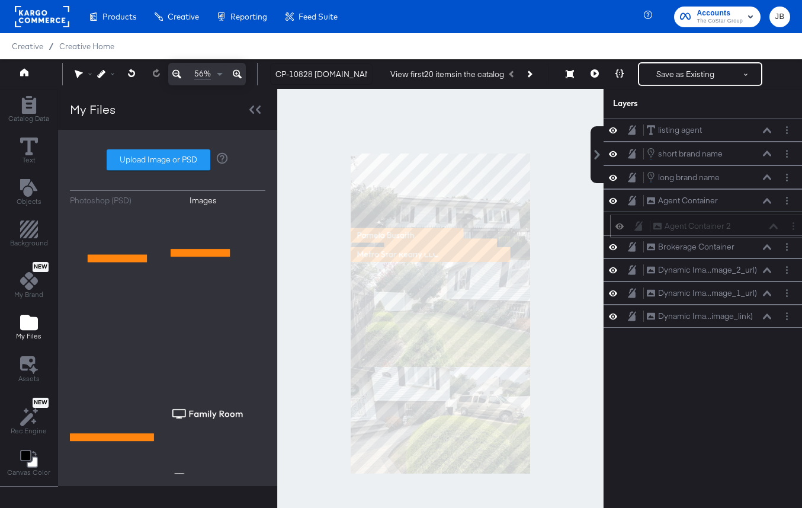
click at [751, 224] on div "Agent Container 2 Agent Container 2" at bounding box center [716, 226] width 126 height 12
click at [789, 200] on button "Layer Options" at bounding box center [787, 200] width 12 height 12
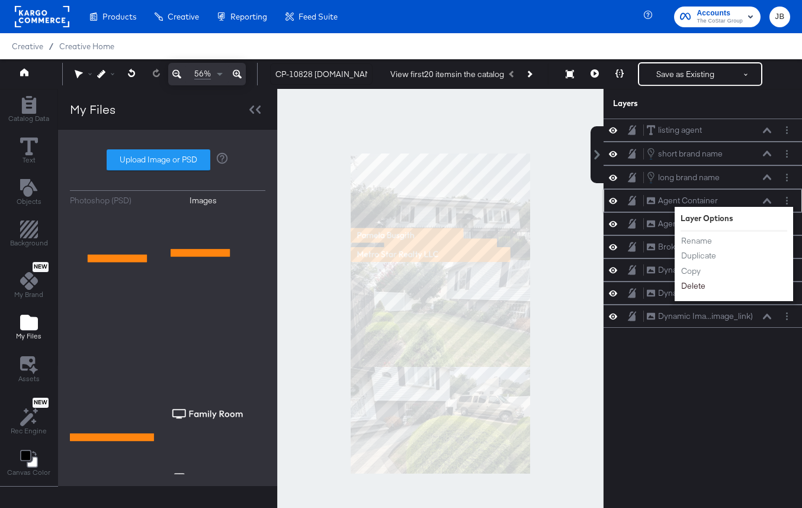
click at [693, 286] on button "Delete" at bounding box center [693, 286] width 25 height 12
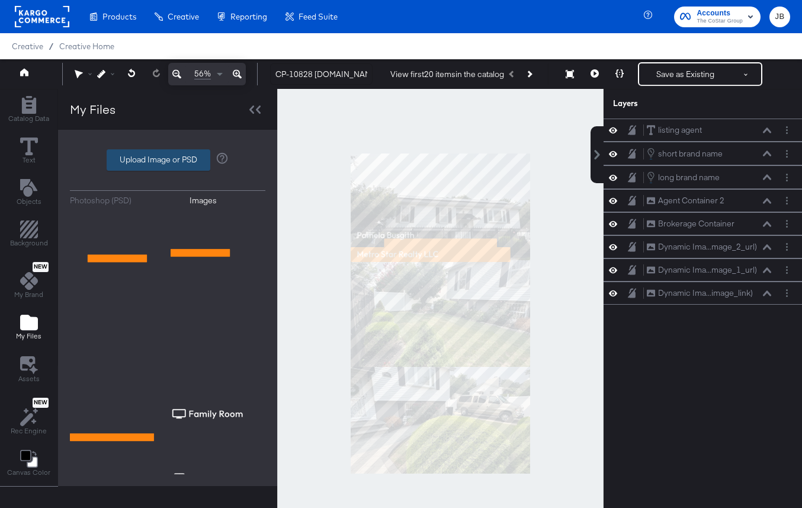
click at [172, 156] on label "Upload Image or PSD" at bounding box center [158, 160] width 102 height 20
click at [168, 160] on input "Upload Image or PSD" at bounding box center [168, 160] width 0 height 0
type input "C:\fakepath\Stories-1.png"
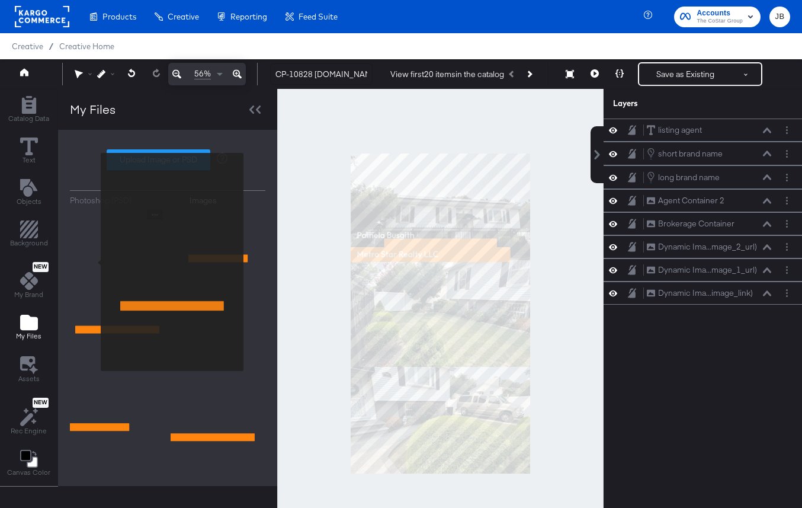
click at [93, 262] on img at bounding box center [117, 294] width 95 height 168
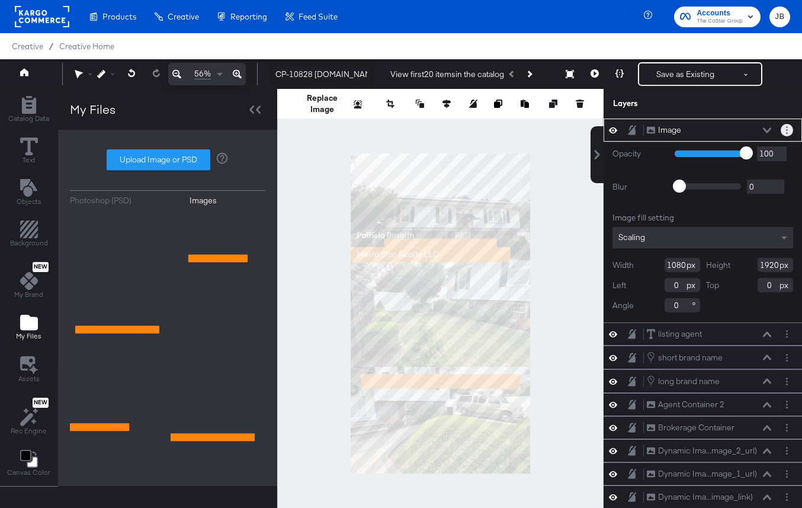
click at [784, 131] on button "Layer Options" at bounding box center [787, 130] width 12 height 12
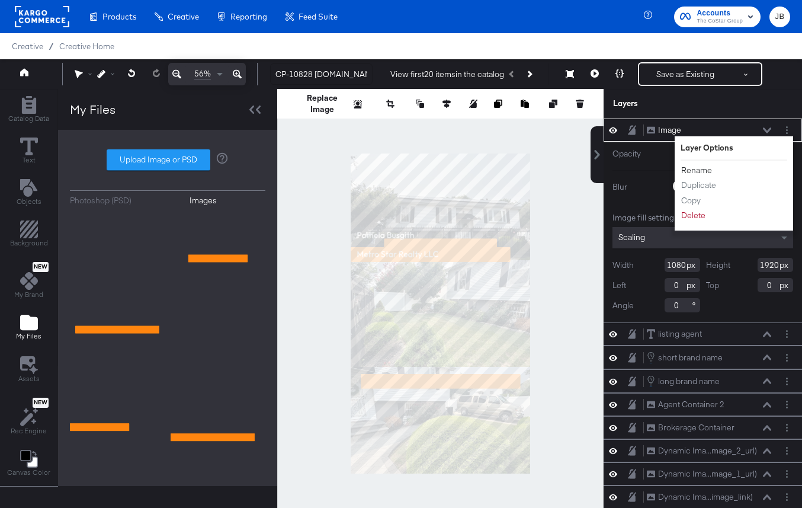
click at [696, 171] on button "Rename" at bounding box center [697, 170] width 32 height 12
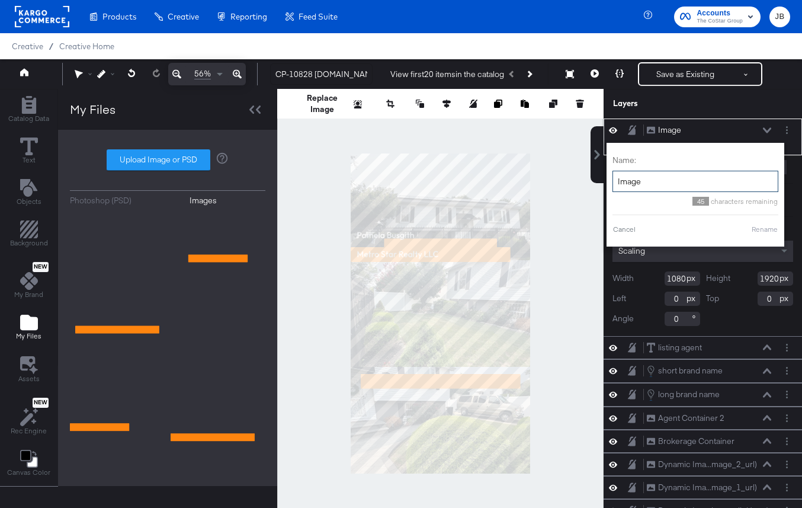
click at [680, 179] on input "Image" at bounding box center [696, 182] width 166 height 22
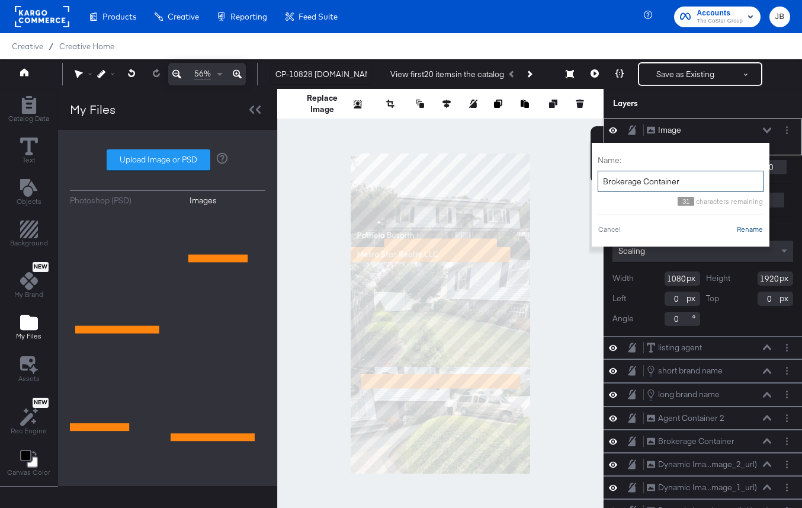
type input "Brokerage Container"
click at [755, 230] on button "Rename" at bounding box center [749, 229] width 27 height 11
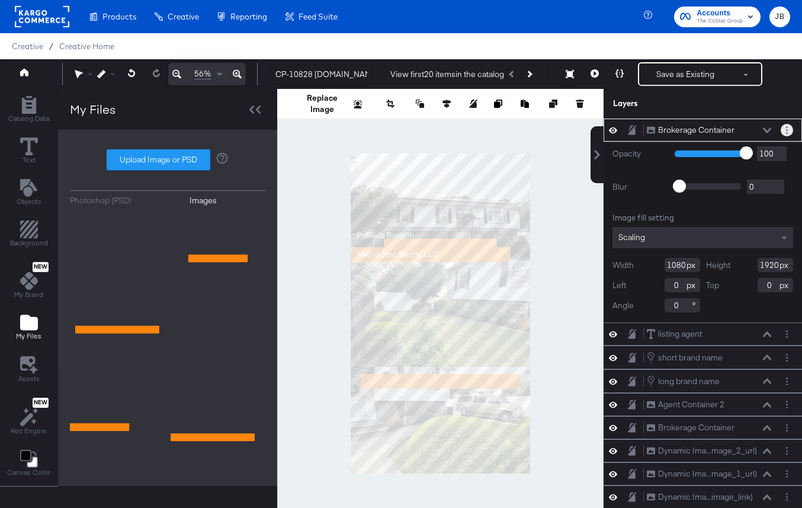
click at [785, 130] on button "Layer Options" at bounding box center [787, 130] width 12 height 12
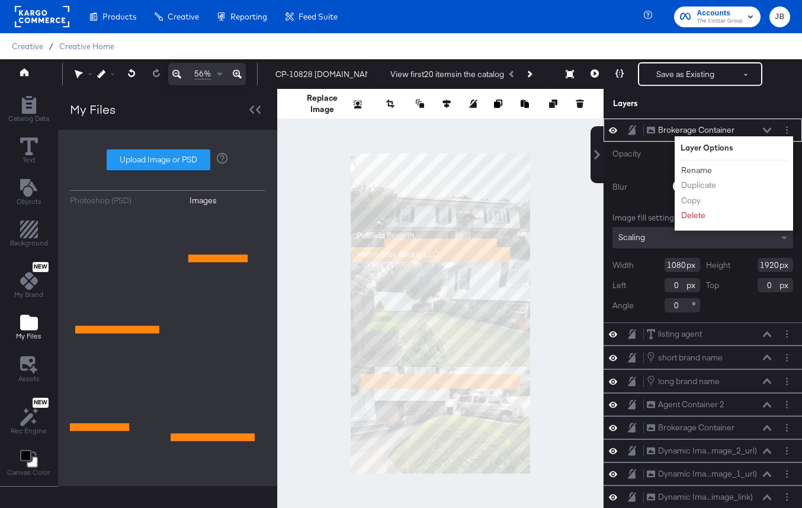
click at [697, 169] on button "Rename" at bounding box center [697, 170] width 32 height 12
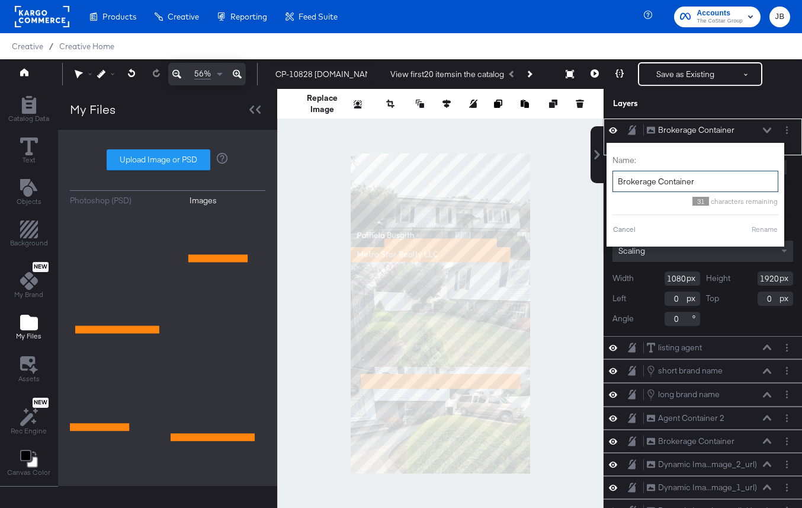
click at [706, 181] on input "Brokerage Container" at bounding box center [696, 182] width 166 height 22
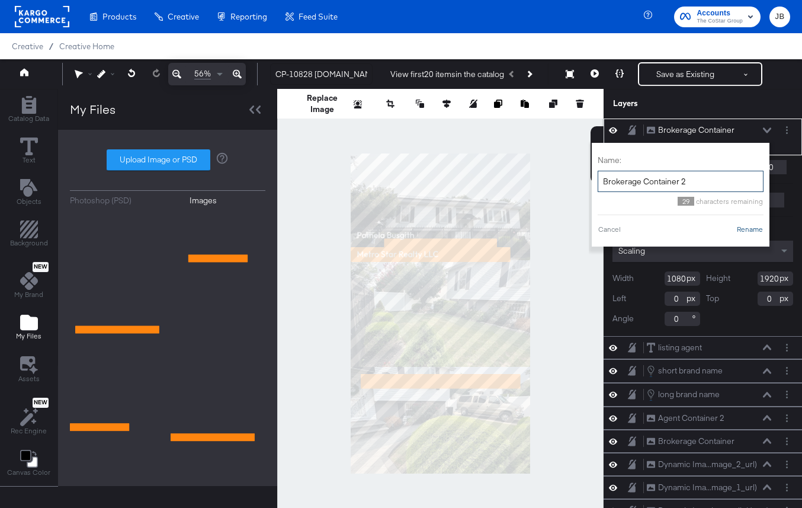
type input "Brokerage Container 2"
click at [752, 226] on button "Rename" at bounding box center [749, 229] width 27 height 11
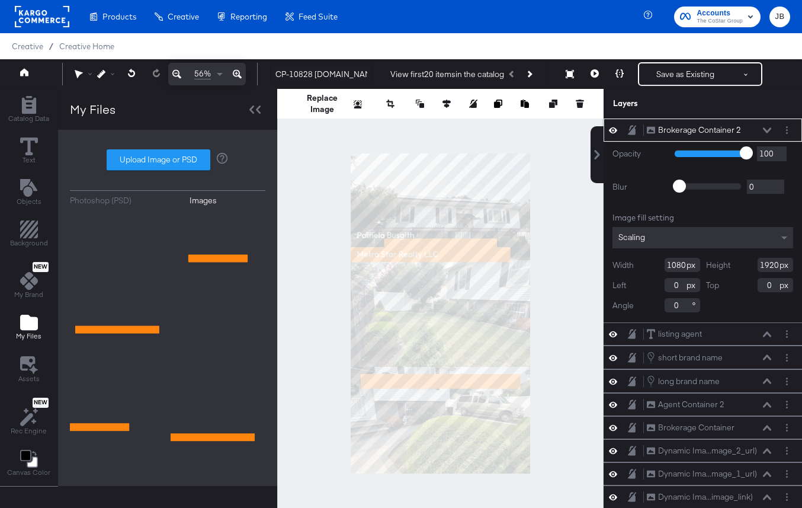
click at [768, 129] on icon at bounding box center [767, 130] width 8 height 6
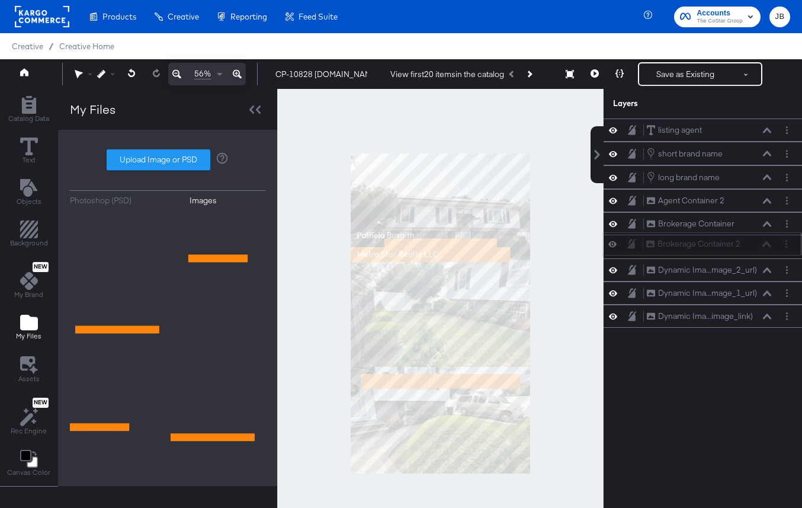
drag, startPoint x: 753, startPoint y: 130, endPoint x: 752, endPoint y: 249, distance: 119.1
click at [752, 249] on div "Brokerage Container 2 Brokerage Container 2" at bounding box center [709, 244] width 126 height 12
click at [789, 226] on button "Layer Options" at bounding box center [787, 223] width 12 height 12
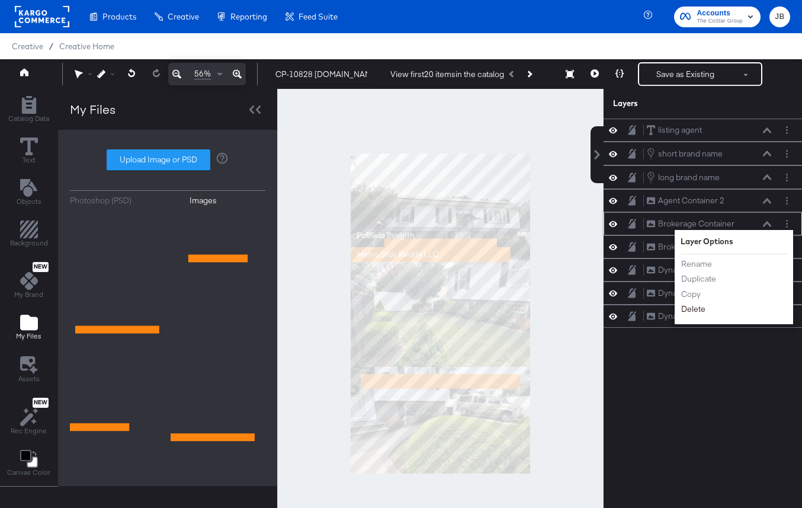
click at [691, 305] on button "Delete" at bounding box center [693, 309] width 25 height 12
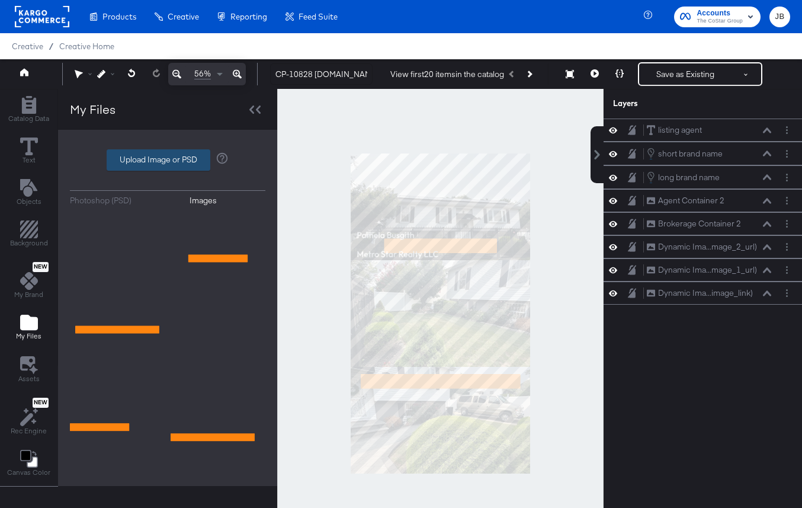
click at [183, 158] on label "Upload Image or PSD" at bounding box center [158, 160] width 102 height 20
click at [168, 160] on input "Upload Image or PSD" at bounding box center [168, 160] width 0 height 0
type input "C:\fakepath\Stories-2.png"
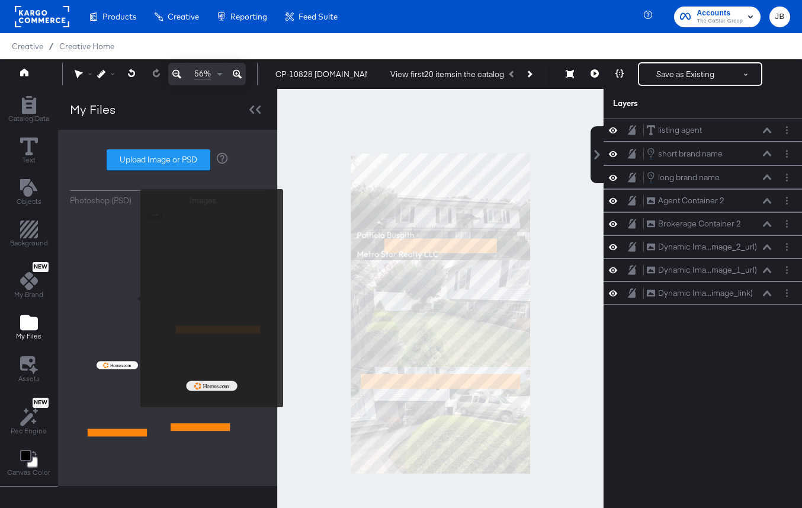
click at [132, 299] on img at bounding box center [117, 294] width 95 height 168
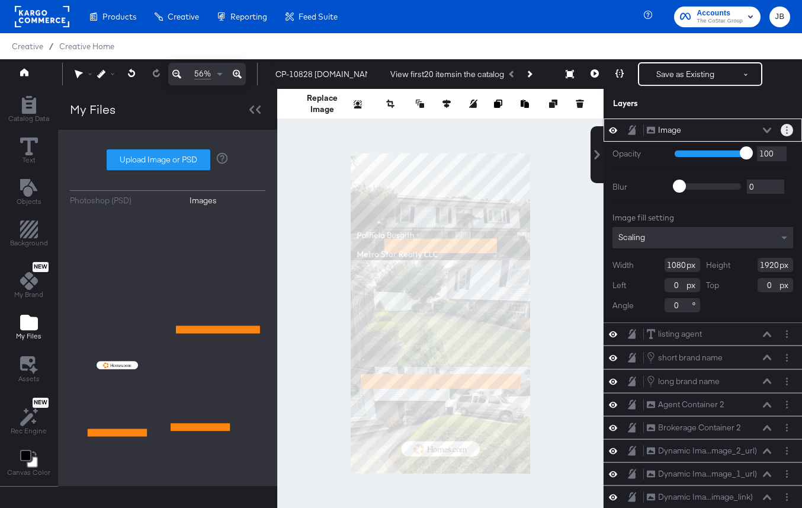
click at [784, 130] on button "Layer Options" at bounding box center [787, 130] width 12 height 12
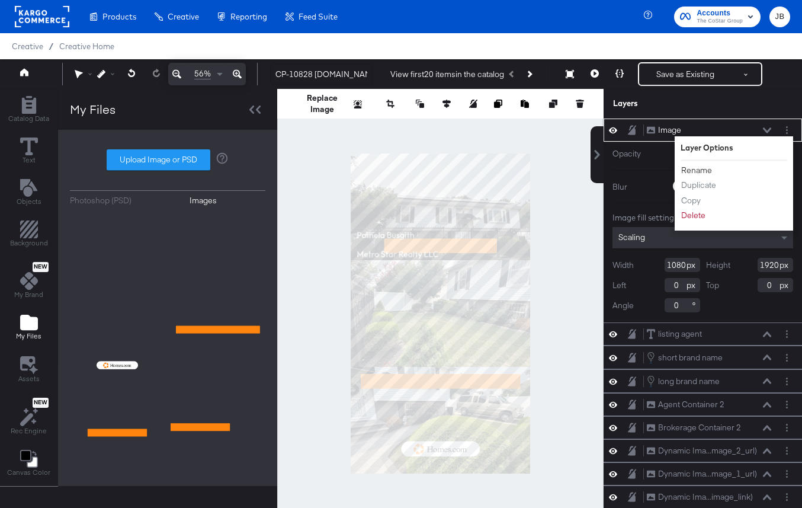
click at [704, 168] on button "Rename" at bounding box center [697, 170] width 32 height 12
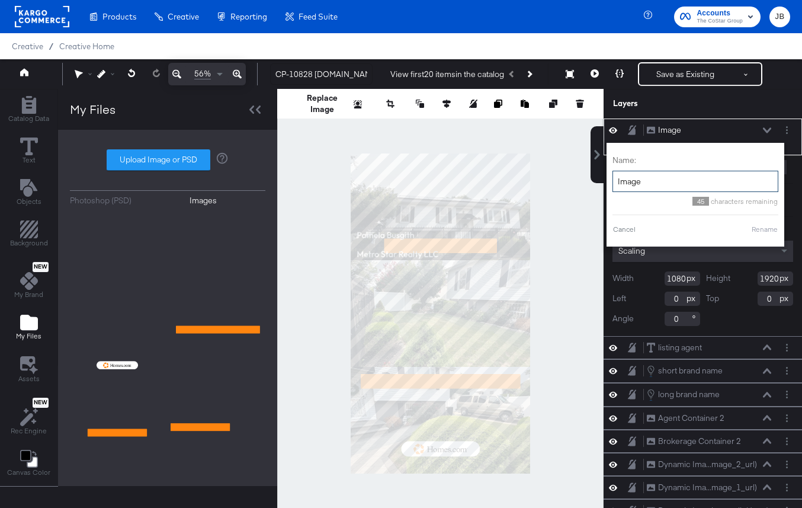
click at [643, 177] on input "Image" at bounding box center [696, 182] width 166 height 22
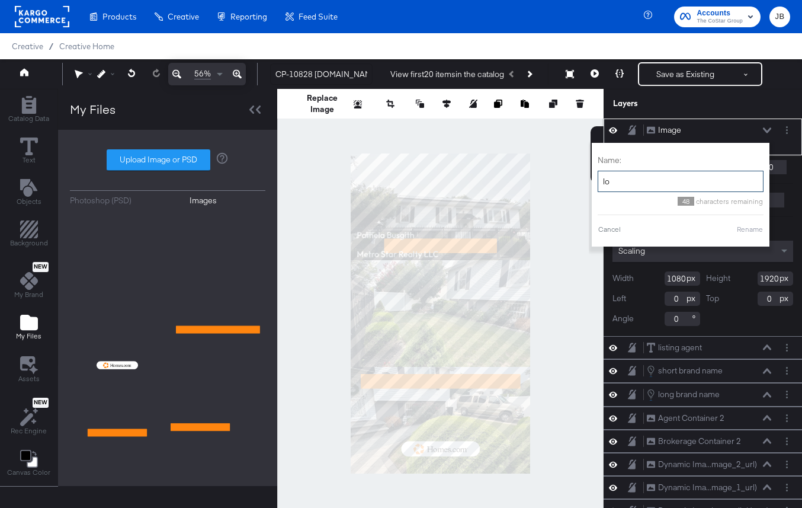
type input "l"
type input "Logo"
click at [754, 230] on button "Rename" at bounding box center [749, 229] width 27 height 11
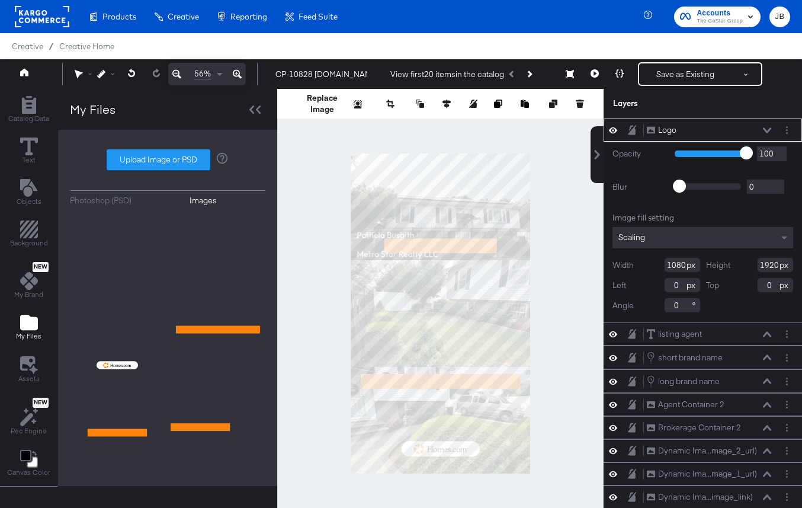
click at [771, 132] on div "Logo Logo" at bounding box center [712, 130] width 132 height 12
click at [768, 130] on icon at bounding box center [767, 130] width 8 height 6
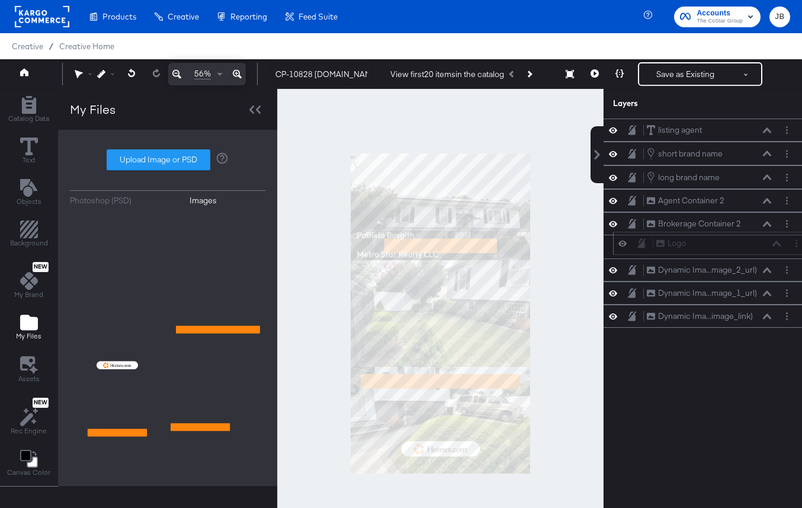
drag, startPoint x: 734, startPoint y: 132, endPoint x: 744, endPoint y: 248, distance: 117.1
click at [744, 248] on div "Logo Logo" at bounding box center [719, 243] width 126 height 12
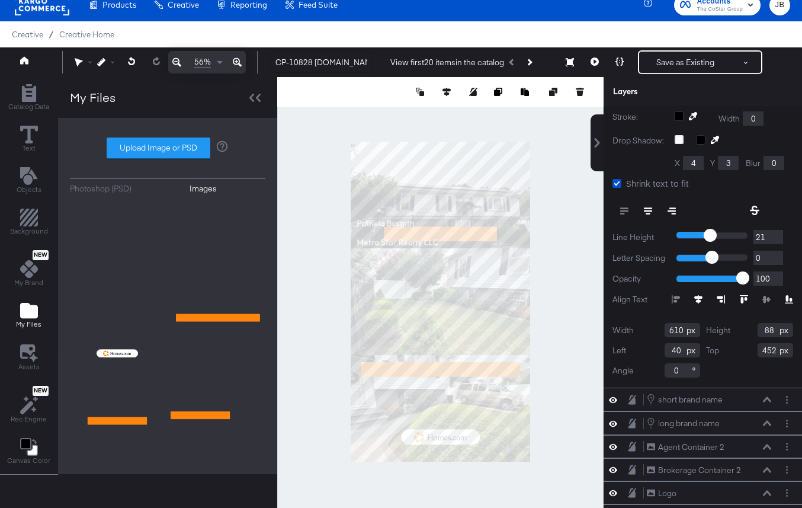
scroll to position [205, 0]
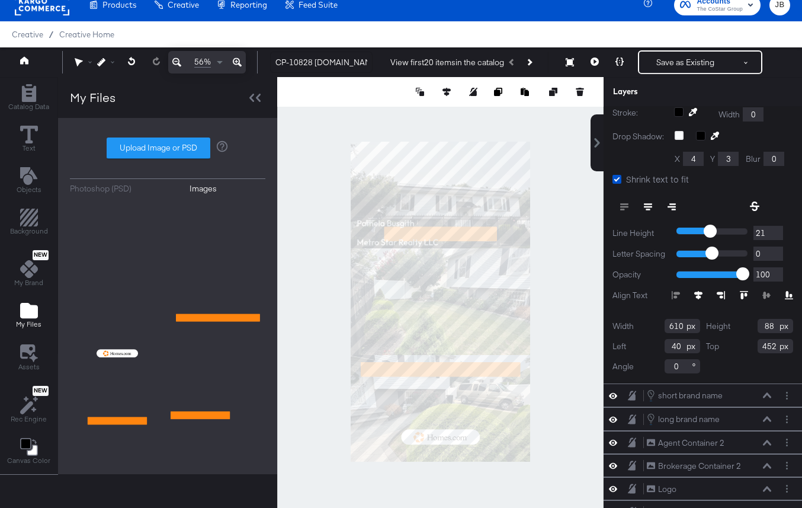
click at [677, 330] on input "610" at bounding box center [683, 326] width 36 height 14
type input "352"
click at [678, 350] on input "40" at bounding box center [683, 346] width 36 height 14
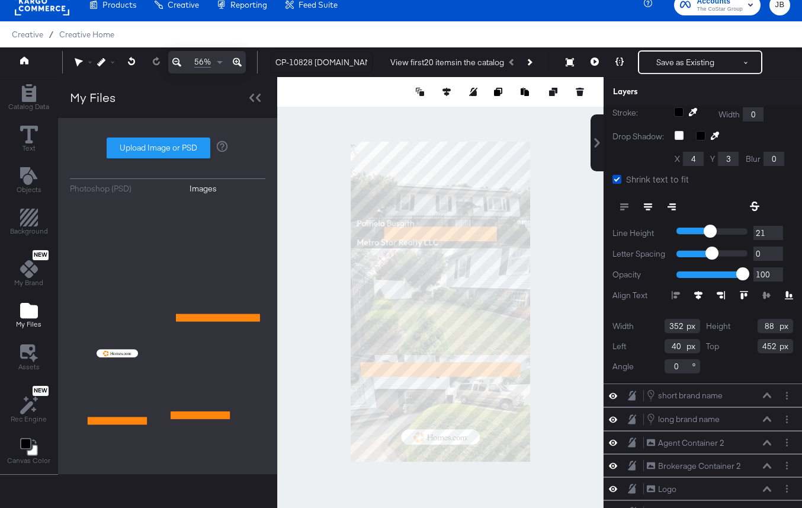
click at [678, 350] on input "40" at bounding box center [683, 346] width 36 height 14
type input "35"
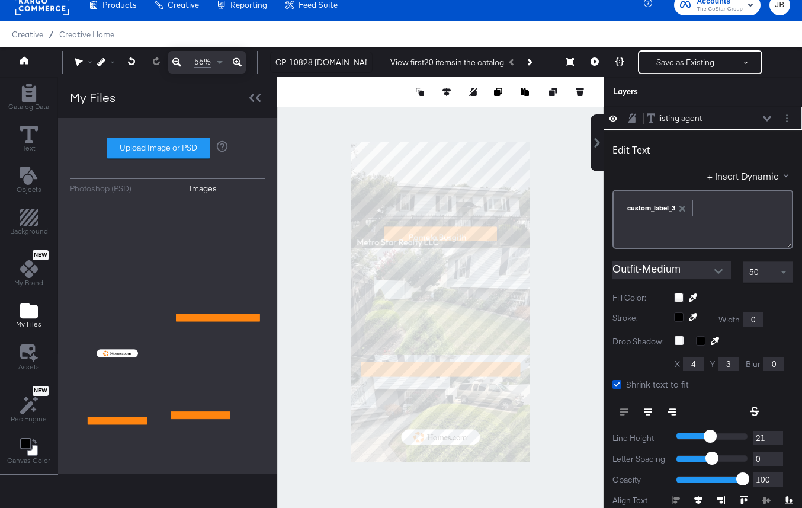
scroll to position [205, 0]
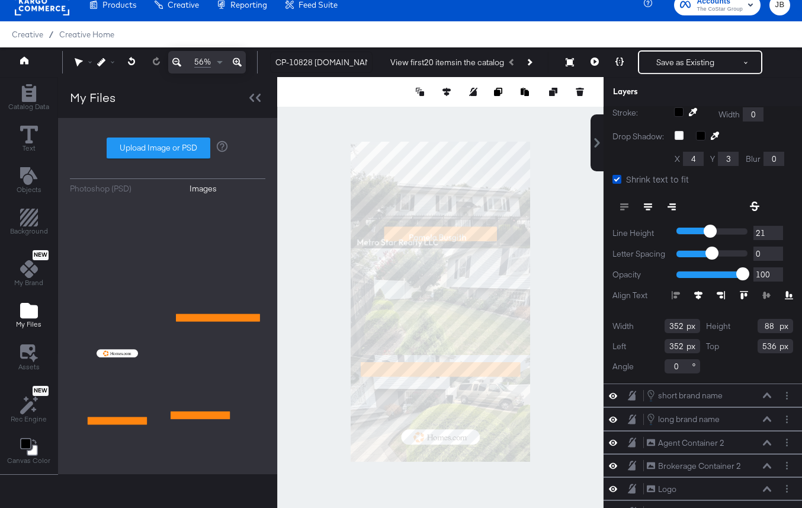
click at [674, 321] on input "352" at bounding box center [683, 326] width 36 height 14
type input "677"
click at [445, 92] on icon at bounding box center [447, 92] width 8 height 8
click at [367, 110] on div at bounding box center [391, 114] width 121 height 12
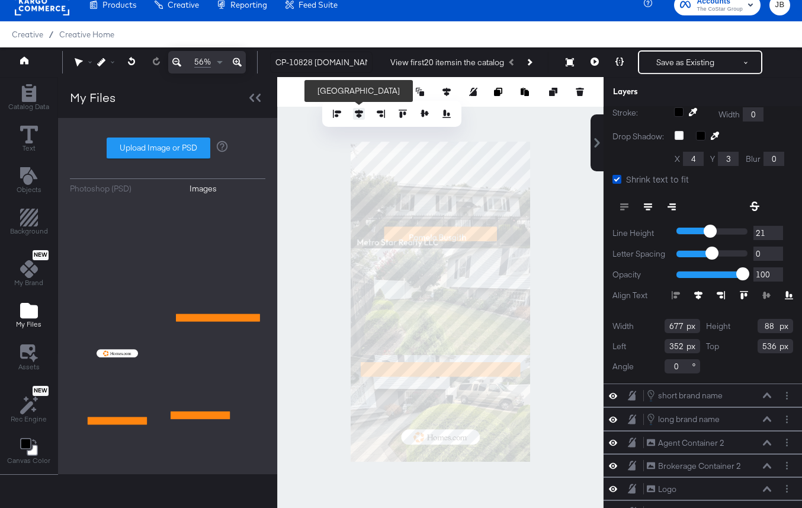
click at [360, 113] on icon at bounding box center [359, 114] width 8 height 8
click at [698, 295] on icon at bounding box center [698, 295] width 8 height 8
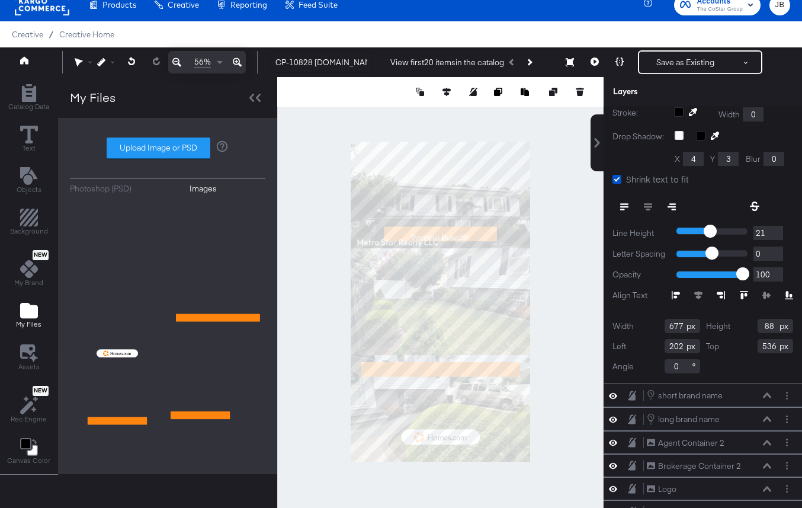
click at [675, 348] on input "202" at bounding box center [683, 346] width 36 height 14
type input "201"
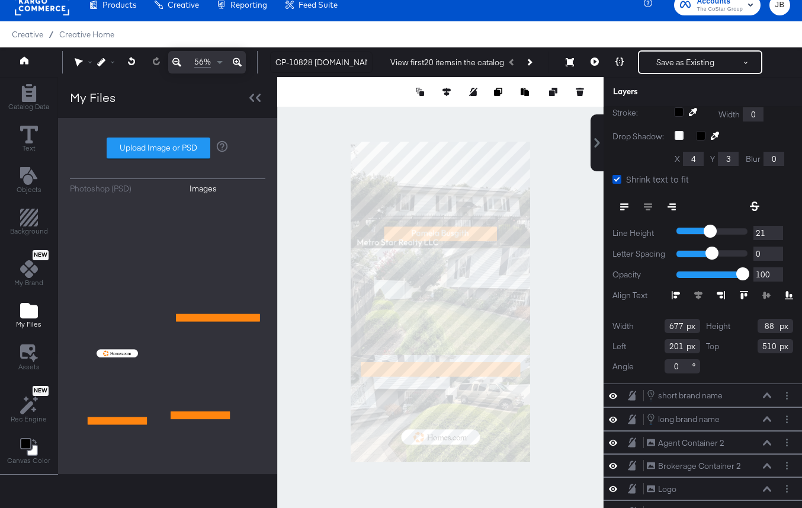
click at [738, 365] on div "Width 677 Height 88 Left 201 Top 510 Angle 0" at bounding box center [703, 346] width 181 height 55
type input "514"
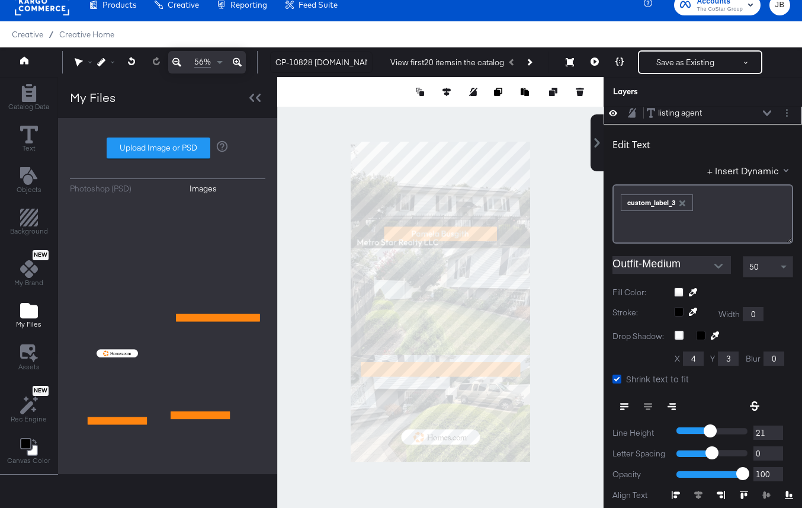
scroll to position [0, 0]
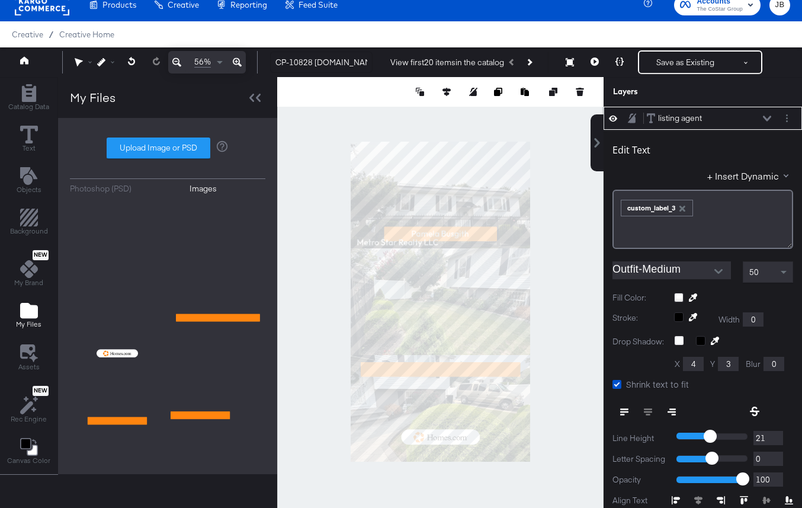
click at [770, 116] on icon at bounding box center [767, 118] width 8 height 5
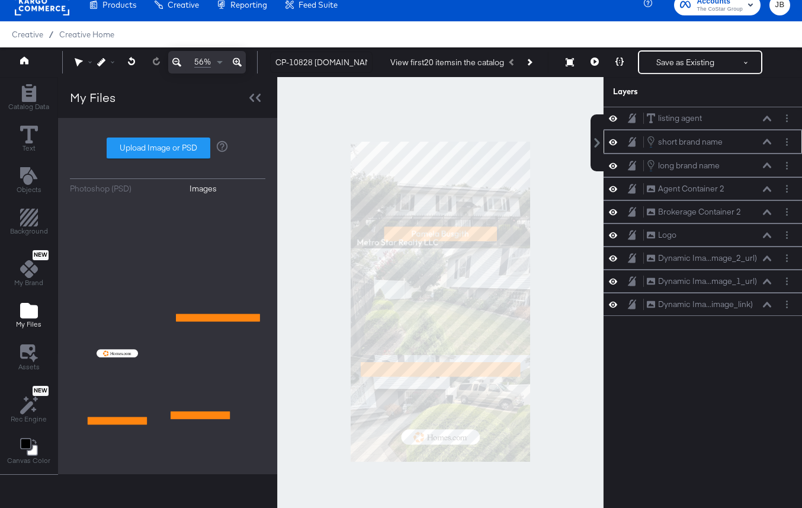
click at [768, 139] on icon at bounding box center [767, 142] width 8 height 6
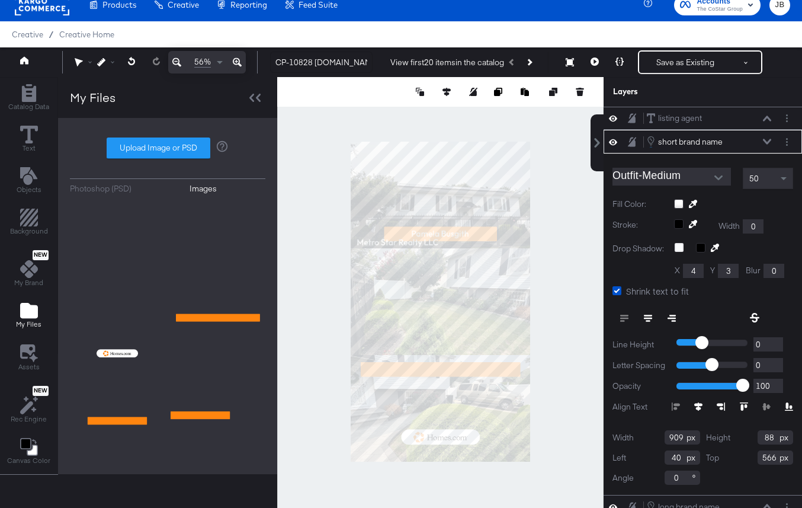
click at [678, 459] on input "40" at bounding box center [683, 457] width 36 height 14
type input "60"
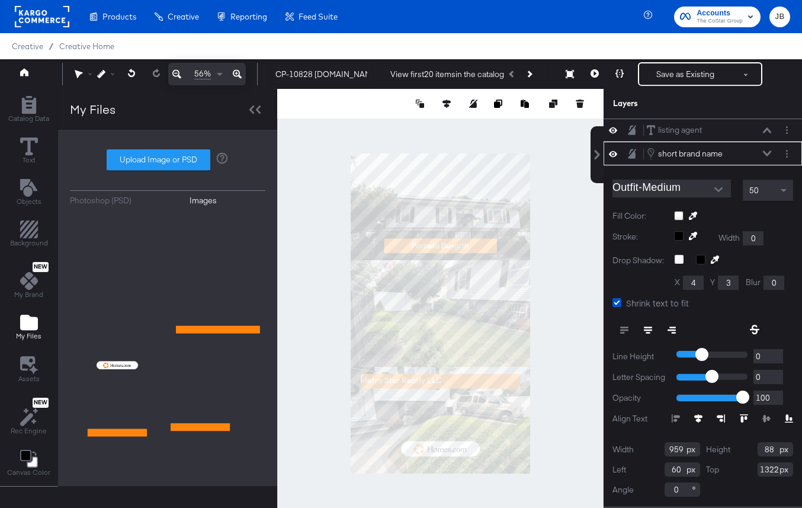
scroll to position [12, 0]
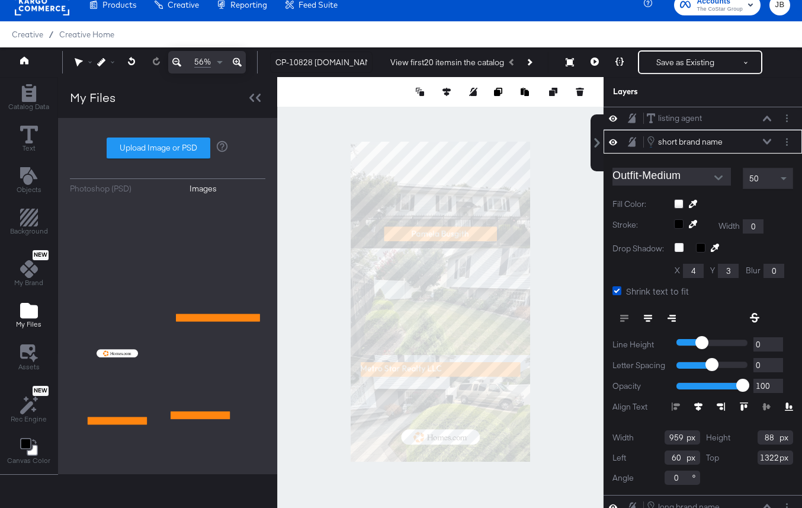
click at [697, 406] on icon at bounding box center [698, 406] width 8 height 8
type input "1326"
click at [768, 142] on icon at bounding box center [767, 141] width 8 height 5
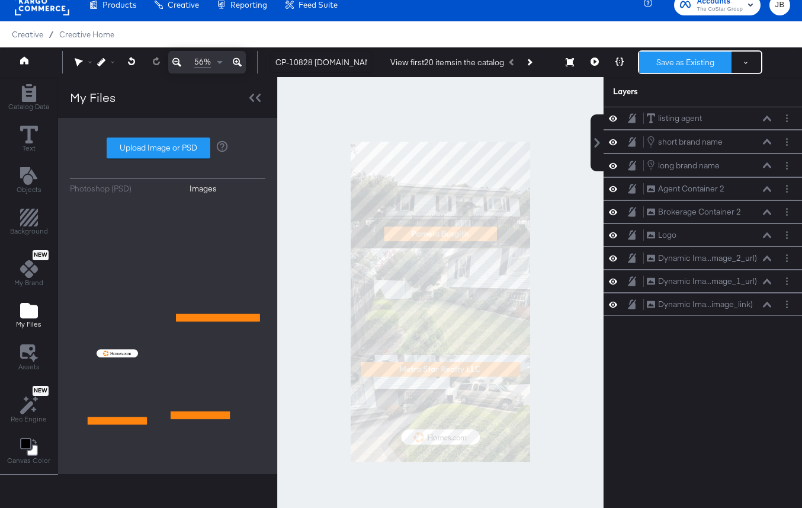
click at [671, 65] on button "Save as Existing" at bounding box center [685, 62] width 92 height 21
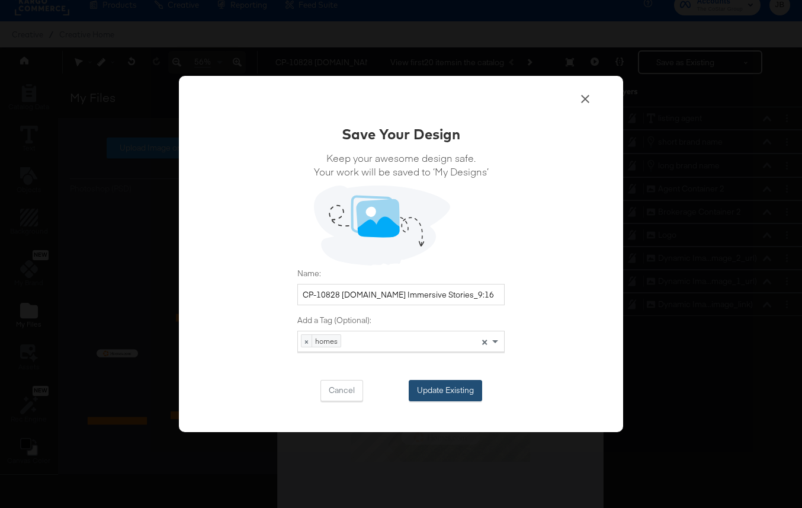
click at [451, 386] on button "Update Existing" at bounding box center [445, 390] width 73 height 21
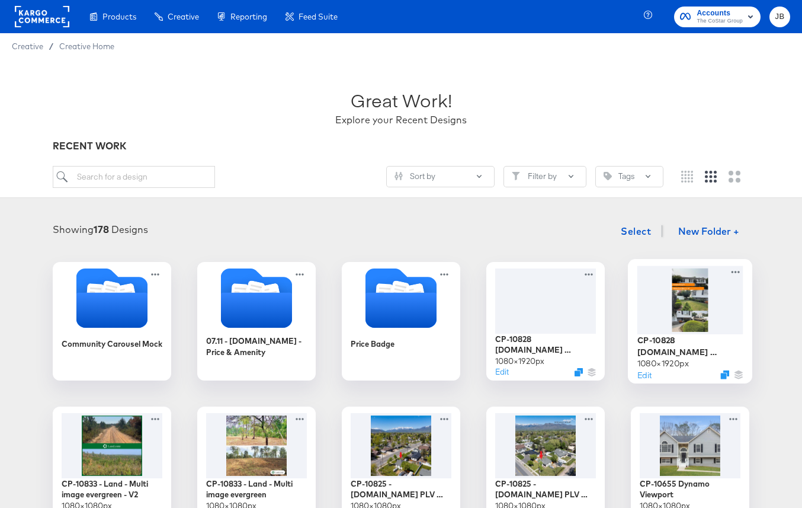
click at [650, 312] on div at bounding box center [691, 299] width 106 height 68
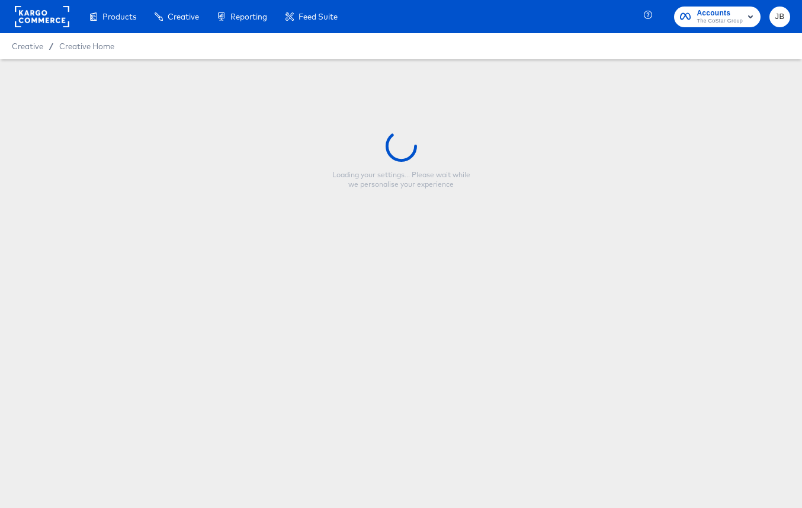
type input "CP-10828 [DOMAIN_NAME] Immersive Reels_9:16"
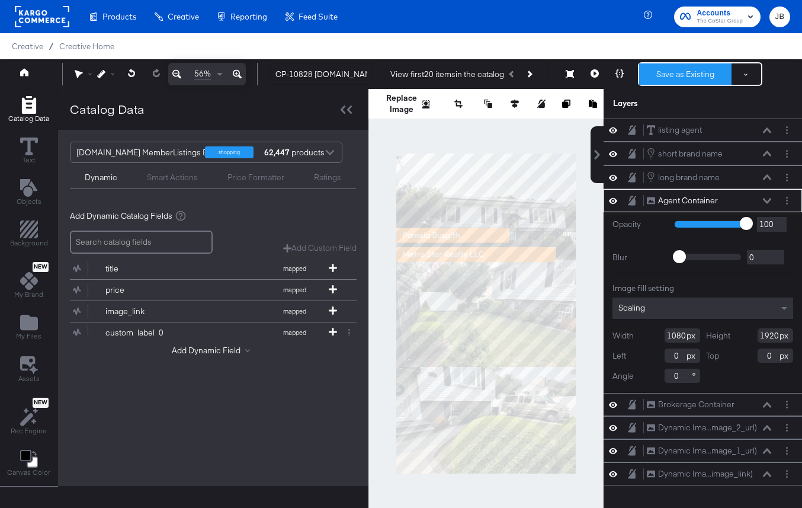
click at [683, 69] on button "Save as Existing" at bounding box center [685, 73] width 92 height 21
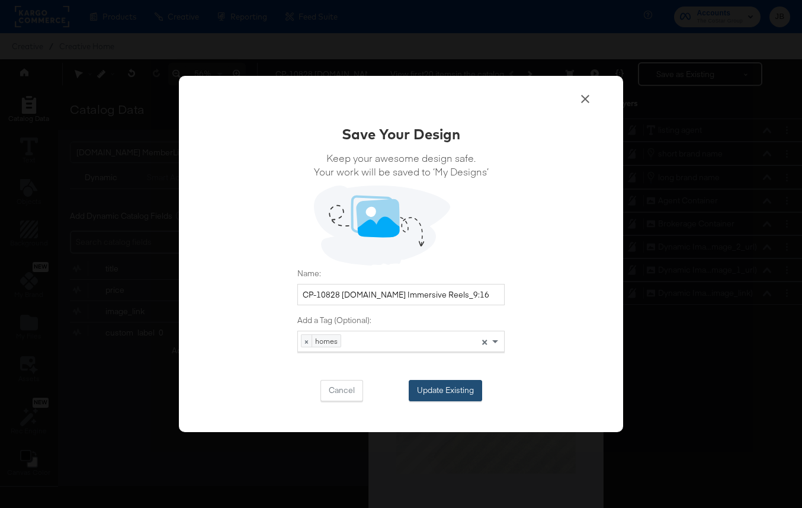
click at [443, 389] on button "Update Existing" at bounding box center [445, 390] width 73 height 21
